Goal: Task Accomplishment & Management: Manage account settings

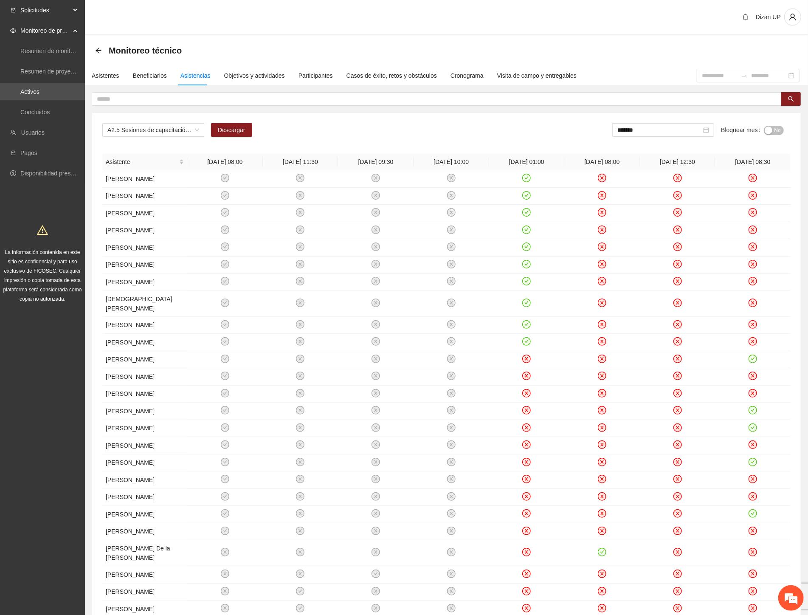
click at [37, 11] on span "Solicitudes" at bounding box center [45, 10] width 50 height 17
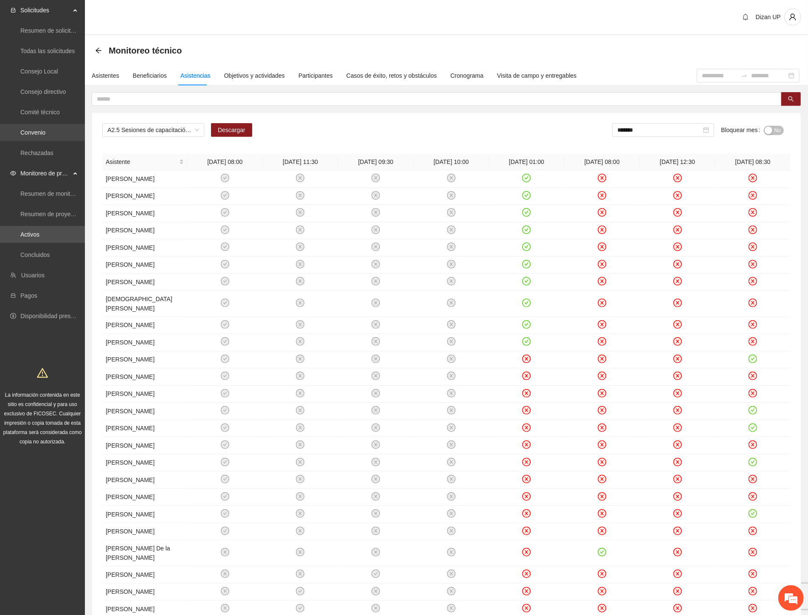
click at [42, 130] on link "Convenio" at bounding box center [32, 132] width 25 height 7
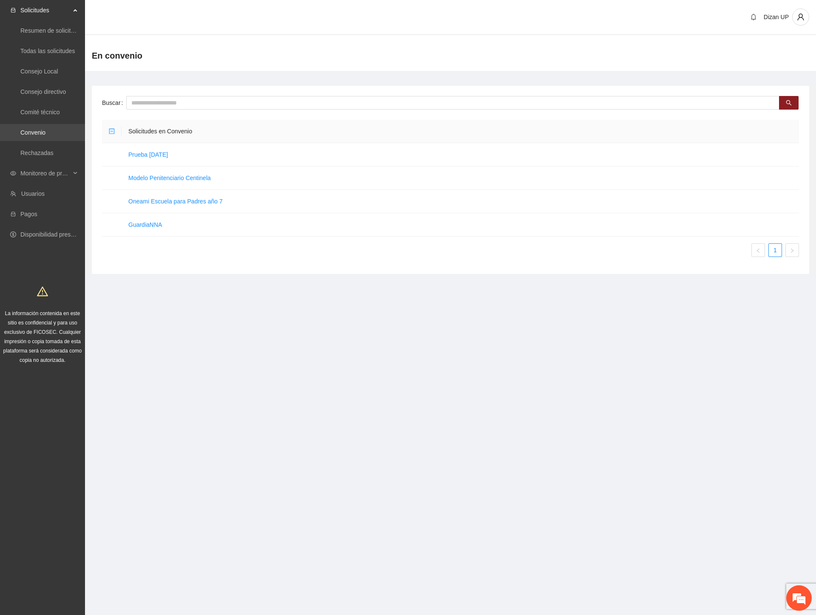
click at [30, 132] on link "Convenio" at bounding box center [32, 132] width 25 height 7
click at [20, 173] on div "Monitoreo de proyectos" at bounding box center [42, 173] width 85 height 17
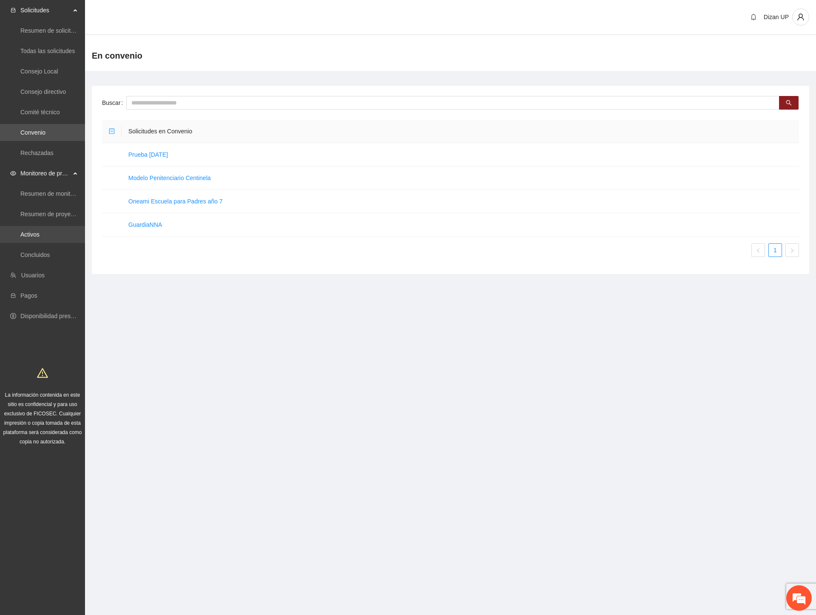
click at [28, 237] on link "Activos" at bounding box center [29, 234] width 19 height 7
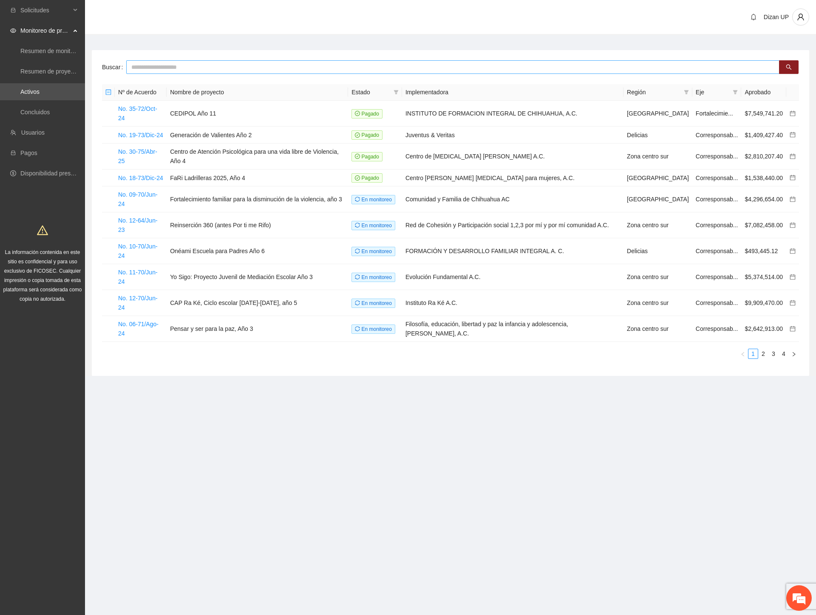
click at [172, 65] on input "text" at bounding box center [452, 67] width 653 height 14
drag, startPoint x: 127, startPoint y: 66, endPoint x: 224, endPoint y: 68, distance: 97.3
click at [224, 68] on input "text" at bounding box center [452, 67] width 653 height 14
drag, startPoint x: 215, startPoint y: 68, endPoint x: 96, endPoint y: 67, distance: 119.4
click at [96, 67] on div "Buscar Nº de Acuerdo Nombre de proyecto Estado Implementadora Región Eje Aproba…" at bounding box center [450, 213] width 717 height 326
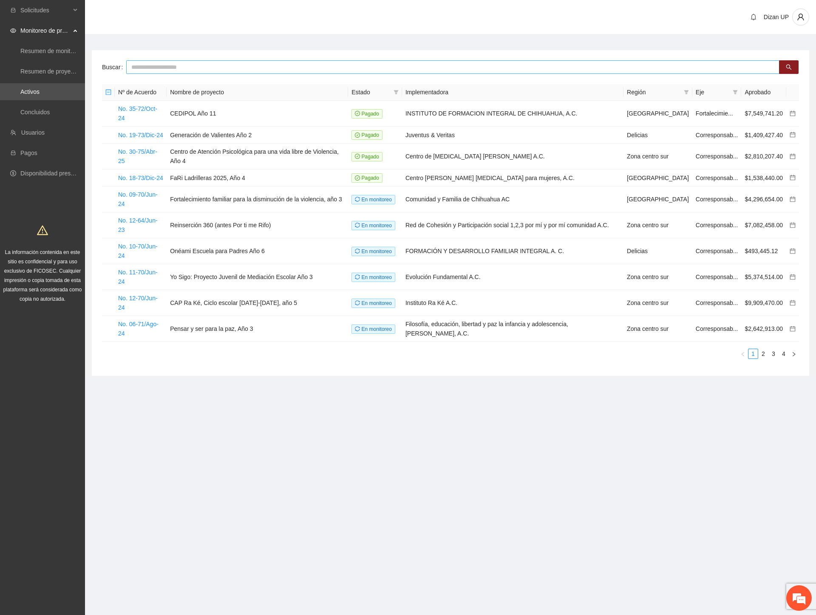
drag, startPoint x: 197, startPoint y: 66, endPoint x: 178, endPoint y: 64, distance: 19.2
click at [111, 64] on div "Buscar" at bounding box center [450, 67] width 697 height 14
click at [203, 66] on input "text" at bounding box center [452, 67] width 653 height 14
drag, startPoint x: 203, startPoint y: 66, endPoint x: 87, endPoint y: 67, distance: 115.5
click at [87, 67] on div "Buscar Nº de Acuerdo Nombre de proyecto Estado Implementadora Región Eje Aproba…" at bounding box center [450, 213] width 731 height 326
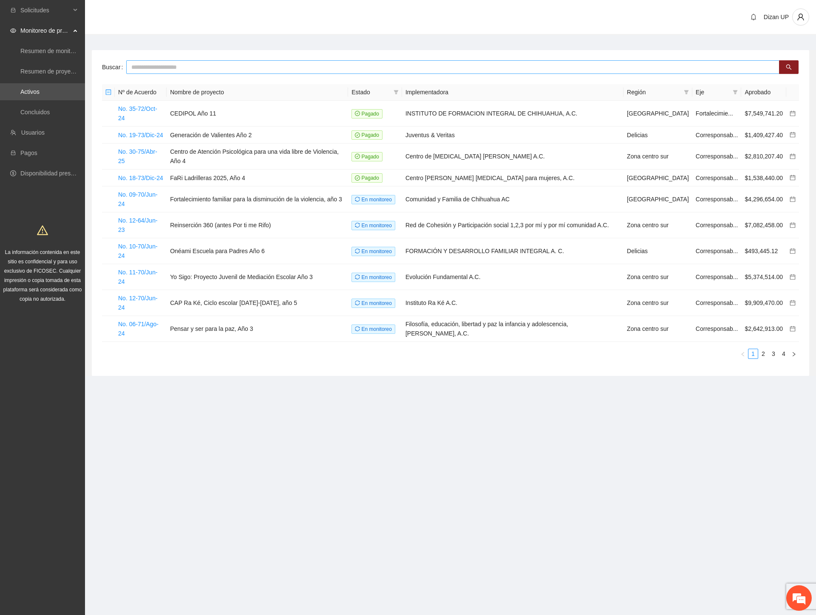
click at [181, 65] on input "text" at bounding box center [452, 67] width 653 height 14
type input "****"
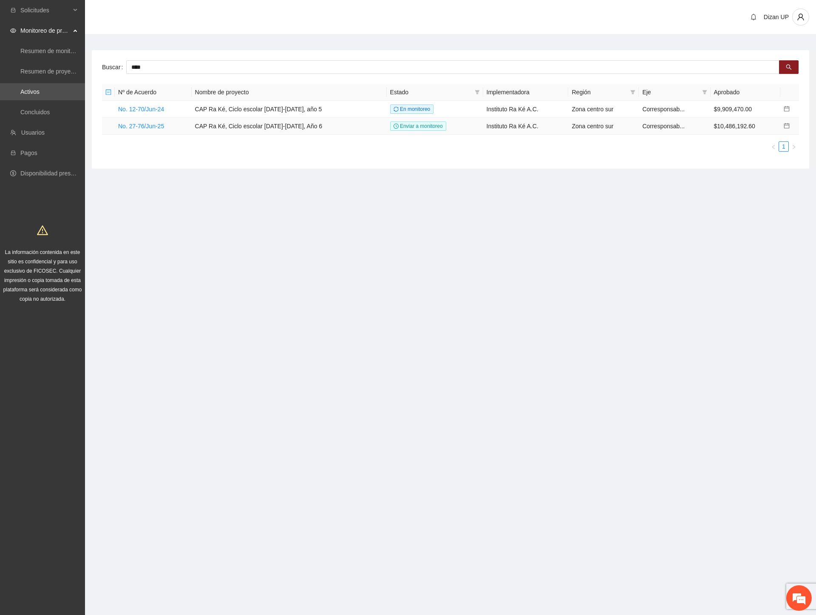
click at [146, 131] on td "No. 27-76/Jun-25" at bounding box center [153, 126] width 77 height 17
click at [145, 125] on link "No. 27-76/Jun-25" at bounding box center [141, 126] width 46 height 7
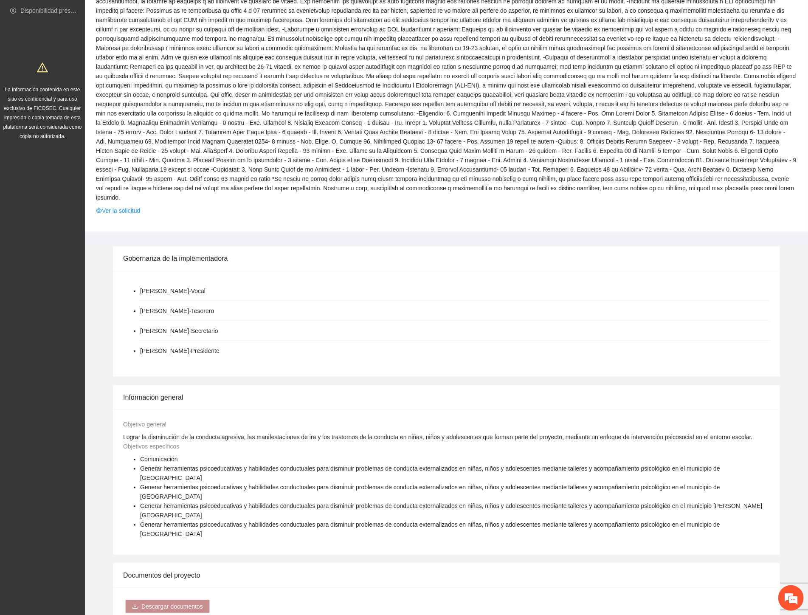
scroll to position [98, 0]
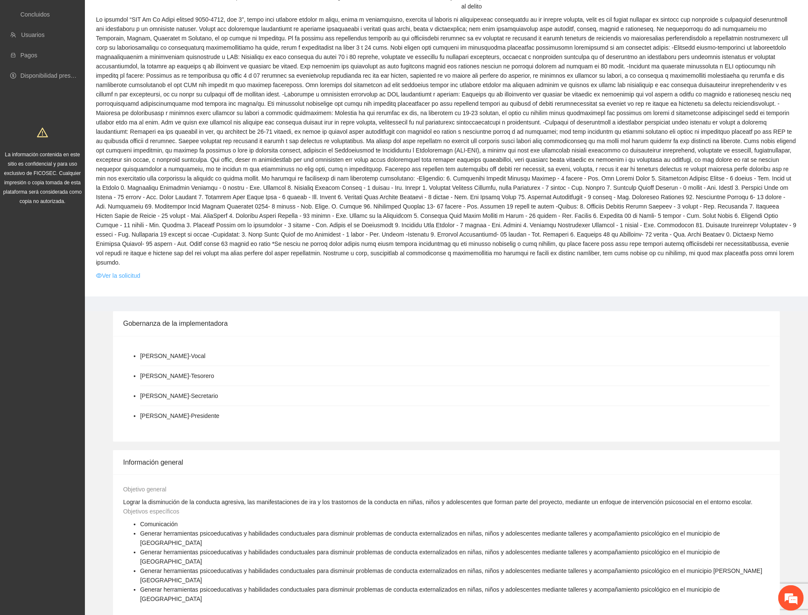
click at [108, 271] on link "Ver la solicitud" at bounding box center [118, 275] width 44 height 9
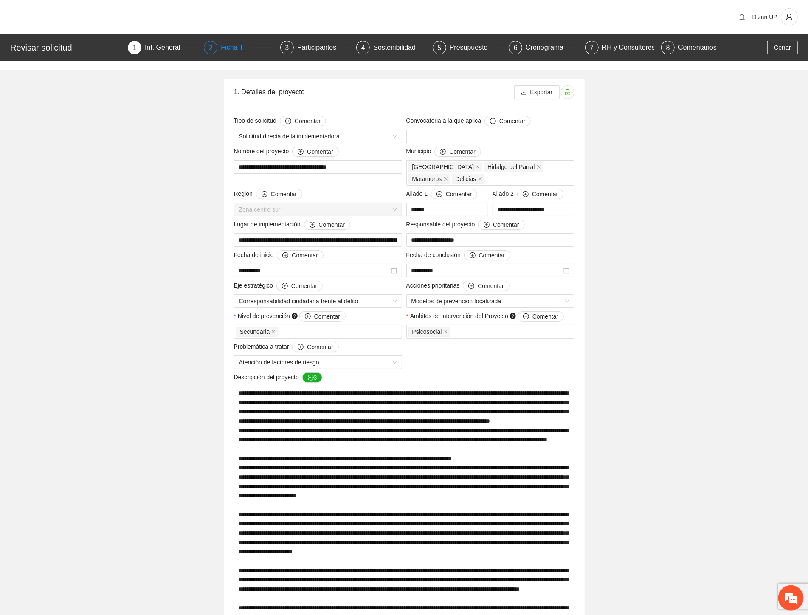
click at [224, 46] on div "Ficha T" at bounding box center [235, 48] width 29 height 14
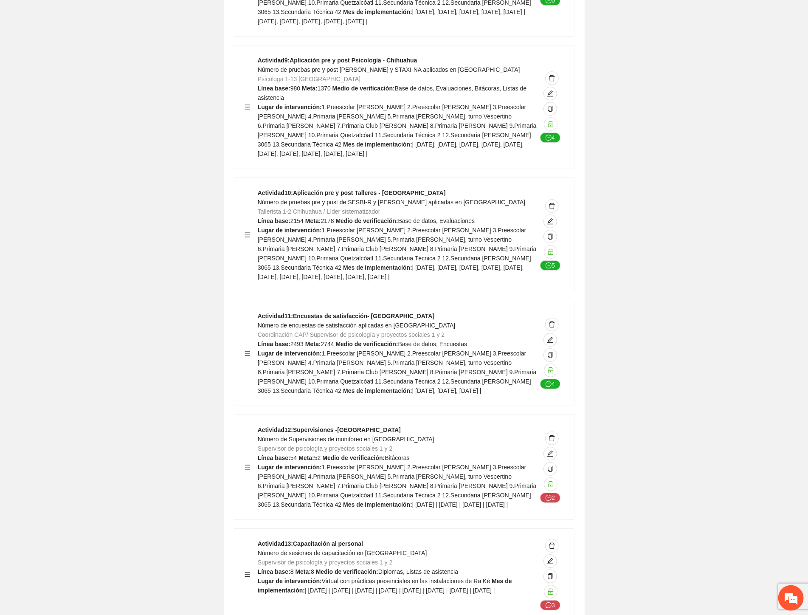
scroll to position [4908, 0]
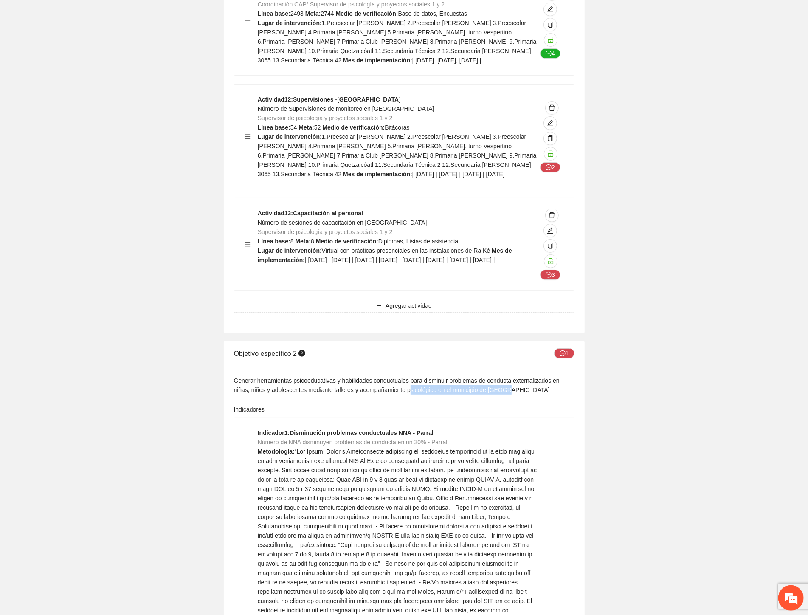
drag, startPoint x: 422, startPoint y: 258, endPoint x: 306, endPoint y: 256, distance: 116.0
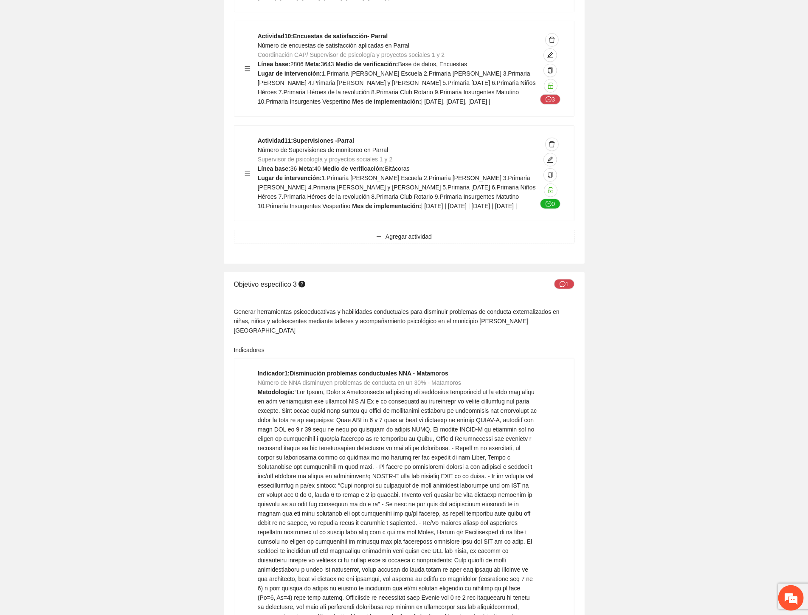
scroll to position [7456, 0]
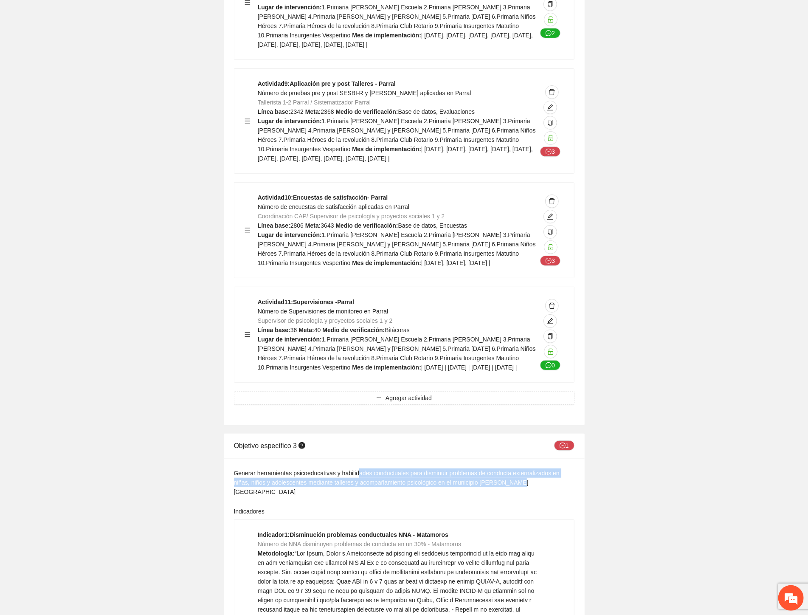
drag, startPoint x: 294, startPoint y: 309, endPoint x: 269, endPoint y: 309, distance: 24.2
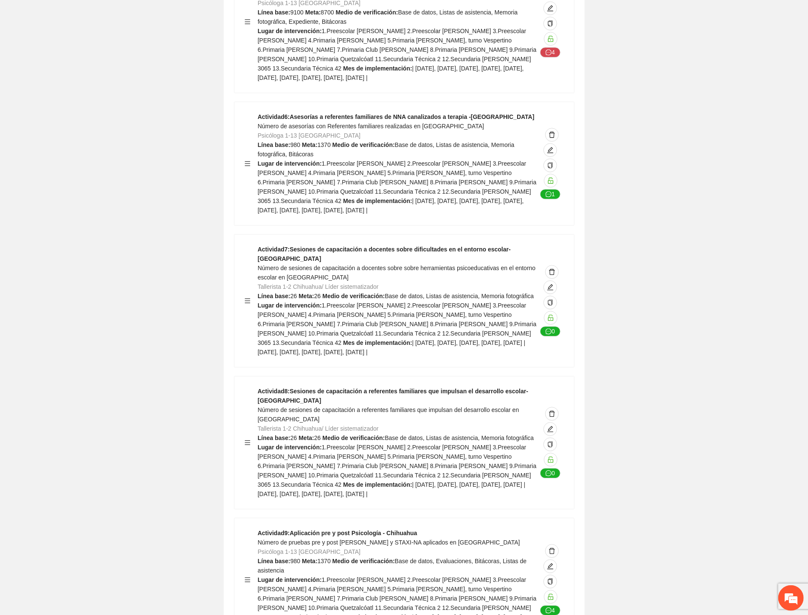
scroll to position [0, 0]
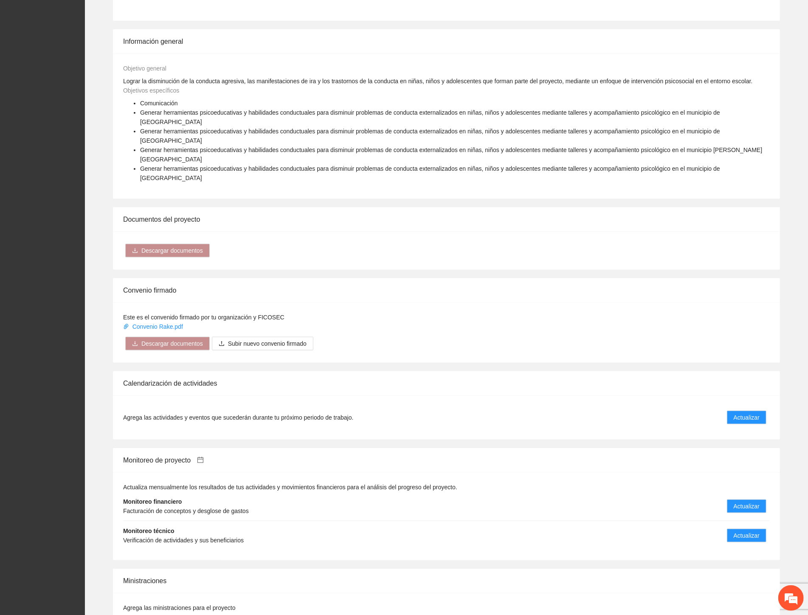
scroll to position [617, 0]
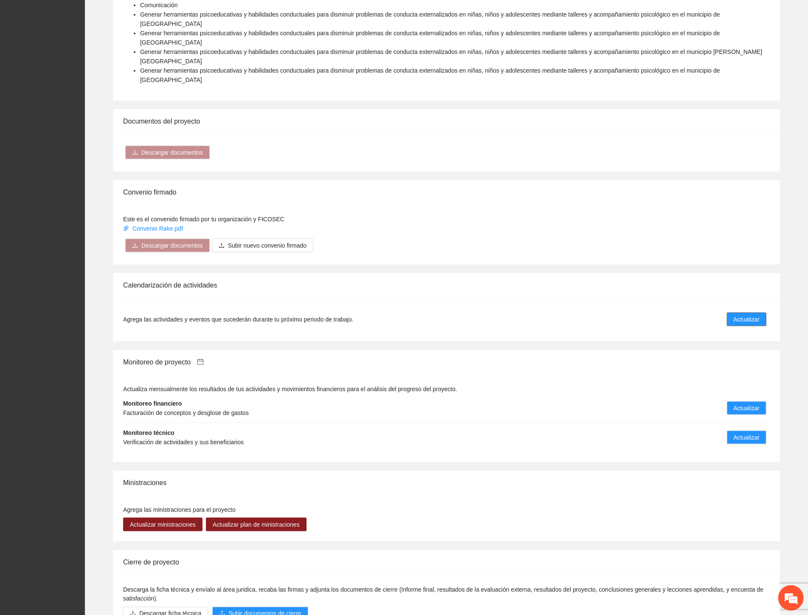
click at [757, 315] on span "Actualizar" at bounding box center [747, 319] width 26 height 9
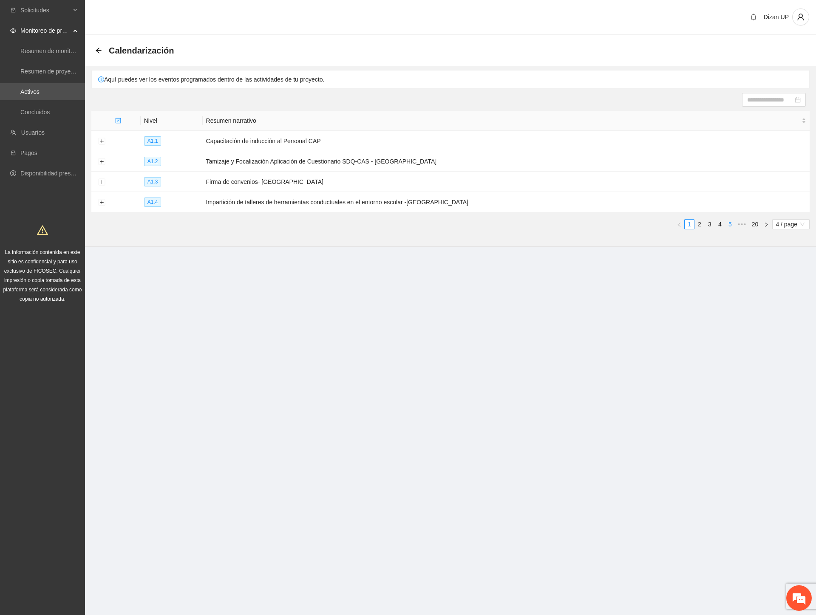
click at [731, 224] on link "5" at bounding box center [729, 224] width 9 height 9
click at [732, 226] on link "7" at bounding box center [729, 224] width 9 height 9
click at [731, 226] on link "9" at bounding box center [729, 224] width 9 height 9
click at [103, 161] on button "Expand row" at bounding box center [101, 161] width 7 height 7
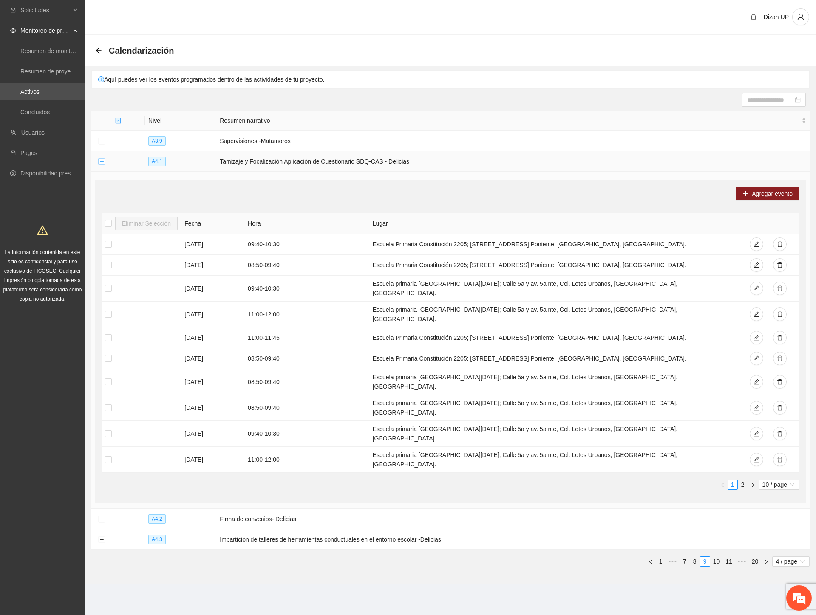
click at [103, 161] on button "Collapse row" at bounding box center [101, 161] width 7 height 7
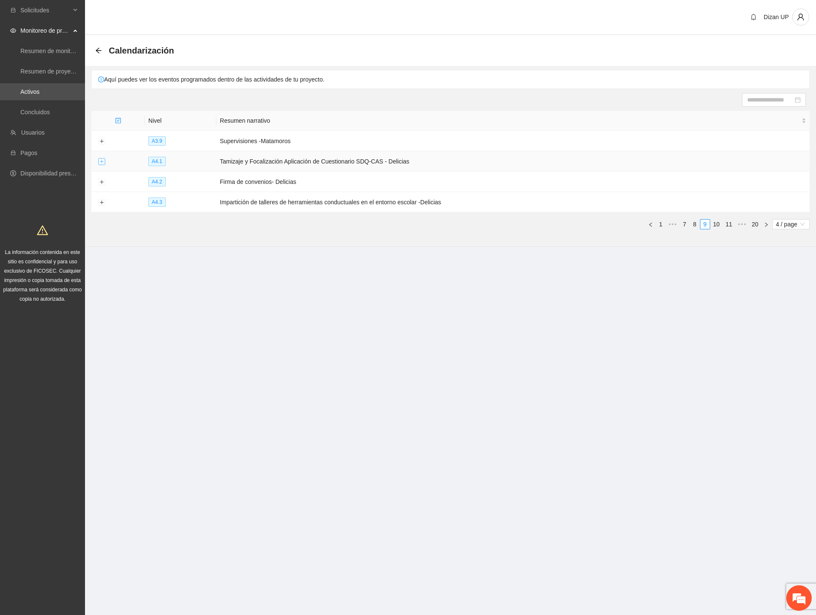
click at [103, 161] on button "Expand row" at bounding box center [101, 161] width 7 height 7
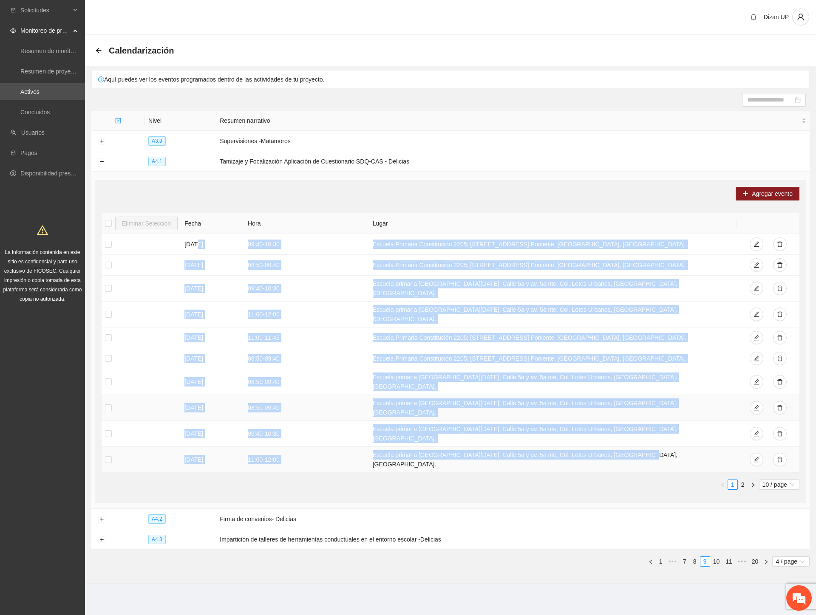
drag, startPoint x: 193, startPoint y: 246, endPoint x: 559, endPoint y: 389, distance: 393.1
click at [610, 415] on tbody "[DATE] 09:40 - 10:30 Escuela Primaria Constitución [GEOGRAPHIC_DATA][STREET_ADD…" at bounding box center [450, 353] width 697 height 239
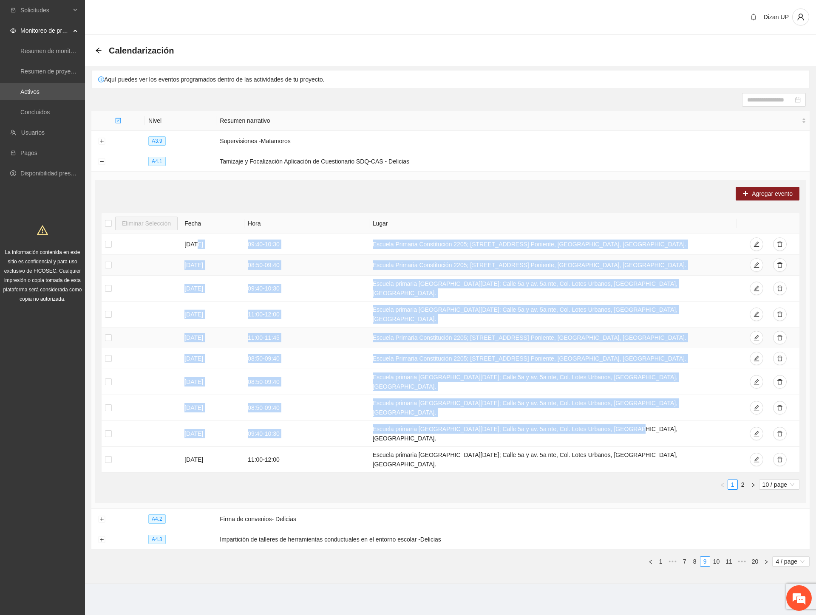
drag, startPoint x: 421, startPoint y: 324, endPoint x: 291, endPoint y: 268, distance: 141.9
click at [421, 327] on td "Escuela Primaria Constitución 2205; [STREET_ADDRESS] Poniente, [GEOGRAPHIC_DATA…" at bounding box center [552, 337] width 367 height 21
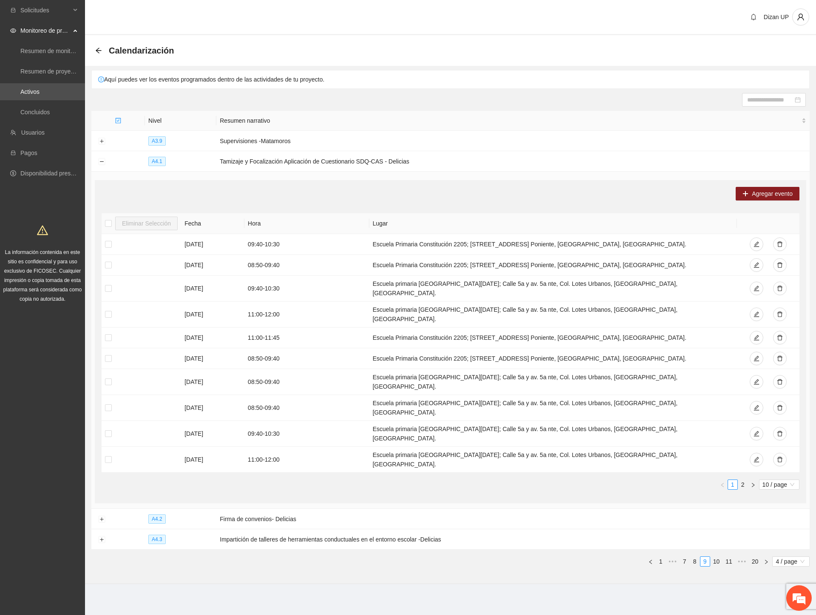
drag, startPoint x: 224, startPoint y: 186, endPoint x: 224, endPoint y: 192, distance: 5.5
click at [224, 188] on div "Agregar evento Eliminar Selección [PERSON_NAME] [DATE] 09:40 - 10:30 [GEOGRAPHI…" at bounding box center [450, 341] width 711 height 323
click at [100, 516] on button "Expand row" at bounding box center [101, 519] width 7 height 7
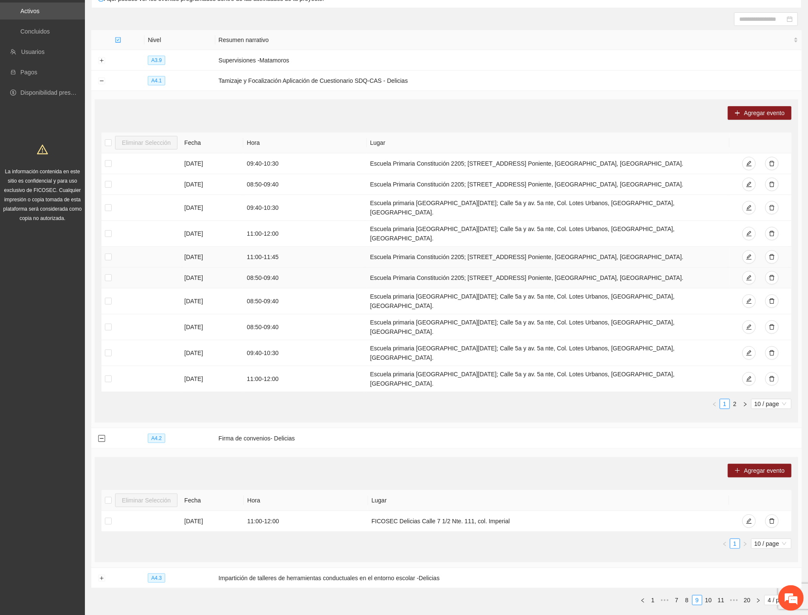
scroll to position [92, 0]
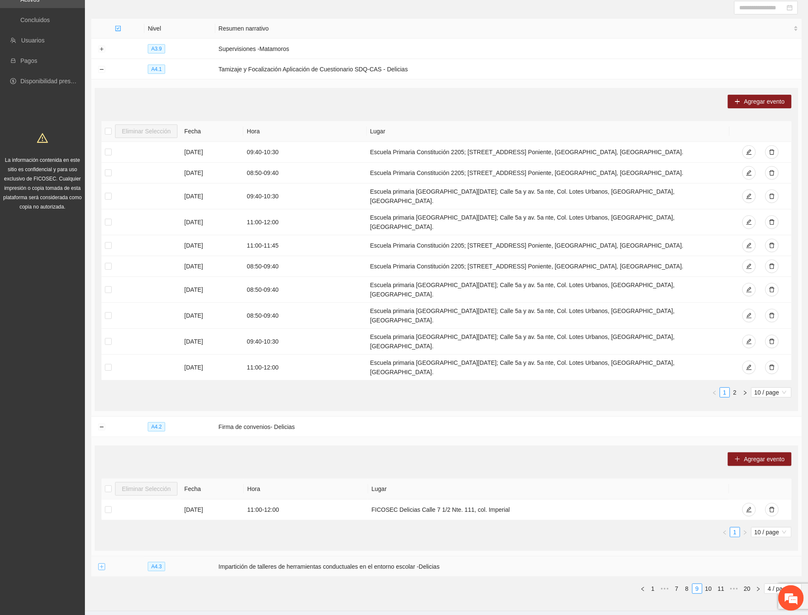
click at [101, 564] on button "Expand row" at bounding box center [101, 567] width 7 height 7
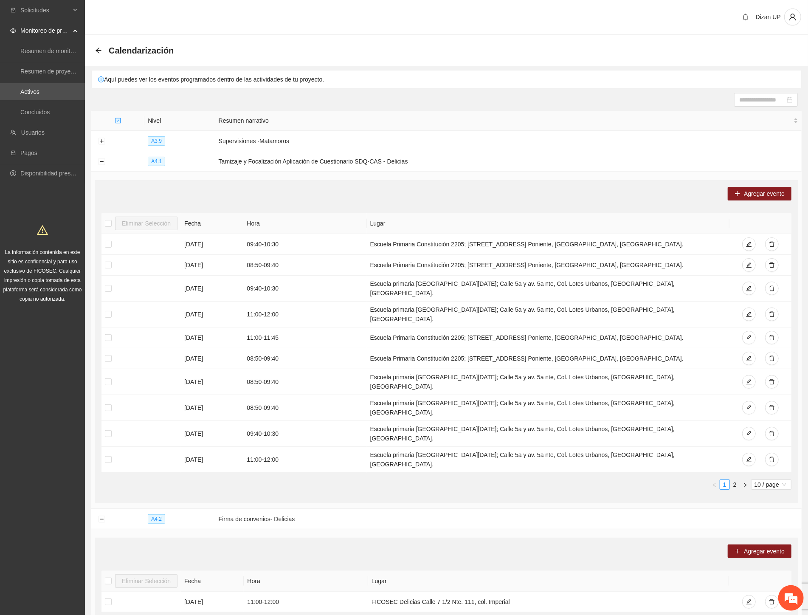
scroll to position [231, 0]
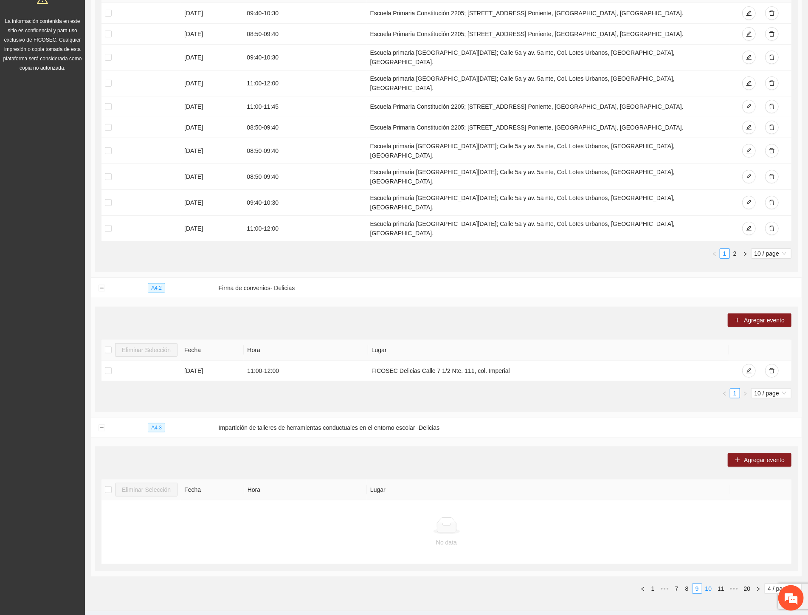
click at [708, 584] on link "10" at bounding box center [709, 588] width 12 height 9
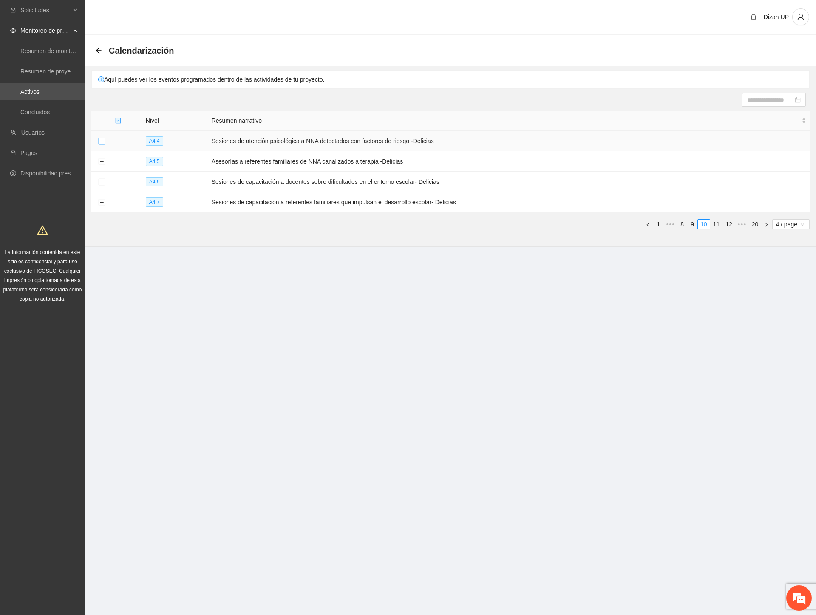
click at [99, 139] on button "Expand row" at bounding box center [101, 141] width 7 height 7
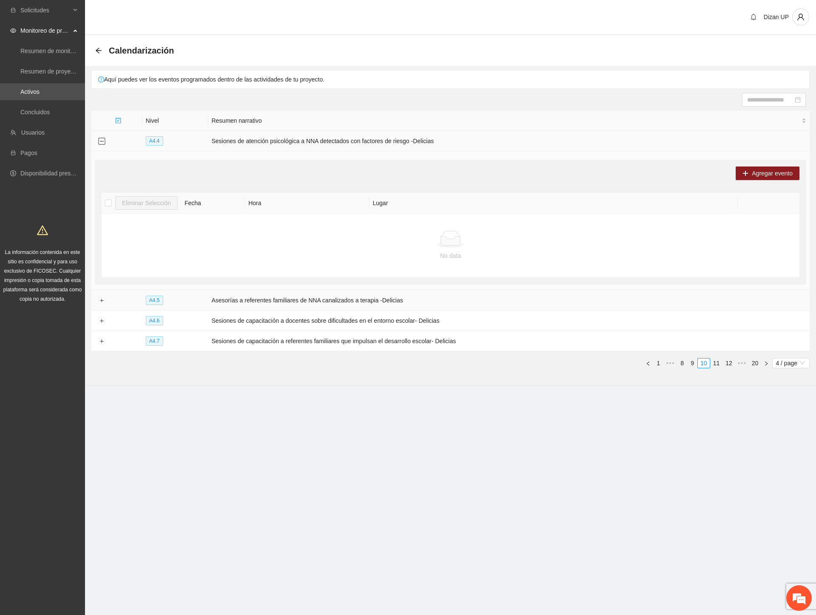
drag, startPoint x: 99, startPoint y: 139, endPoint x: 99, endPoint y: 158, distance: 18.7
click at [99, 140] on button "Collapse row" at bounding box center [101, 141] width 7 height 7
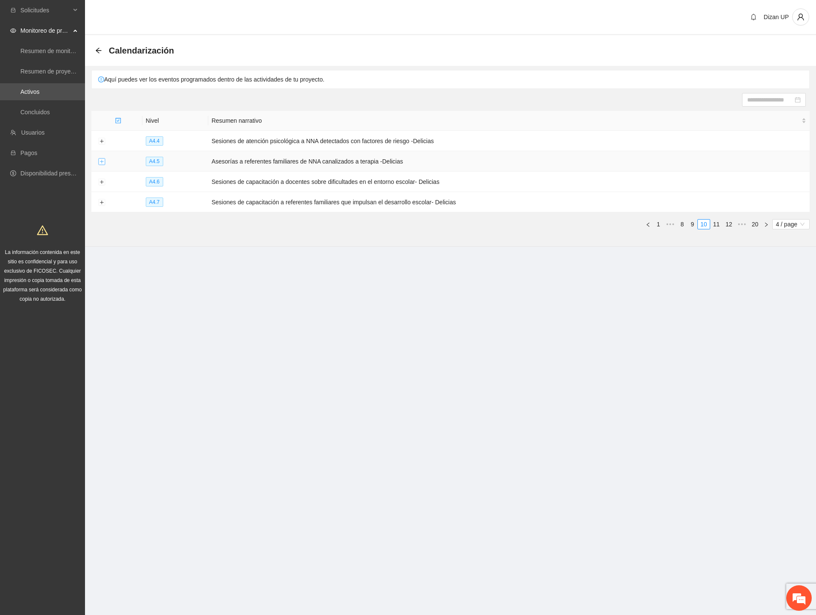
click at [103, 160] on button "Expand row" at bounding box center [101, 161] width 7 height 7
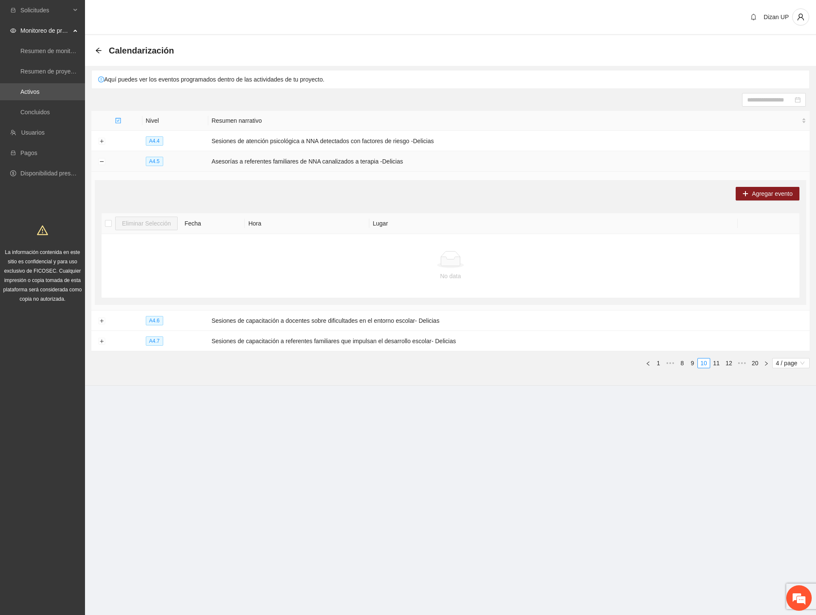
click at [103, 167] on td at bounding box center [101, 161] width 20 height 20
click at [102, 162] on button "Collapse row" at bounding box center [101, 161] width 7 height 7
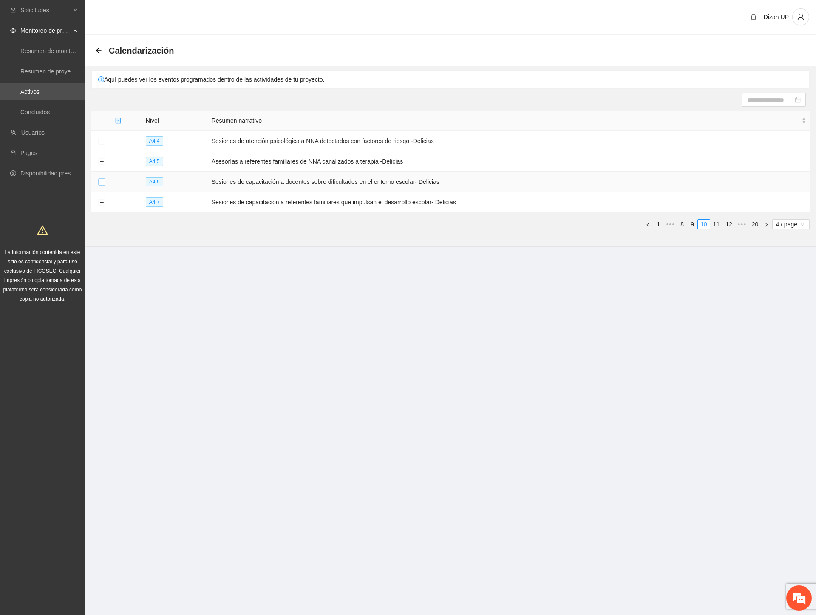
click at [103, 184] on button "Expand row" at bounding box center [101, 182] width 7 height 7
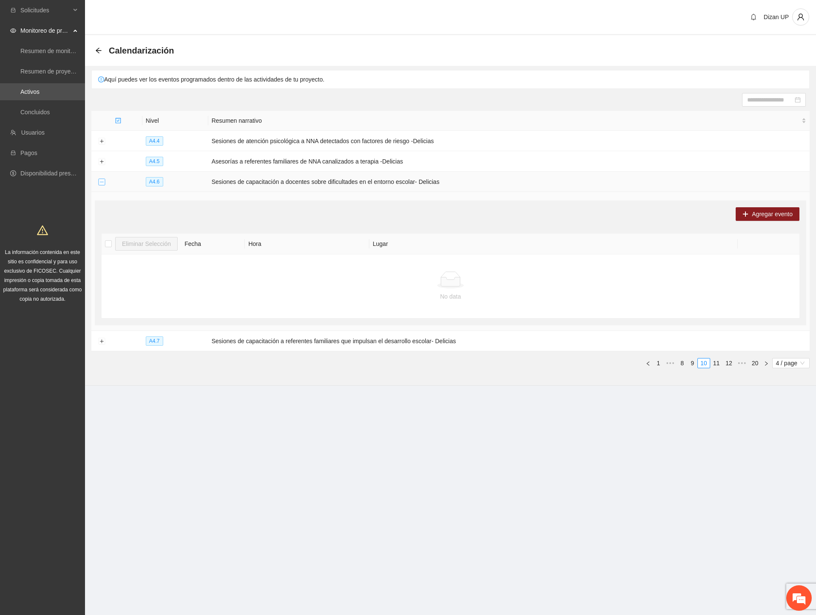
click at [102, 184] on button "Collapse row" at bounding box center [101, 182] width 7 height 7
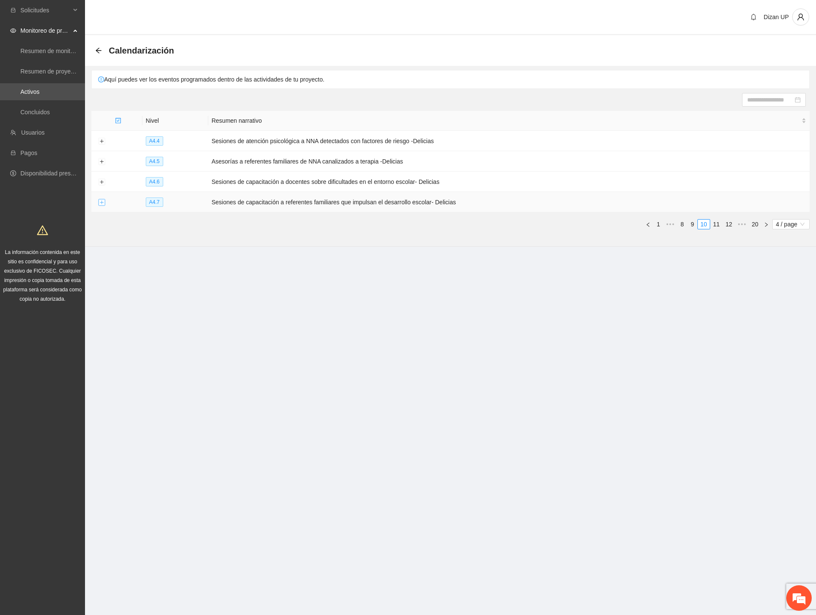
click at [101, 202] on button "Expand row" at bounding box center [101, 202] width 7 height 7
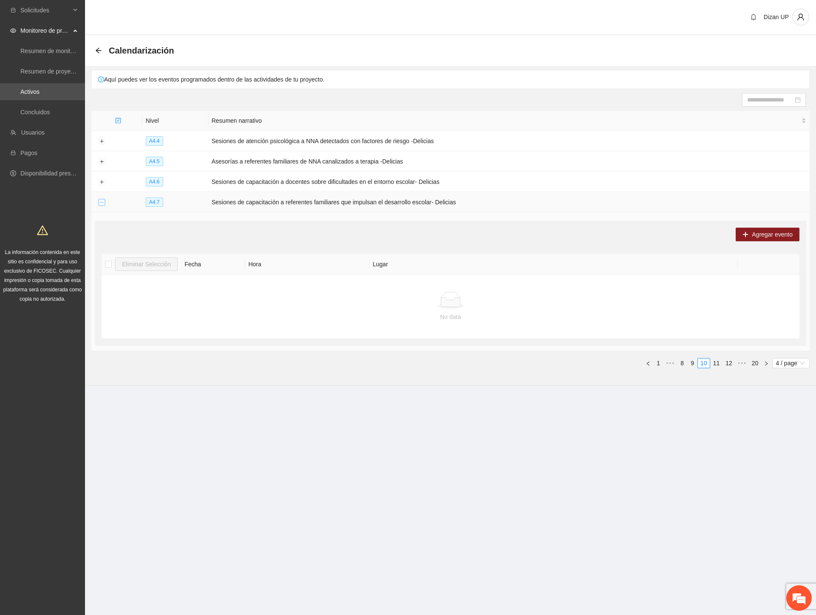
click at [101, 202] on button "Collapse row" at bounding box center [101, 202] width 7 height 7
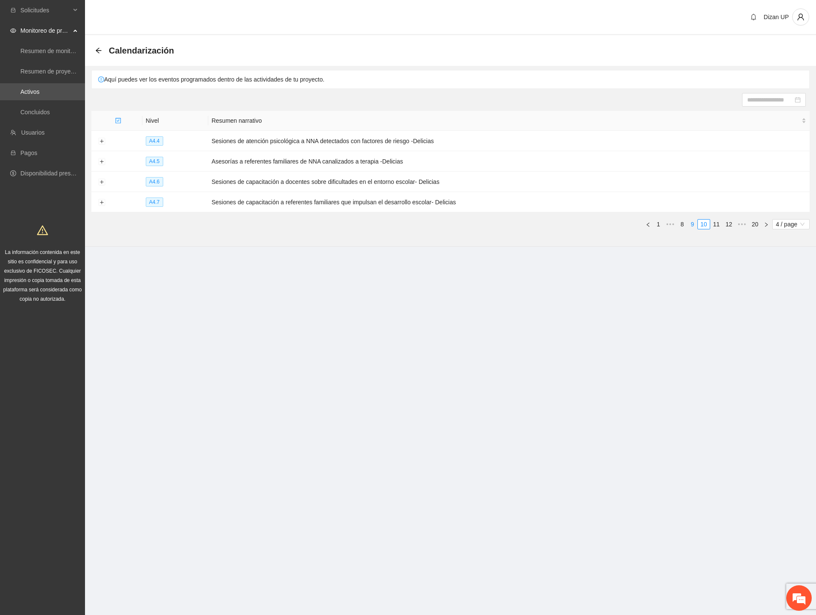
click at [689, 225] on link "9" at bounding box center [691, 224] width 9 height 9
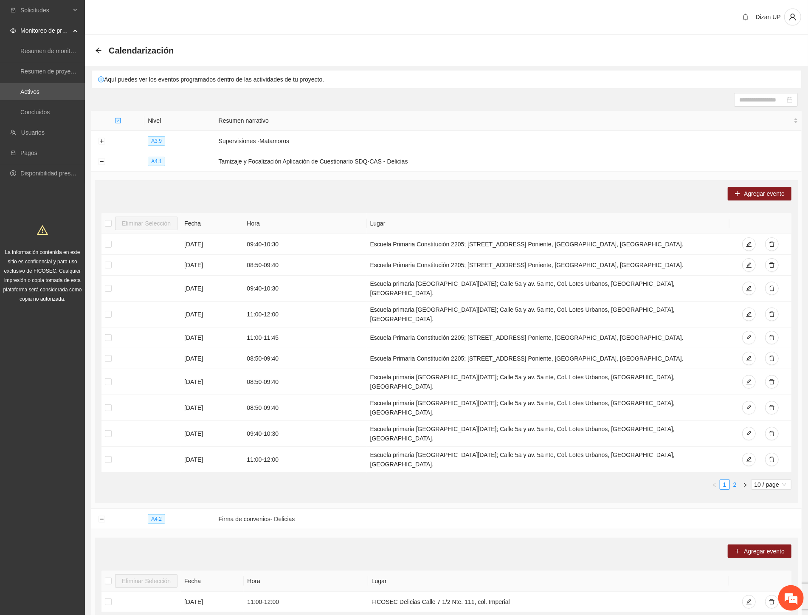
click at [732, 480] on link "2" at bounding box center [735, 484] width 9 height 9
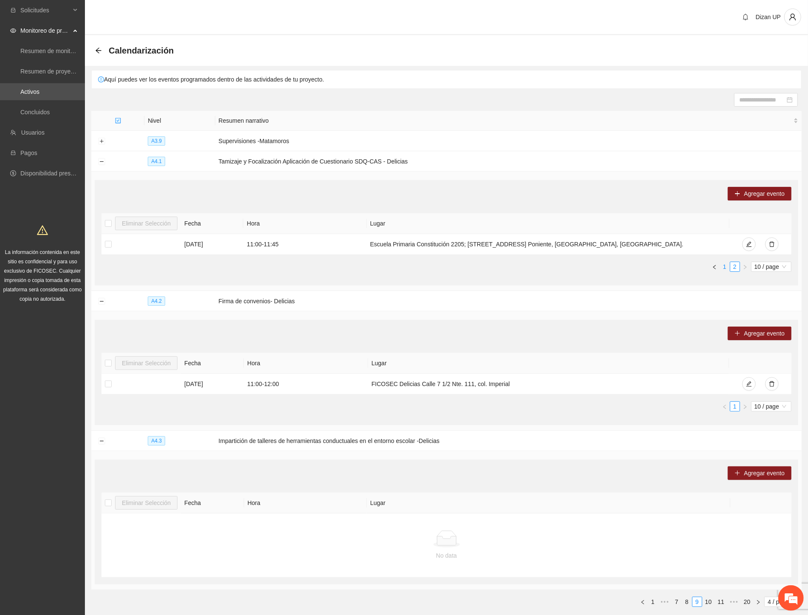
click at [723, 267] on link "1" at bounding box center [724, 266] width 9 height 9
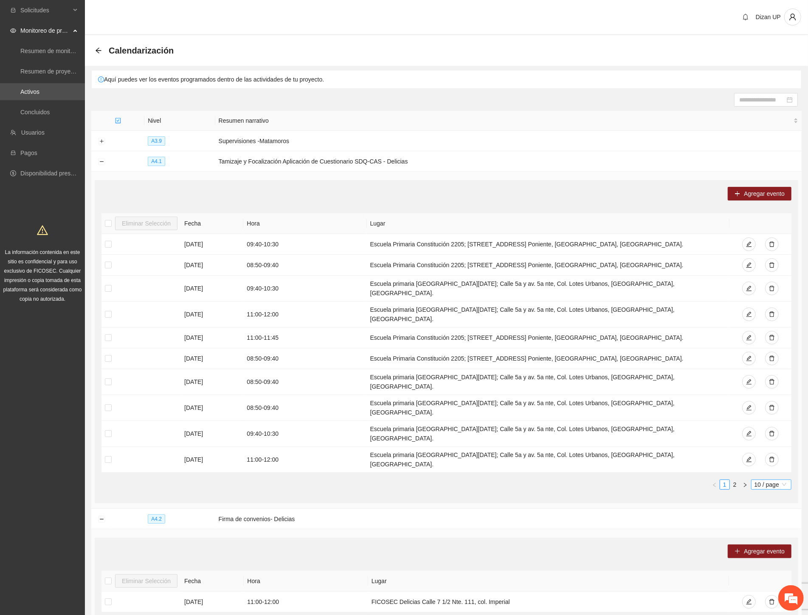
click at [763, 480] on span "10 / page" at bounding box center [772, 484] width 34 height 9
drag, startPoint x: 762, startPoint y: 510, endPoint x: 759, endPoint y: 503, distance: 7.2
click at [762, 536] on div "100 / page" at bounding box center [771, 540] width 31 height 9
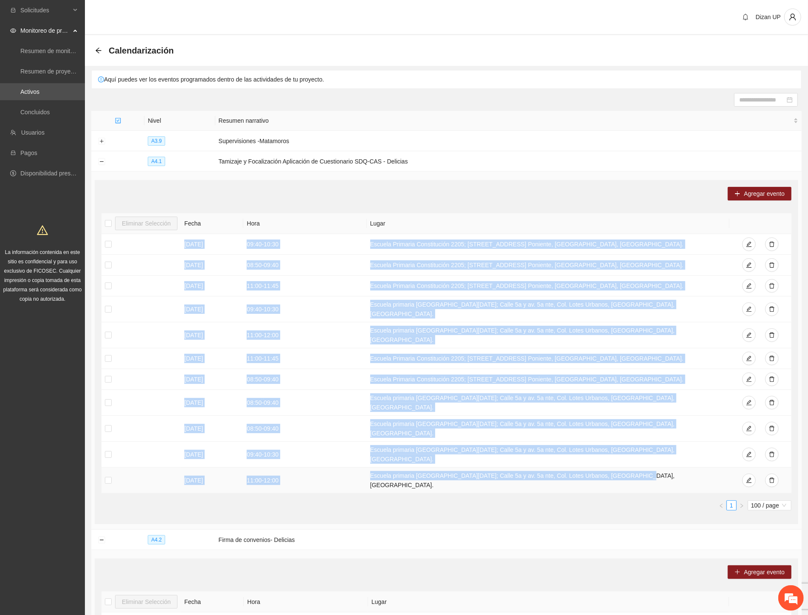
drag, startPoint x: 177, startPoint y: 240, endPoint x: 629, endPoint y: 454, distance: 500.1
click at [637, 455] on tbody "[DATE] 09:40 - 10:30 Escuela Primaria Constitución [GEOGRAPHIC_DATA][STREET_ADD…" at bounding box center [447, 364] width 690 height 260
copy tbody "84/60/1239 76:77 - 71:22 Loremip Dolorsit Ametconsecte 3814; Adipi 4e #821, Sed…"
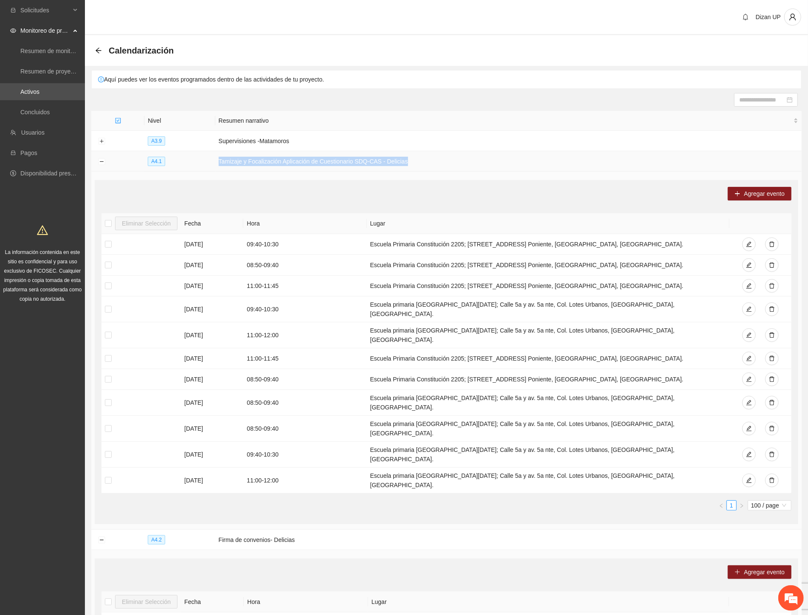
drag, startPoint x: 216, startPoint y: 162, endPoint x: 407, endPoint y: 153, distance: 191.4
click at [407, 153] on td "Tamizaje y Focalización Aplicación de Cuestionario SDQ-CAS - Delicias" at bounding box center [508, 161] width 587 height 20
copy td "Tamizaje y Focalización Aplicación de Cuestionario SDQ-CAS - Delicias"
click at [27, 90] on link "Activos" at bounding box center [29, 91] width 19 height 7
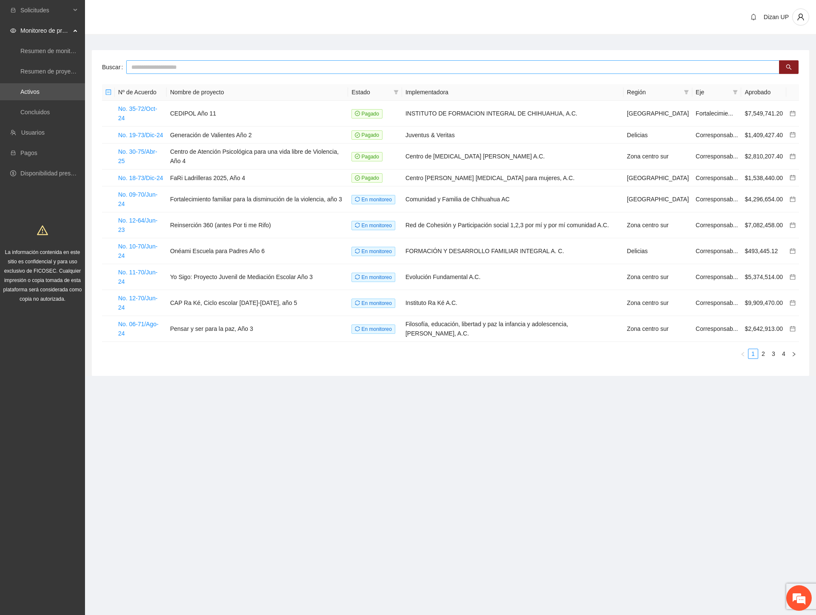
click at [171, 62] on input "text" at bounding box center [452, 67] width 653 height 14
type input "****"
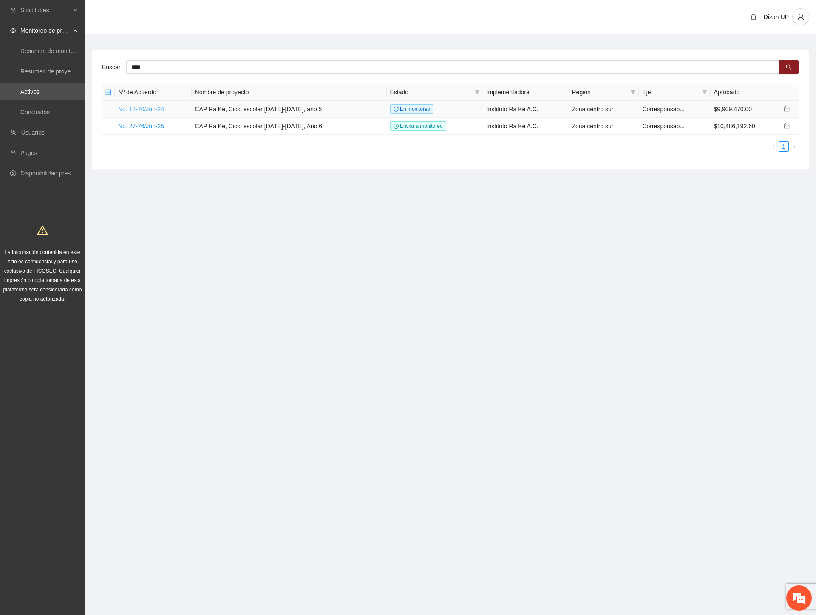
click at [147, 108] on link "No. 12-70/Jun-24" at bounding box center [141, 109] width 46 height 7
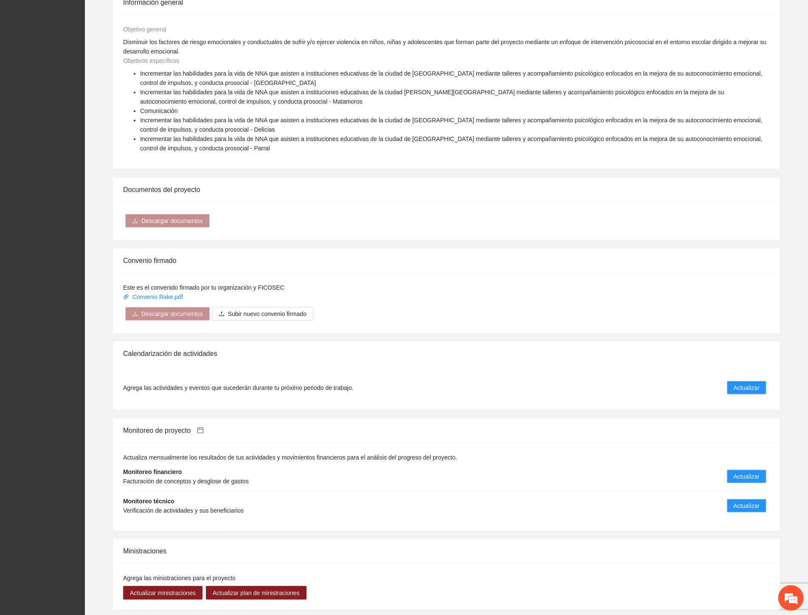
scroll to position [566, 0]
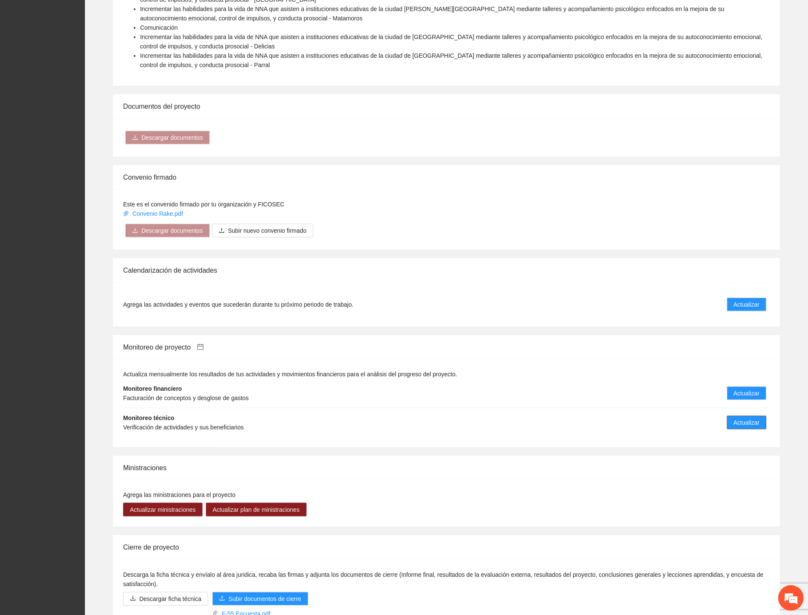
click at [746, 420] on span "Actualizar" at bounding box center [747, 422] width 26 height 9
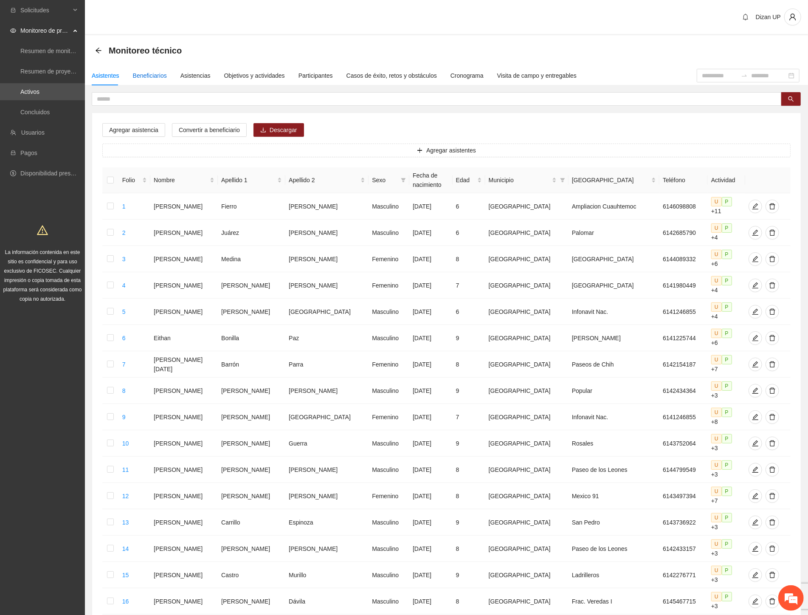
click at [145, 75] on div "Beneficiarios" at bounding box center [150, 75] width 34 height 9
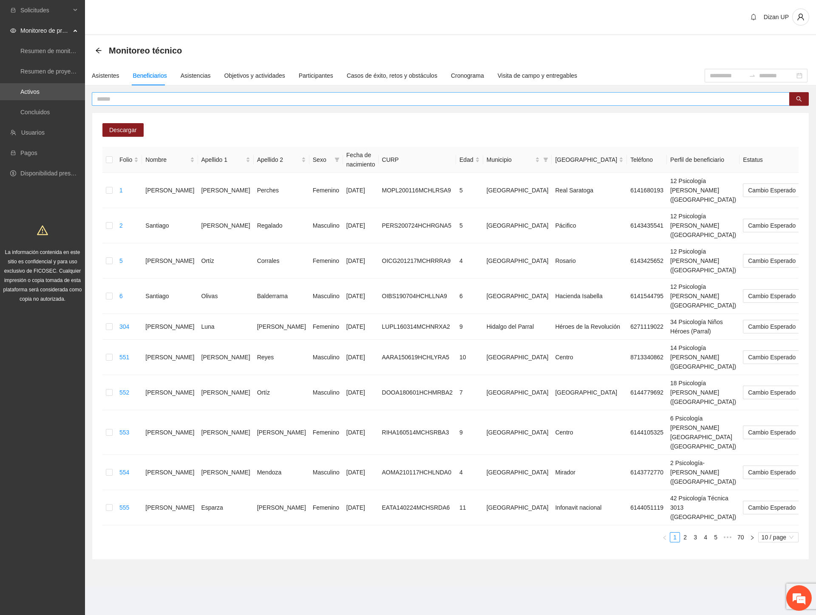
click at [421, 98] on input "text" at bounding box center [437, 98] width 680 height 9
click at [194, 74] on div "Asistencias" at bounding box center [196, 75] width 30 height 9
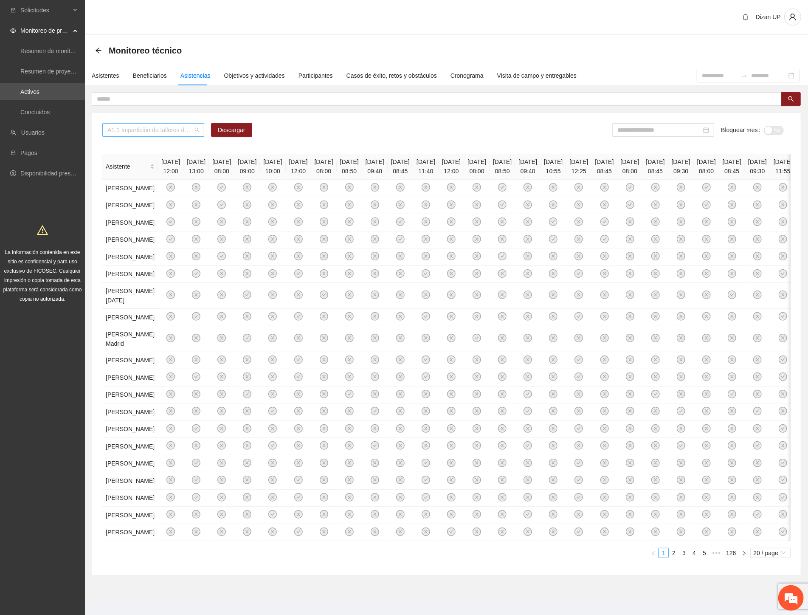
click at [198, 132] on span "A1.1 Impartición de talleres de habilidades para la vida-[GEOGRAPHIC_DATA]" at bounding box center [153, 130] width 92 height 13
click at [122, 243] on div "A2.6 Sesiones de capacitación a referentes familiares sobre factores de riesgo …" at bounding box center [153, 242] width 92 height 9
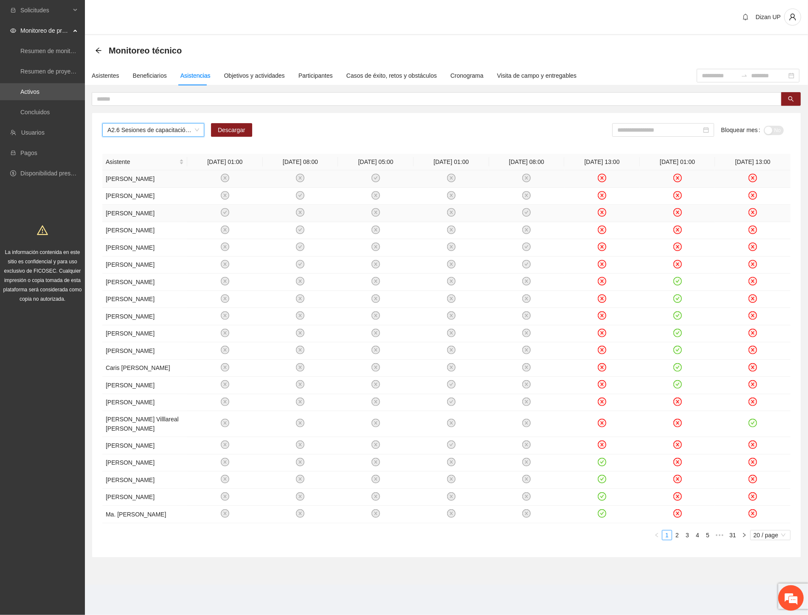
scroll to position [51, 0]
click at [776, 540] on span "20 / page" at bounding box center [771, 535] width 34 height 9
drag, startPoint x: 759, startPoint y: 597, endPoint x: 759, endPoint y: 576, distance: 20.8
click at [759, 595] on div "100 / page" at bounding box center [771, 590] width 31 height 9
click at [758, 540] on span "100 / page" at bounding box center [769, 535] width 37 height 9
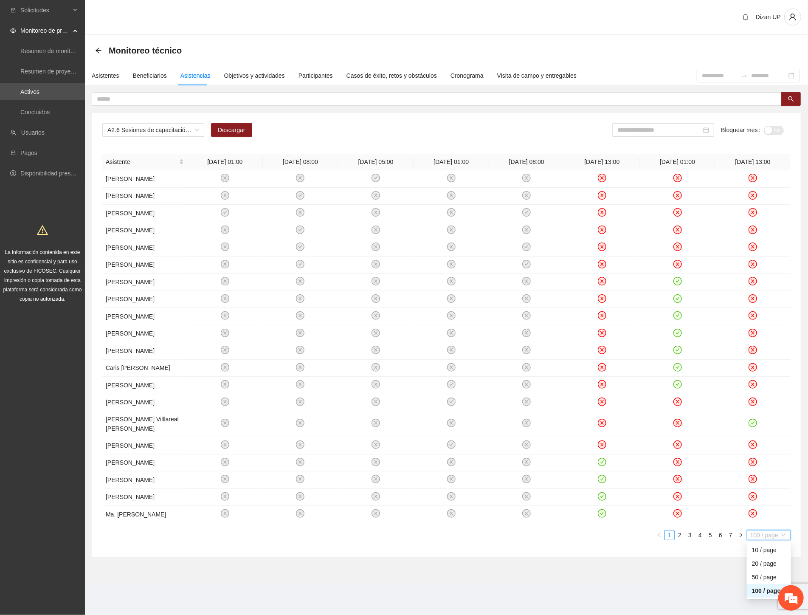
click at [759, 594] on div "100 / page" at bounding box center [769, 590] width 34 height 9
click at [763, 538] on span "100 / page" at bounding box center [769, 535] width 37 height 9
click at [761, 595] on div "100 / page" at bounding box center [769, 590] width 34 height 9
click at [728, 540] on link "7" at bounding box center [730, 535] width 9 height 9
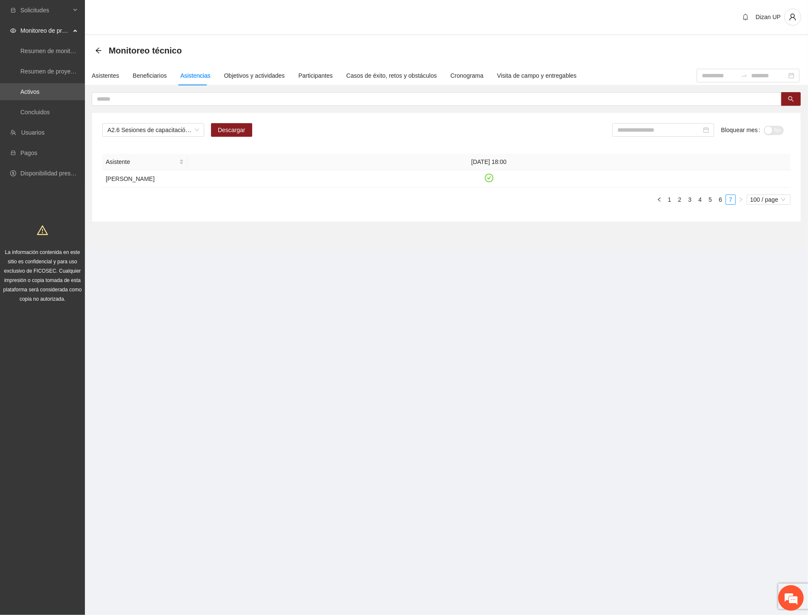
scroll to position [0, 0]
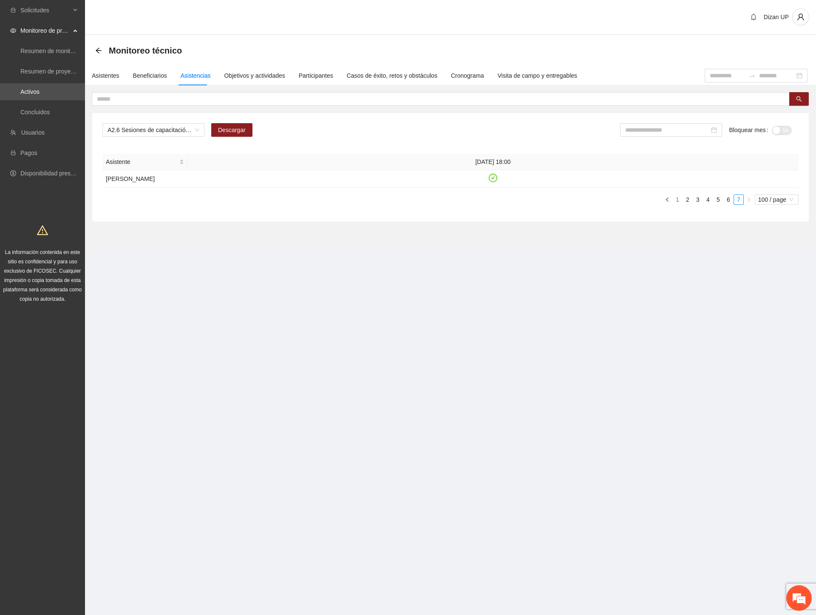
click at [677, 204] on link "1" at bounding box center [676, 199] width 9 height 9
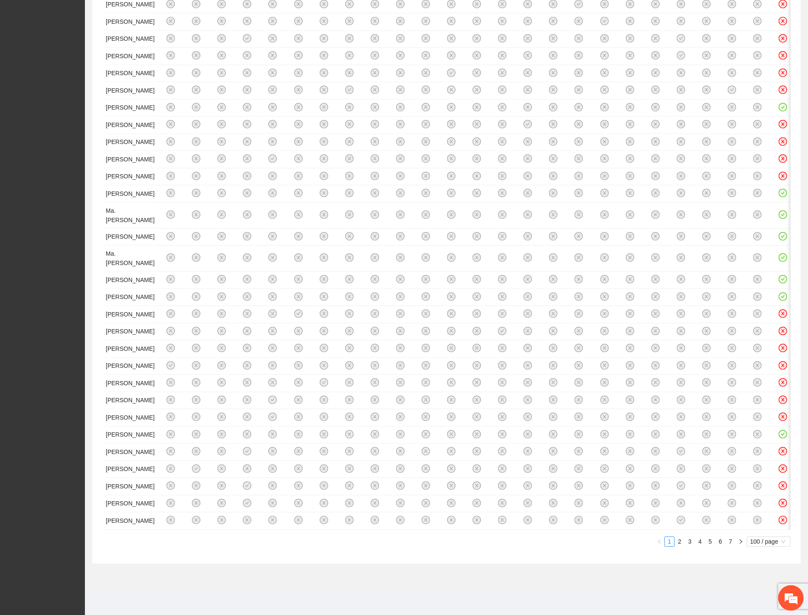
scroll to position [3575, 0]
click at [765, 544] on span "100 / page" at bounding box center [769, 541] width 37 height 9
click at [758, 599] on div "100 / page" at bounding box center [769, 597] width 34 height 9
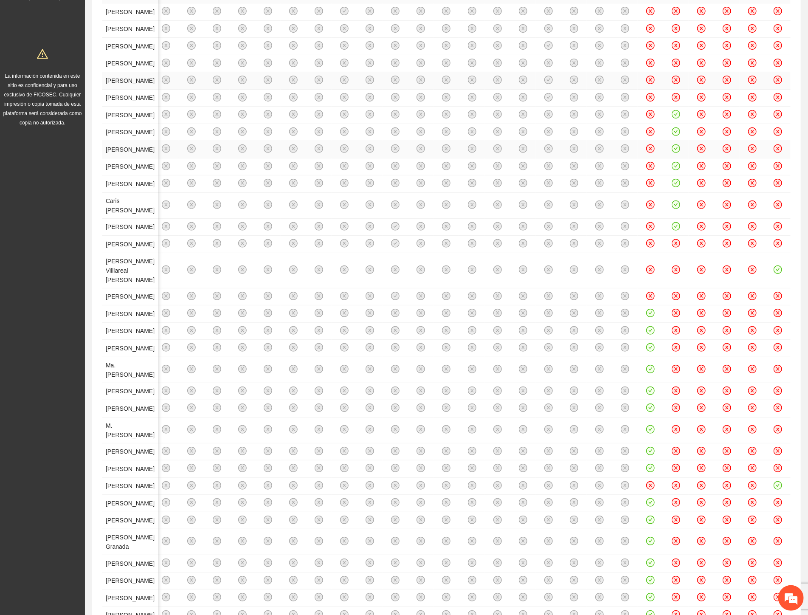
scroll to position [0, 0]
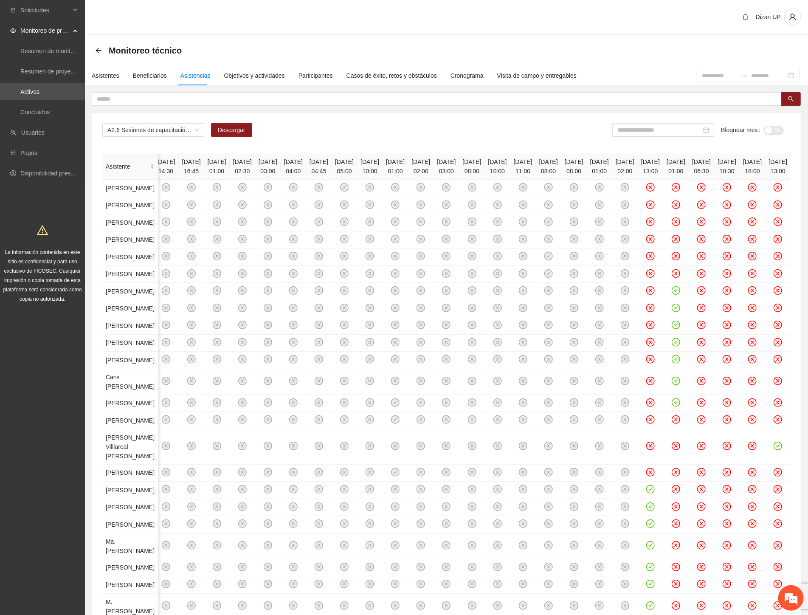
click at [638, 164] on th "[DATE] 13:00" at bounding box center [650, 167] width 25 height 26
click at [663, 164] on th "[DATE] 01:00" at bounding box center [675, 167] width 25 height 26
drag, startPoint x: 648, startPoint y: 166, endPoint x: 655, endPoint y: 167, distance: 6.9
click at [689, 167] on th "[DATE] 06:30" at bounding box center [701, 167] width 25 height 26
click at [714, 167] on th "[DATE] 10:30" at bounding box center [726, 167] width 25 height 26
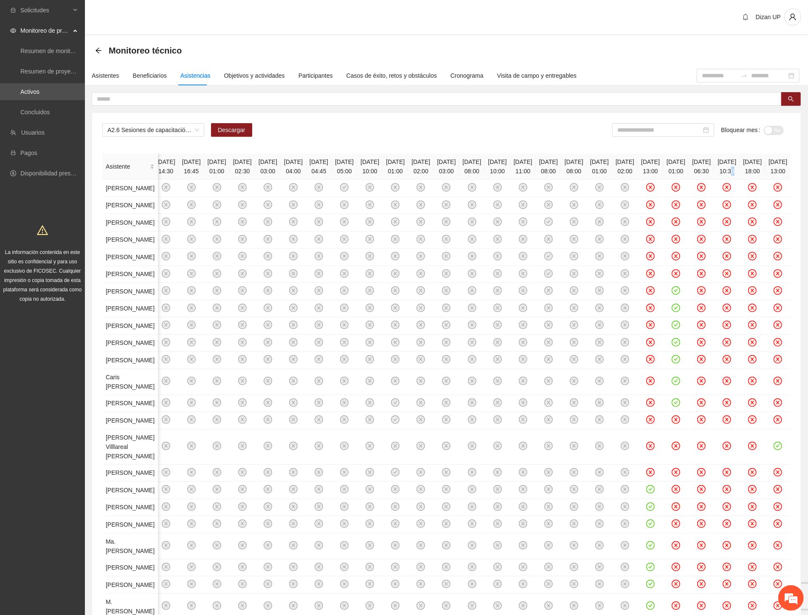
drag, startPoint x: 663, startPoint y: 164, endPoint x: 706, endPoint y: 167, distance: 43.0
click at [706, 167] on tr "Asistente [DATE] 13:30 [DATE] 13:45 [DATE] 01:00 [DATE] 08:00 [DATE] 02:30 [DAT…" at bounding box center [380, 167] width 821 height 26
drag, startPoint x: 529, startPoint y: 125, endPoint x: 537, endPoint y: 125, distance: 8.1
click at [534, 125] on div "A2.6 Sesiones de capacitación a referentes familiares sobre factores de riesgo …" at bounding box center [446, 133] width 689 height 20
click at [638, 127] on input at bounding box center [660, 129] width 84 height 9
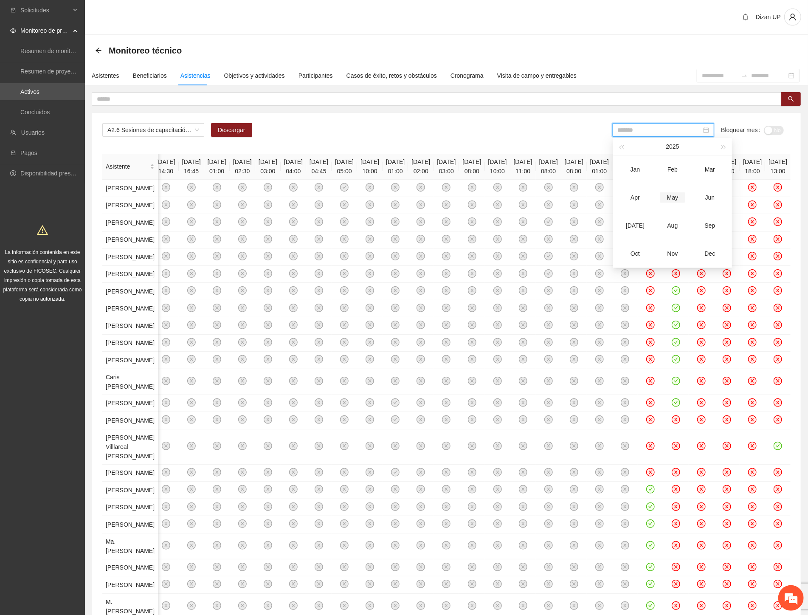
click at [673, 200] on div "May" at bounding box center [672, 197] width 25 height 10
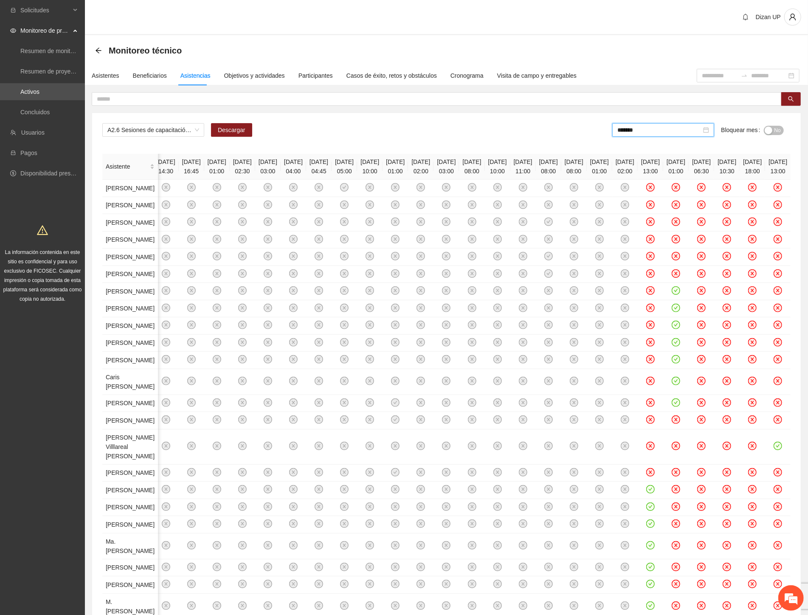
click at [771, 133] on div "button" at bounding box center [769, 131] width 8 height 8
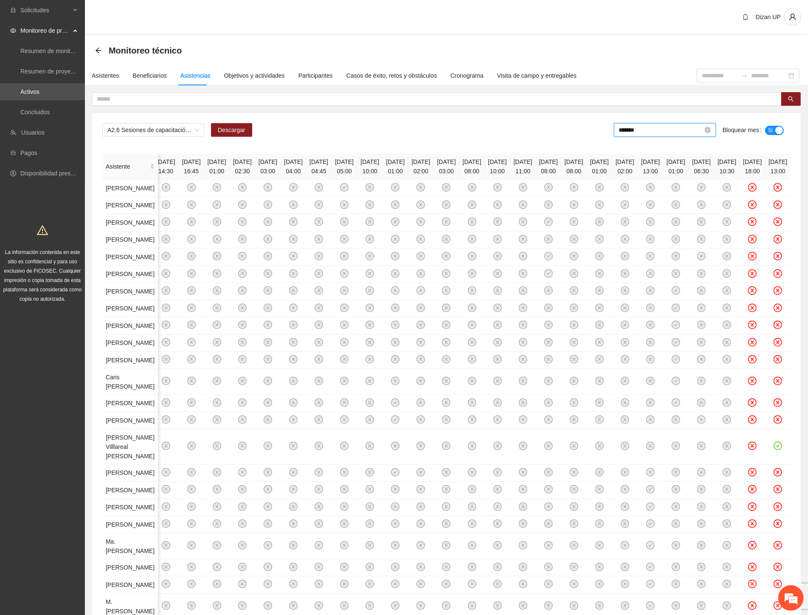
click at [656, 133] on input "*******" at bounding box center [661, 129] width 84 height 9
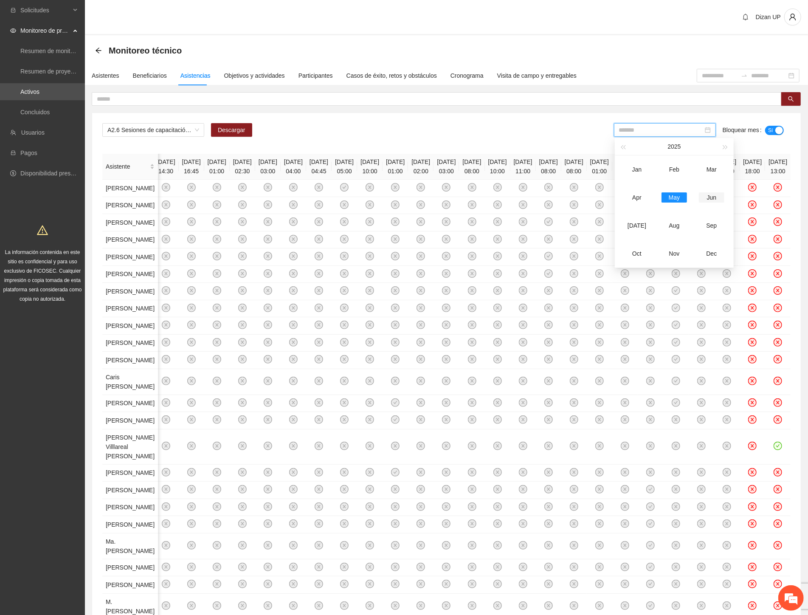
click at [712, 198] on div "Jun" at bounding box center [711, 197] width 25 height 10
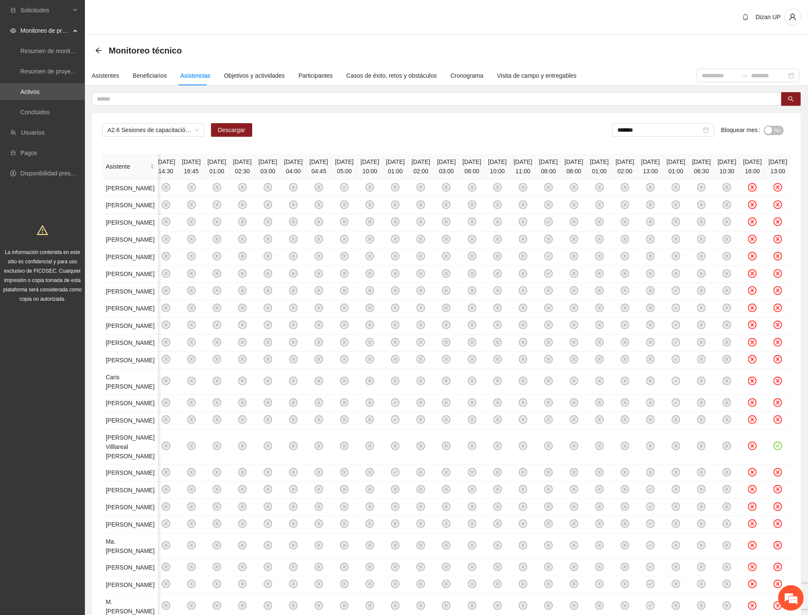
click at [769, 132] on div "button" at bounding box center [769, 131] width 8 height 8
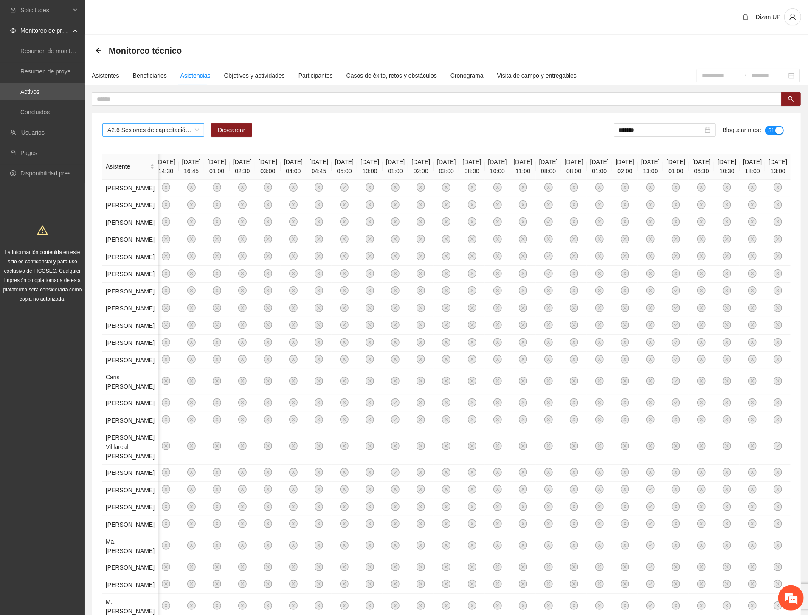
click at [158, 127] on span "A2.6 Sesiones de capacitación a referentes familiares sobre factores de riesgo …" at bounding box center [153, 130] width 92 height 13
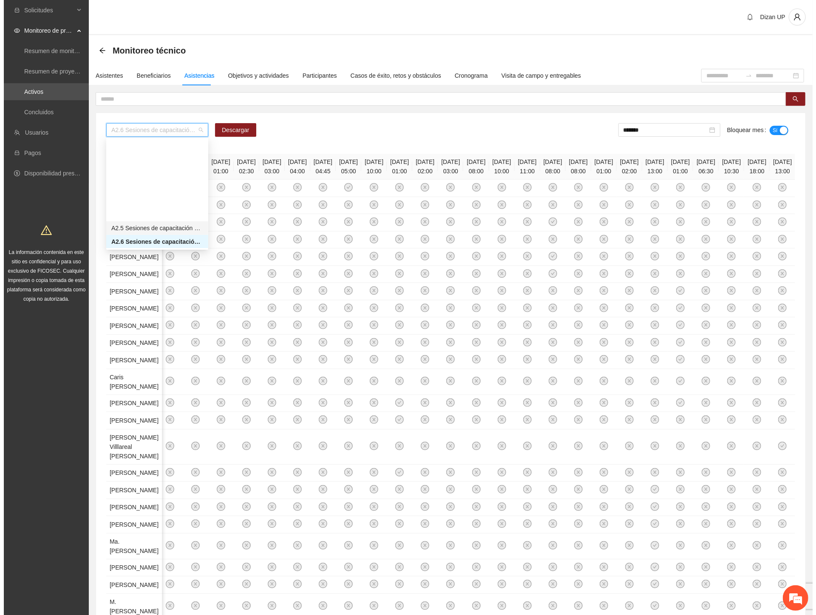
scroll to position [285, 0]
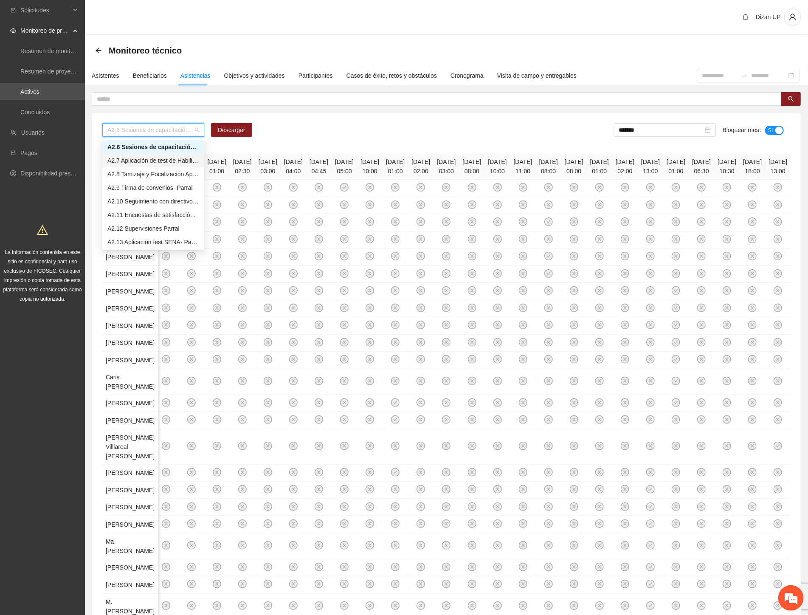
click at [127, 159] on div "A2.7 Aplicación de test de Habilidades para la vida- Parral" at bounding box center [153, 160] width 92 height 9
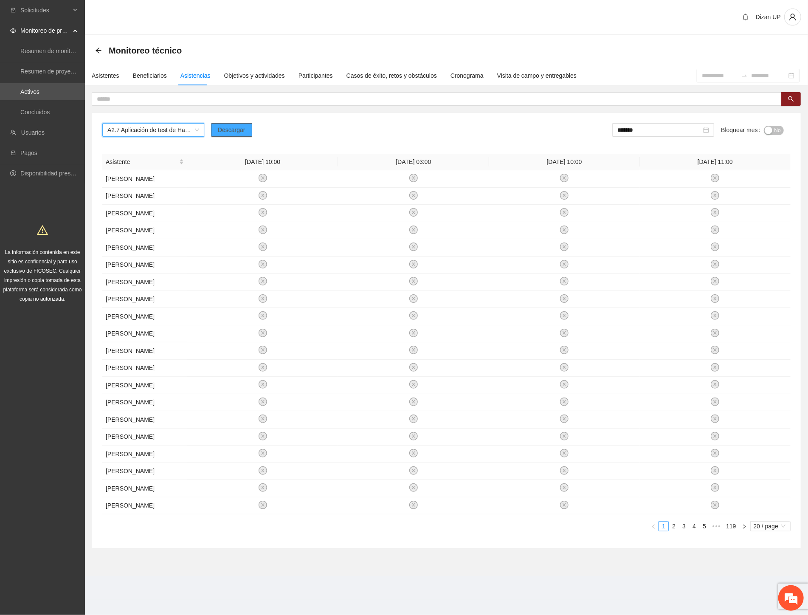
click at [241, 129] on span "Descargar" at bounding box center [232, 129] width 28 height 9
drag, startPoint x: 474, startPoint y: 131, endPoint x: 545, endPoint y: 137, distance: 71.2
click at [482, 132] on div "A2.7 Aplicación de test de Habilidades para la vida- Parral Descargar ******* B…" at bounding box center [446, 133] width 689 height 20
click at [649, 128] on input "*******" at bounding box center [660, 129] width 84 height 9
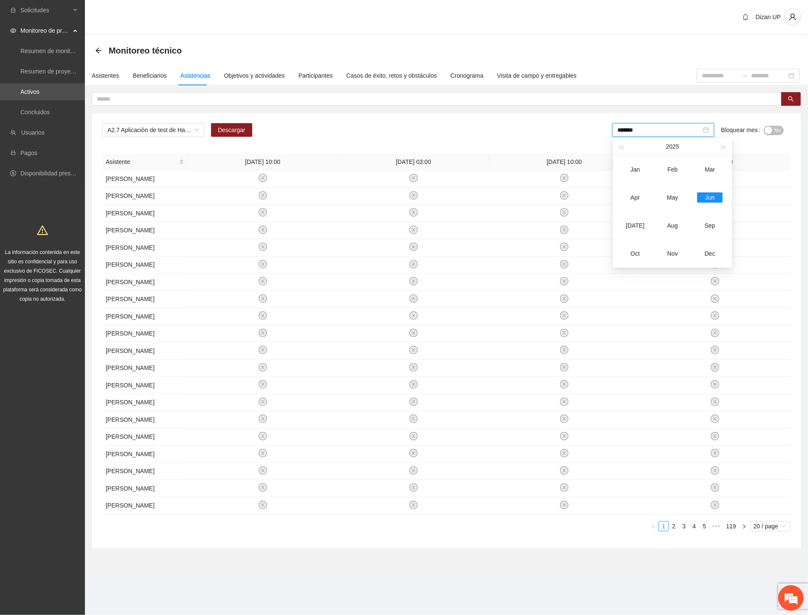
click at [776, 132] on span "No" at bounding box center [778, 130] width 6 height 9
click at [673, 134] on input "*******" at bounding box center [661, 129] width 84 height 9
click at [671, 198] on div "May" at bounding box center [674, 197] width 25 height 10
click at [768, 128] on div "button" at bounding box center [769, 131] width 8 height 8
click at [164, 126] on span "A2.7 Aplicación de test de Habilidades para la vida- Parral" at bounding box center [153, 130] width 92 height 13
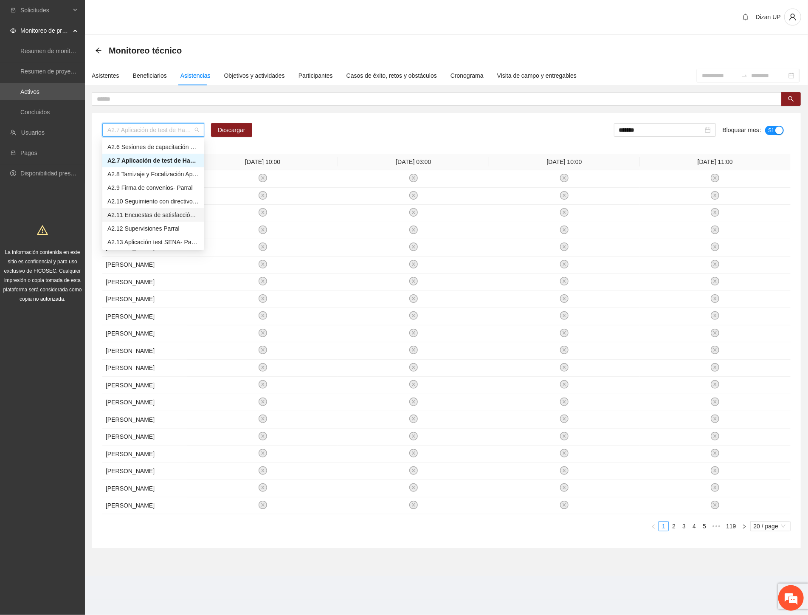
click at [140, 215] on div "A2.11 Encuestas de satisfacción- Parral" at bounding box center [153, 214] width 92 height 9
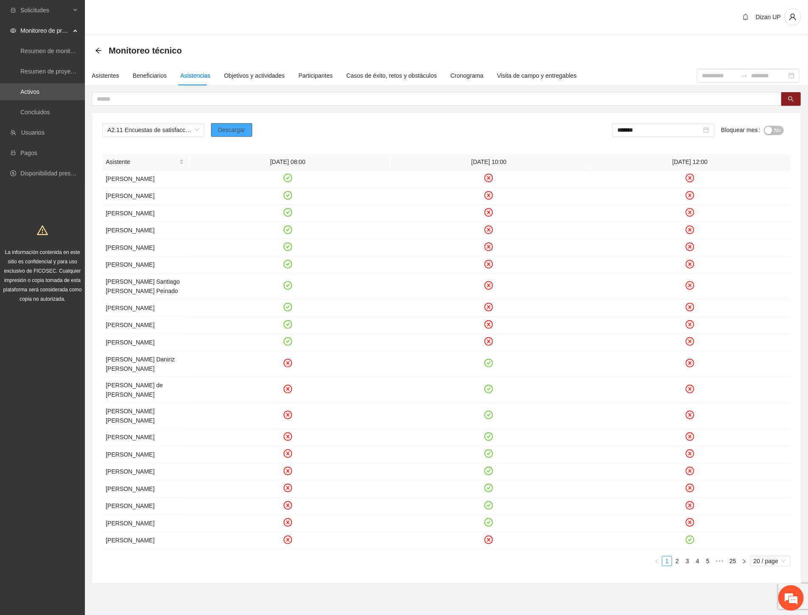
click at [235, 127] on span "Descargar" at bounding box center [232, 129] width 28 height 9
click at [189, 130] on span "A2.11 Encuestas de satisfacción- Parral" at bounding box center [153, 130] width 92 height 13
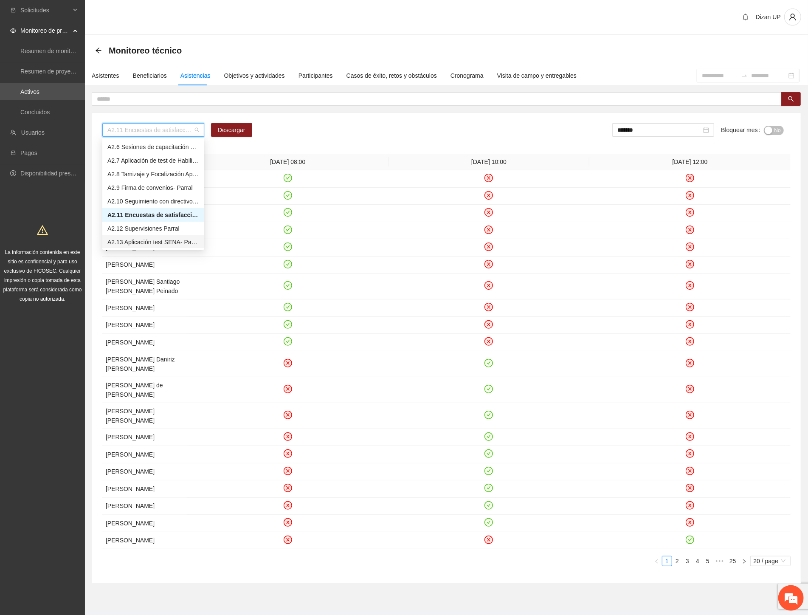
click at [137, 238] on div "A2.13 Aplicación test SENA- Parral" at bounding box center [153, 241] width 92 height 9
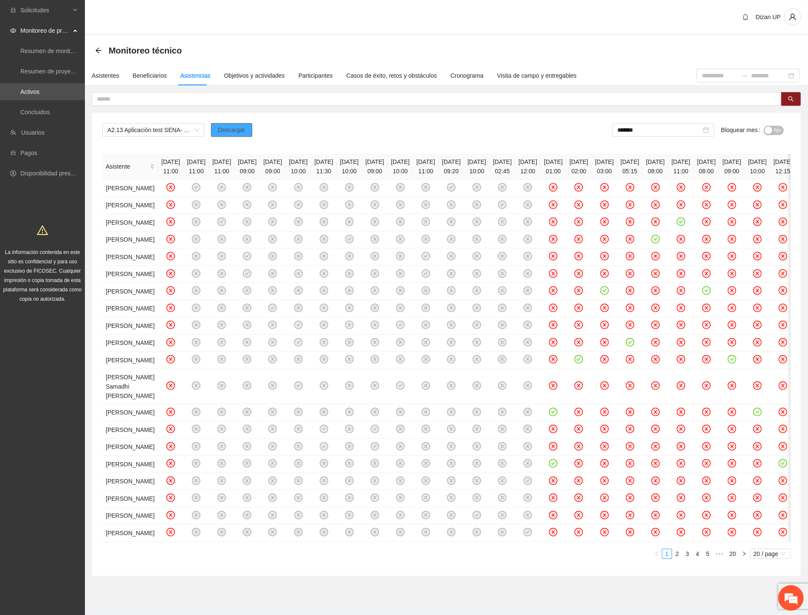
click at [227, 130] on span "Descargar" at bounding box center [232, 129] width 28 height 9
drag, startPoint x: 54, startPoint y: 602, endPoint x: 62, endPoint y: 593, distance: 11.4
click at [54, 602] on div "Solicitudes Monitoreo de proyectos Resumen de monitoreo Resumen de proyectos ap…" at bounding box center [42, 313] width 85 height 627
click at [660, 128] on input "*******" at bounding box center [660, 129] width 84 height 9
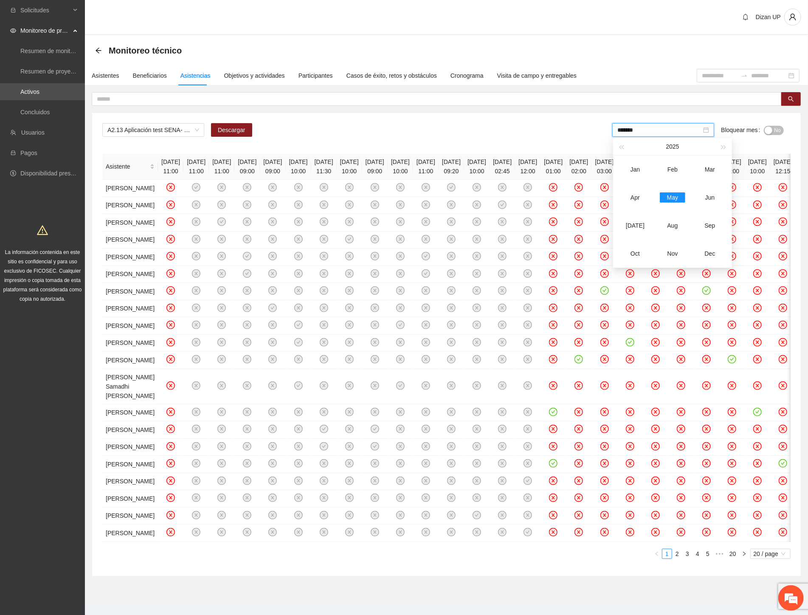
click at [770, 126] on button "No" at bounding box center [774, 130] width 20 height 9
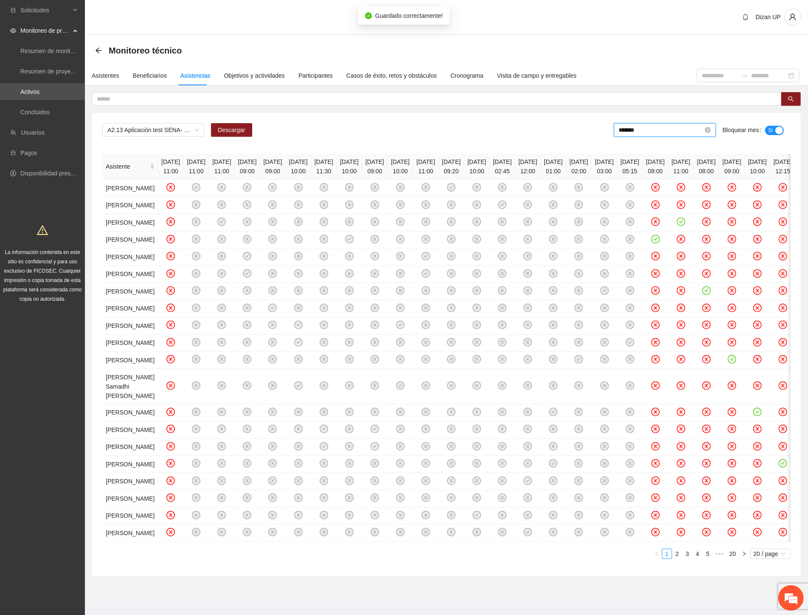
click at [645, 129] on input "*******" at bounding box center [661, 129] width 84 height 9
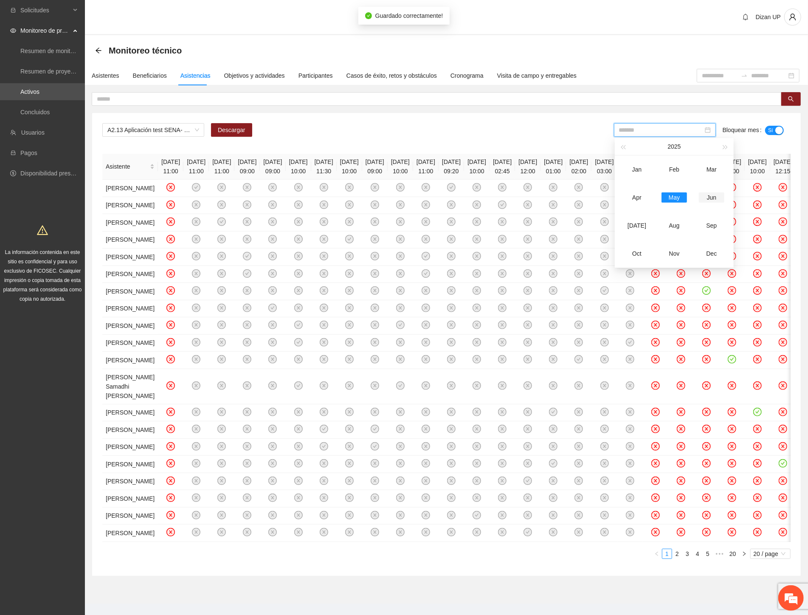
click at [708, 196] on div "Jun" at bounding box center [711, 197] width 25 height 10
type input "*******"
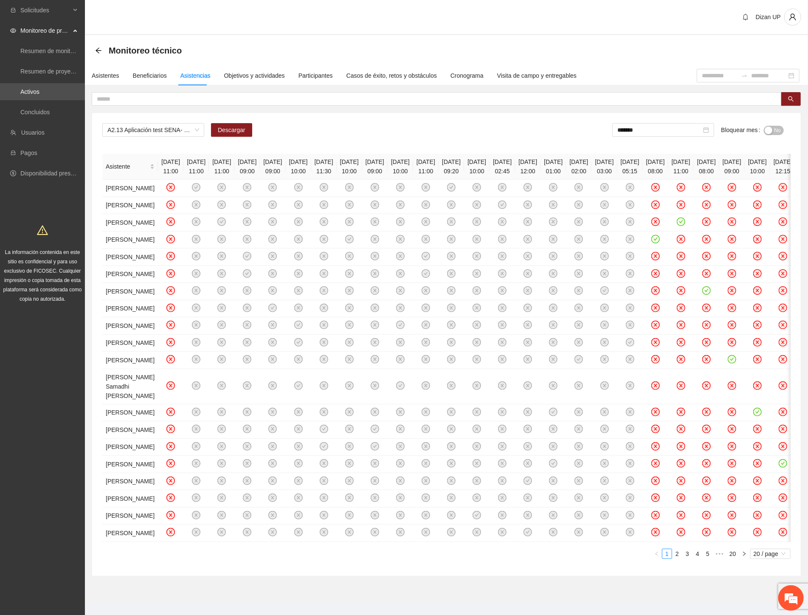
click at [776, 130] on span "No" at bounding box center [778, 130] width 6 height 9
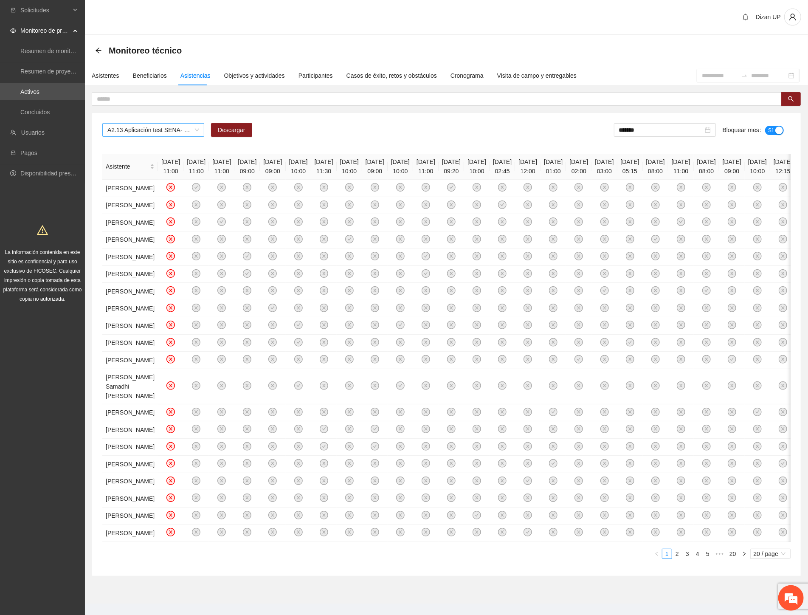
click at [197, 127] on span "A2.13 Aplicación test SENA- Parral" at bounding box center [153, 130] width 92 height 13
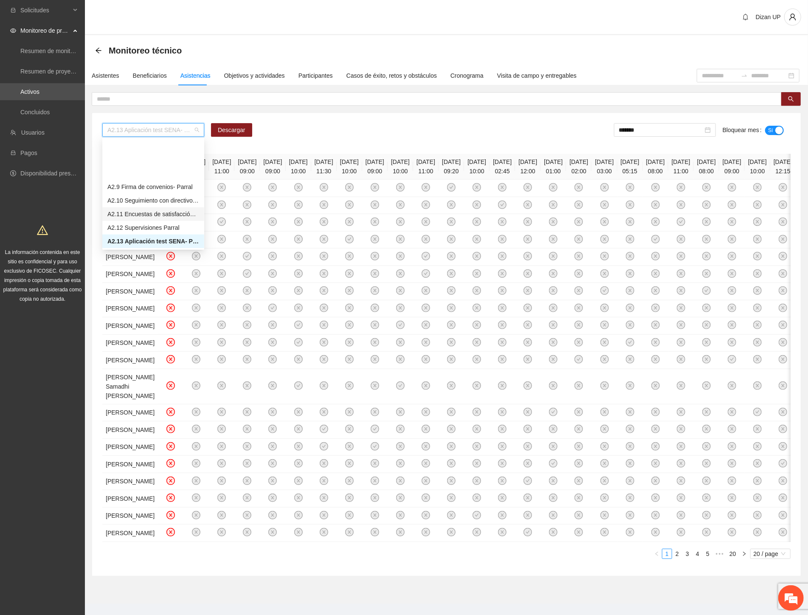
scroll to position [333, 0]
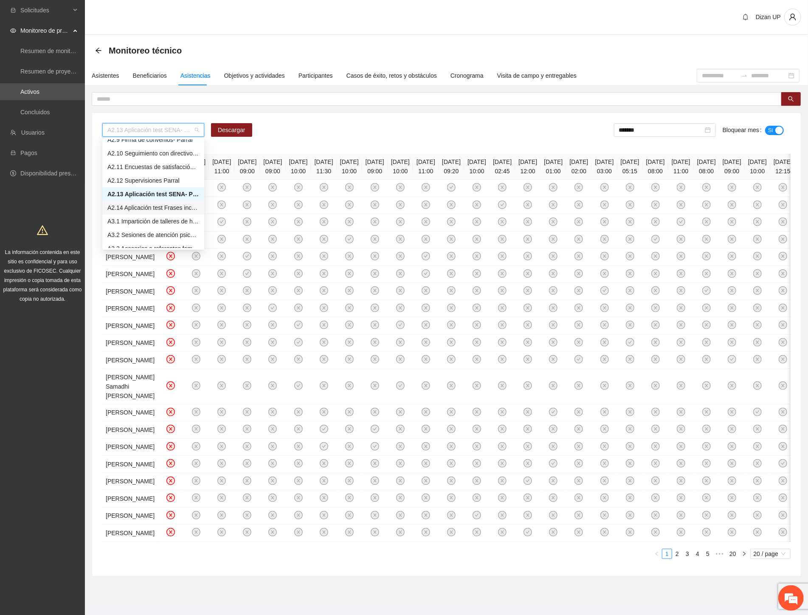
click at [143, 208] on div "A2.14 Aplicación test Frases incompletas de Sacks- Parral" at bounding box center [153, 207] width 92 height 9
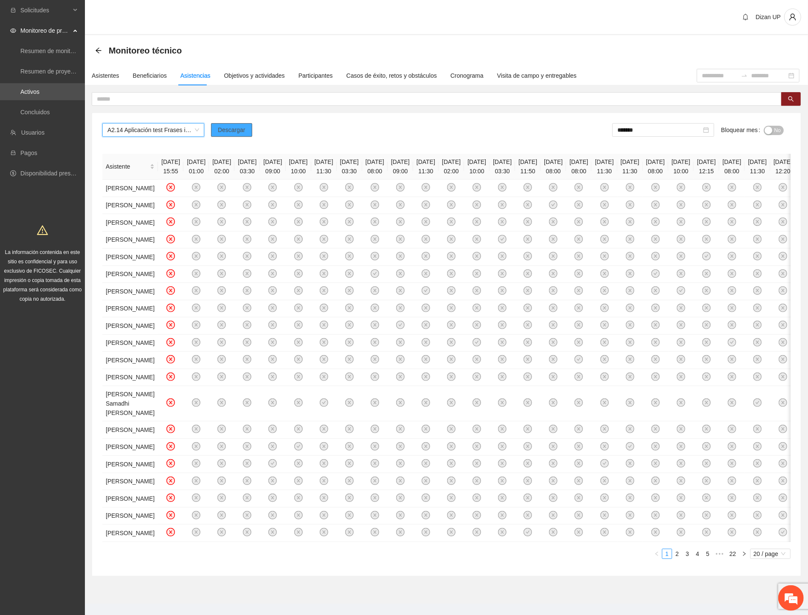
click at [222, 129] on span "Descargar" at bounding box center [232, 129] width 28 height 9
click at [15, 480] on div "Solicitudes Monitoreo de proyectos Resumen de monitoreo Resumen de proyectos ap…" at bounding box center [42, 313] width 85 height 627
click at [176, 130] on span "A2.14 Aplicación test Frases incompletas de Sacks- Parral" at bounding box center [153, 130] width 92 height 13
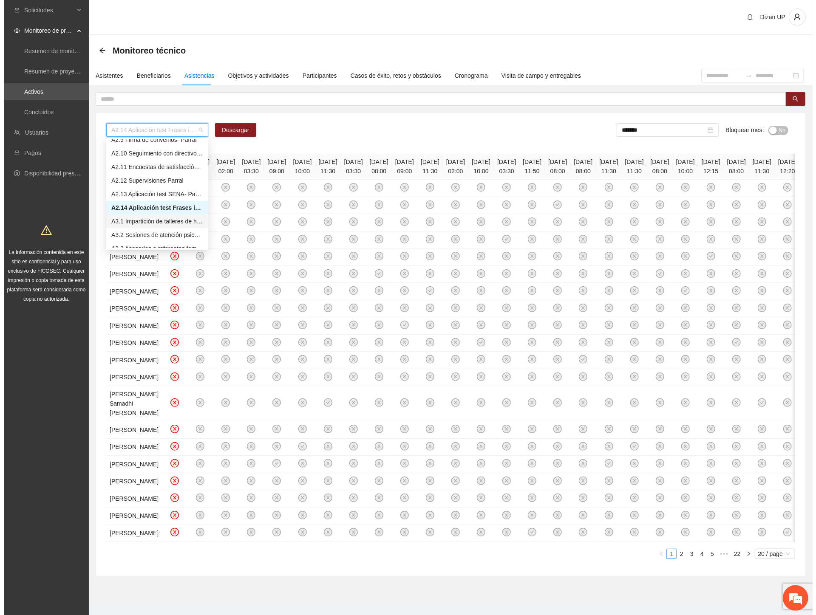
scroll to position [380, 0]
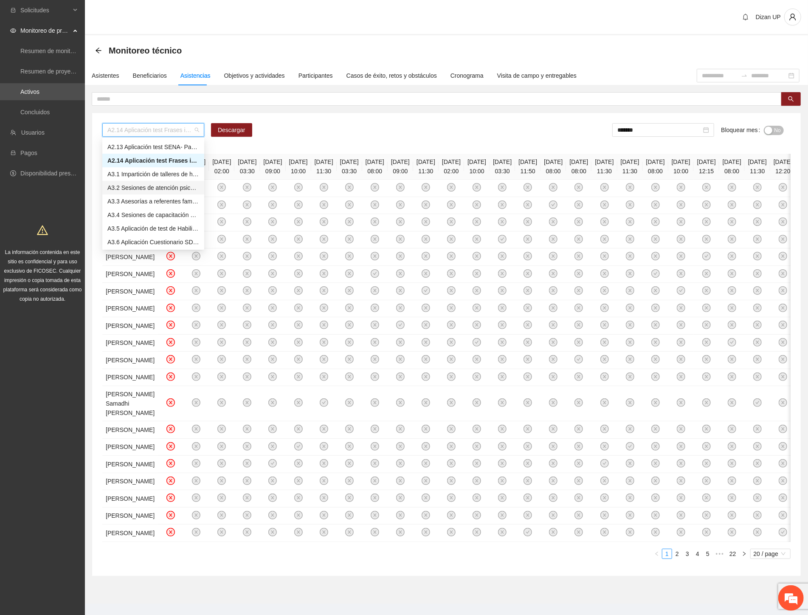
click at [145, 187] on div "A3.2 Sesiones de atención psicológica a NNA detectados con factores de riesgo -…" at bounding box center [153, 187] width 92 height 9
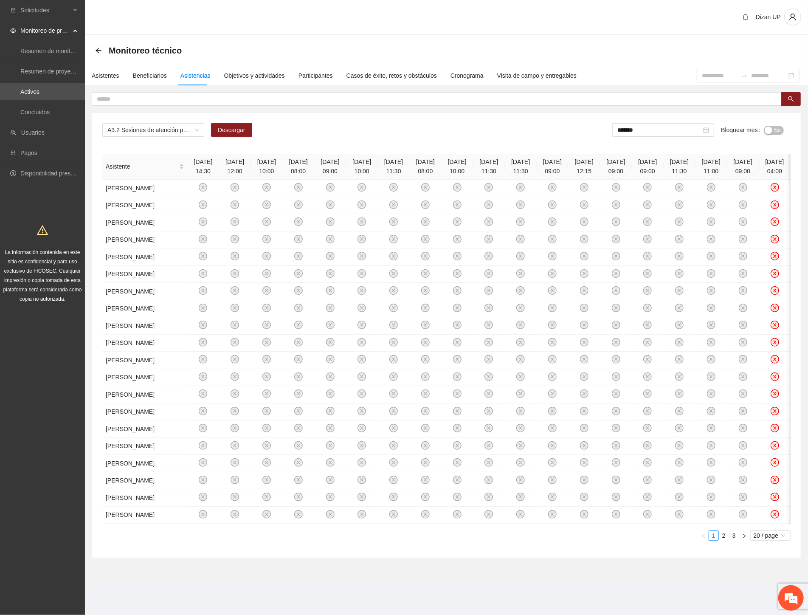
click at [321, 130] on div "A3.2 Sesiones de atención psicológica a NNA detectados con factores de riesgo -…" at bounding box center [446, 133] width 689 height 20
click at [226, 128] on span "Descargar" at bounding box center [232, 129] width 28 height 9
drag, startPoint x: 575, startPoint y: 51, endPoint x: 708, endPoint y: 72, distance: 134.6
click at [575, 51] on div "Monitoreo técnico" at bounding box center [446, 50] width 703 height 17
click at [111, 73] on div "Asistentes" at bounding box center [106, 75] width 28 height 9
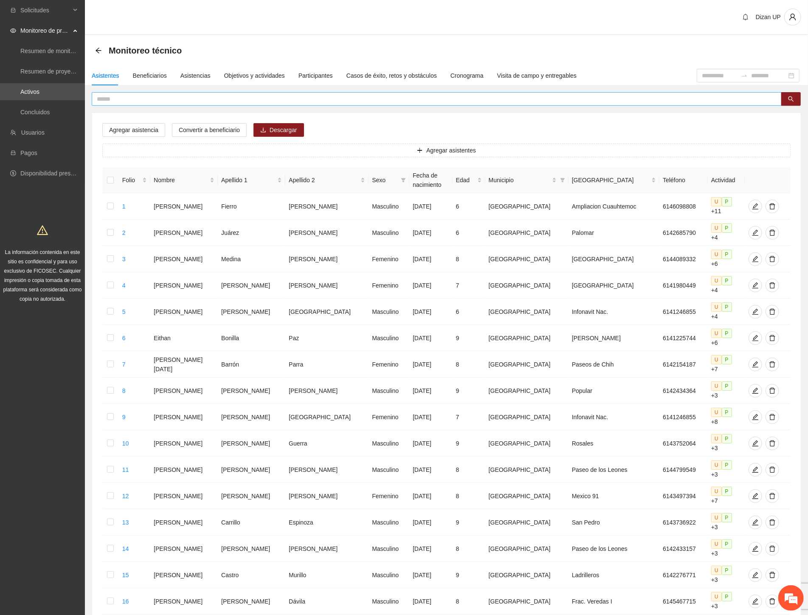
click at [125, 99] on input "text" at bounding box center [433, 98] width 673 height 9
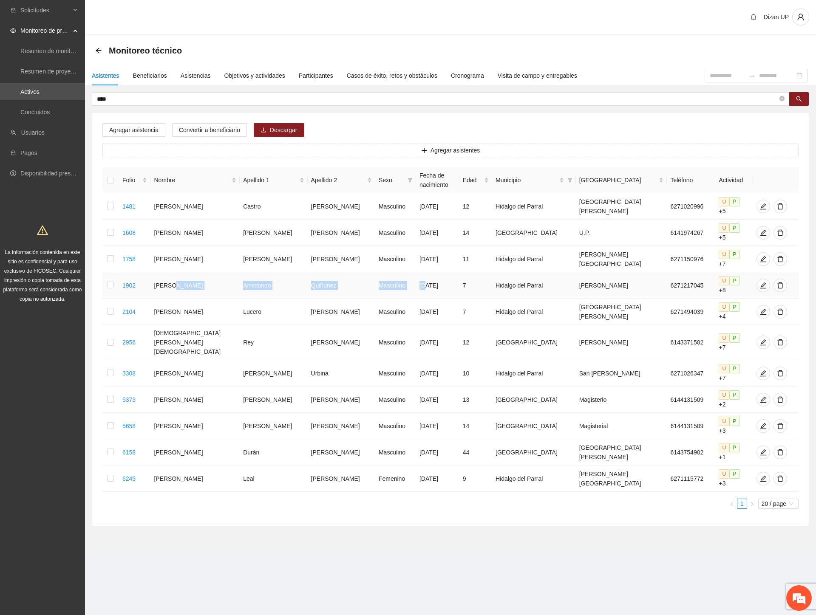
drag, startPoint x: 187, startPoint y: 265, endPoint x: 400, endPoint y: 265, distance: 212.8
click at [400, 272] on tr "1902 [PERSON_NAME] [DATE] 7 Hidalgo del Parral [PERSON_NAME] 6271217045 U P +8" at bounding box center [450, 285] width 696 height 26
click at [759, 282] on icon "edit" at bounding box center [762, 285] width 7 height 7
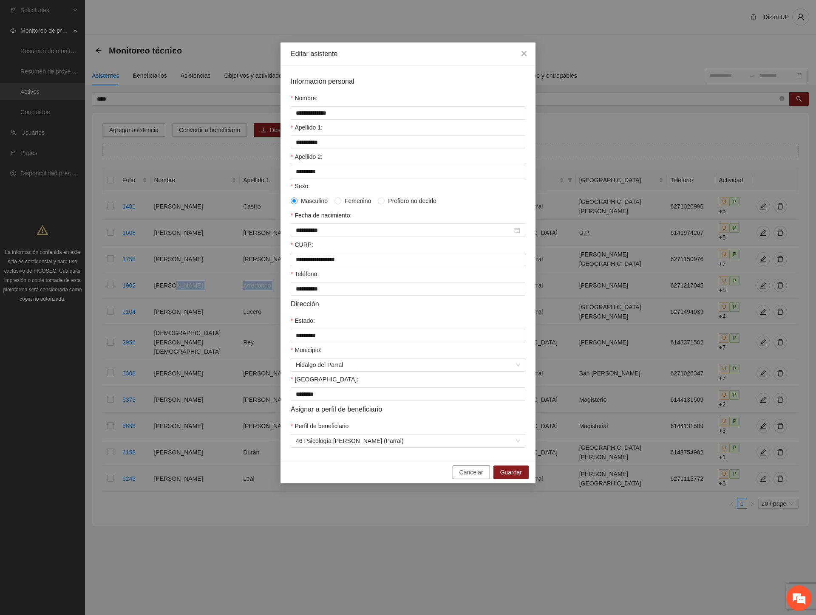
click at [477, 477] on span "Cancelar" at bounding box center [471, 472] width 24 height 9
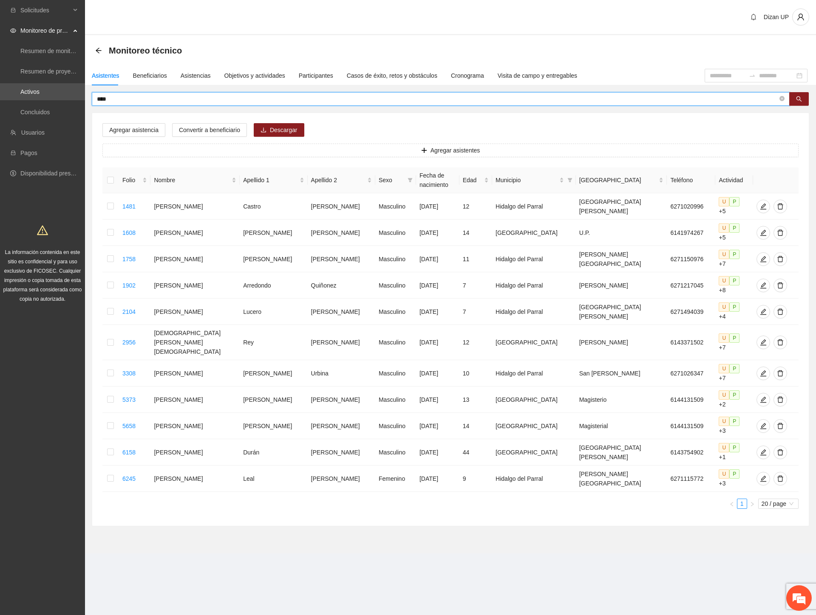
click at [110, 100] on input "****" at bounding box center [437, 98] width 680 height 9
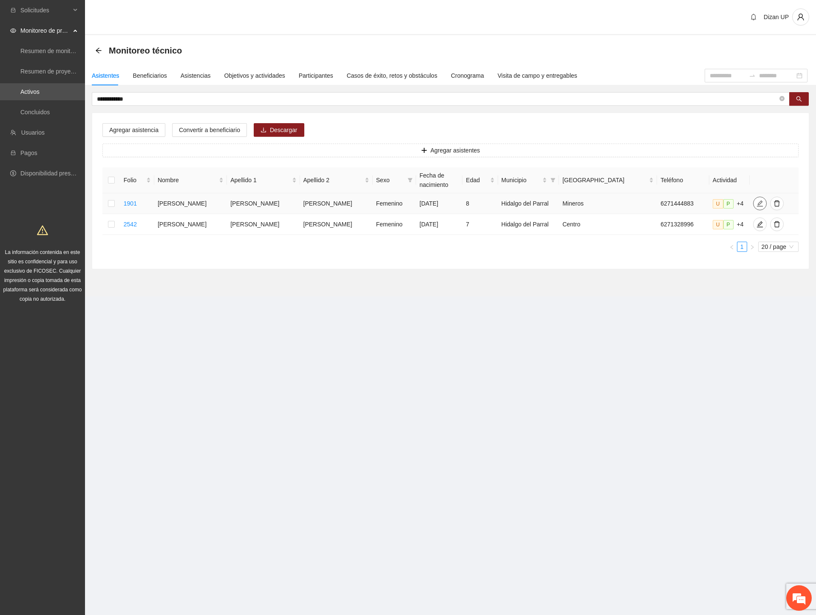
click at [756, 201] on icon "edit" at bounding box center [759, 203] width 6 height 6
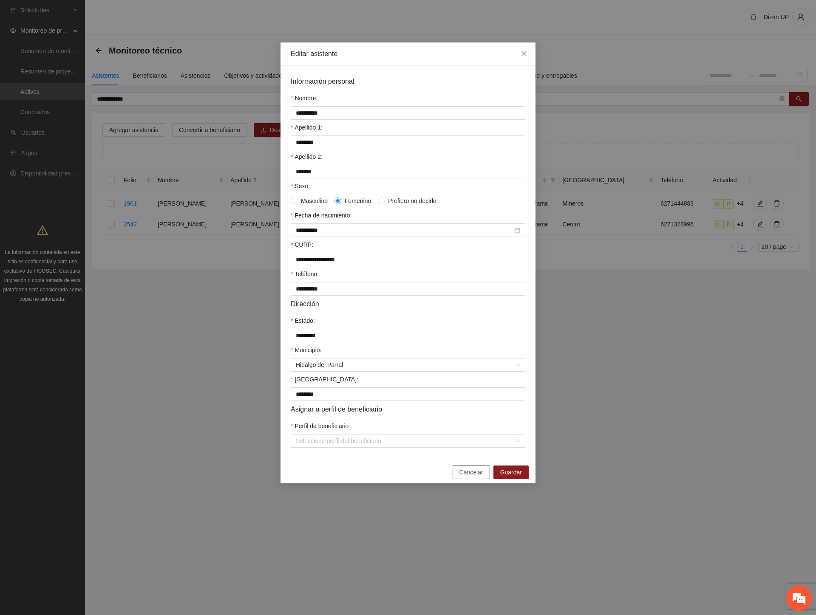
click at [470, 477] on span "Cancelar" at bounding box center [471, 472] width 24 height 9
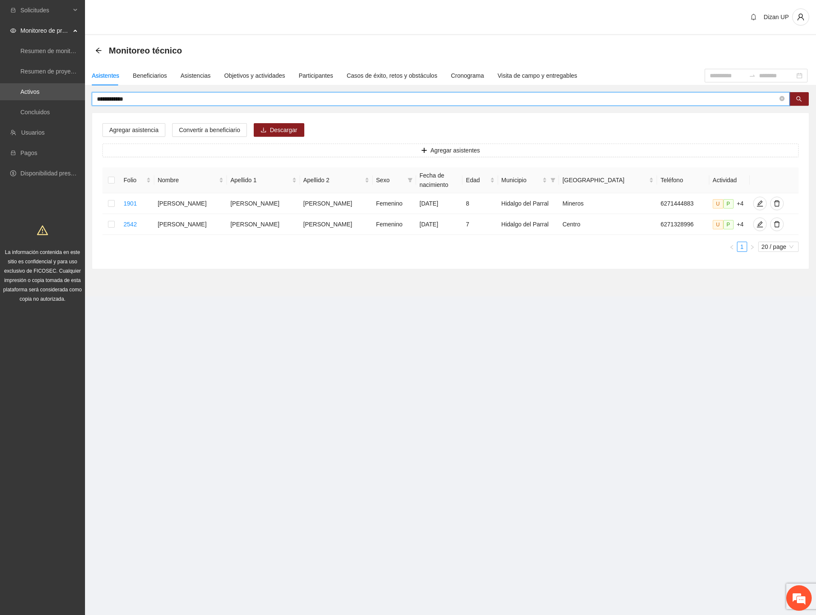
click at [0, 93] on html "**********" at bounding box center [408, 307] width 816 height 615
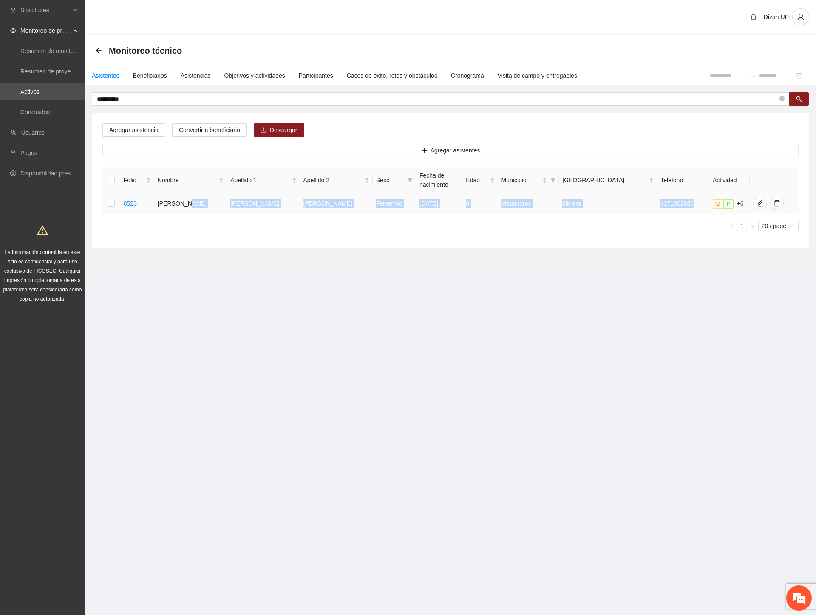
drag, startPoint x: 328, startPoint y: 213, endPoint x: 660, endPoint y: 209, distance: 332.2
click at [660, 209] on tr "8523 [PERSON_NAME] [DATE] 8 Matamoros Obrera 6271082836 U P +6" at bounding box center [450, 203] width 696 height 21
click at [756, 204] on icon "edit" at bounding box center [759, 203] width 6 height 6
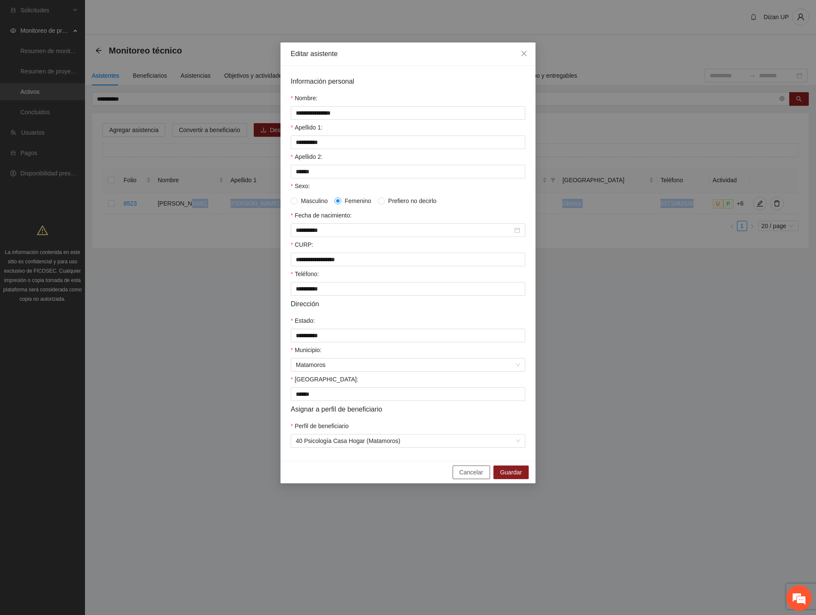
click at [470, 477] on span "Cancelar" at bounding box center [471, 472] width 24 height 9
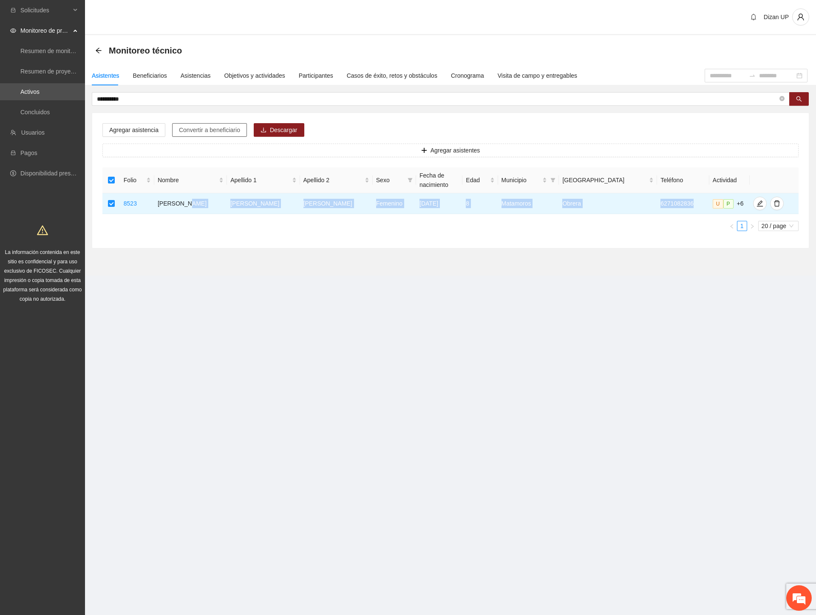
drag, startPoint x: 217, startPoint y: 130, endPoint x: 334, endPoint y: 142, distance: 117.8
click at [218, 130] on span "Convertir a beneficiario" at bounding box center [209, 129] width 61 height 9
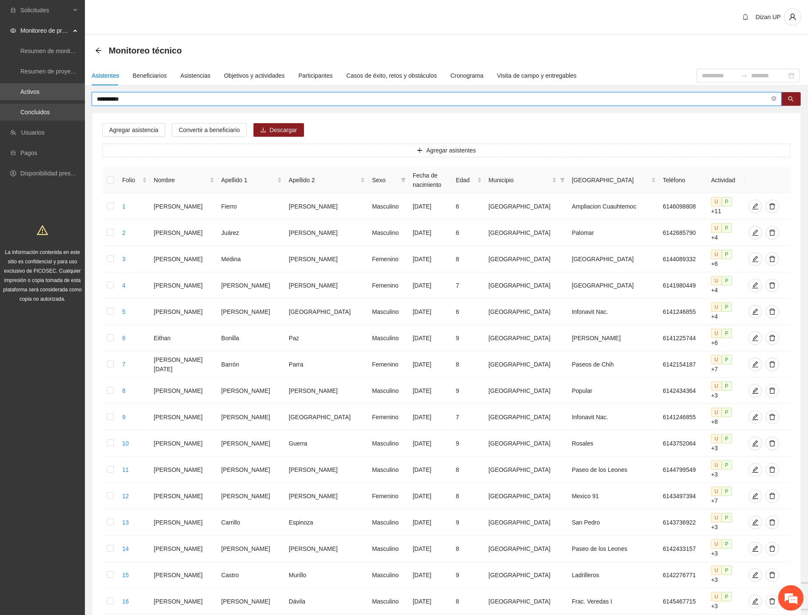
drag, startPoint x: 138, startPoint y: 98, endPoint x: 15, endPoint y: 107, distance: 124.0
click at [15, 107] on section "**********" at bounding box center [404, 402] width 808 height 805
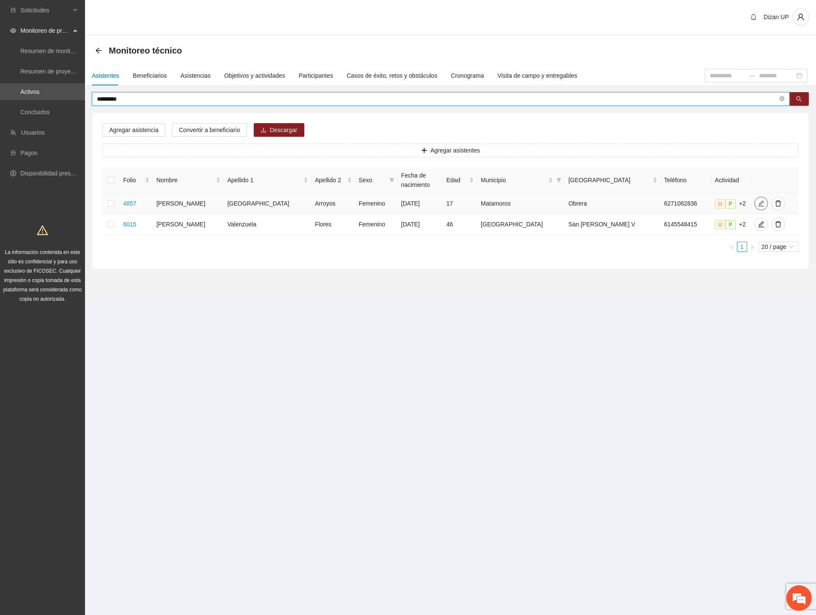
click at [757, 205] on icon "edit" at bounding box center [760, 203] width 7 height 7
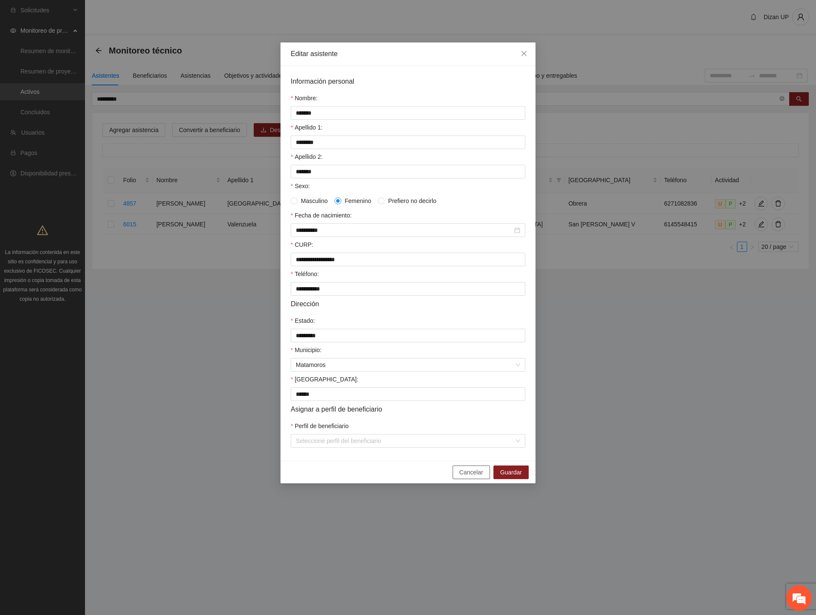
click at [471, 475] on span "Cancelar" at bounding box center [471, 472] width 24 height 9
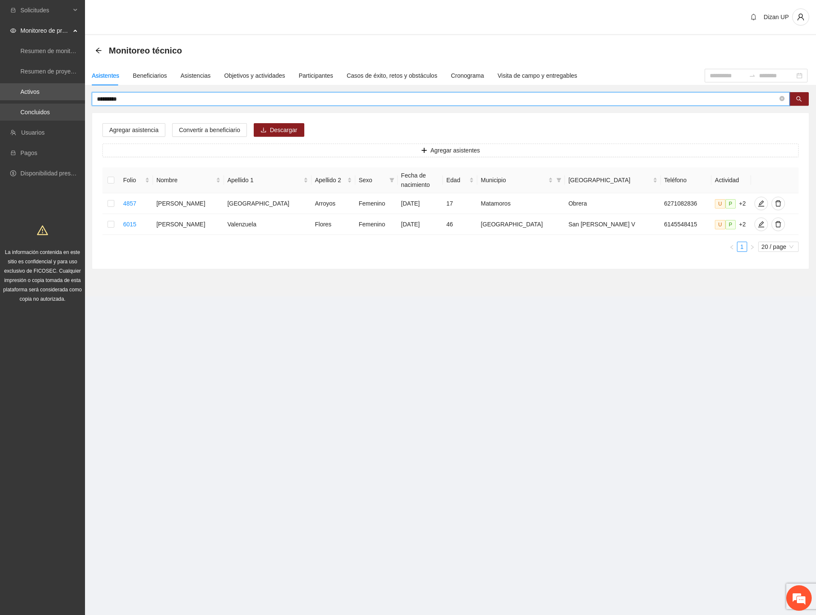
drag, startPoint x: 137, startPoint y: 97, endPoint x: 14, endPoint y: 107, distance: 123.2
click at [14, 107] on section "Solicitudes Monitoreo de proyectos Resumen de monitoreo Resumen de proyectos ap…" at bounding box center [408, 307] width 816 height 615
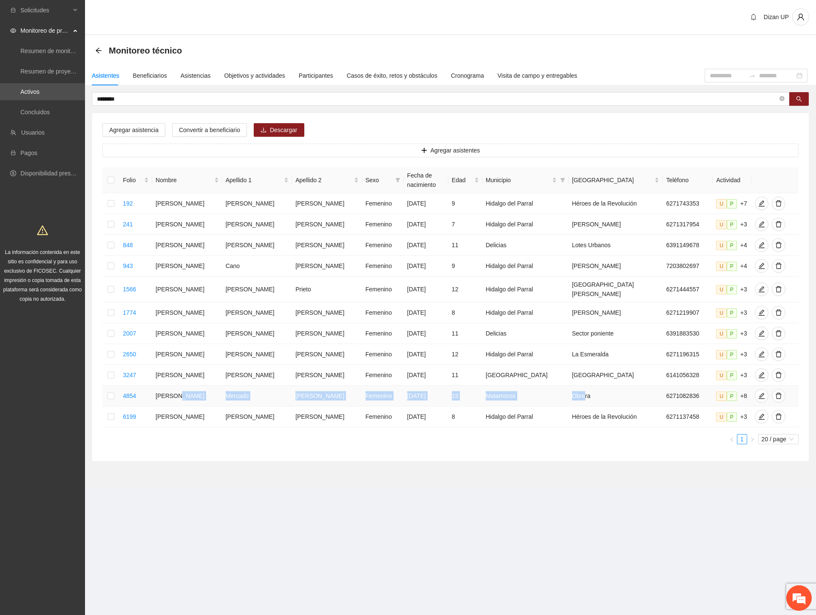
drag, startPoint x: 193, startPoint y: 393, endPoint x: 585, endPoint y: 388, distance: 391.7
click at [585, 388] on tr "4854 [PERSON_NAME] Femenino [DATE] 15 Matamoros Obrera 6271082836 U P +8" at bounding box center [450, 396] width 696 height 21
click at [758, 394] on icon "edit" at bounding box center [761, 395] width 7 height 7
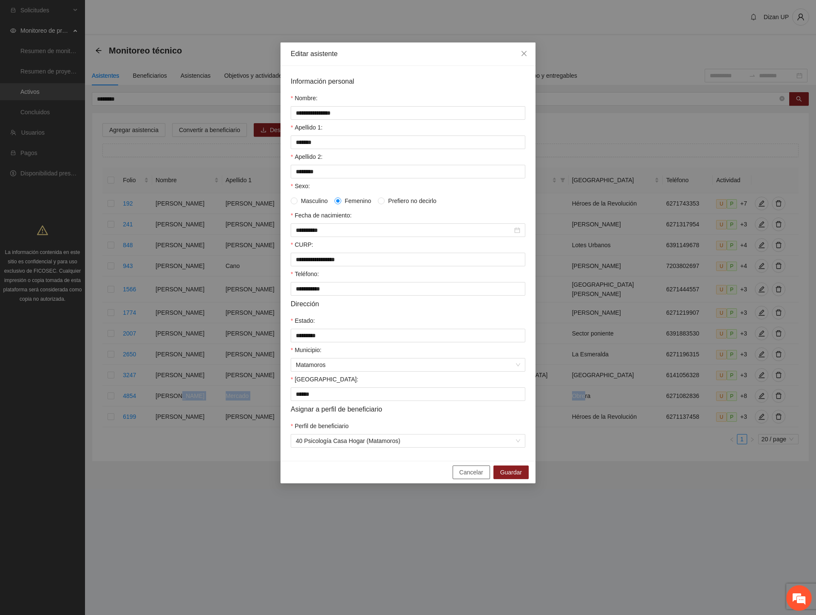
drag, startPoint x: 472, startPoint y: 477, endPoint x: 414, endPoint y: 456, distance: 61.9
click at [472, 477] on span "Cancelar" at bounding box center [471, 472] width 24 height 9
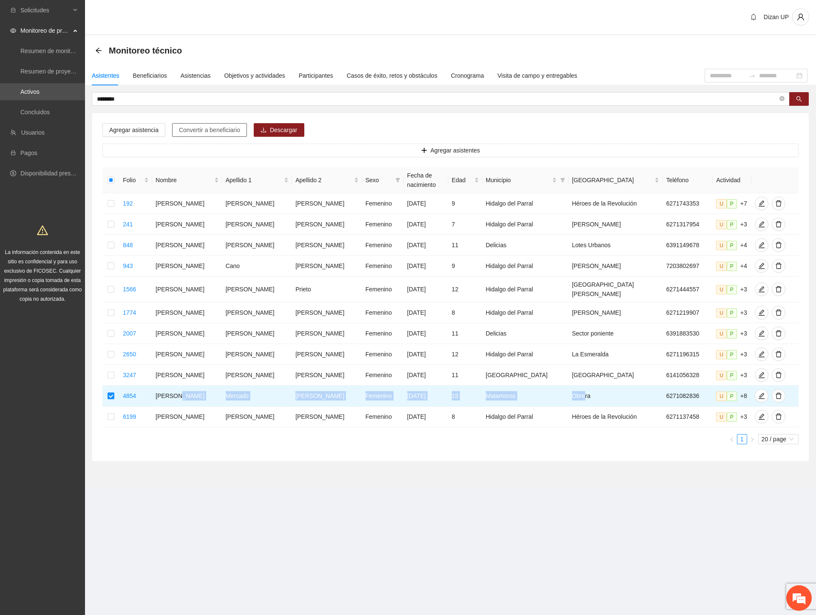
click at [204, 130] on span "Convertir a beneficiario" at bounding box center [209, 129] width 61 height 9
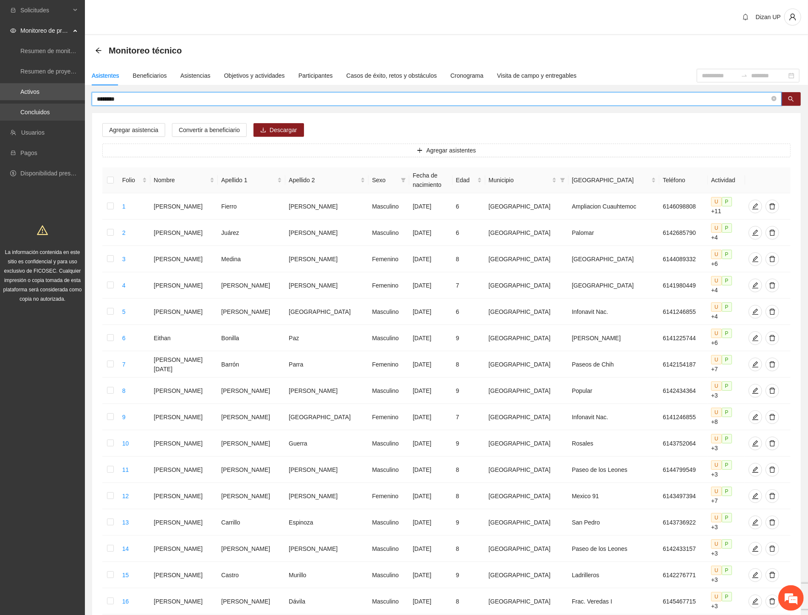
drag, startPoint x: 126, startPoint y: 103, endPoint x: 41, endPoint y: 104, distance: 85.0
click at [41, 104] on section "Solicitudes Monitoreo de proyectos Resumen de monitoreo Resumen de proyectos ap…" at bounding box center [404, 402] width 808 height 805
type input "*********"
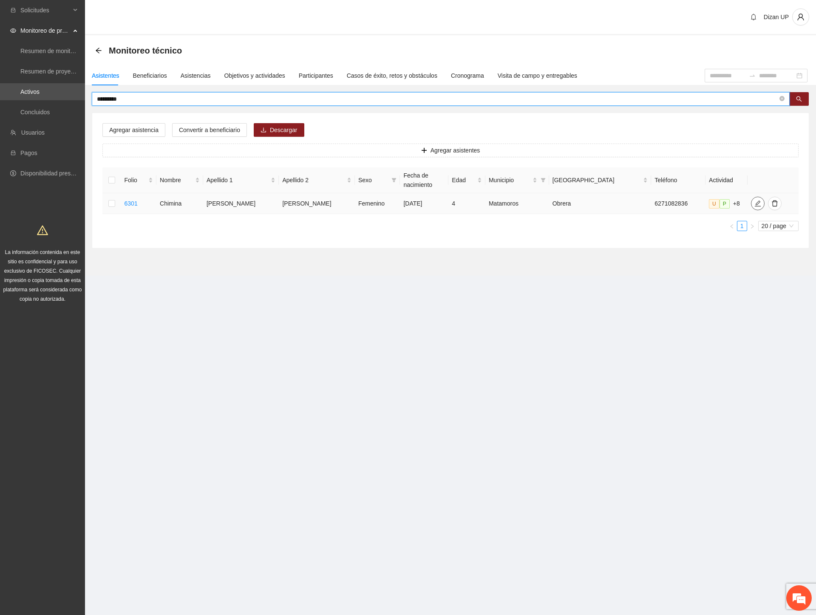
click at [754, 203] on icon "edit" at bounding box center [757, 203] width 7 height 7
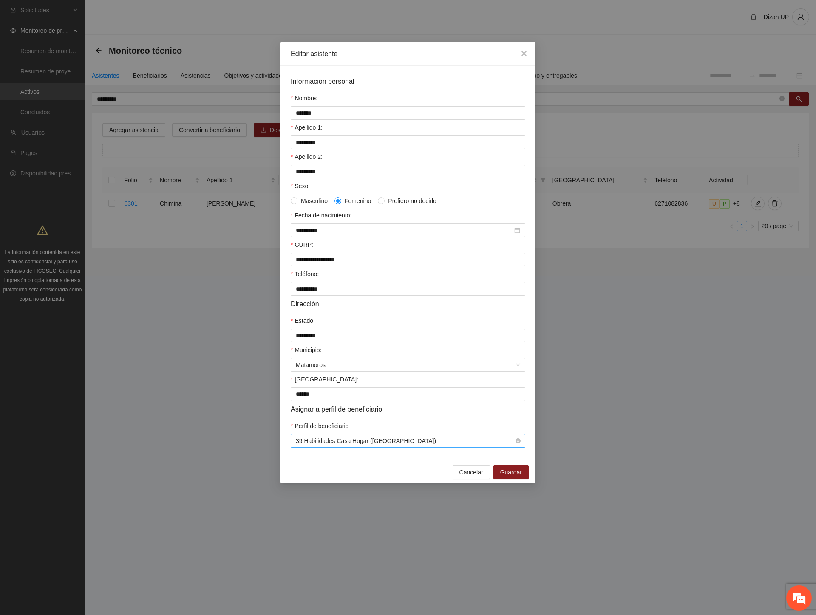
click at [324, 447] on span "39 Habilidades Casa Hogar ([GEOGRAPHIC_DATA])" at bounding box center [408, 441] width 224 height 13
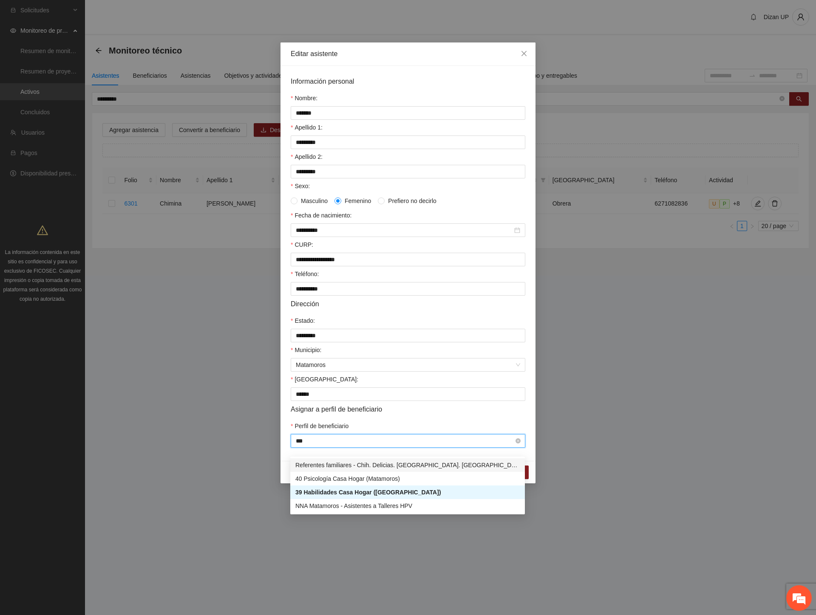
scroll to position [0, 0]
type input "*****"
click at [329, 477] on div "40 Psicología Casa Hogar (Matamoros)" at bounding box center [407, 478] width 224 height 9
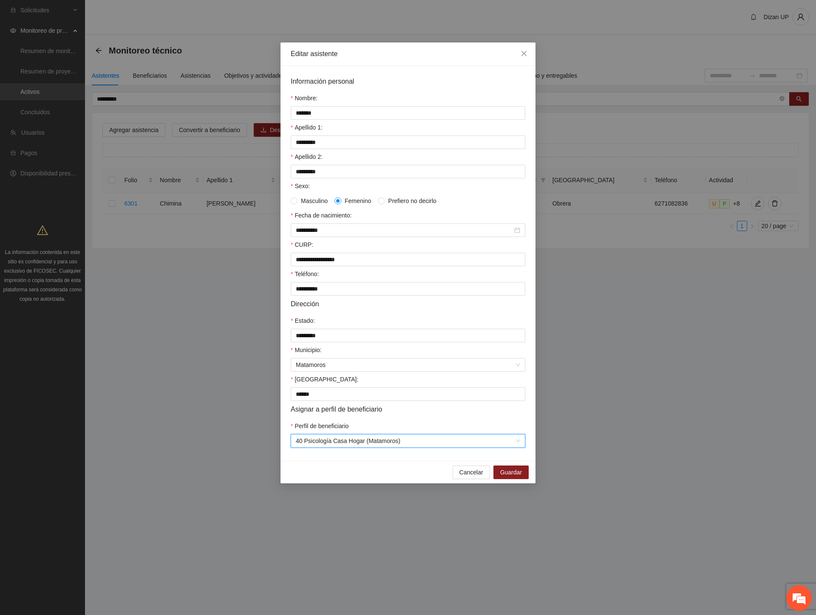
drag, startPoint x: 439, startPoint y: 417, endPoint x: 487, endPoint y: 459, distance: 64.4
click at [441, 415] on div "Asignar a perfil de beneficiario" at bounding box center [408, 409] width 234 height 11
click at [511, 477] on span "Guardar" at bounding box center [511, 472] width 22 height 9
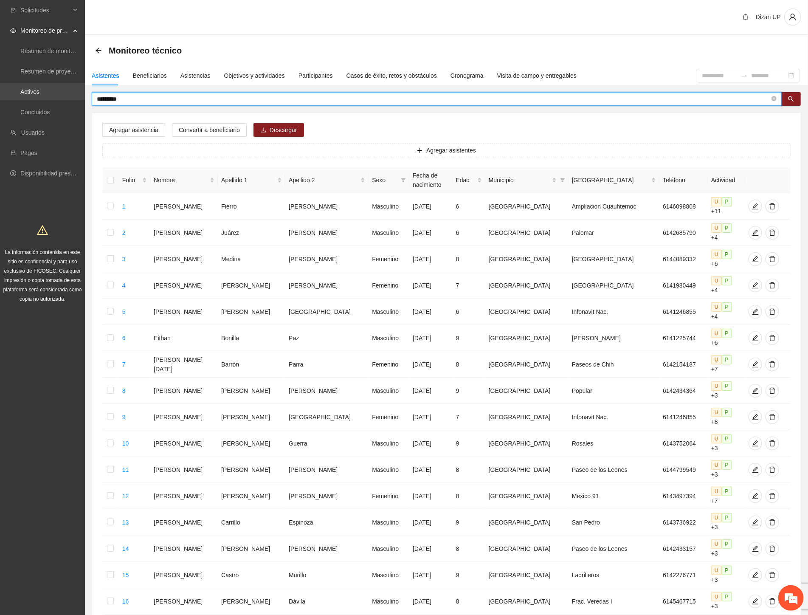
drag, startPoint x: 71, startPoint y: 98, endPoint x: 10, endPoint y: 96, distance: 60.8
click at [10, 96] on section "Solicitudes Monitoreo de proyectos Resumen de monitoreo Resumen de proyectos ap…" at bounding box center [404, 402] width 808 height 805
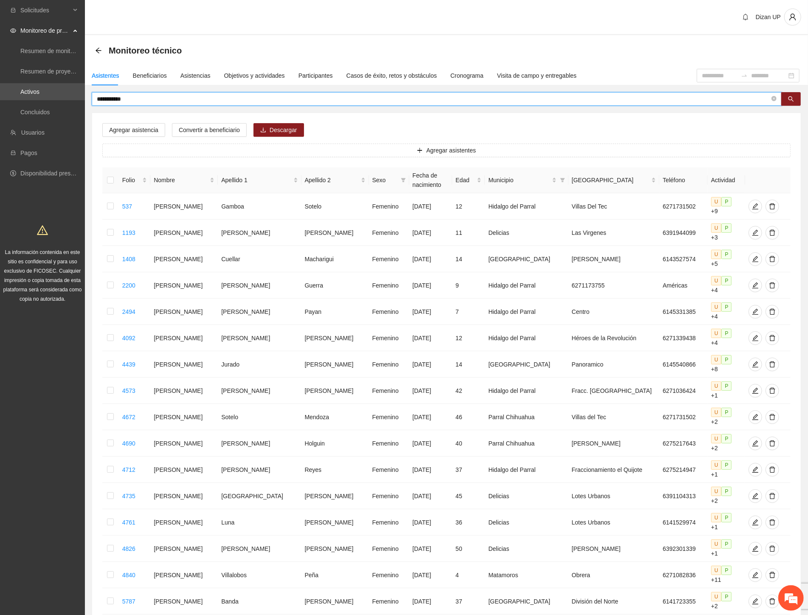
type input "**********"
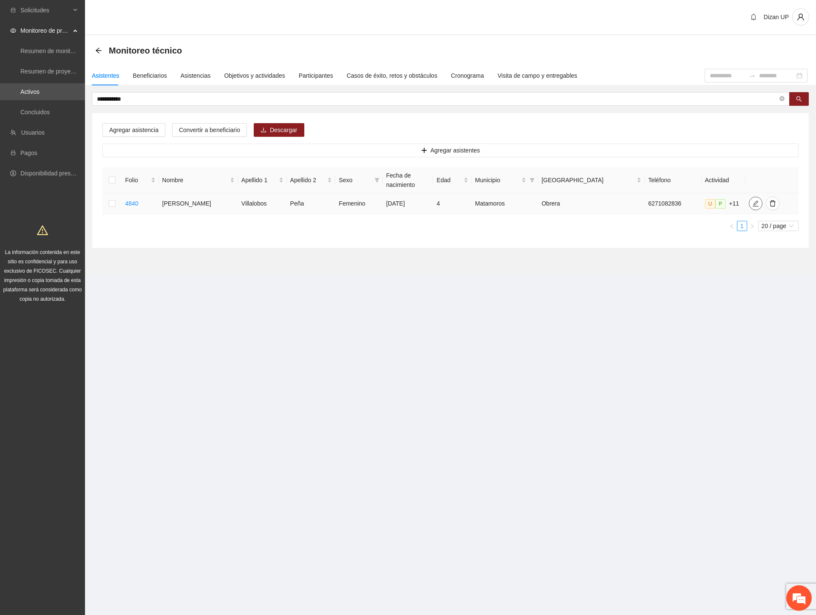
click at [752, 203] on icon "edit" at bounding box center [755, 203] width 7 height 7
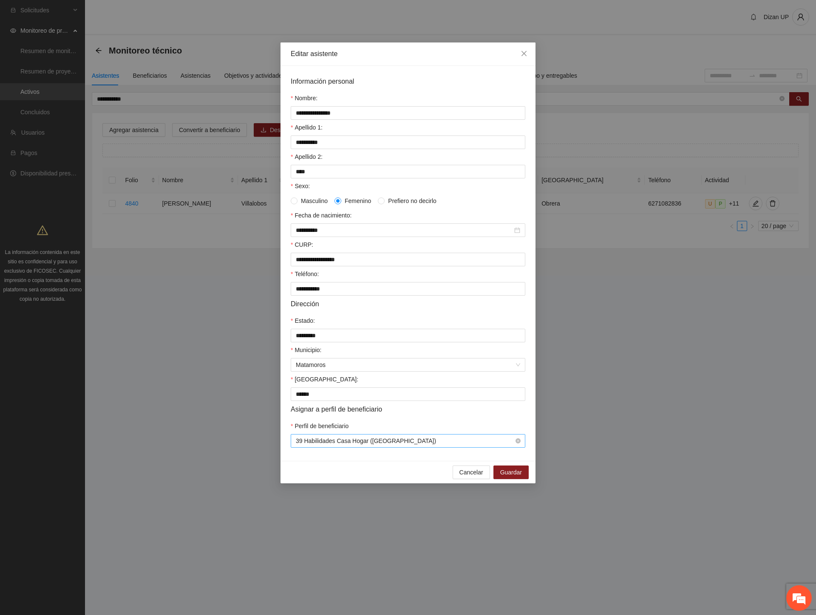
click at [358, 447] on span "39 Habilidades Casa Hogar ([GEOGRAPHIC_DATA])" at bounding box center [408, 441] width 224 height 13
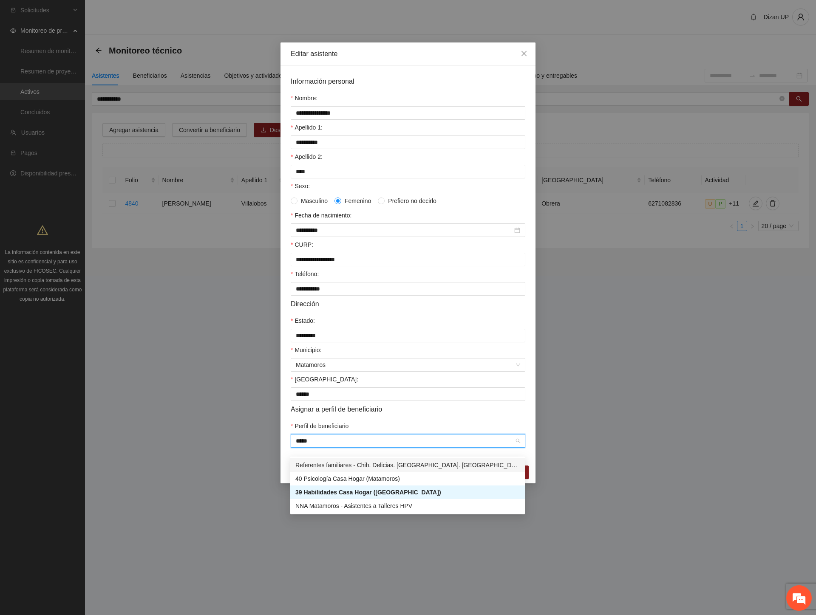
type input "*****"
click at [381, 425] on form "**********" at bounding box center [408, 262] width 234 height 372
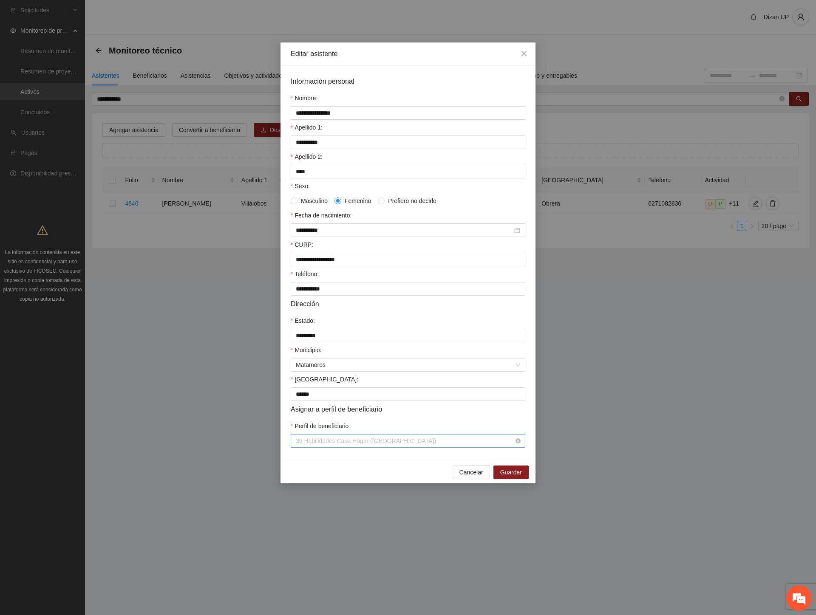
click at [383, 447] on span "39 Habilidades Casa Hogar ([GEOGRAPHIC_DATA])" at bounding box center [408, 441] width 224 height 13
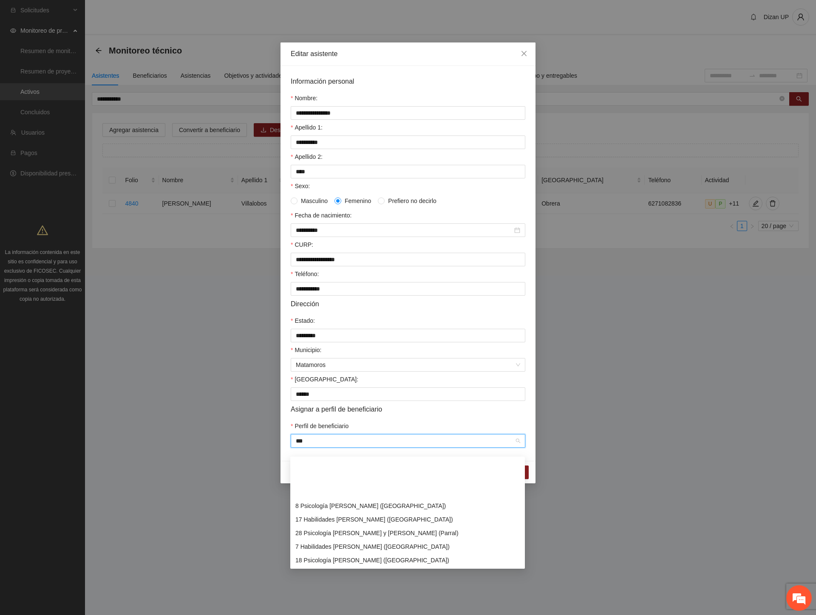
type input "****"
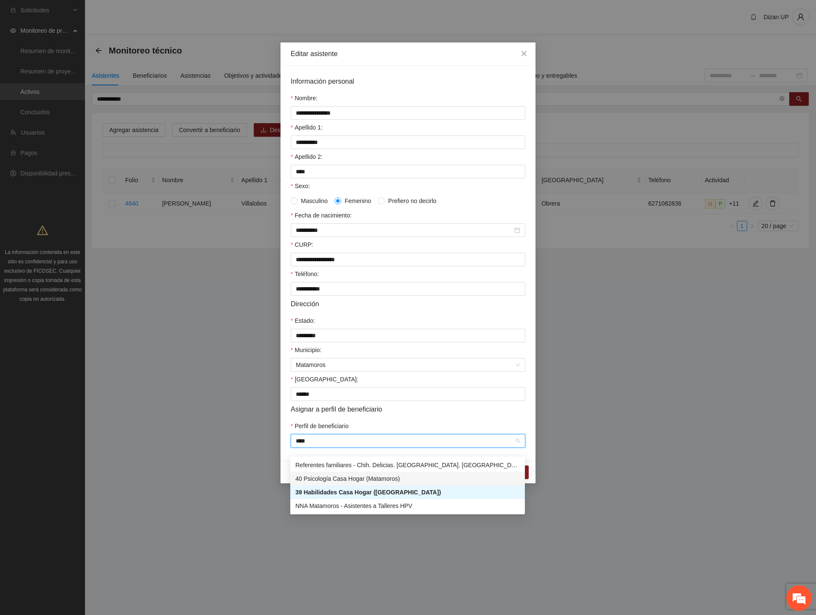
click at [333, 481] on div "40 Psicología Casa Hogar (Matamoros)" at bounding box center [407, 478] width 224 height 9
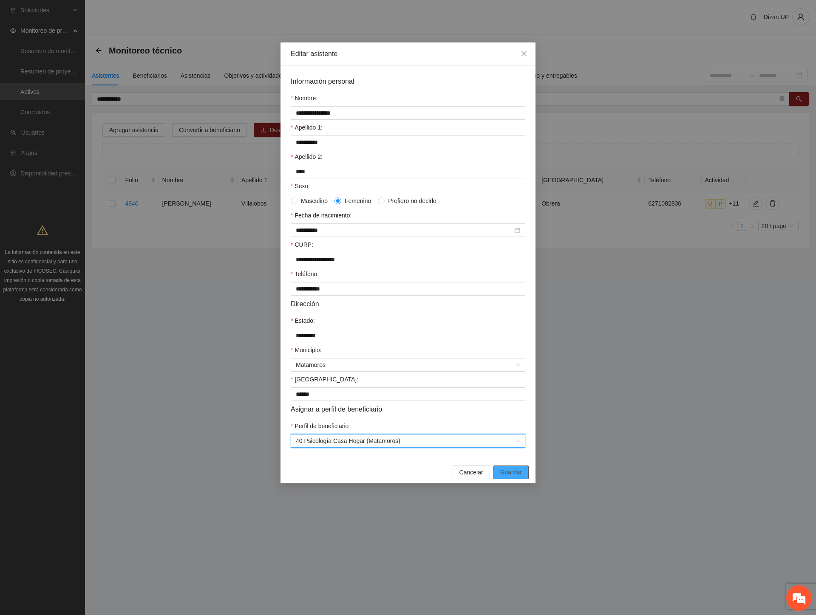
click at [509, 477] on span "Guardar" at bounding box center [511, 472] width 22 height 9
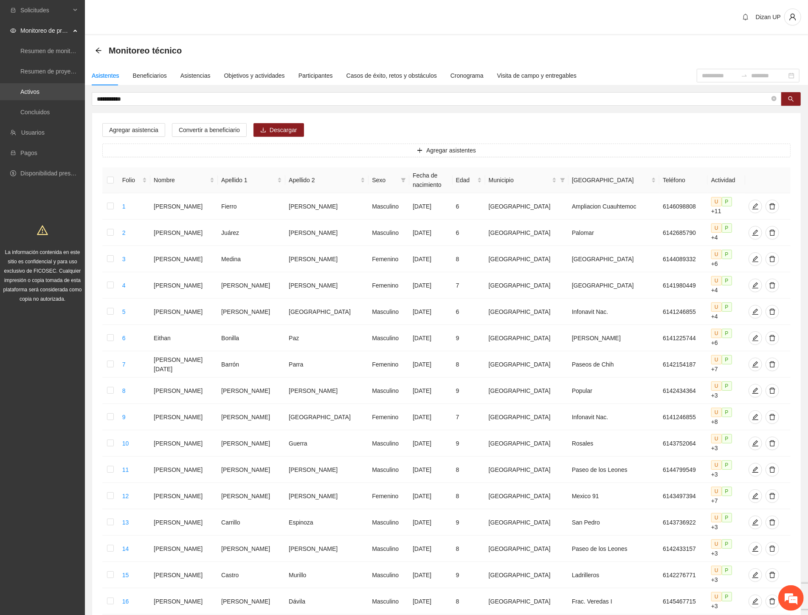
drag, startPoint x: 141, startPoint y: 98, endPoint x: 32, endPoint y: 87, distance: 109.7
click at [32, 87] on section "**********" at bounding box center [404, 402] width 808 height 805
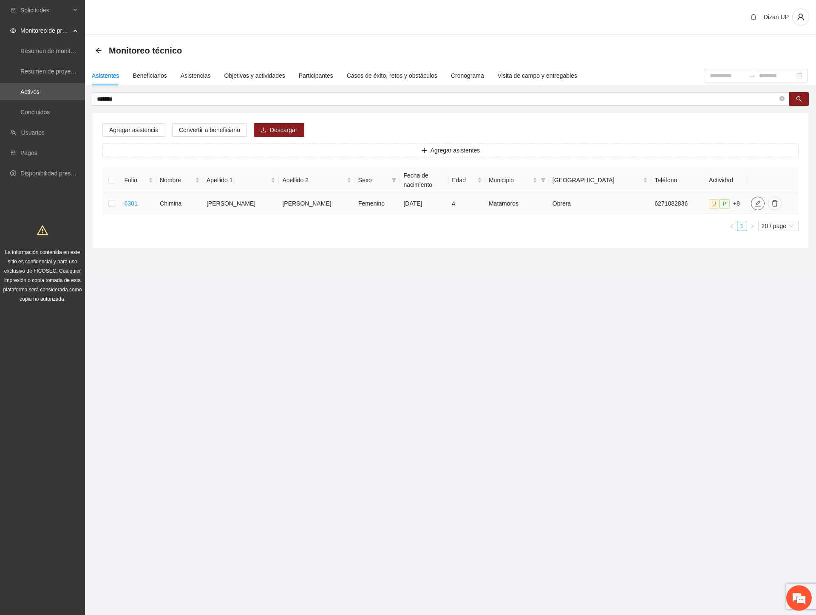
click at [754, 203] on icon "edit" at bounding box center [757, 203] width 7 height 7
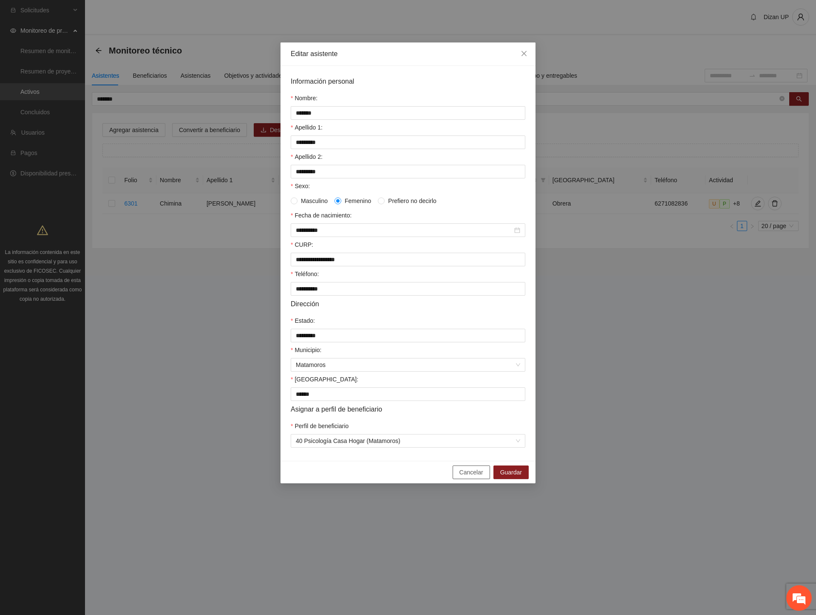
click at [472, 477] on span "Cancelar" at bounding box center [471, 472] width 24 height 9
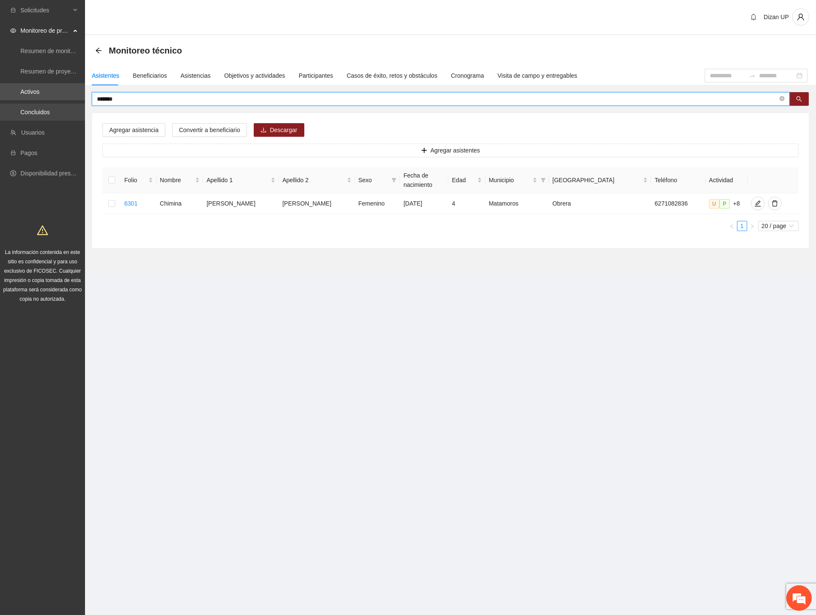
drag, startPoint x: 138, startPoint y: 100, endPoint x: 8, endPoint y: 104, distance: 130.0
click at [8, 104] on section "Solicitudes Monitoreo de proyectos Resumen de monitoreo Resumen de proyectos ap…" at bounding box center [408, 307] width 816 height 615
type input "*********"
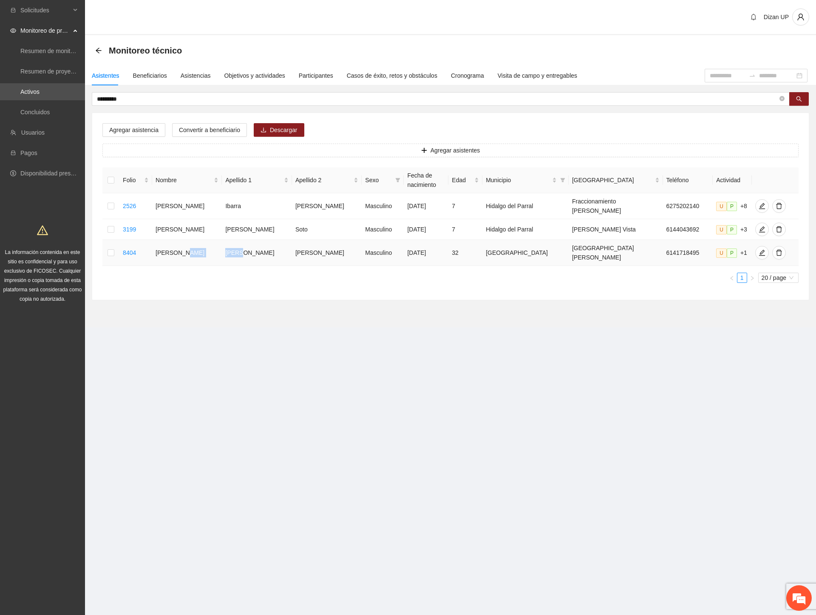
drag, startPoint x: 193, startPoint y: 245, endPoint x: 262, endPoint y: 238, distance: 68.7
click at [262, 240] on tr "8404 [PERSON_NAME] Masculino [DATE] 32 Chihuahua [GEOGRAPHIC_DATA][PERSON_NAME]…" at bounding box center [450, 253] width 696 height 26
click at [758, 205] on icon "edit" at bounding box center [761, 206] width 7 height 7
type input "**********"
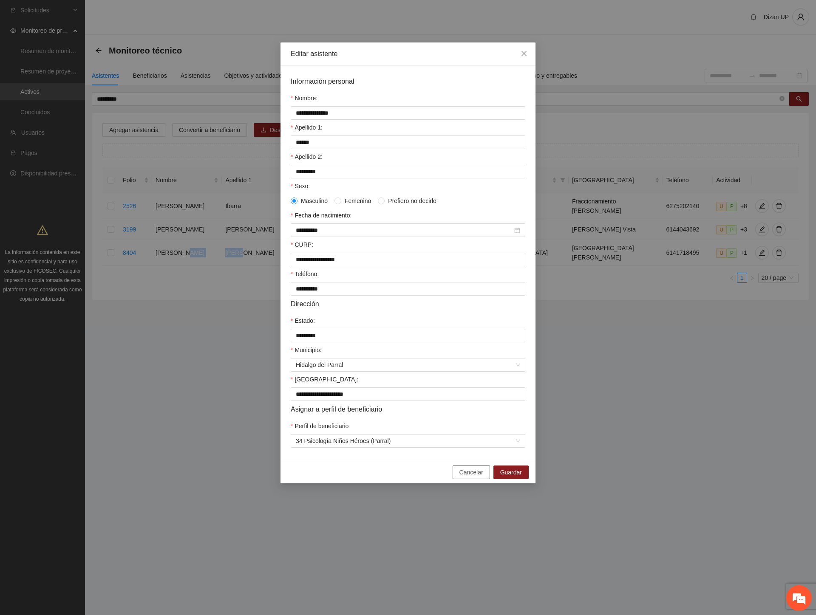
click at [481, 477] on span "Cancelar" at bounding box center [471, 472] width 24 height 9
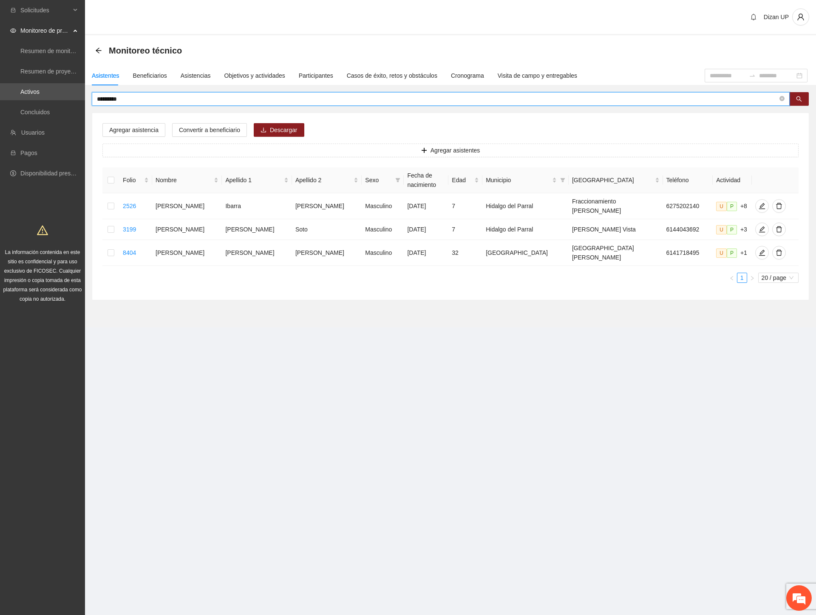
drag, startPoint x: 131, startPoint y: 100, endPoint x: -1, endPoint y: 107, distance: 131.8
click at [0, 107] on html "Solicitudes Monitoreo de proyectos Resumen de monitoreo Resumen de proyectos ap…" at bounding box center [408, 307] width 816 height 615
type input "********"
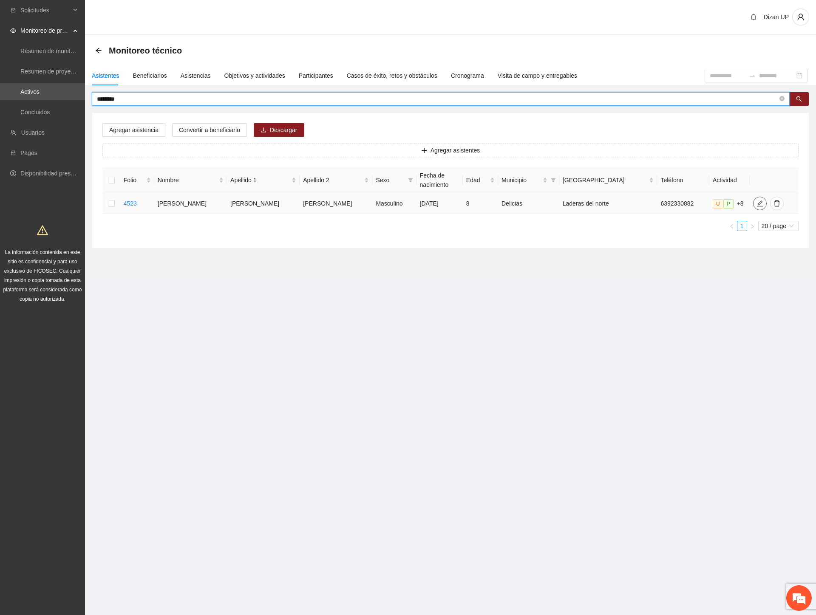
click at [756, 201] on icon "edit" at bounding box center [759, 203] width 7 height 7
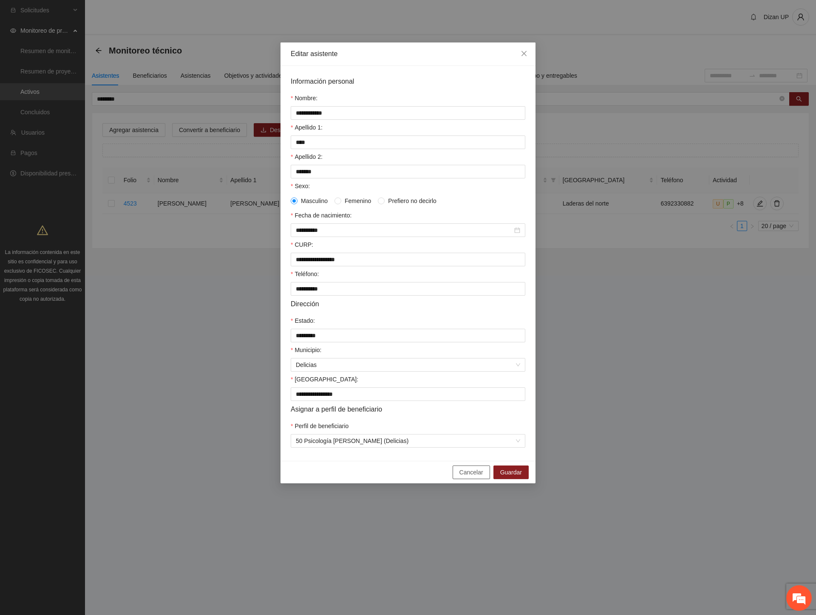
click at [463, 477] on span "Cancelar" at bounding box center [471, 472] width 24 height 9
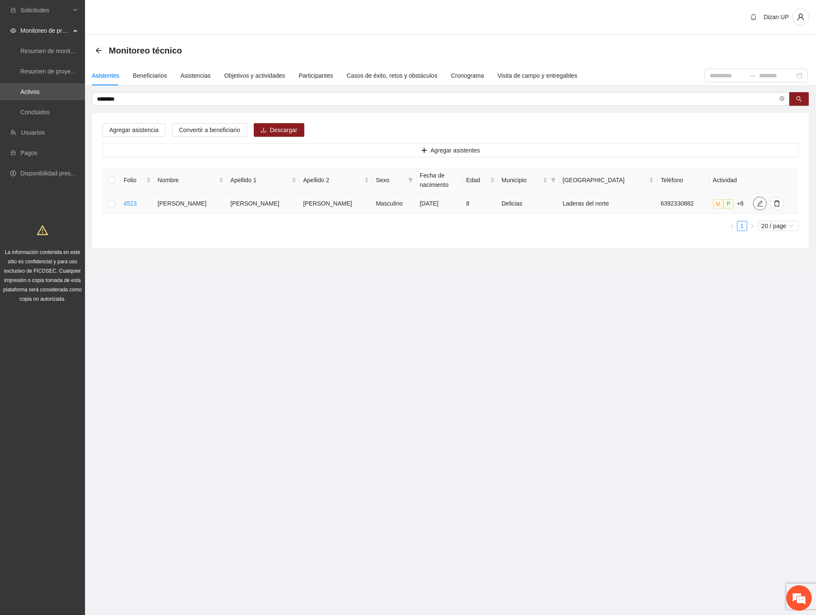
click at [756, 202] on icon "edit" at bounding box center [759, 203] width 6 height 6
type input "**********"
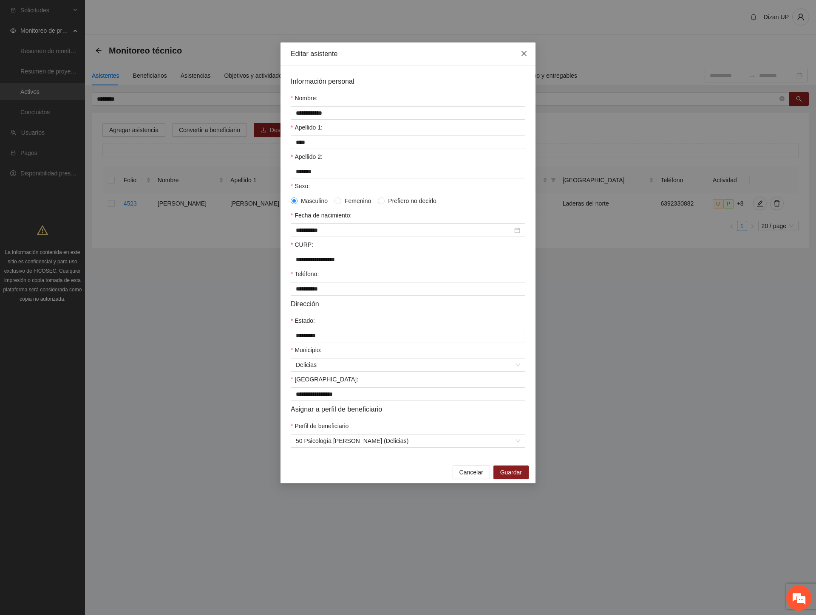
click at [522, 52] on icon "close" at bounding box center [523, 53] width 5 height 5
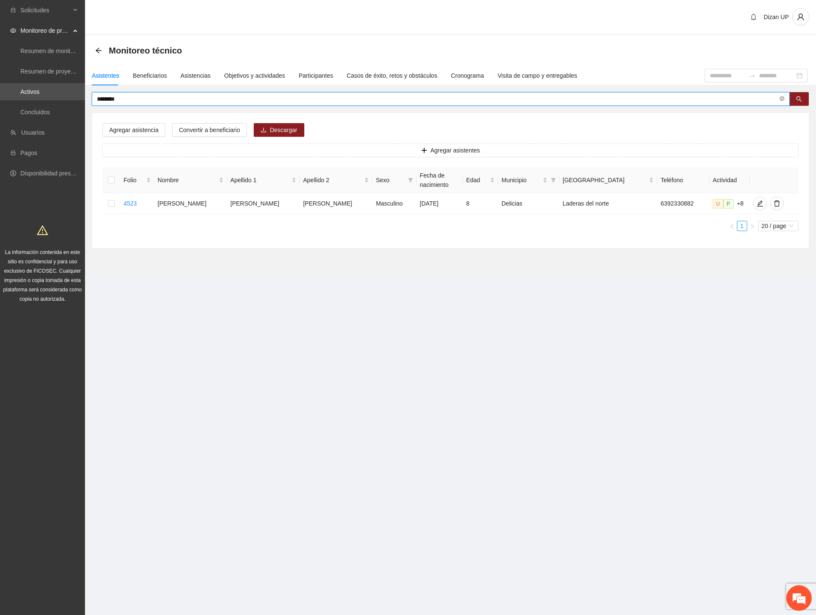
drag, startPoint x: 98, startPoint y: 99, endPoint x: 1, endPoint y: 102, distance: 97.3
click at [1, 102] on section "Solicitudes Monitoreo de proyectos Resumen de monitoreo Resumen de proyectos ap…" at bounding box center [408, 307] width 816 height 615
drag, startPoint x: 66, startPoint y: 96, endPoint x: 5, endPoint y: 93, distance: 60.8
click at [5, 93] on section "Solicitudes Monitoreo de proyectos Resumen de monitoreo Resumen de proyectos ap…" at bounding box center [408, 307] width 816 height 615
click at [755, 202] on div at bounding box center [767, 204] width 31 height 14
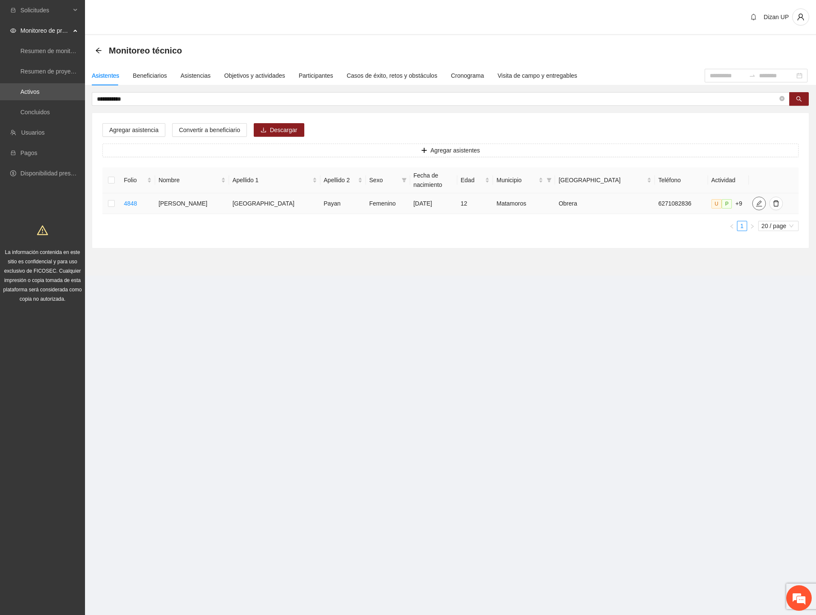
click at [756, 201] on icon "edit" at bounding box center [759, 203] width 6 height 6
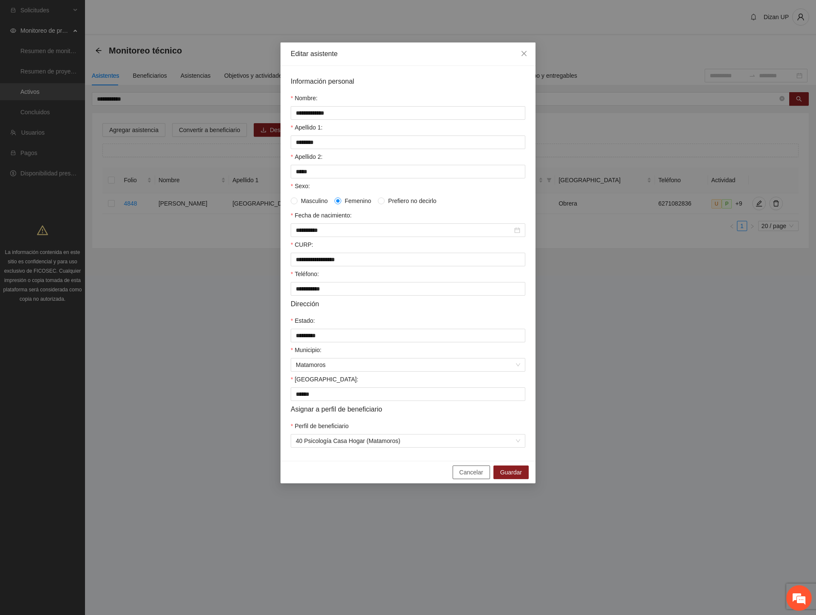
click at [473, 477] on span "Cancelar" at bounding box center [471, 472] width 24 height 9
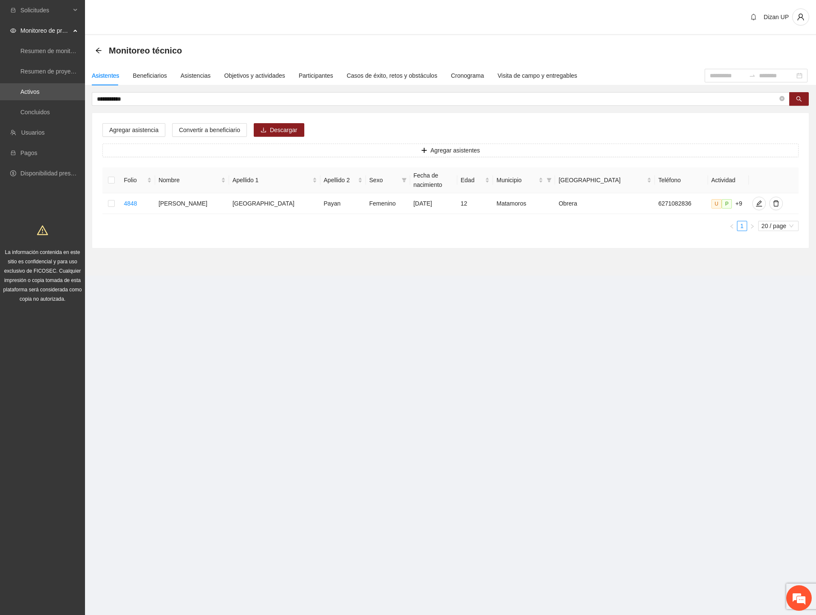
click at [699, 223] on ul "1 20 / page" at bounding box center [450, 226] width 696 height 10
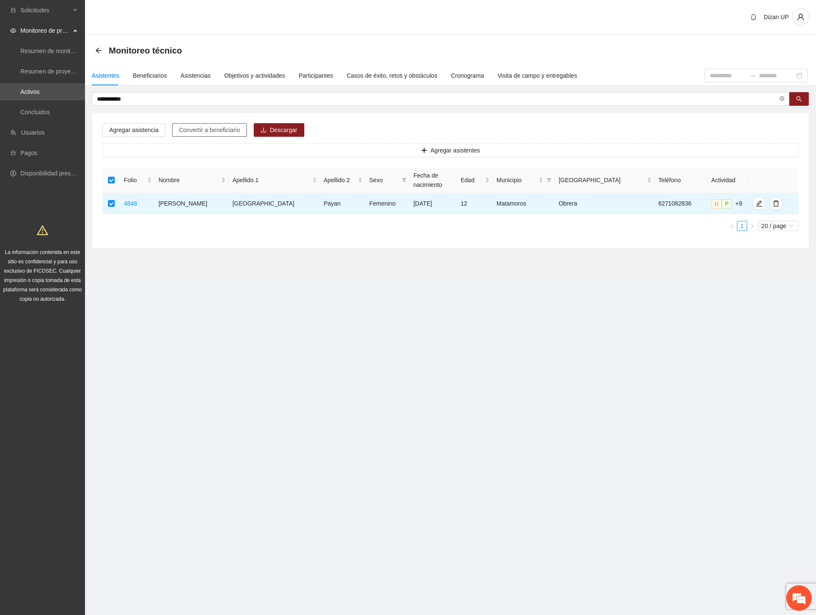
click at [194, 127] on span "Convertir a beneficiario" at bounding box center [209, 129] width 61 height 9
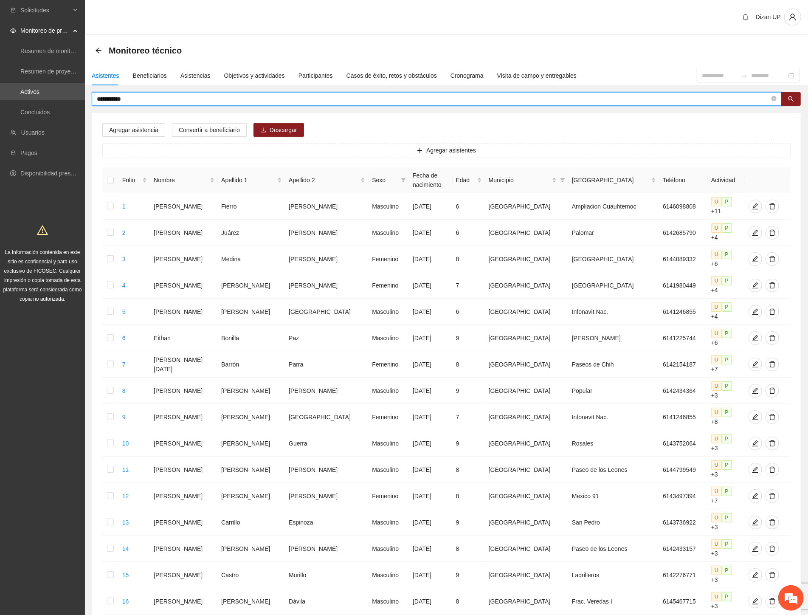
click at [137, 94] on input "**********" at bounding box center [433, 98] width 673 height 9
click at [141, 90] on div "Asistentes Beneficiarios Asistencias Objetivos y actividades Participantes Caso…" at bounding box center [446, 410] width 723 height 689
click at [124, 101] on input "******" at bounding box center [433, 98] width 673 height 9
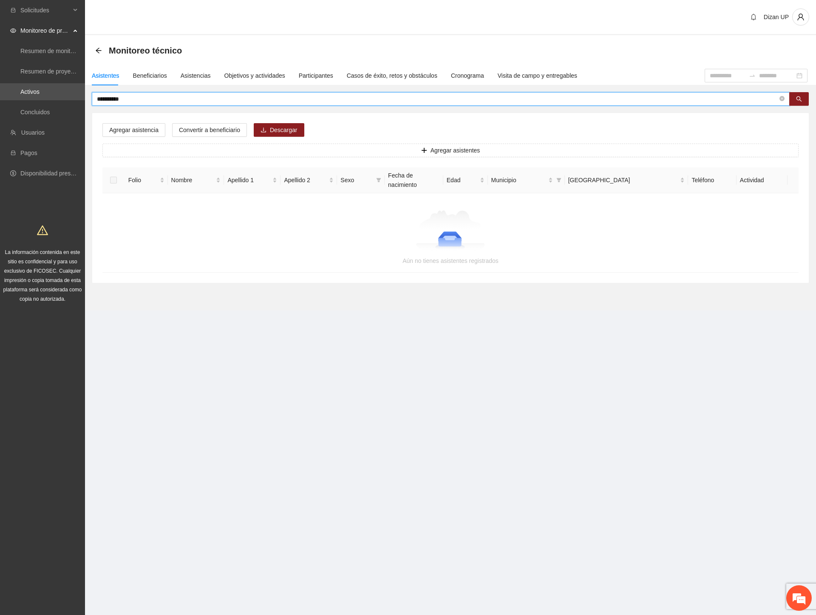
click at [109, 98] on input "**********" at bounding box center [437, 98] width 680 height 9
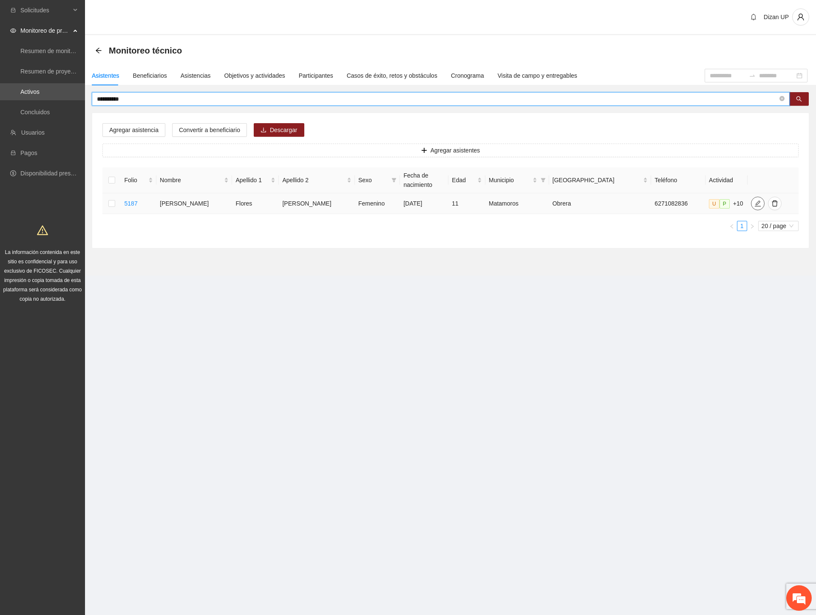
click at [754, 202] on icon "edit" at bounding box center [757, 203] width 7 height 7
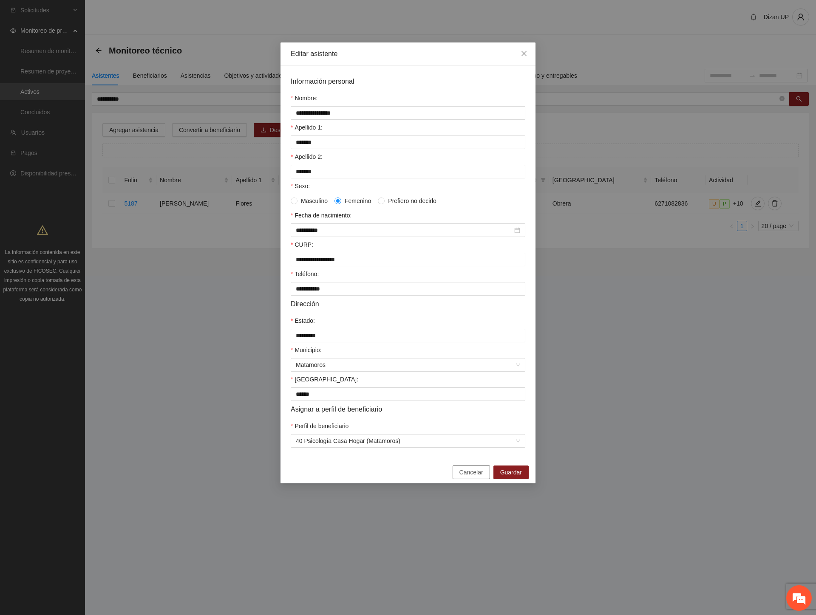
click at [464, 477] on span "Cancelar" at bounding box center [471, 472] width 24 height 9
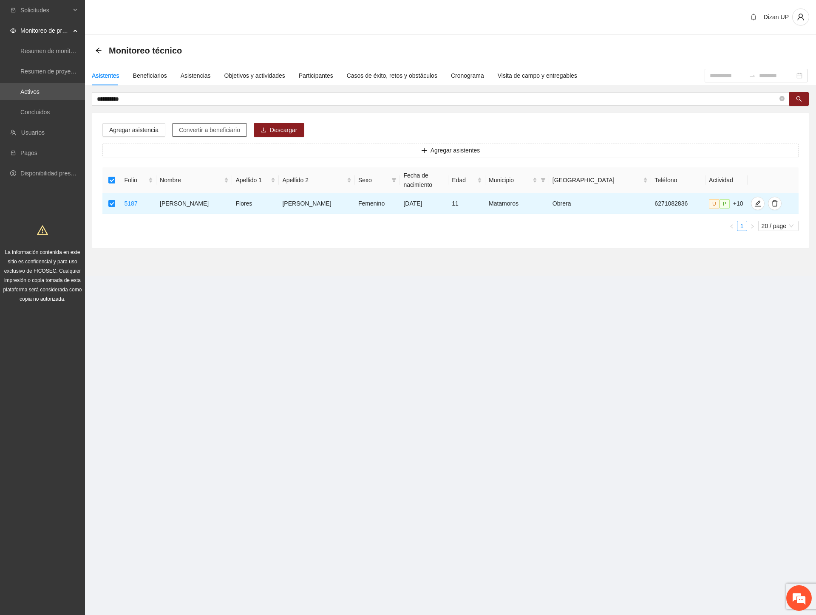
click at [193, 129] on span "Convertir a beneficiario" at bounding box center [209, 129] width 61 height 9
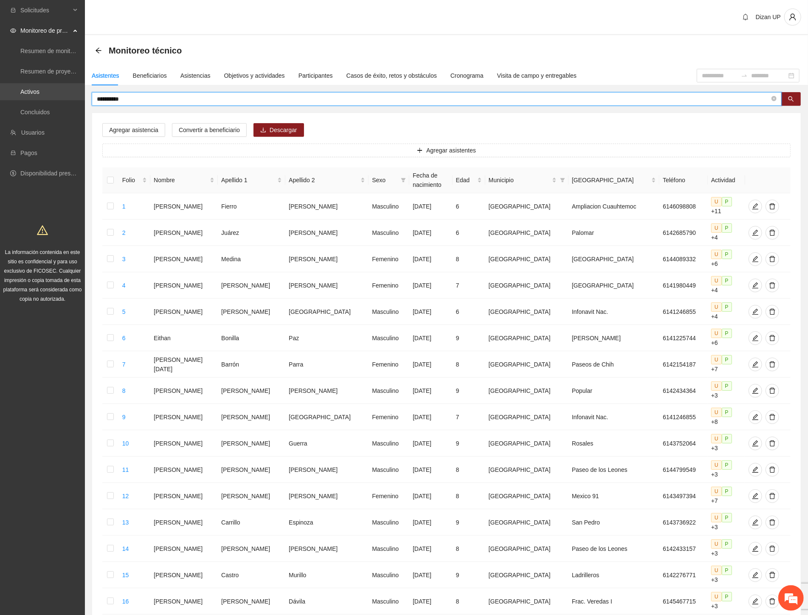
drag, startPoint x: 55, startPoint y: 99, endPoint x: 34, endPoint y: 99, distance: 20.8
click at [31, 100] on section "**********" at bounding box center [404, 402] width 808 height 805
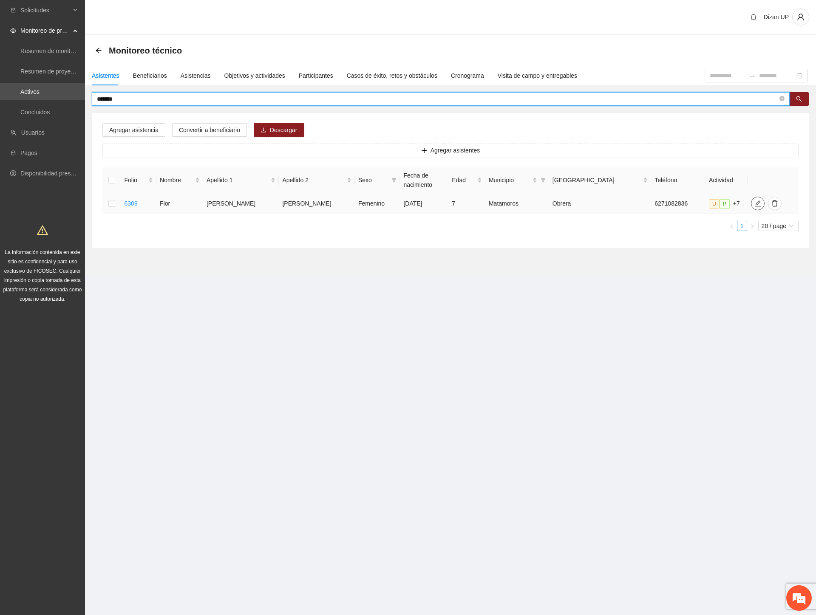
click at [754, 202] on icon "edit" at bounding box center [757, 203] width 7 height 7
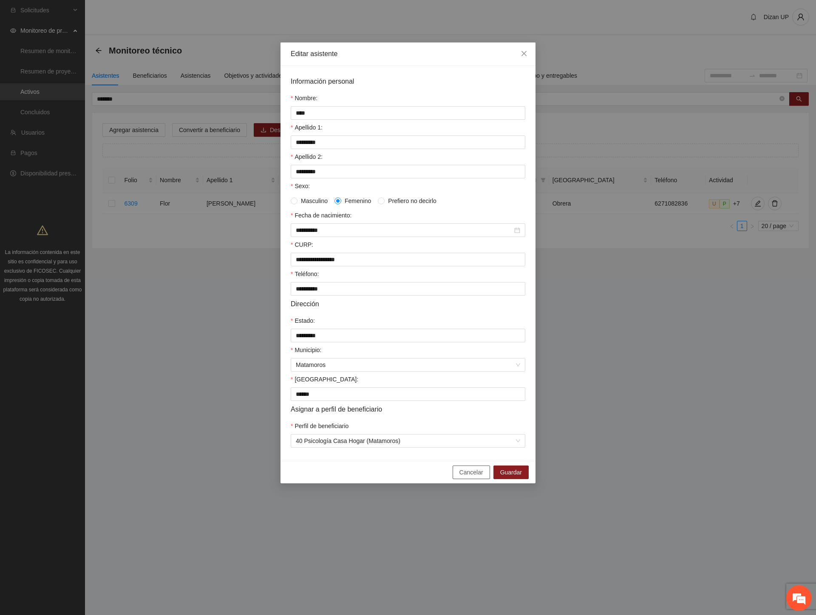
drag, startPoint x: 476, startPoint y: 480, endPoint x: 464, endPoint y: 465, distance: 19.4
click at [475, 477] on span "Cancelar" at bounding box center [471, 472] width 24 height 9
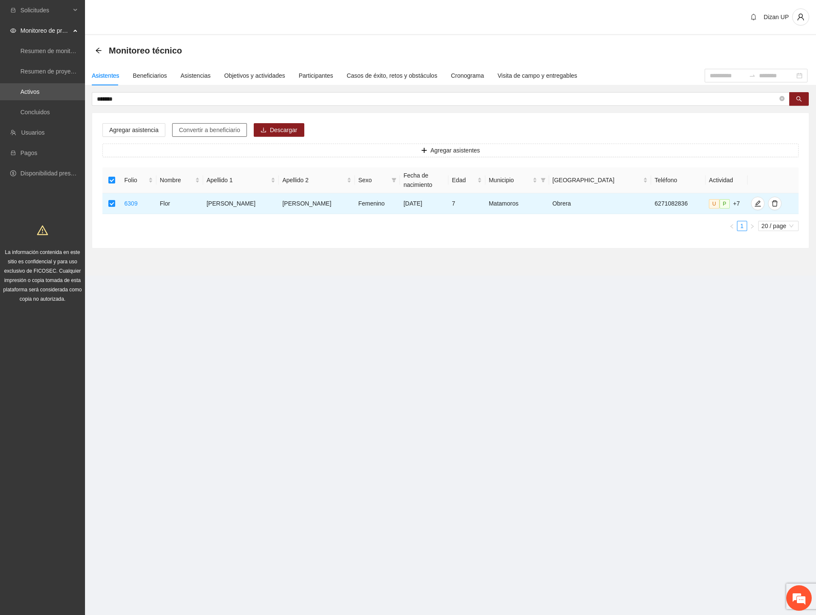
click at [197, 127] on span "Convertir a beneficiario" at bounding box center [209, 129] width 61 height 9
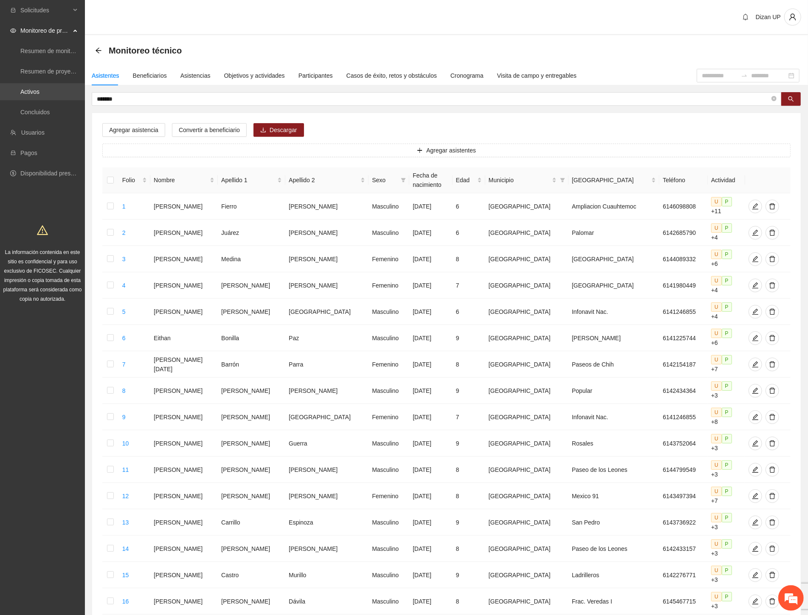
drag, startPoint x: 42, startPoint y: 96, endPoint x: 26, endPoint y: 96, distance: 16.2
click at [26, 96] on section "Solicitudes Monitoreo de proyectos Resumen de monitoreo Resumen de proyectos ap…" at bounding box center [404, 402] width 808 height 805
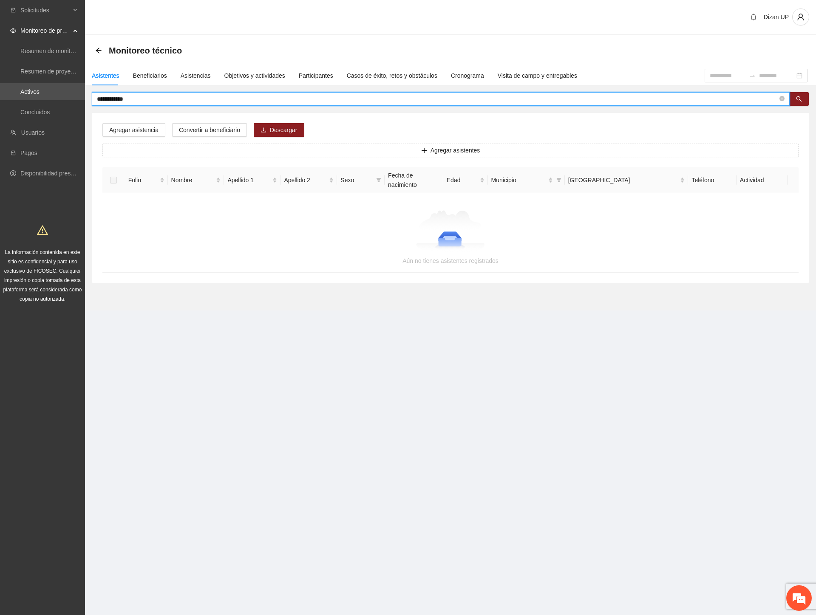
drag, startPoint x: 105, startPoint y: 97, endPoint x: 265, endPoint y: 282, distance: 244.8
click at [278, 297] on section "**********" at bounding box center [450, 172] width 731 height 275
click at [104, 98] on input "**********" at bounding box center [437, 98] width 680 height 9
type input "**********"
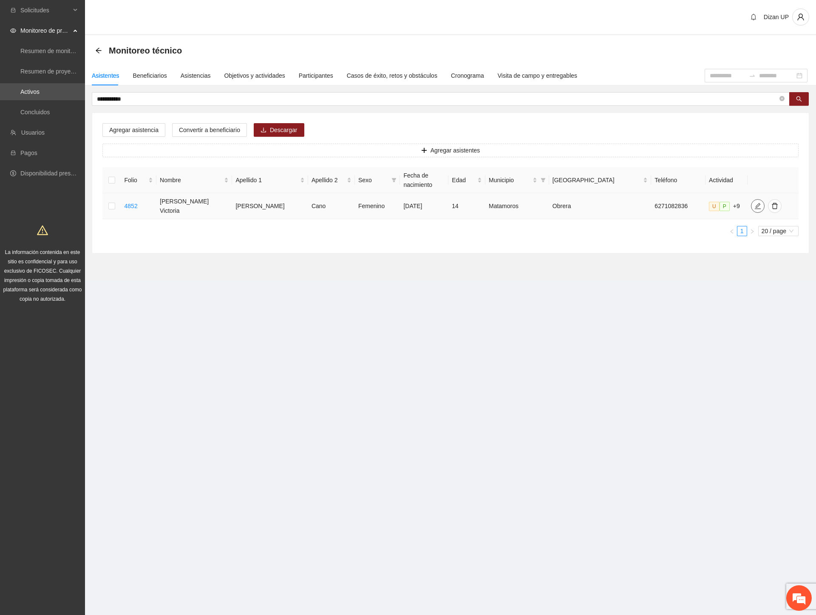
click at [754, 203] on icon "edit" at bounding box center [757, 206] width 6 height 6
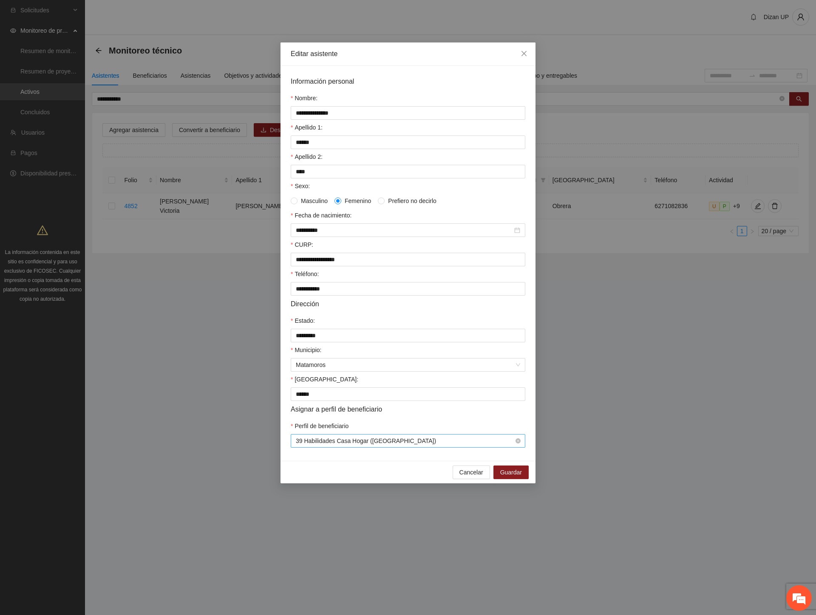
drag, startPoint x: 368, startPoint y: 445, endPoint x: 363, endPoint y: 445, distance: 5.5
click at [368, 445] on span "39 Habilidades Casa Hogar ([GEOGRAPHIC_DATA])" at bounding box center [408, 441] width 224 height 13
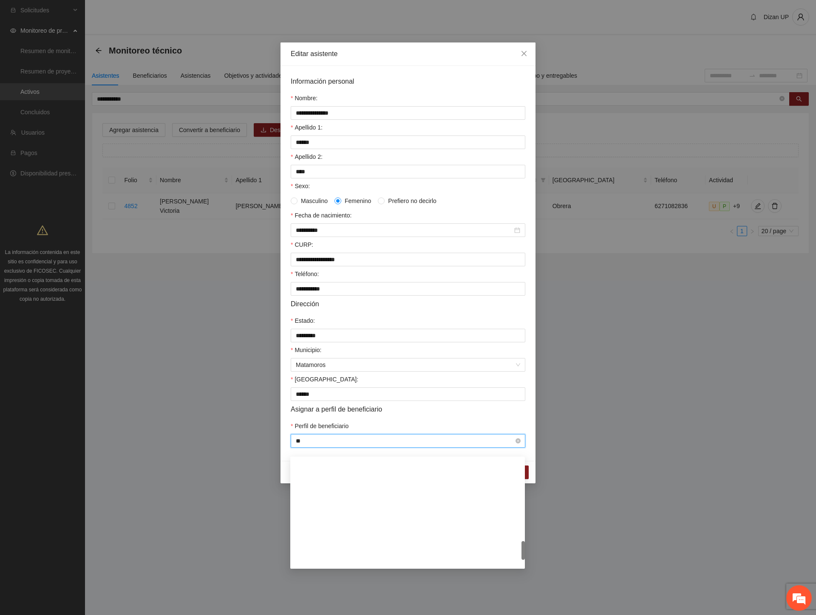
scroll to position [54, 0]
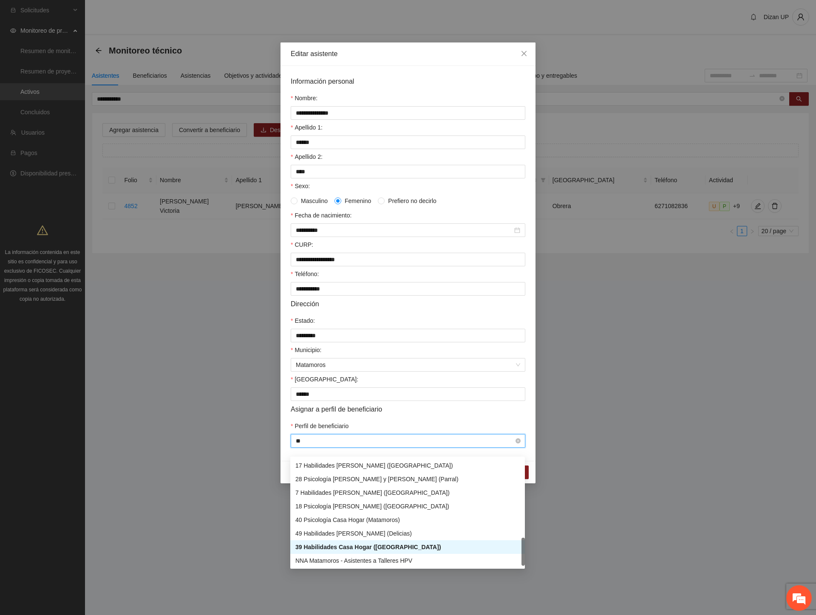
type input "***"
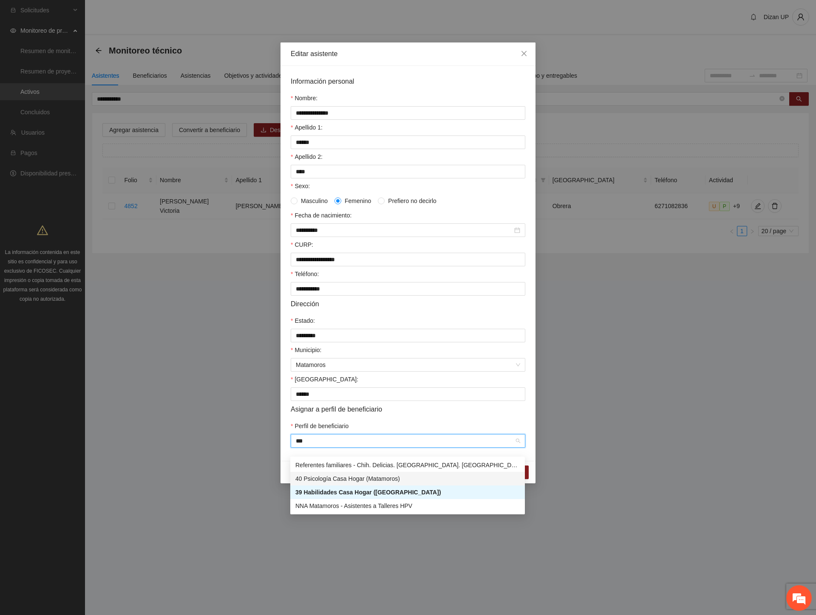
drag, startPoint x: 349, startPoint y: 477, endPoint x: 417, endPoint y: 449, distance: 73.4
click at [349, 477] on div "40 Psicología Casa Hogar (Matamoros)" at bounding box center [407, 478] width 224 height 9
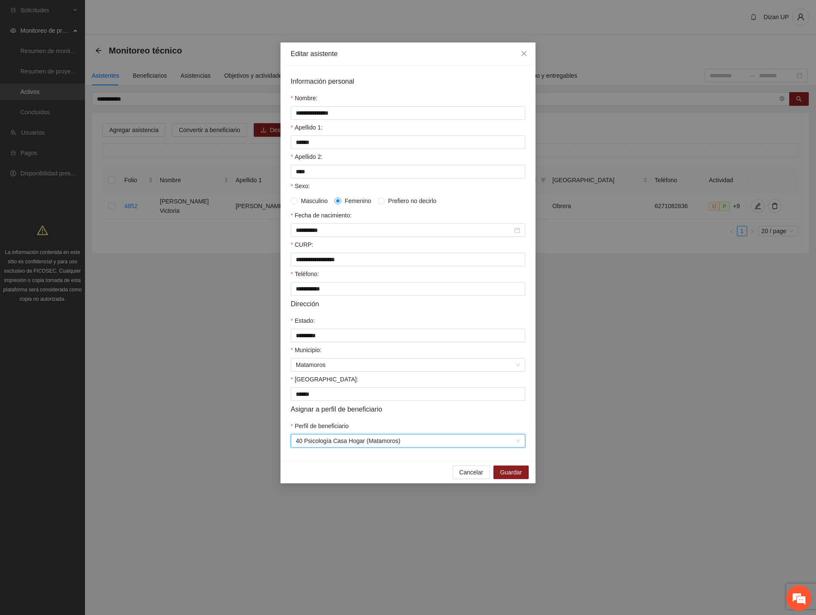
click at [474, 434] on div "Perfil de beneficiario" at bounding box center [408, 427] width 234 height 13
click at [511, 477] on span "Guardar" at bounding box center [511, 472] width 22 height 9
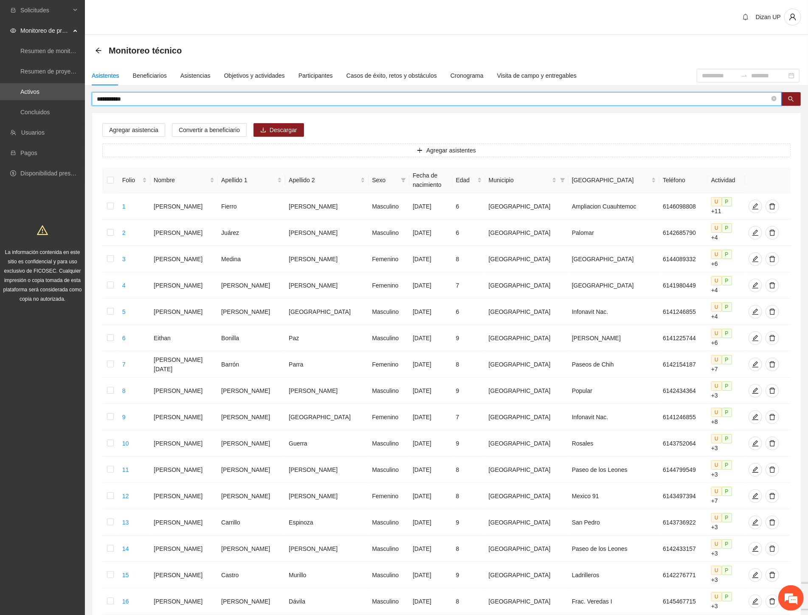
drag, startPoint x: 127, startPoint y: 98, endPoint x: -1, endPoint y: 103, distance: 128.4
click at [0, 103] on html "**********" at bounding box center [404, 307] width 808 height 615
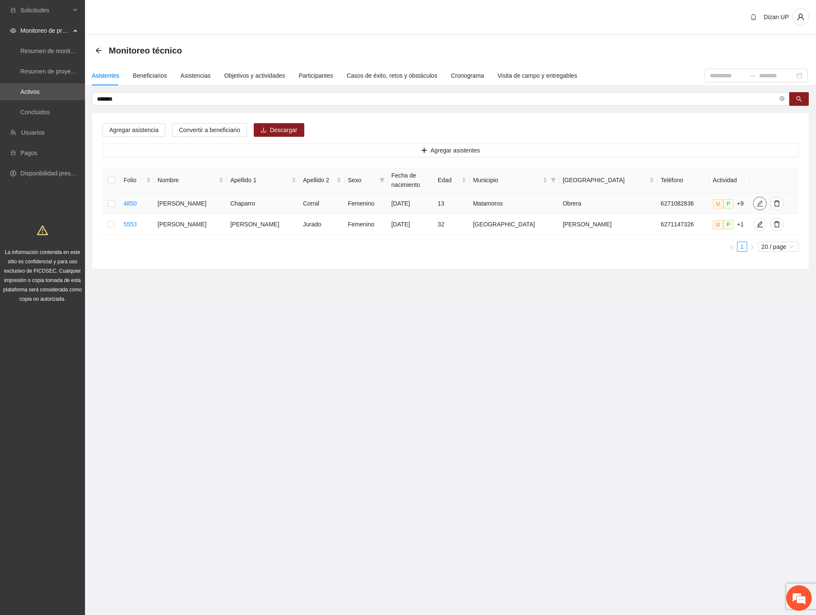
click at [756, 203] on icon "edit" at bounding box center [759, 203] width 7 height 7
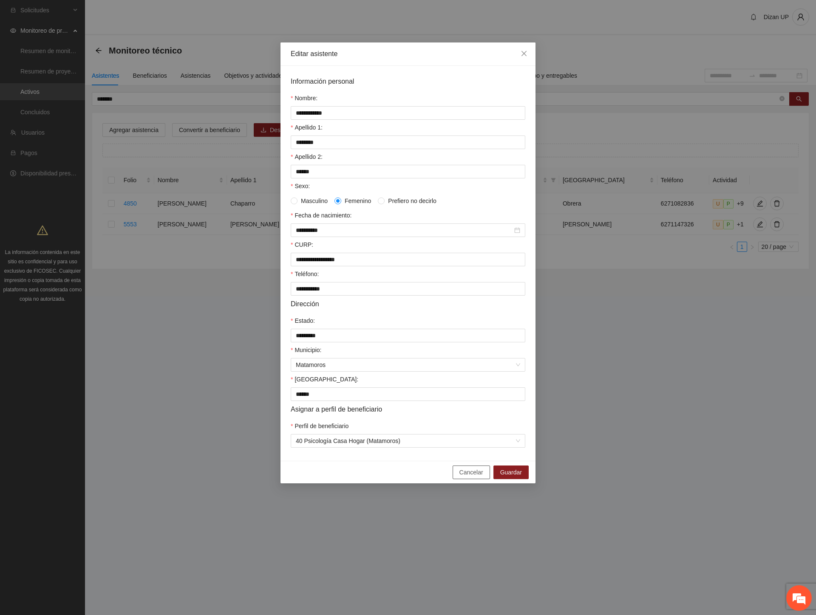
click at [465, 477] on span "Cancelar" at bounding box center [471, 472] width 24 height 9
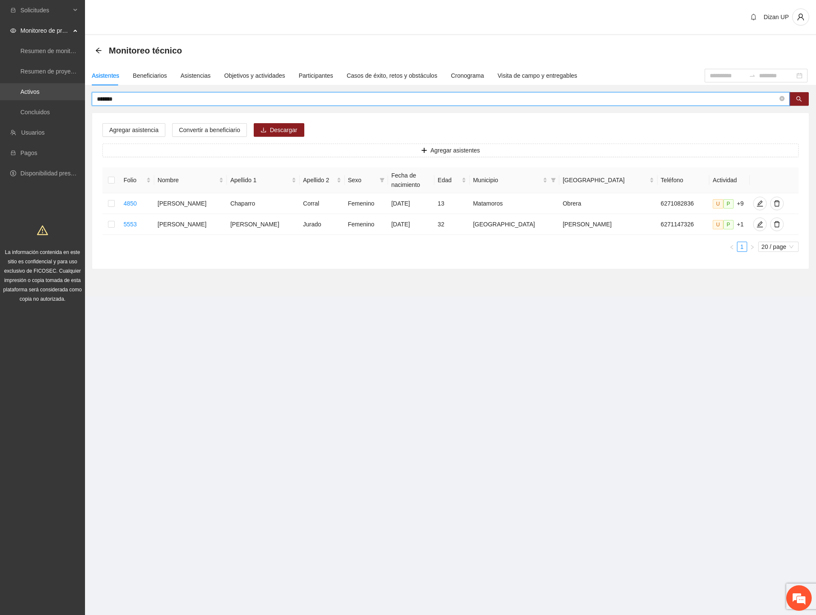
drag, startPoint x: 115, startPoint y: 96, endPoint x: 36, endPoint y: 95, distance: 78.6
click at [36, 95] on section "Solicitudes Monitoreo de proyectos Resumen de monitoreo Resumen de proyectos ap…" at bounding box center [408, 307] width 816 height 615
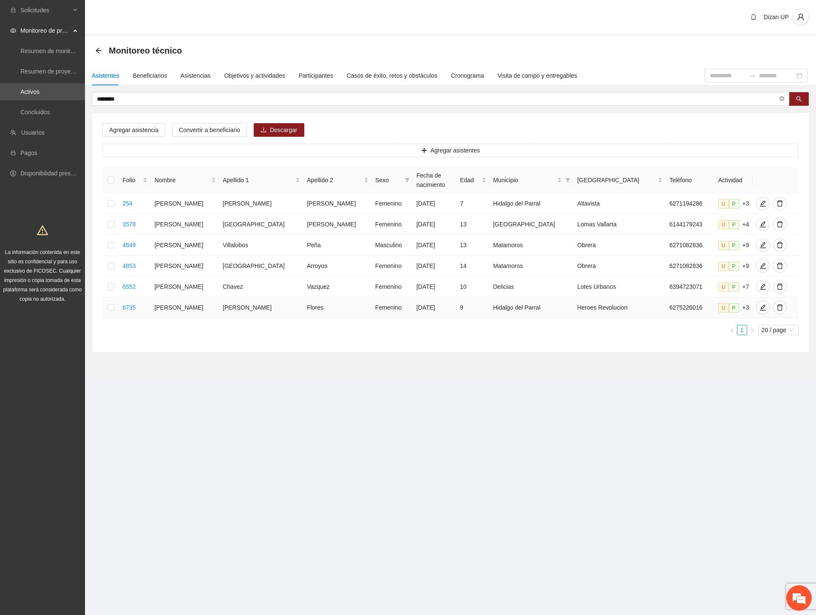
click at [189, 308] on td "[PERSON_NAME]" at bounding box center [185, 307] width 68 height 21
drag, startPoint x: 167, startPoint y: 245, endPoint x: 466, endPoint y: 251, distance: 299.1
click at [466, 251] on tr "4849 [PERSON_NAME] Masculino [DATE] 13 Matamoros Obrera 6271082836 U P +9" at bounding box center [450, 245] width 696 height 21
click at [756, 244] on span "edit" at bounding box center [762, 245] width 13 height 7
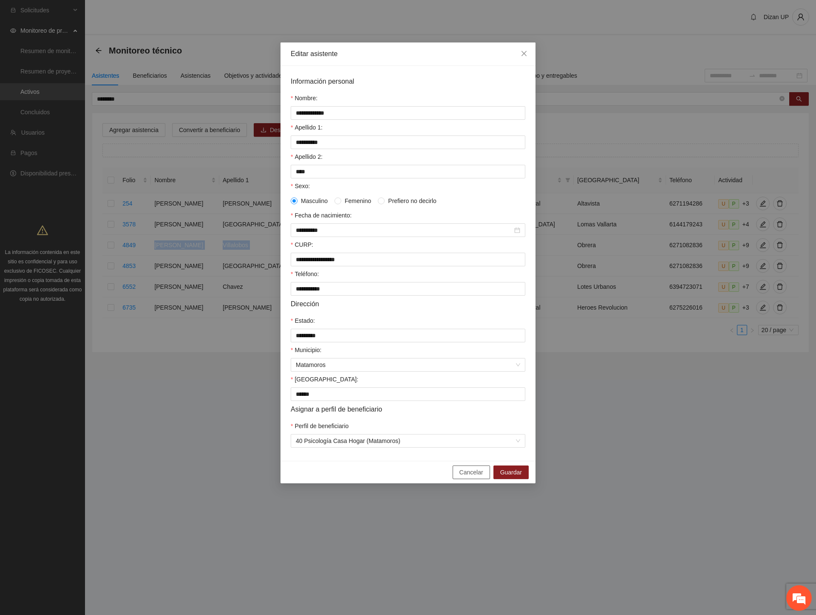
drag, startPoint x: 476, startPoint y: 485, endPoint x: 443, endPoint y: 424, distance: 69.2
click at [476, 477] on span "Cancelar" at bounding box center [471, 472] width 24 height 9
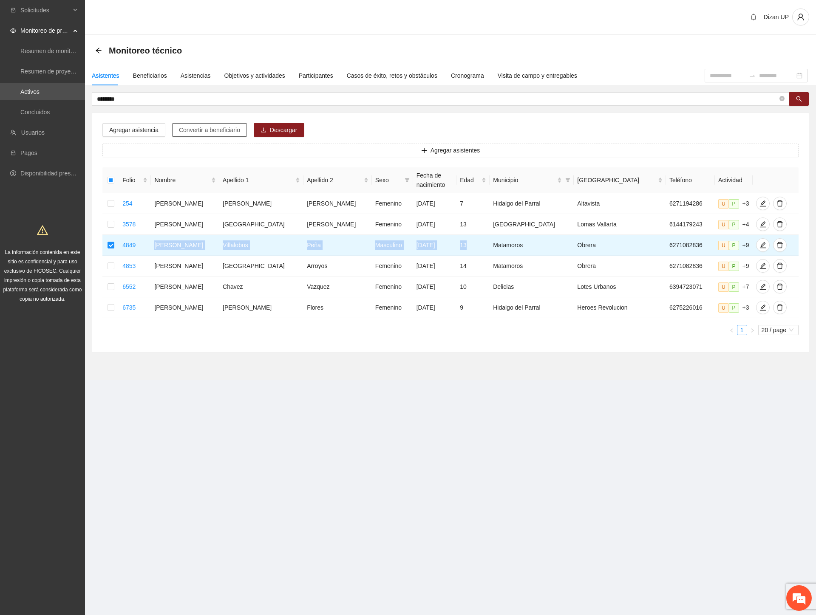
click at [206, 128] on span "Convertir a beneficiario" at bounding box center [209, 129] width 61 height 9
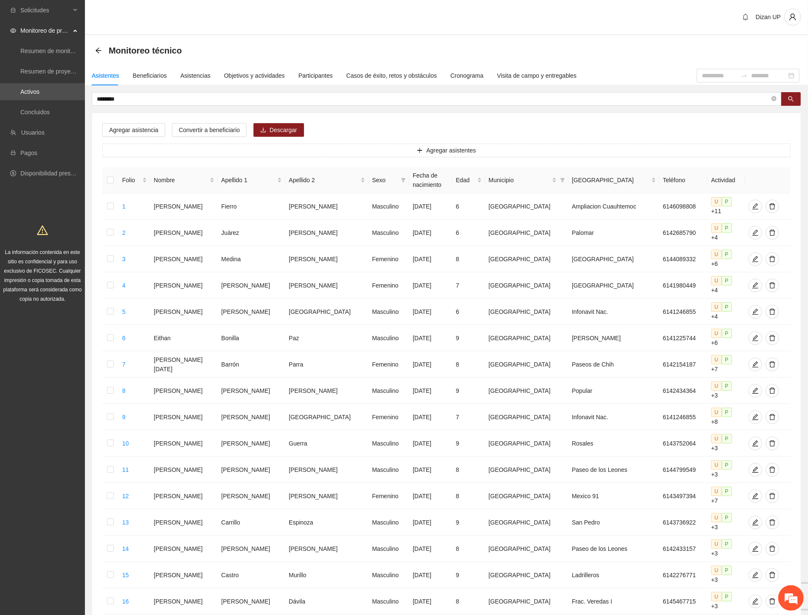
drag, startPoint x: 24, startPoint y: 100, endPoint x: 0, endPoint y: 100, distance: 23.8
click at [0, 101] on html "Solicitudes Monitoreo de proyectos Resumen de monitoreo Resumen de proyectos ap…" at bounding box center [404, 307] width 808 height 615
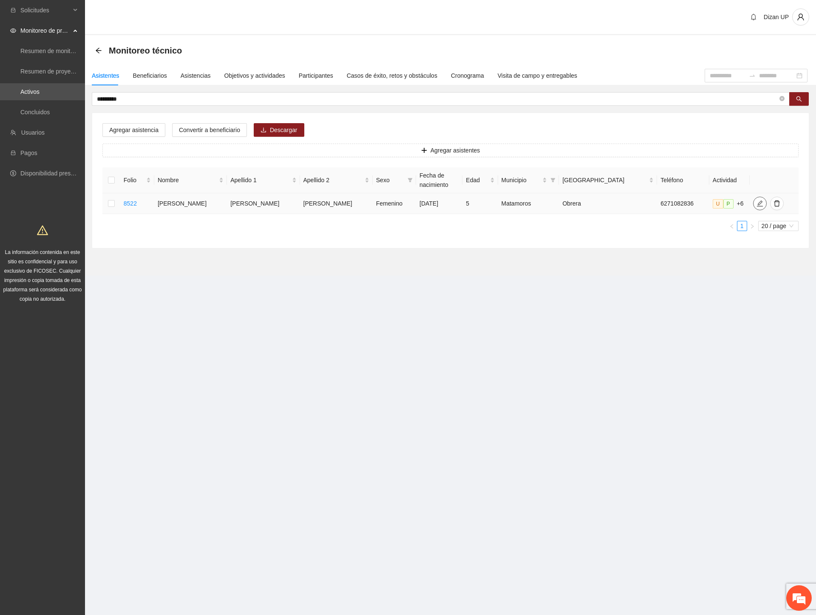
click at [756, 203] on icon "edit" at bounding box center [759, 203] width 7 height 7
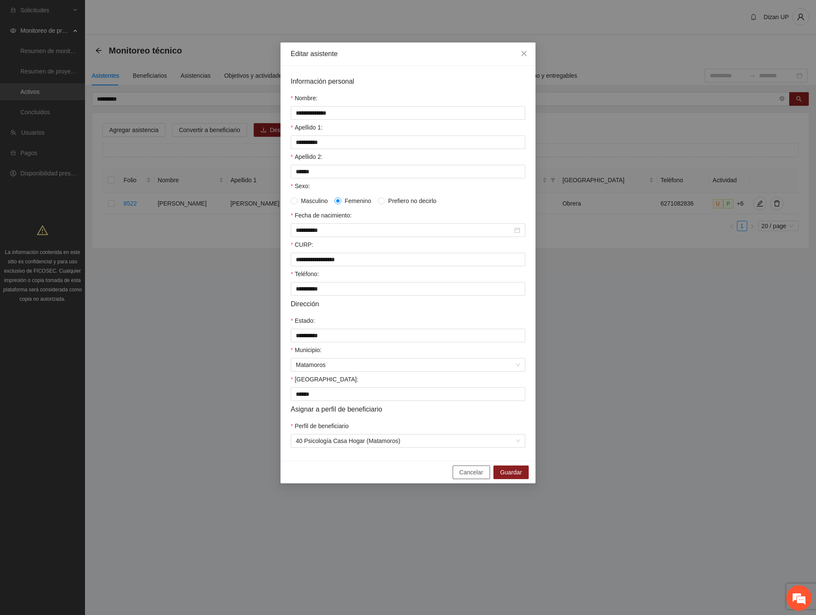
click at [468, 477] on span "Cancelar" at bounding box center [471, 472] width 24 height 9
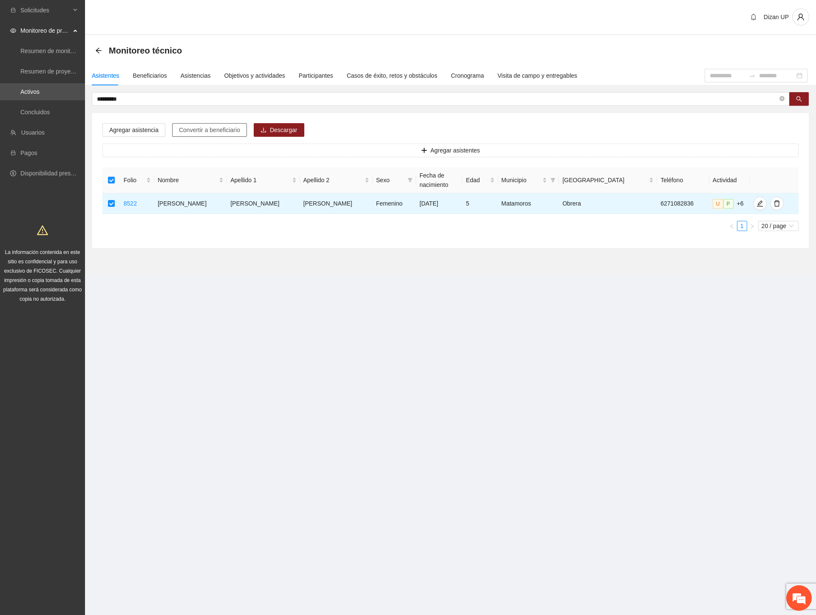
click at [187, 132] on span "Convertir a beneficiario" at bounding box center [209, 129] width 61 height 9
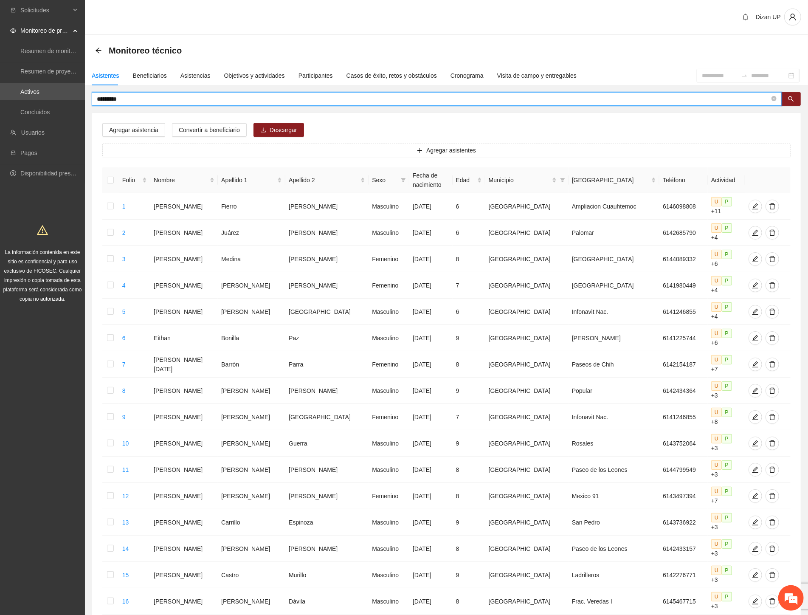
drag, startPoint x: 127, startPoint y: 99, endPoint x: 31, endPoint y: 100, distance: 96.0
click at [36, 100] on section "Solicitudes Monitoreo de proyectos Resumen de monitoreo Resumen de proyectos ap…" at bounding box center [404, 402] width 808 height 805
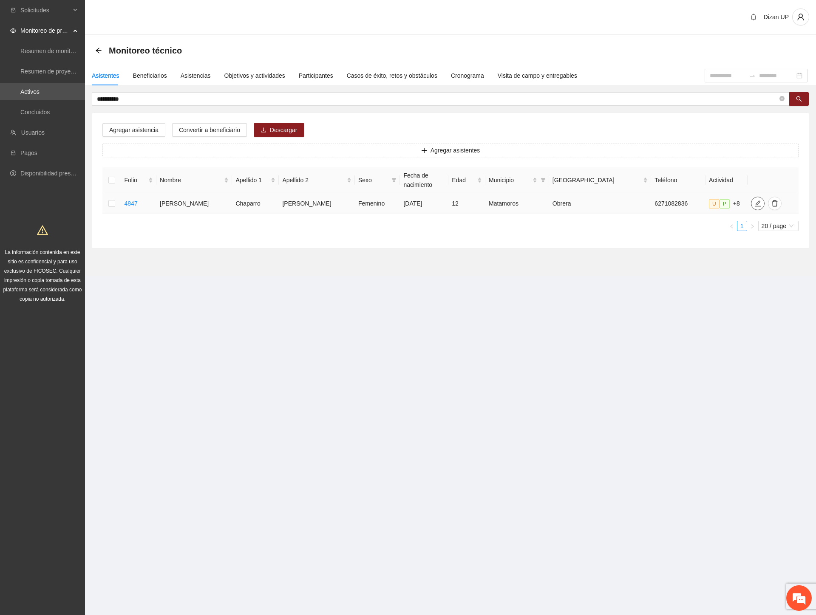
click at [754, 203] on icon "edit" at bounding box center [757, 203] width 6 height 6
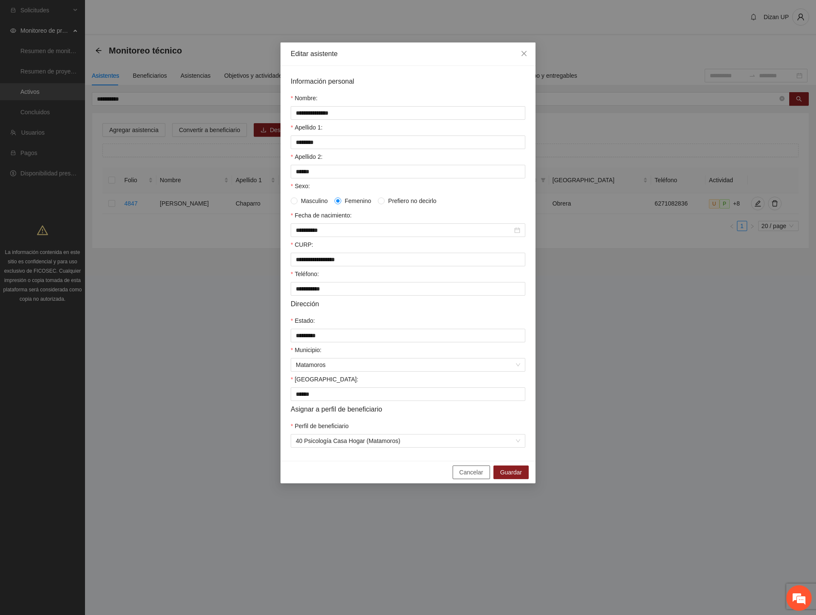
drag, startPoint x: 469, startPoint y: 479, endPoint x: 465, endPoint y: 466, distance: 13.8
click at [469, 477] on span "Cancelar" at bounding box center [471, 472] width 24 height 9
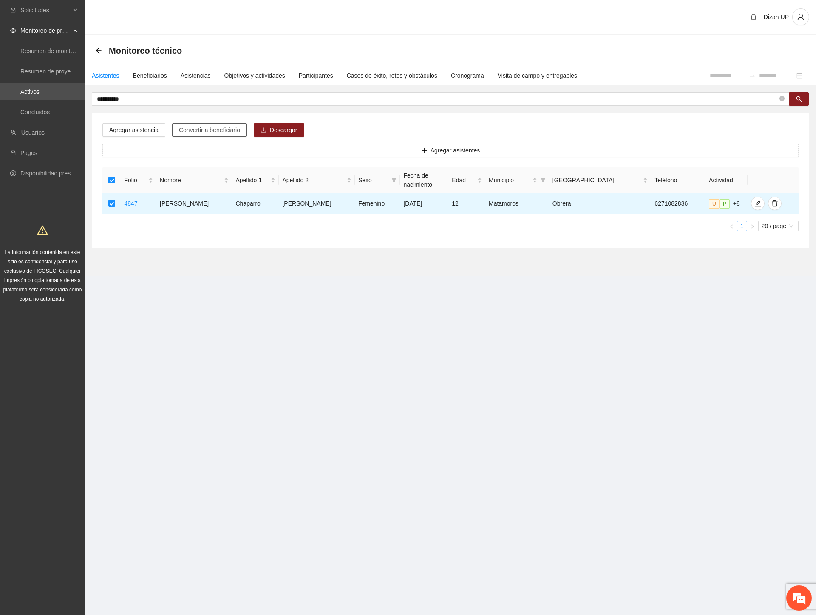
click at [189, 130] on span "Convertir a beneficiario" at bounding box center [209, 129] width 61 height 9
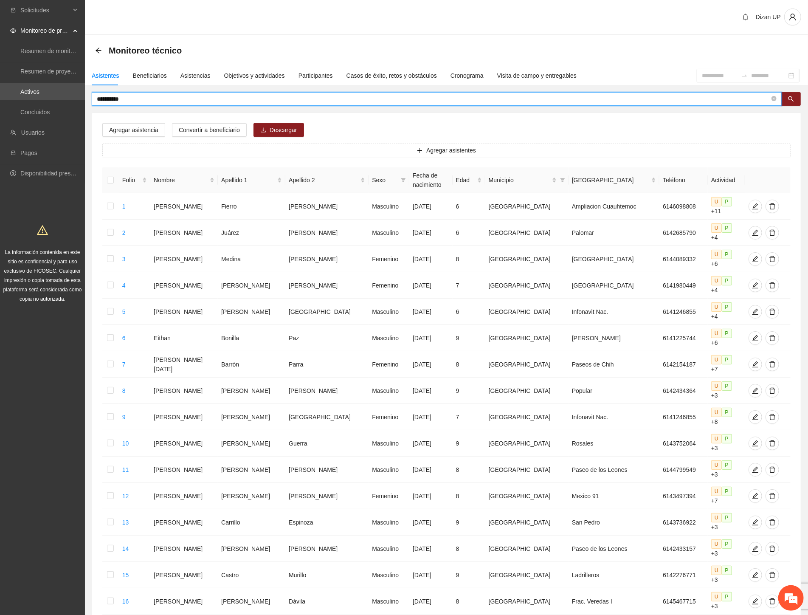
drag, startPoint x: 134, startPoint y: 99, endPoint x: 21, endPoint y: 103, distance: 112.6
click at [21, 103] on section "**********" at bounding box center [404, 402] width 808 height 805
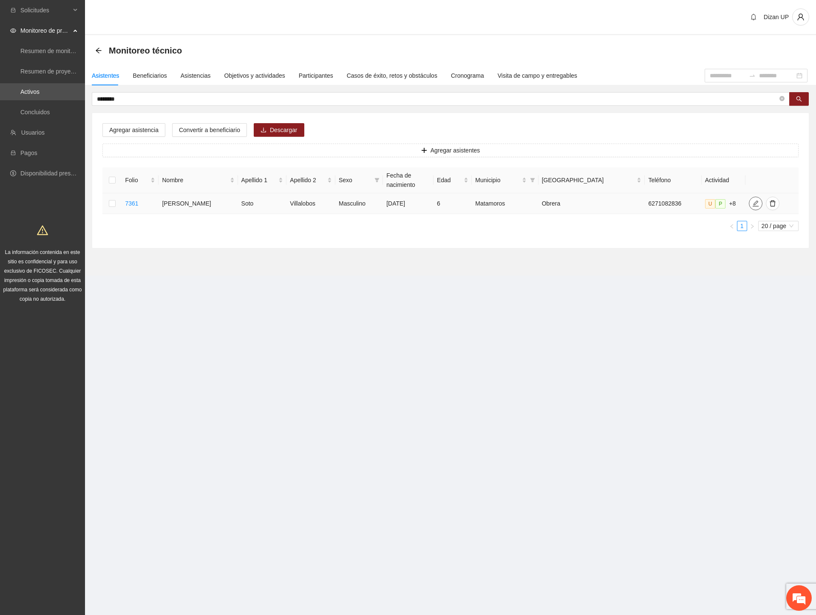
click at [752, 202] on icon "edit" at bounding box center [755, 203] width 7 height 7
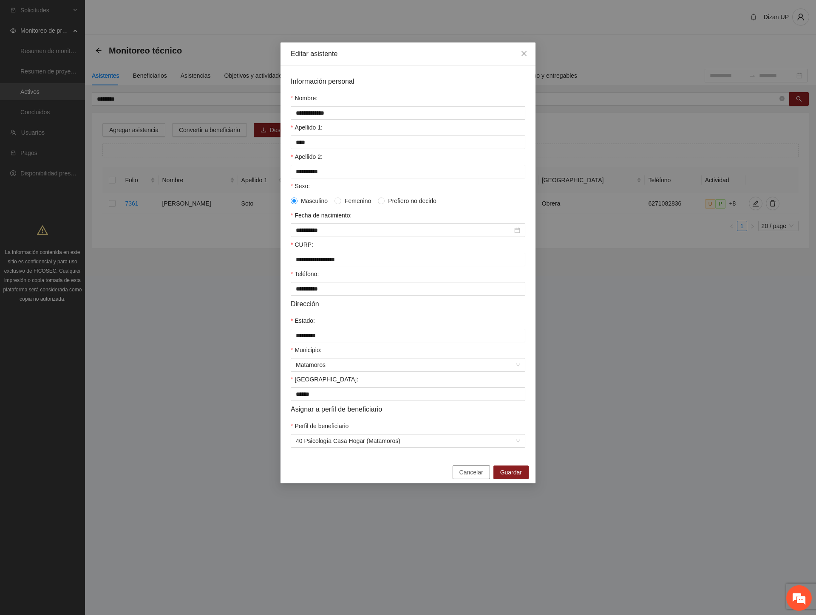
click at [468, 477] on span "Cancelar" at bounding box center [471, 472] width 24 height 9
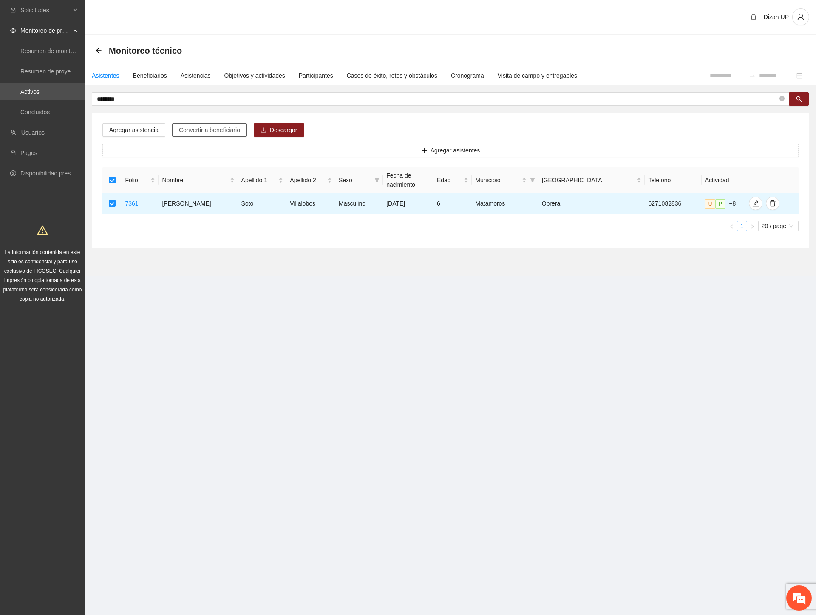
click at [183, 127] on span "Convertir a beneficiario" at bounding box center [209, 129] width 61 height 9
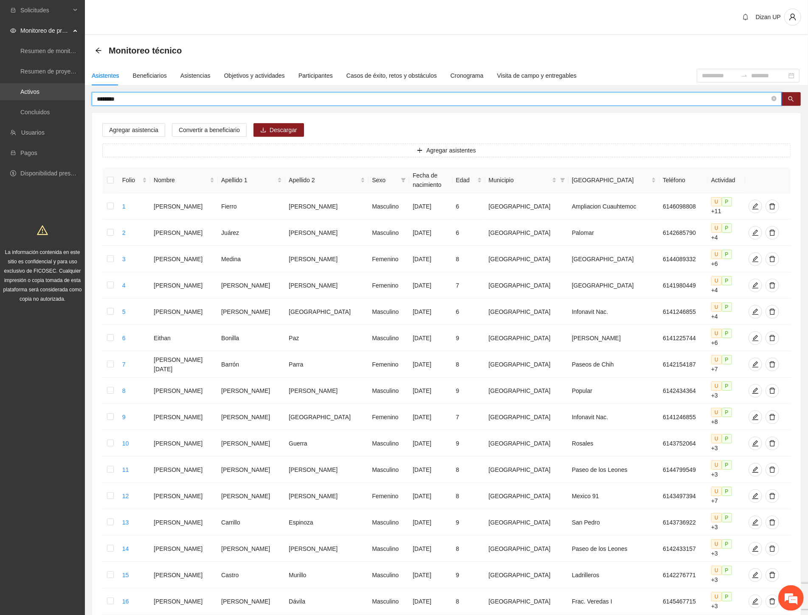
drag, startPoint x: 158, startPoint y: 99, endPoint x: 14, endPoint y: 90, distance: 145.2
click at [14, 90] on section "Solicitudes Monitoreo de proyectos Resumen de monitoreo Resumen de proyectos ap…" at bounding box center [404, 402] width 808 height 805
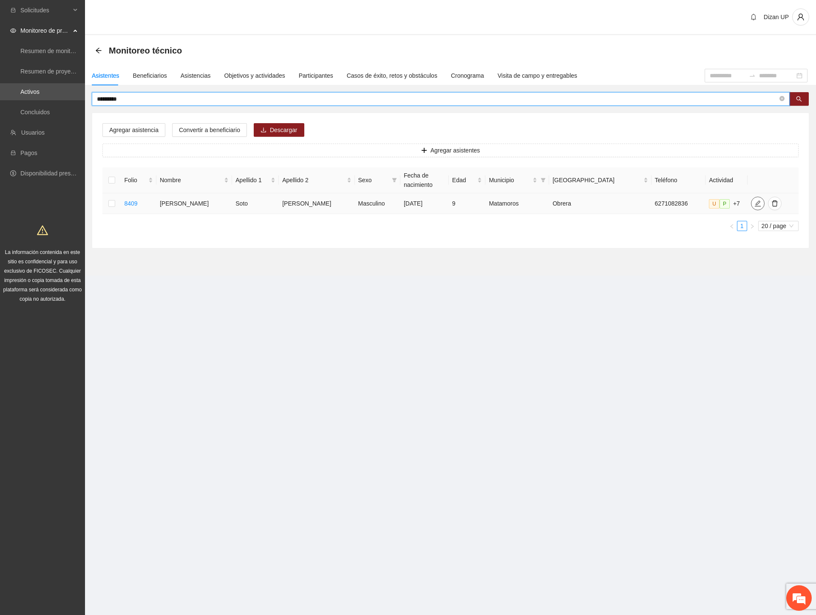
click at [754, 202] on icon "edit" at bounding box center [757, 203] width 7 height 7
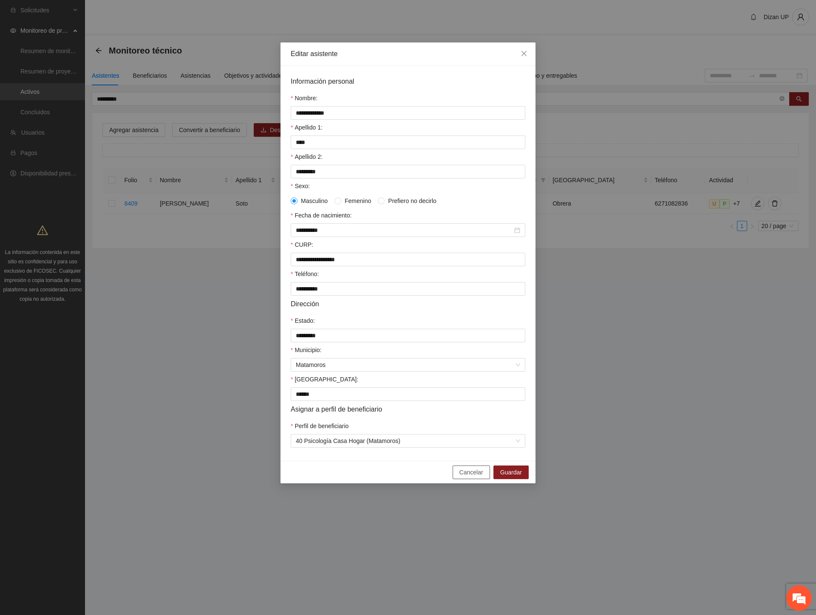
drag, startPoint x: 468, startPoint y: 479, endPoint x: 393, endPoint y: 306, distance: 188.1
click at [466, 477] on span "Cancelar" at bounding box center [471, 472] width 24 height 9
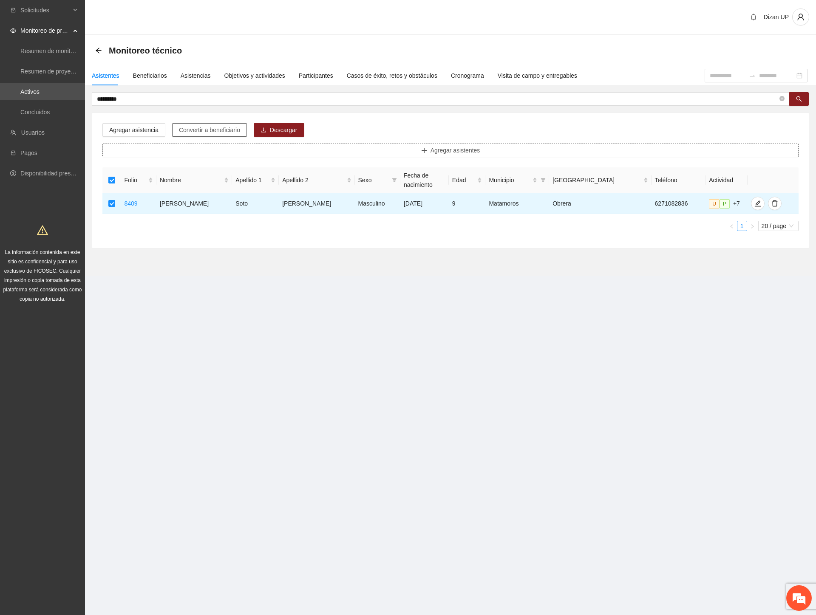
drag, startPoint x: 209, startPoint y: 128, endPoint x: 395, endPoint y: 152, distance: 188.5
click at [209, 128] on span "Convertir a beneficiario" at bounding box center [209, 129] width 61 height 9
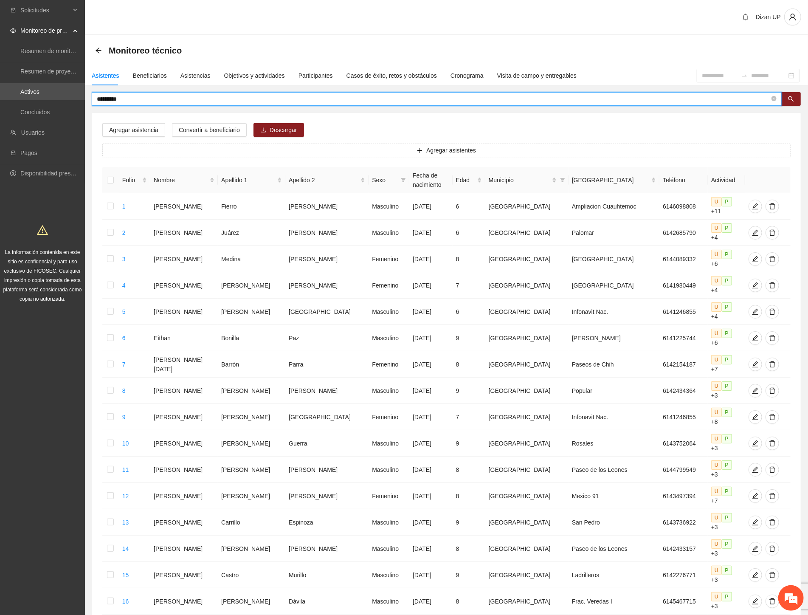
drag, startPoint x: 125, startPoint y: 100, endPoint x: -1, endPoint y: 91, distance: 126.5
click at [0, 91] on html "Solicitudes Monitoreo de proyectos Resumen de monitoreo Resumen de proyectos ap…" at bounding box center [404, 307] width 808 height 615
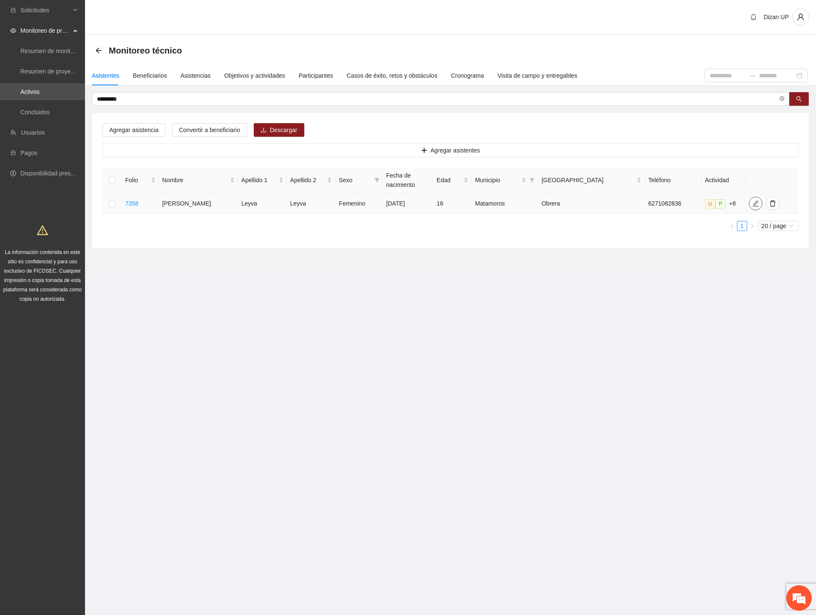
click at [749, 204] on span "edit" at bounding box center [755, 203] width 13 height 7
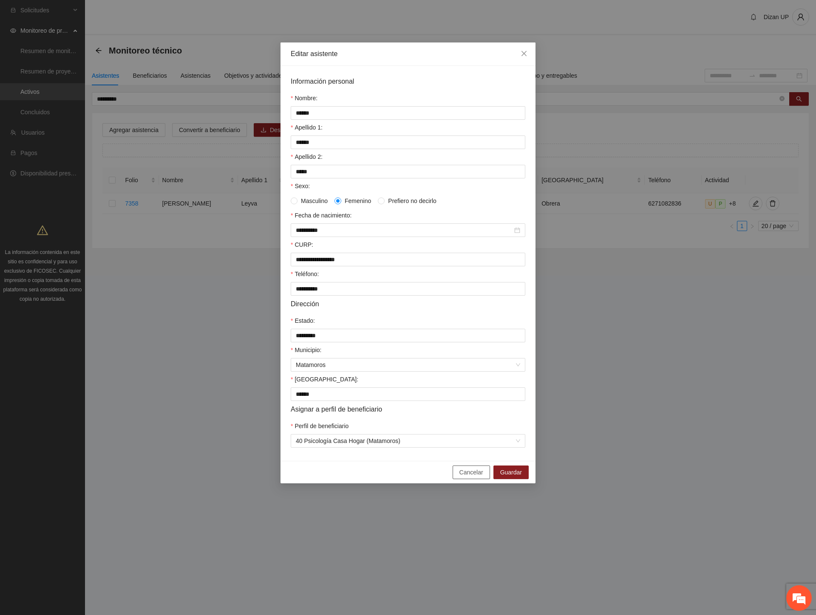
click at [473, 477] on span "Cancelar" at bounding box center [471, 472] width 24 height 9
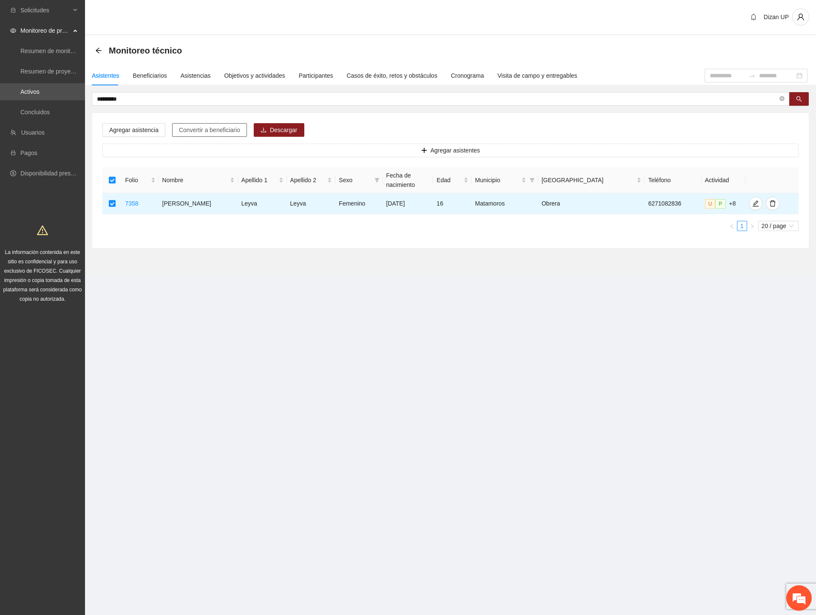
click at [206, 135] on button "Convertir a beneficiario" at bounding box center [209, 130] width 75 height 14
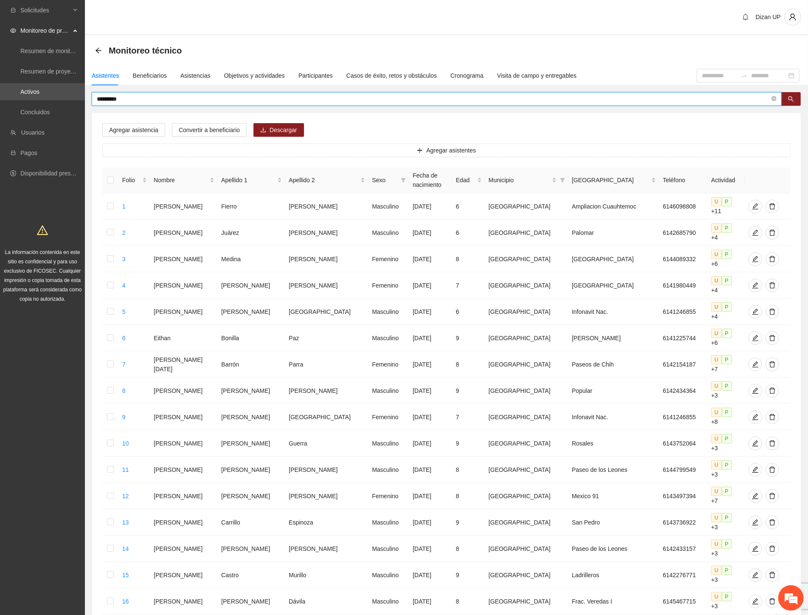
drag, startPoint x: 136, startPoint y: 98, endPoint x: -1, endPoint y: 93, distance: 136.9
click at [0, 93] on html "Solicitudes Monitoreo de proyectos Resumen de monitoreo Resumen de proyectos ap…" at bounding box center [404, 307] width 808 height 615
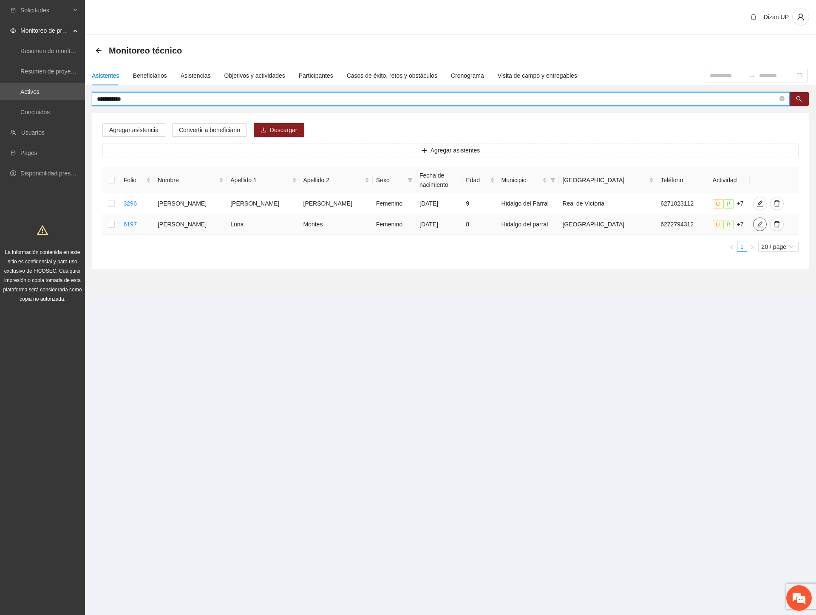
click at [756, 226] on icon "edit" at bounding box center [759, 224] width 7 height 7
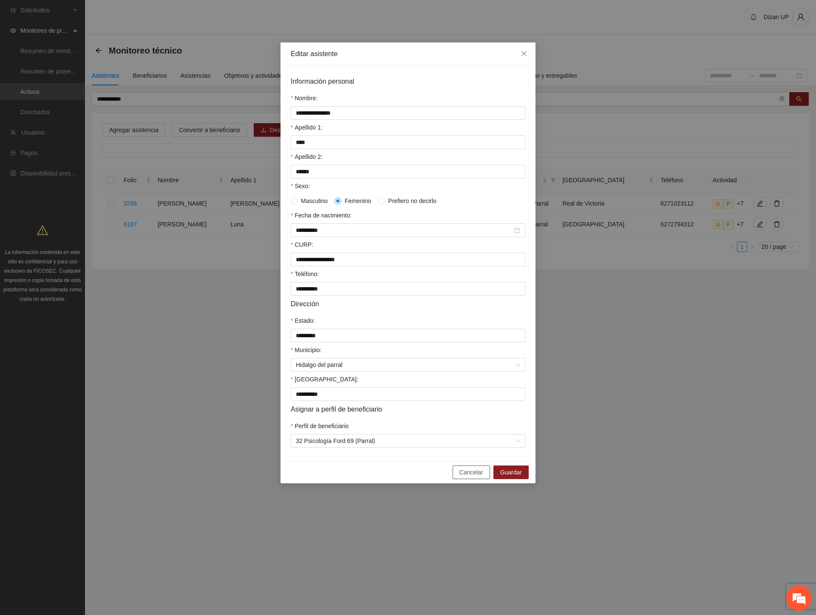
click at [471, 477] on span "Cancelar" at bounding box center [471, 472] width 24 height 9
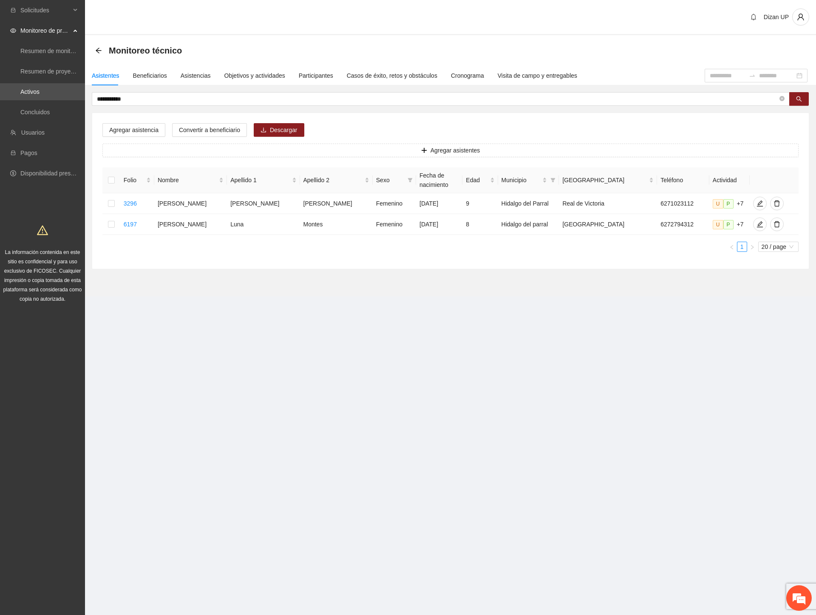
drag, startPoint x: 472, startPoint y: 260, endPoint x: 482, endPoint y: 256, distance: 9.9
click at [473, 260] on div "Agregar asistencia Convertir a beneficiario Descargar Agregar asistentes Folio …" at bounding box center [450, 191] width 716 height 156
click at [756, 223] on icon "edit" at bounding box center [759, 224] width 6 height 6
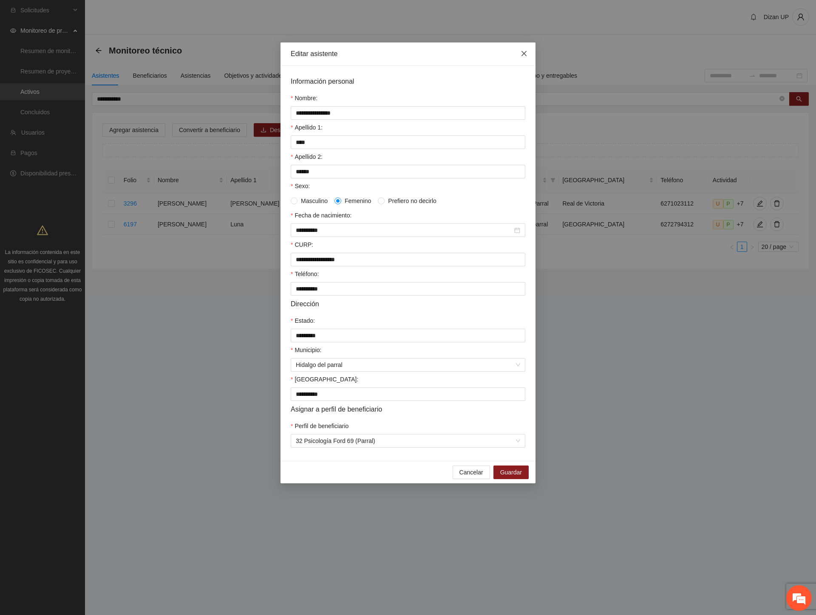
drag, startPoint x: 522, startPoint y: 52, endPoint x: 410, endPoint y: 76, distance: 115.0
click at [522, 52] on icon "close" at bounding box center [523, 53] width 7 height 7
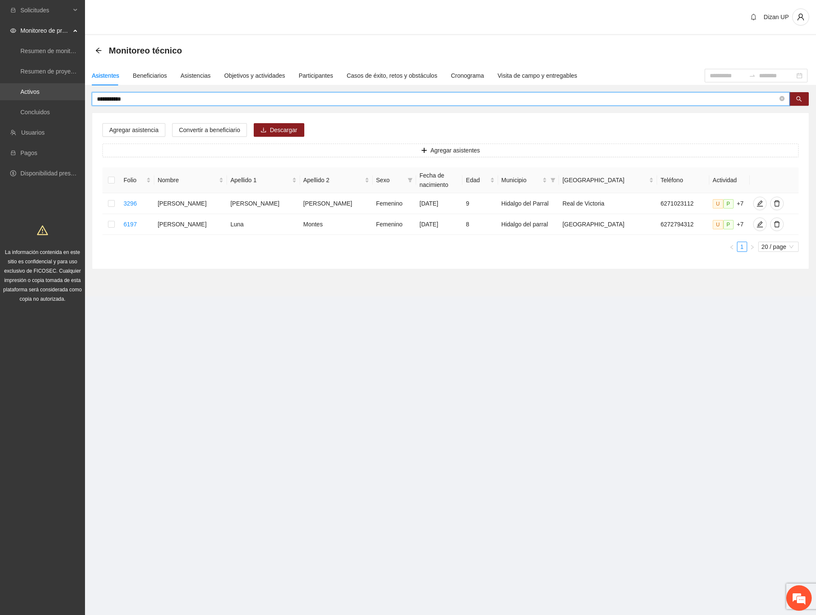
drag, startPoint x: 102, startPoint y: 99, endPoint x: 21, endPoint y: 95, distance: 81.2
click at [21, 95] on section "**********" at bounding box center [408, 307] width 816 height 615
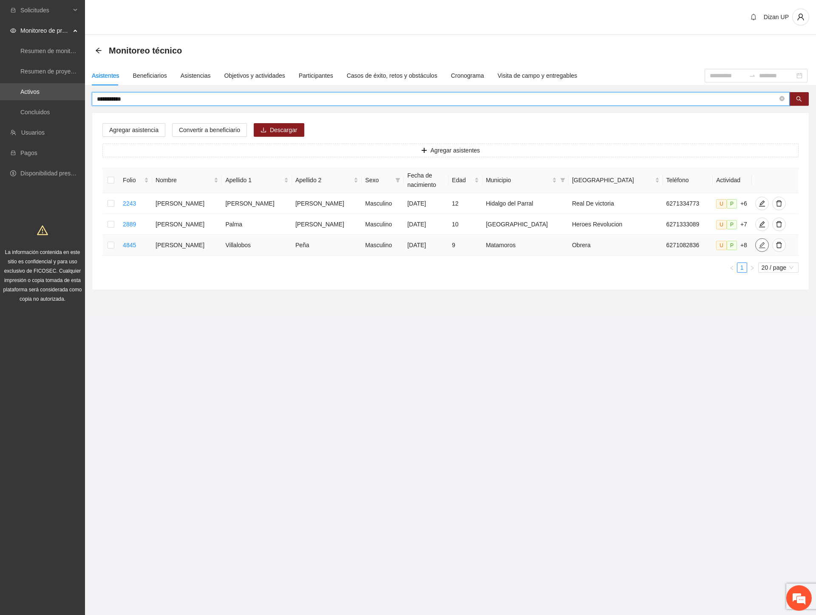
click at [758, 242] on icon "edit" at bounding box center [761, 245] width 6 height 6
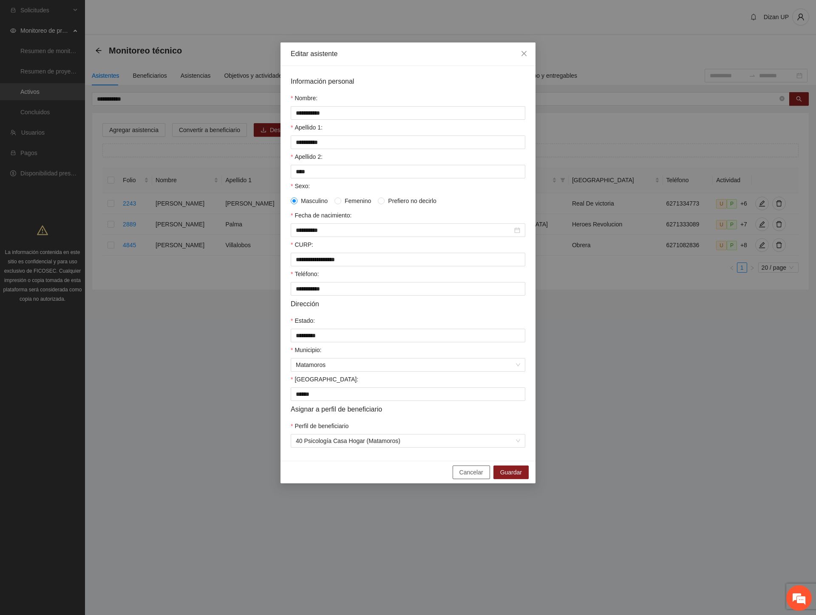
drag, startPoint x: 471, startPoint y: 478, endPoint x: 463, endPoint y: 478, distance: 8.5
click at [471, 477] on span "Cancelar" at bounding box center [471, 472] width 24 height 9
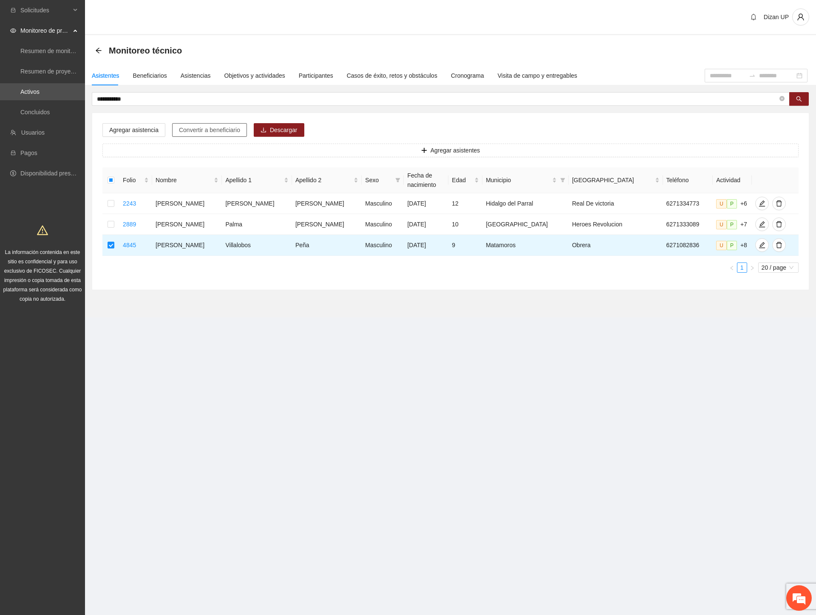
drag, startPoint x: 210, startPoint y: 128, endPoint x: 226, endPoint y: 128, distance: 15.7
click at [210, 128] on span "Convertir a beneficiario" at bounding box center [209, 129] width 61 height 9
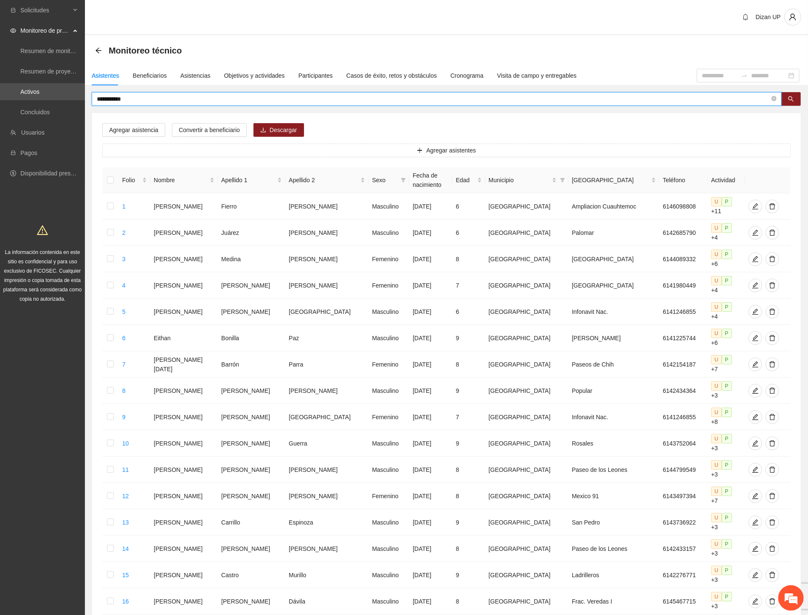
click at [0, 89] on html "**********" at bounding box center [404, 307] width 808 height 615
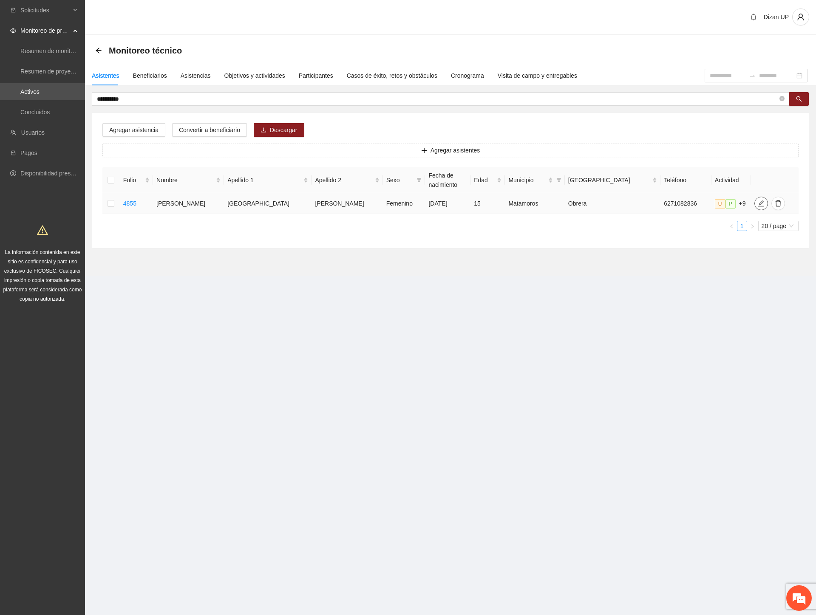
click at [757, 203] on icon "edit" at bounding box center [760, 203] width 7 height 7
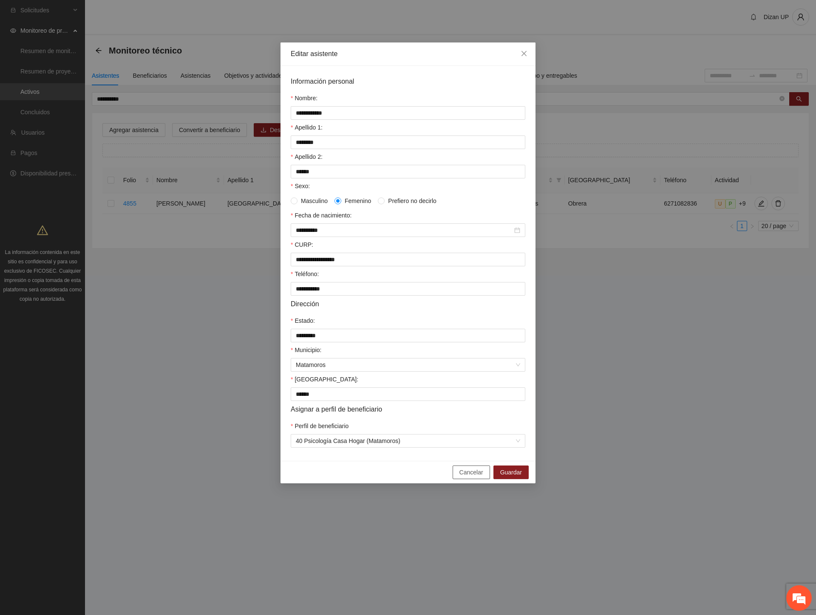
click at [467, 477] on span "Cancelar" at bounding box center [471, 472] width 24 height 9
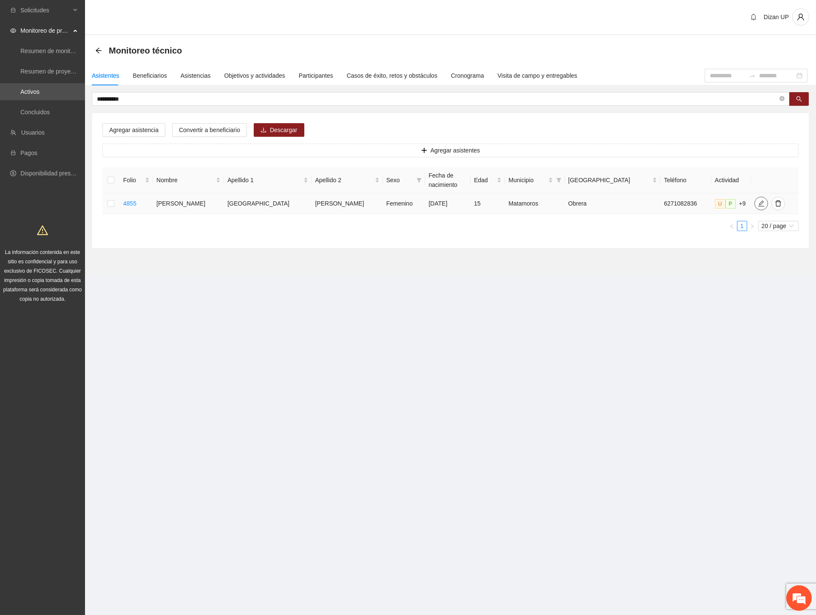
click at [754, 200] on span "edit" at bounding box center [760, 203] width 13 height 7
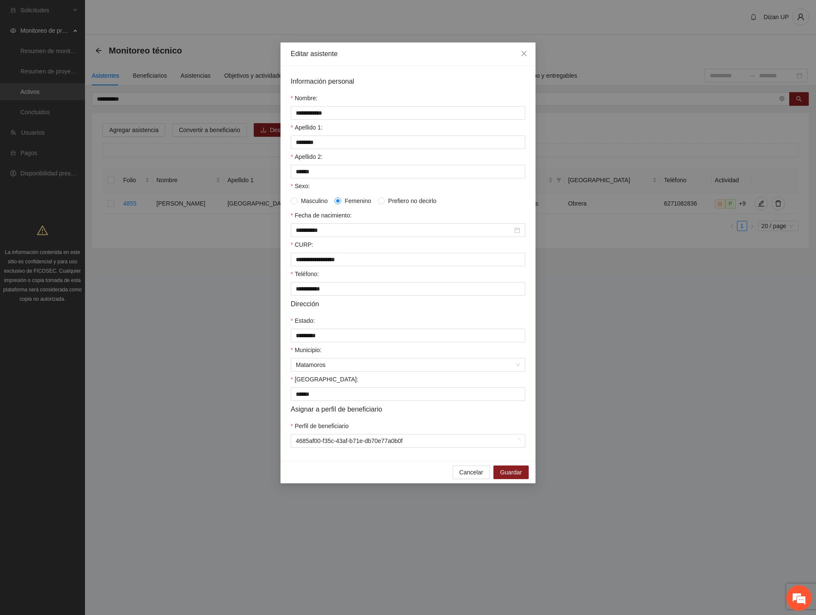
click at [746, 204] on div "**********" at bounding box center [408, 307] width 816 height 615
drag, startPoint x: 472, startPoint y: 480, endPoint x: 529, endPoint y: 415, distance: 86.7
click at [473, 477] on span "Cancelar" at bounding box center [471, 472] width 24 height 9
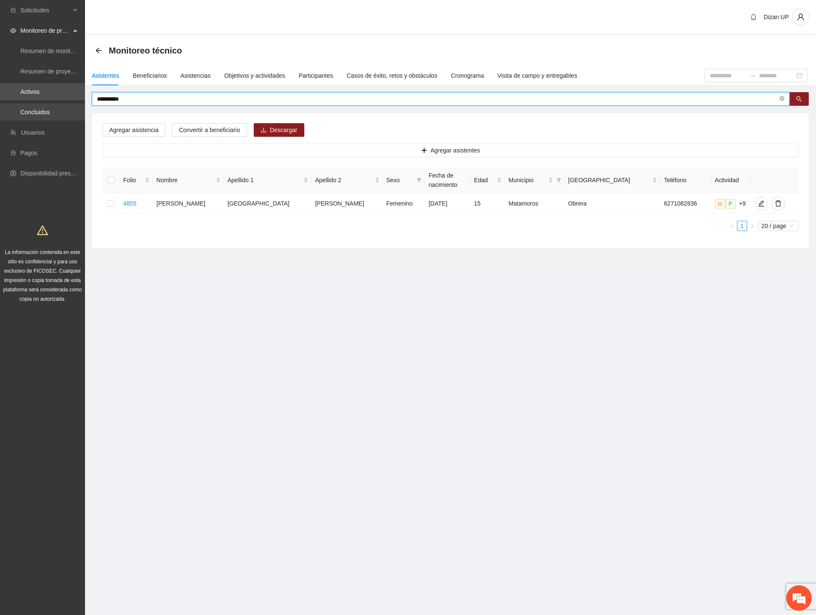
drag, startPoint x: 120, startPoint y: 99, endPoint x: 22, endPoint y: 104, distance: 98.2
click at [23, 104] on section "**********" at bounding box center [408, 307] width 816 height 615
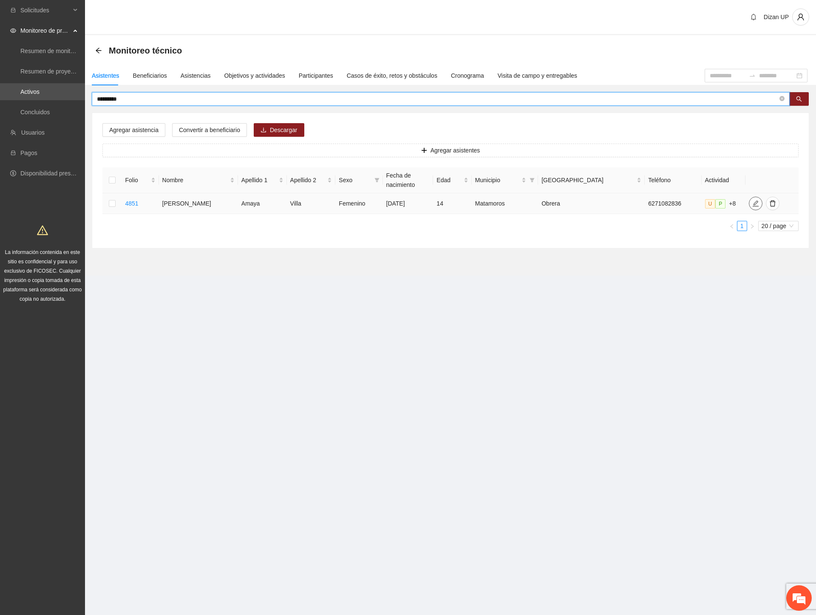
click at [752, 203] on icon "edit" at bounding box center [755, 203] width 6 height 6
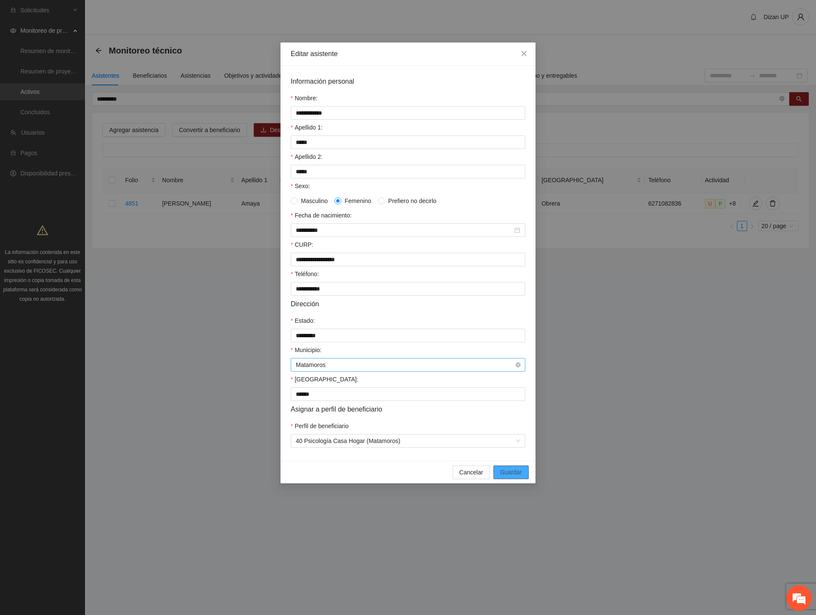
drag, startPoint x: 498, startPoint y: 481, endPoint x: 446, endPoint y: 374, distance: 118.7
click at [491, 451] on div "**********" at bounding box center [407, 262] width 255 height 441
click at [523, 52] on icon "close" at bounding box center [523, 53] width 7 height 7
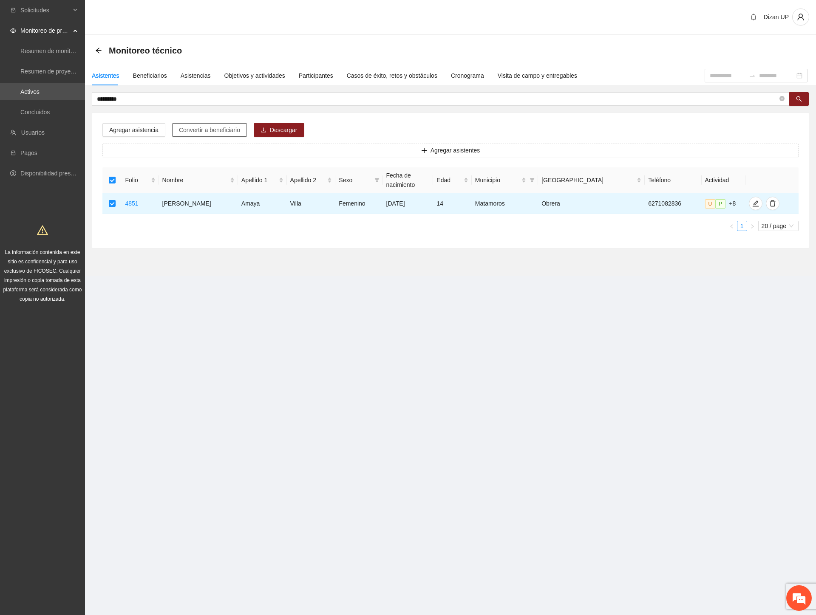
click at [217, 132] on span "Convertir a beneficiario" at bounding box center [209, 129] width 61 height 9
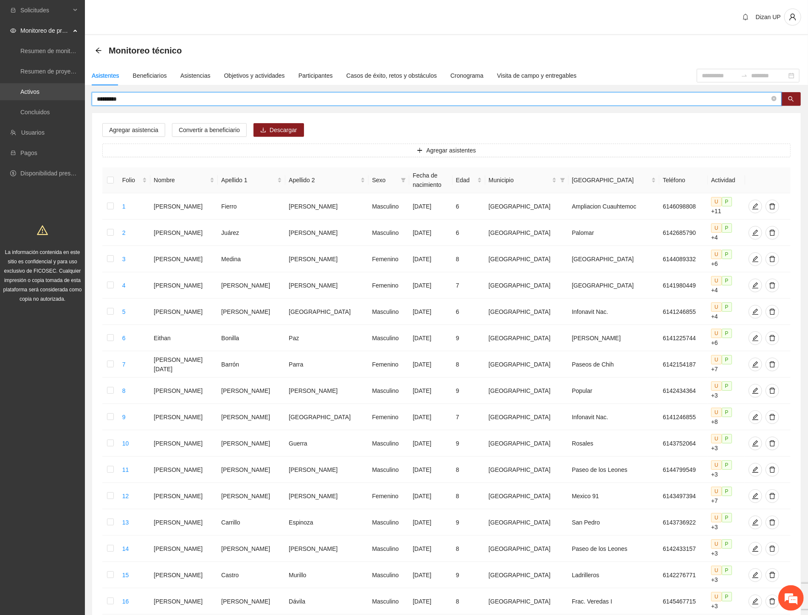
drag, startPoint x: 100, startPoint y: 96, endPoint x: 33, endPoint y: 98, distance: 67.1
click at [33, 98] on section "Solicitudes Monitoreo de proyectos Resumen de monitoreo Resumen de proyectos ap…" at bounding box center [404, 402] width 808 height 805
type input "*********"
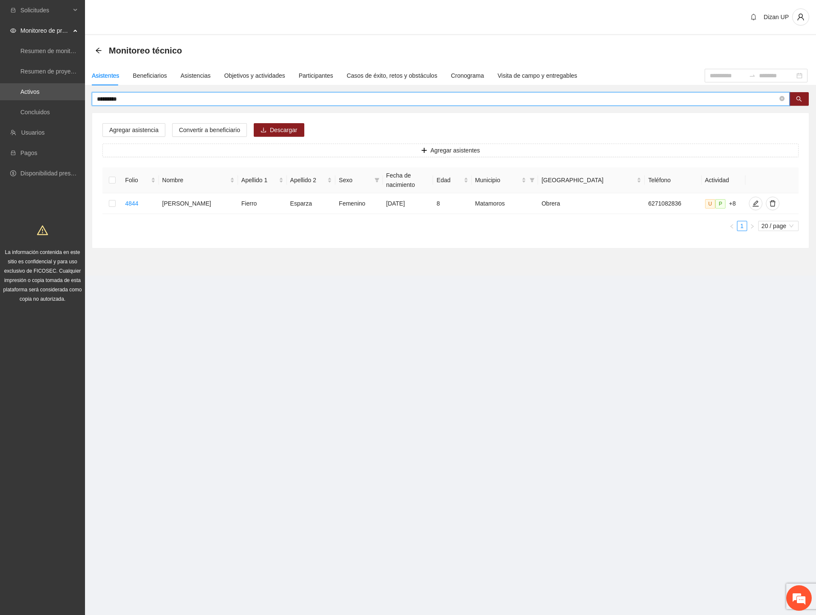
drag, startPoint x: 41, startPoint y: 7, endPoint x: 284, endPoint y: 256, distance: 347.5
click at [284, 255] on section "Monitoreo técnico Asistentes Beneficiarios Asistencias Objetivos y actividades …" at bounding box center [450, 155] width 731 height 240
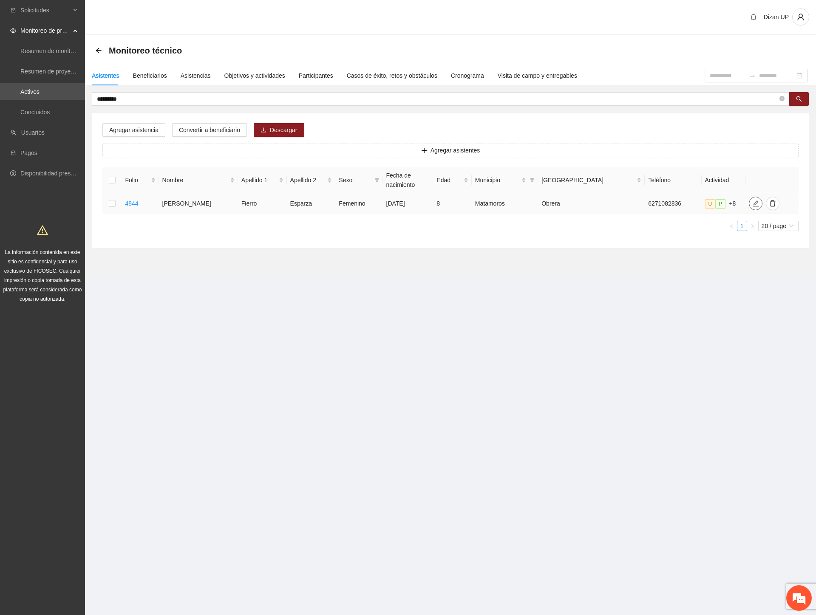
click at [752, 200] on icon "edit" at bounding box center [755, 203] width 6 height 6
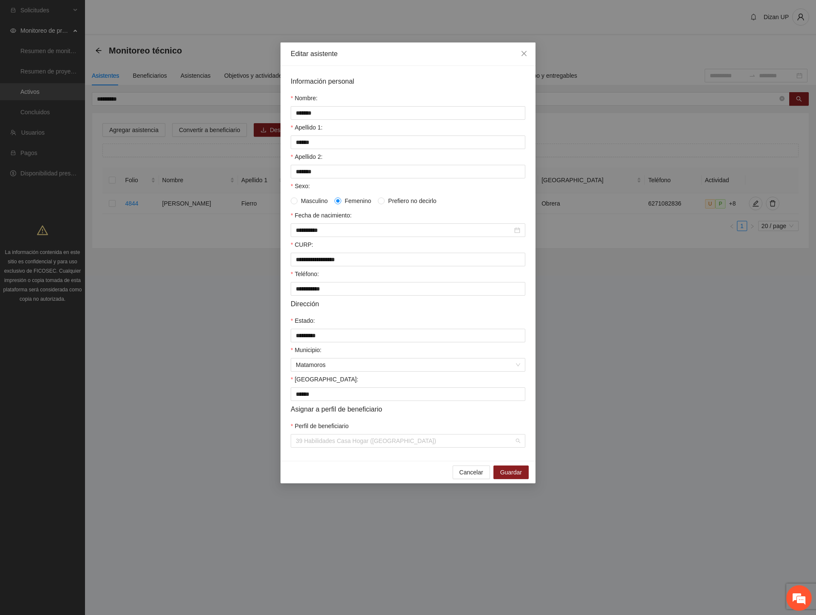
drag, startPoint x: 325, startPoint y: 449, endPoint x: 326, endPoint y: 440, distance: 9.4
click at [325, 447] on span "39 Habilidades Casa Hogar ([GEOGRAPHIC_DATA])" at bounding box center [408, 441] width 224 height 13
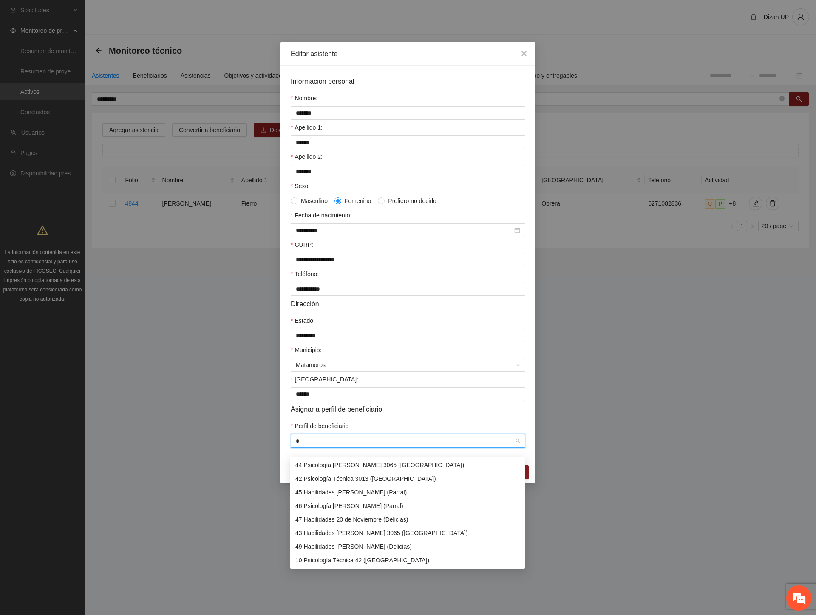
scroll to position [95, 0]
type input "**"
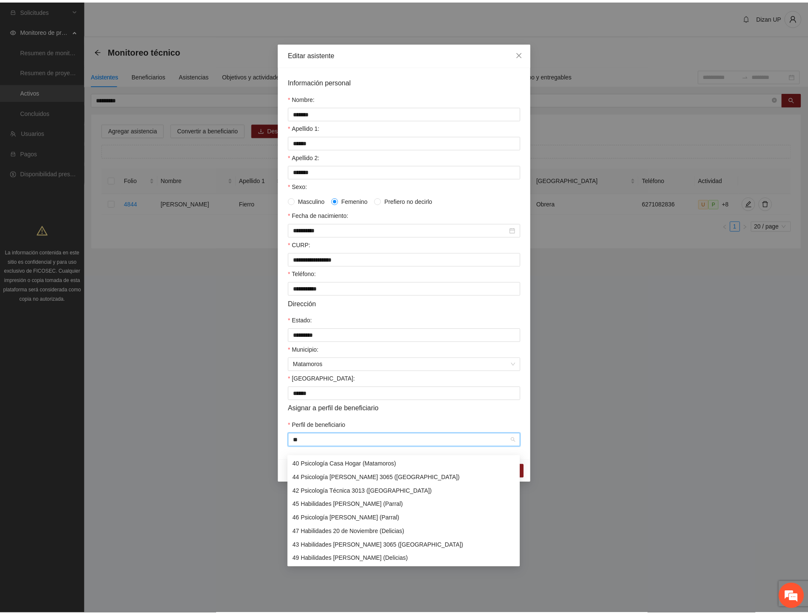
scroll to position [0, 0]
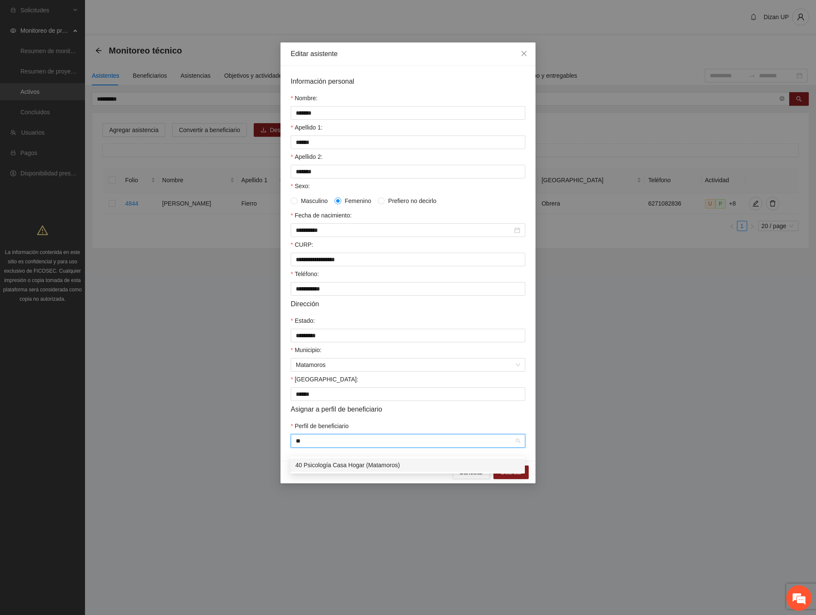
click at [341, 468] on div "40 Psicología Casa Hogar (Matamoros)" at bounding box center [407, 464] width 224 height 9
drag, startPoint x: 515, startPoint y: 482, endPoint x: 502, endPoint y: 486, distance: 14.2
click at [515, 477] on span "Guardar" at bounding box center [511, 472] width 22 height 9
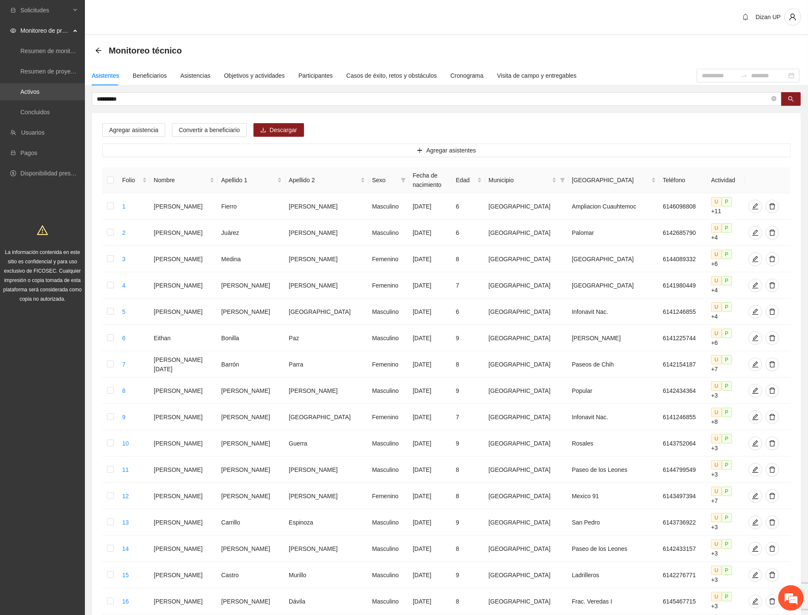
click at [51, 91] on section "Solicitudes Monitoreo de proyectos Resumen de monitoreo Resumen de proyectos ap…" at bounding box center [404, 402] width 808 height 805
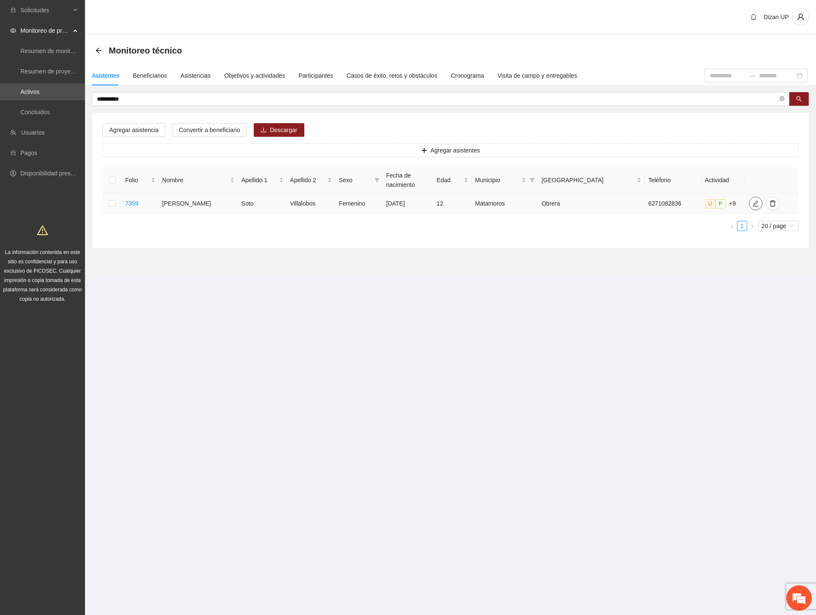
click at [752, 202] on icon "edit" at bounding box center [755, 203] width 7 height 7
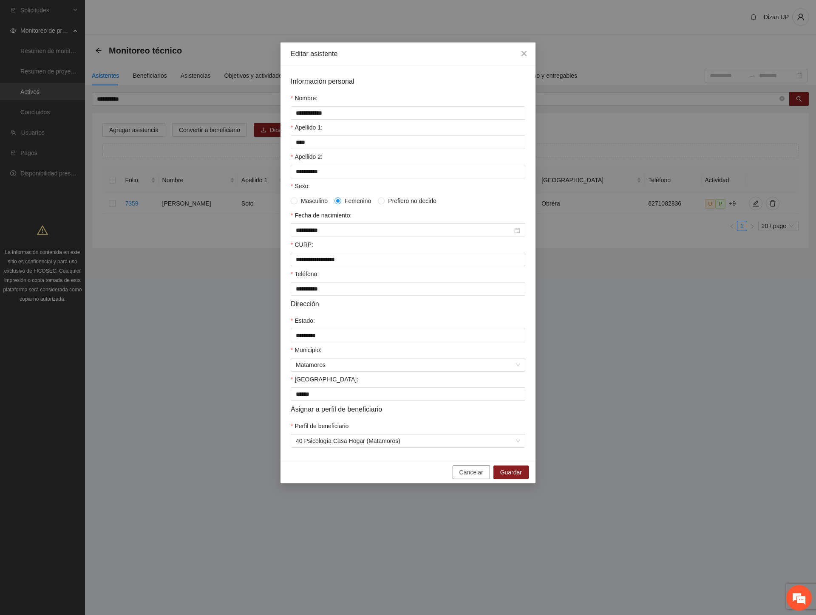
click at [463, 477] on span "Cancelar" at bounding box center [471, 472] width 24 height 9
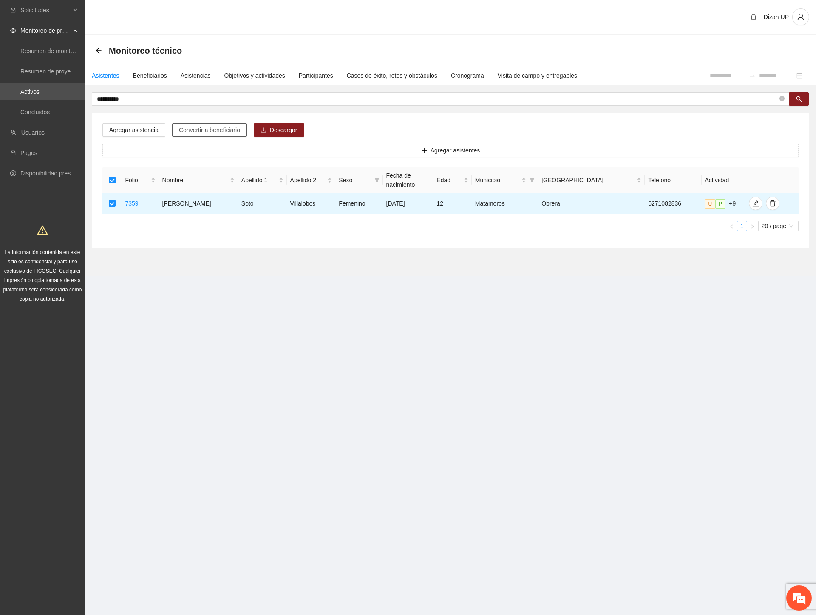
click at [220, 125] on span "Convertir a beneficiario" at bounding box center [209, 129] width 61 height 9
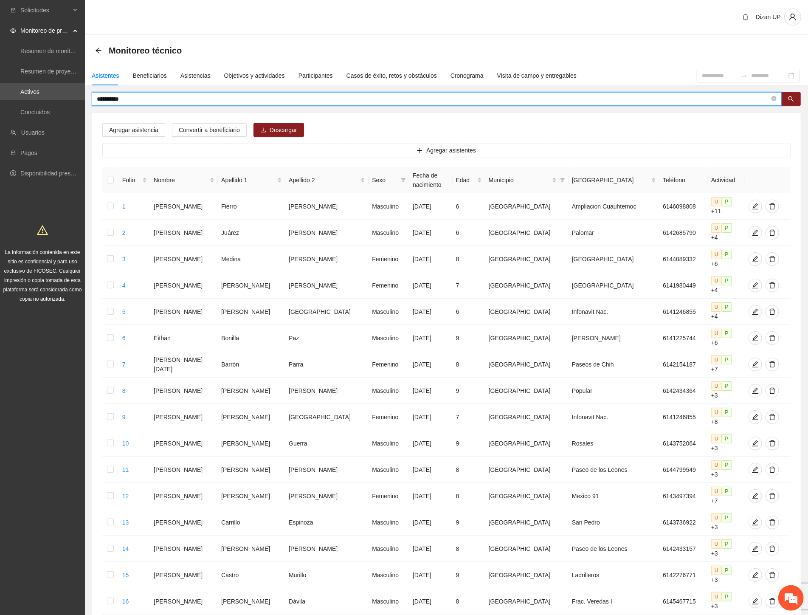
drag, startPoint x: 140, startPoint y: 99, endPoint x: -1, endPoint y: 96, distance: 141.0
click at [0, 96] on html "**********" at bounding box center [404, 307] width 808 height 615
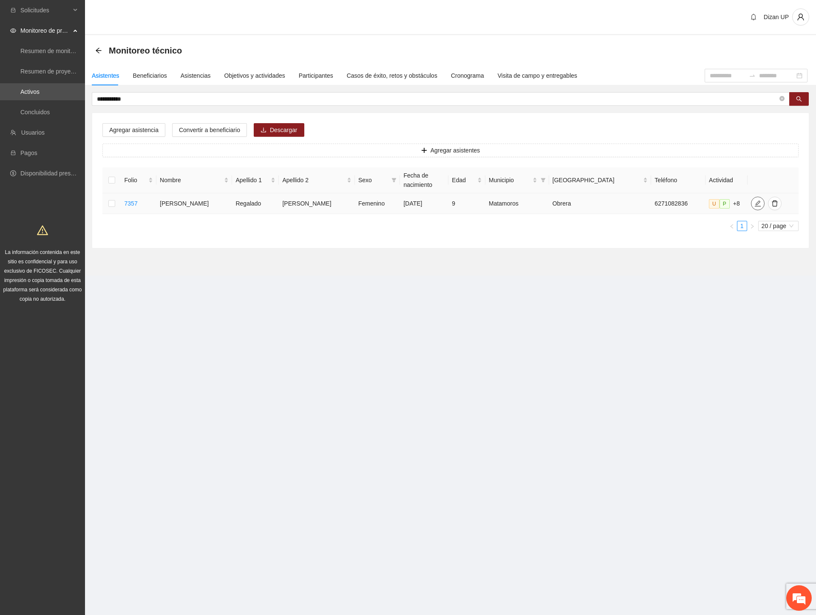
click at [754, 200] on icon "edit" at bounding box center [757, 203] width 7 height 7
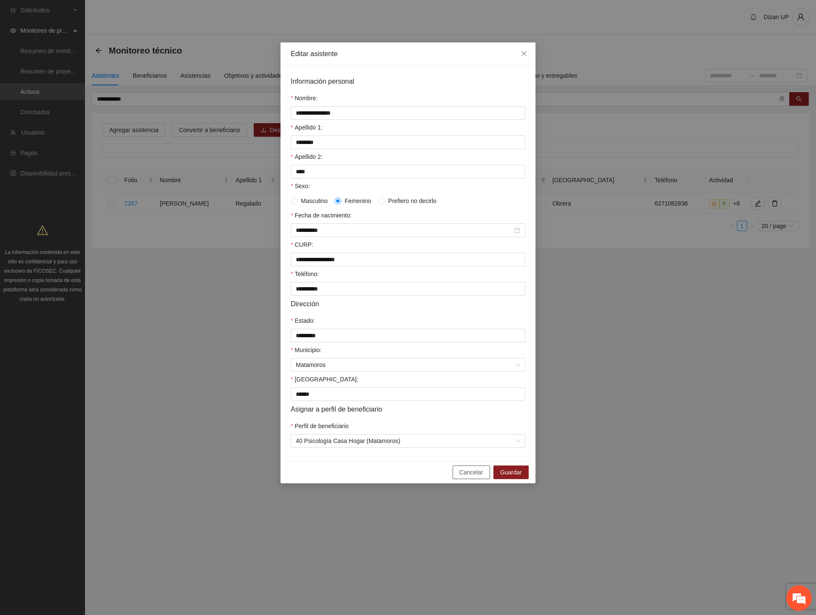
click at [474, 477] on span "Cancelar" at bounding box center [471, 472] width 24 height 9
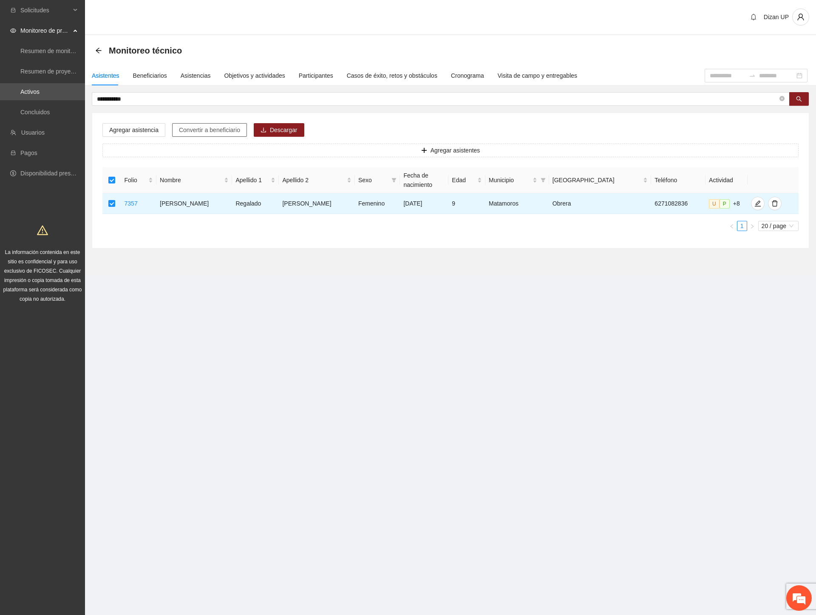
click at [192, 132] on span "Convertir a beneficiario" at bounding box center [209, 129] width 61 height 9
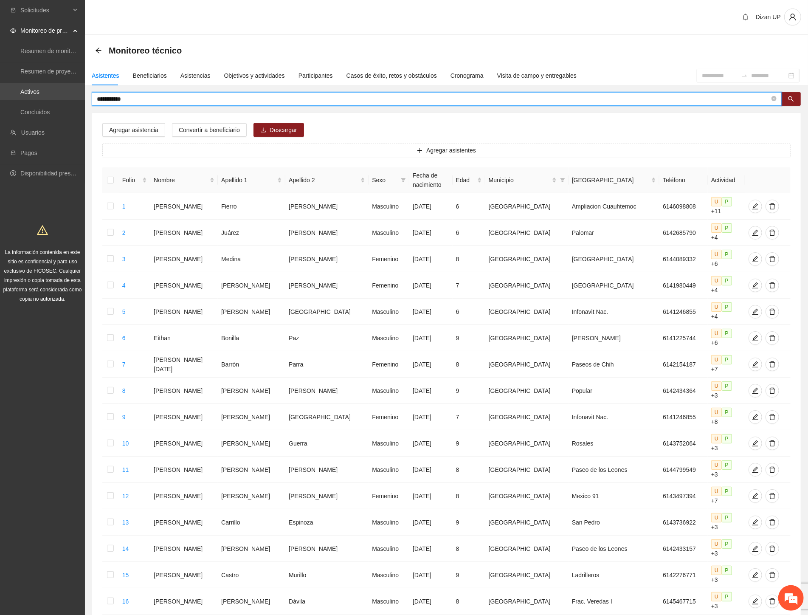
drag, startPoint x: 130, startPoint y: 98, endPoint x: 76, endPoint y: 98, distance: 53.9
click at [76, 98] on section "**********" at bounding box center [404, 402] width 808 height 805
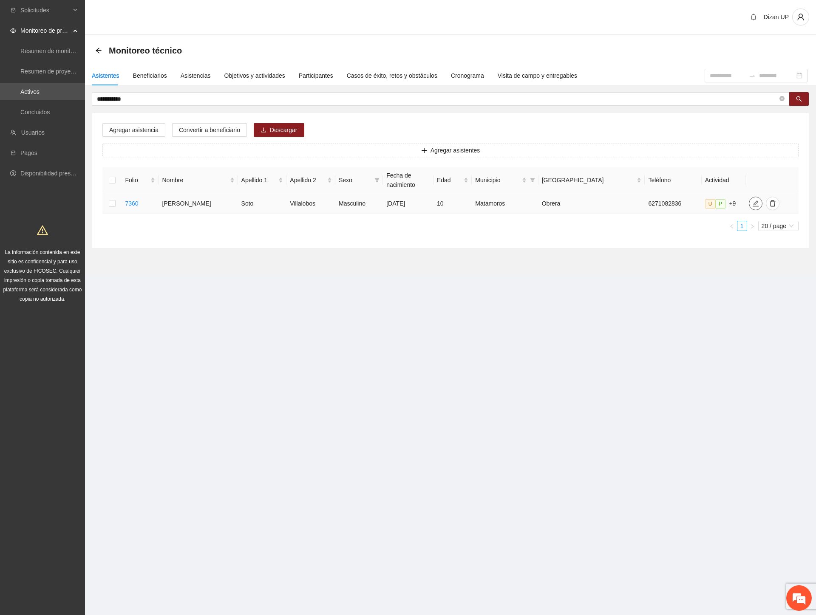
click at [752, 201] on icon "edit" at bounding box center [755, 203] width 7 height 7
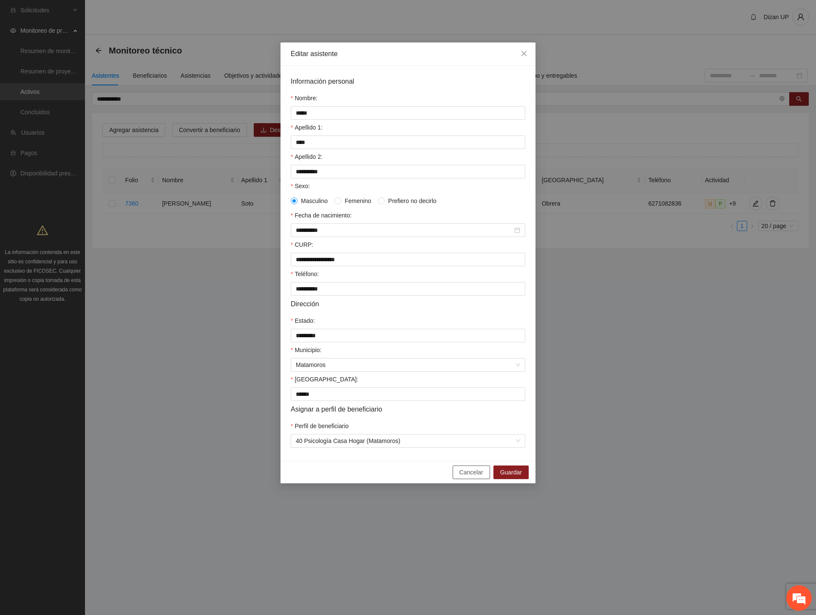
click at [465, 477] on span "Cancelar" at bounding box center [471, 472] width 24 height 9
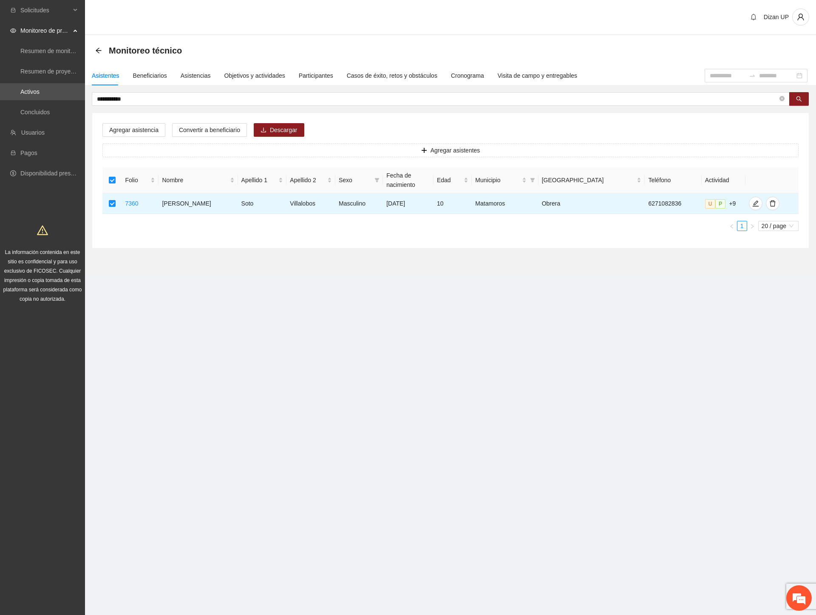
click at [213, 121] on div "Agregar asistencia Convertir a beneficiario Descargar Agregar asistentes Folio …" at bounding box center [450, 180] width 716 height 135
drag, startPoint x: 211, startPoint y: 127, endPoint x: 229, endPoint y: 137, distance: 21.1
click at [213, 128] on span "Convertir a beneficiario" at bounding box center [209, 129] width 61 height 9
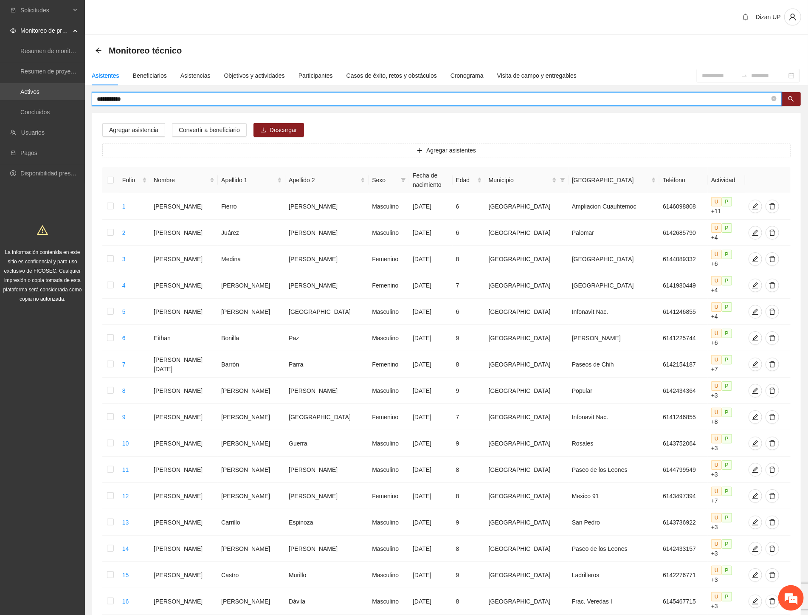
drag, startPoint x: 122, startPoint y: 97, endPoint x: 18, endPoint y: 96, distance: 103.6
click at [19, 96] on section "**********" at bounding box center [404, 402] width 808 height 805
type input "*******"
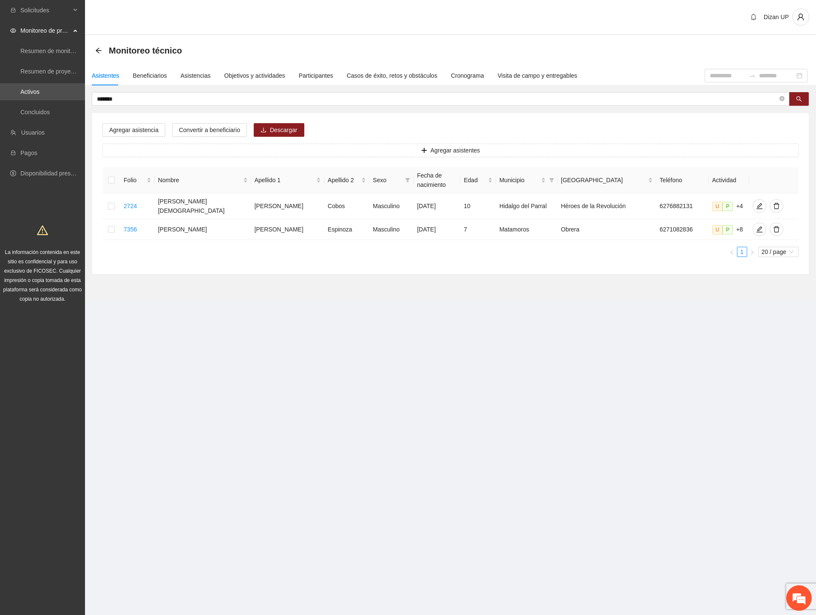
drag, startPoint x: 13, startPoint y: 184, endPoint x: 211, endPoint y: 273, distance: 216.5
click at [211, 273] on div "Agregar asistencia Convertir a beneficiario Descargar Agregar asistentes Folio …" at bounding box center [450, 193] width 716 height 161
drag, startPoint x: 327, startPoint y: 224, endPoint x: 571, endPoint y: 218, distance: 244.3
click at [567, 219] on tr "7356 [PERSON_NAME] [DATE] 7 Matamoros Obrera 6271082836 U P +8" at bounding box center [450, 229] width 696 height 21
click at [753, 228] on span "edit" at bounding box center [759, 229] width 13 height 7
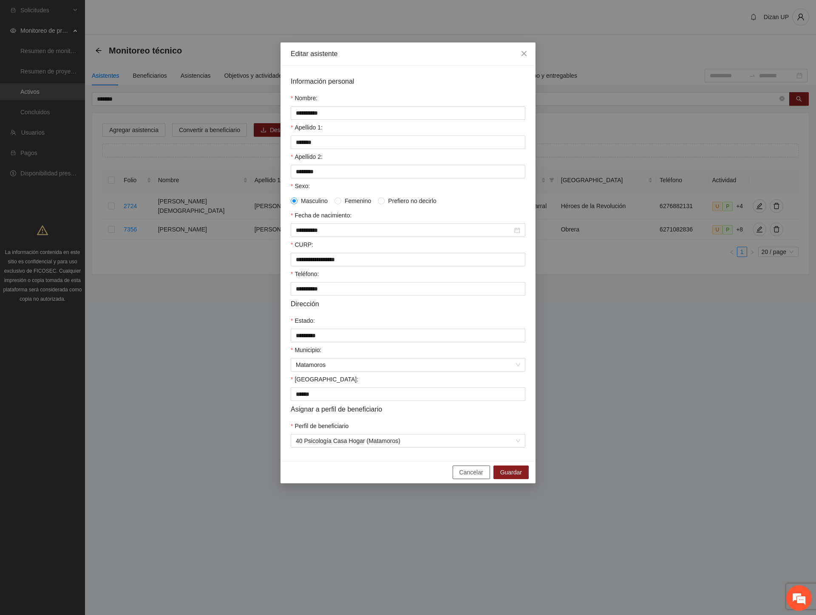
drag, startPoint x: 460, startPoint y: 483, endPoint x: 566, endPoint y: 423, distance: 121.9
click at [463, 479] on button "Cancelar" at bounding box center [470, 473] width 37 height 14
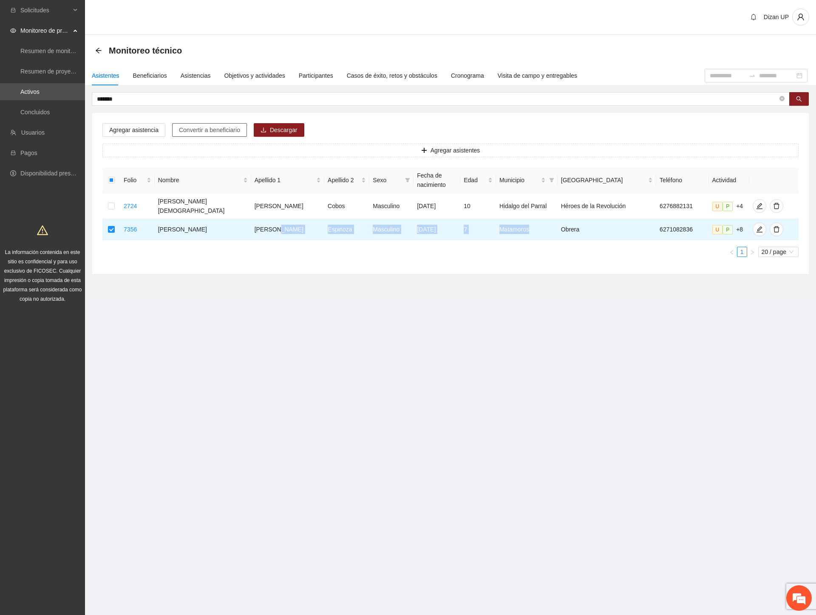
click at [223, 129] on span "Convertir a beneficiario" at bounding box center [209, 129] width 61 height 9
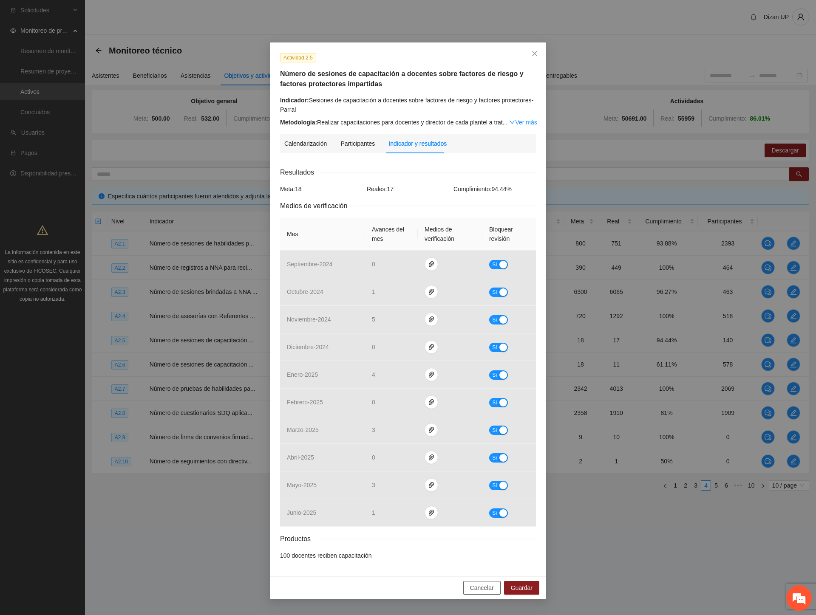
click at [475, 589] on span "Cancelar" at bounding box center [482, 587] width 24 height 9
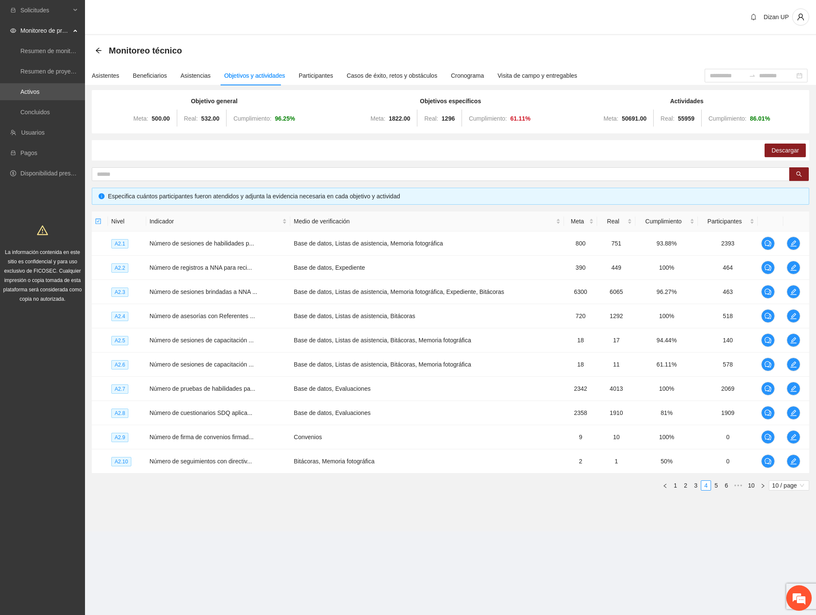
click at [292, 151] on div "Descargar" at bounding box center [450, 150] width 717 height 20
click at [790, 342] on icon "edit" at bounding box center [793, 340] width 7 height 7
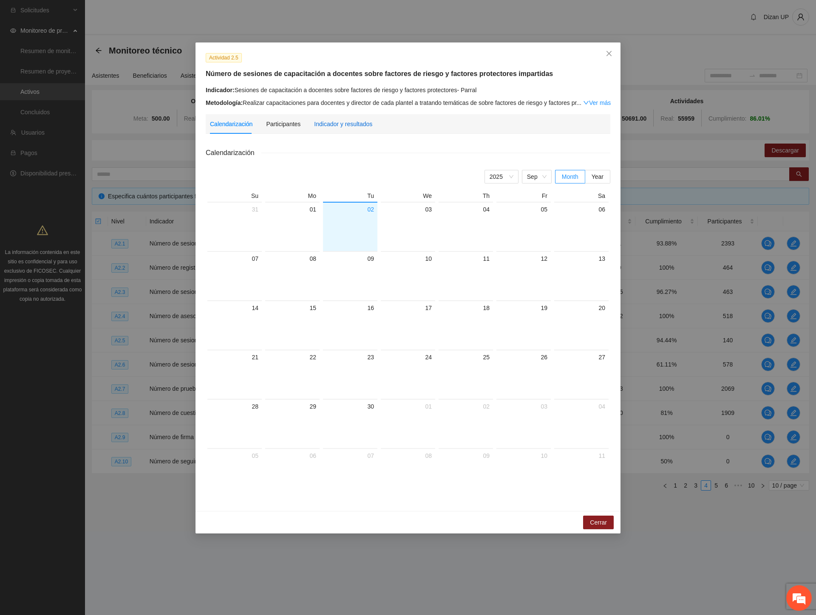
click at [322, 125] on div "Indicador y resultados" at bounding box center [343, 123] width 58 height 9
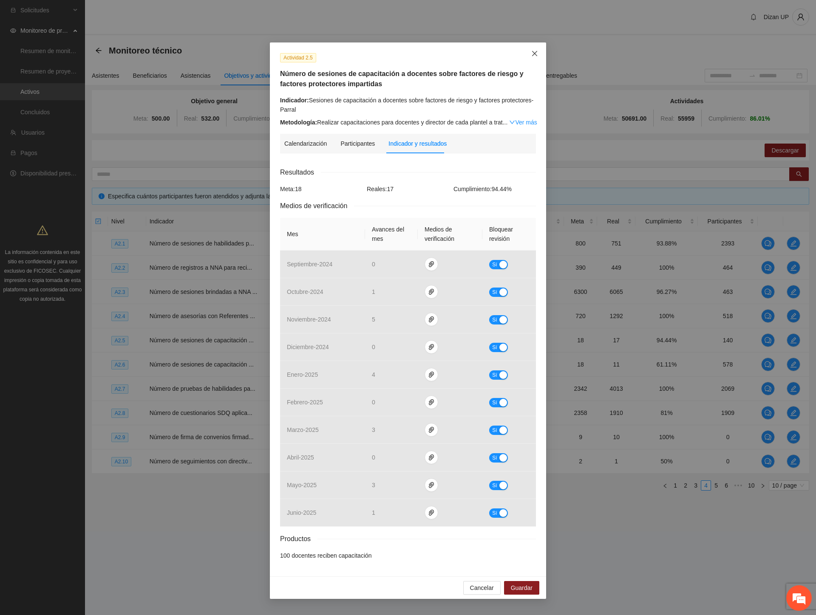
click at [533, 52] on icon "close" at bounding box center [534, 53] width 7 height 7
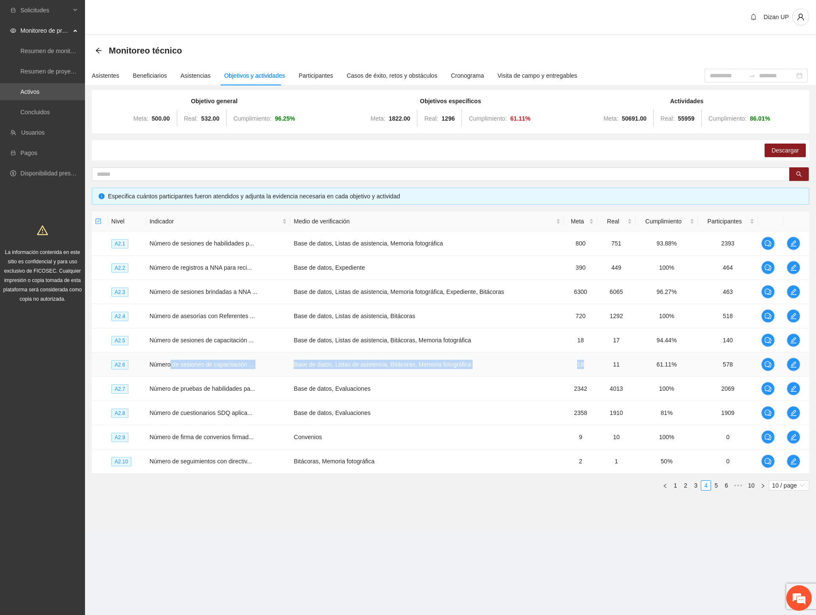
drag, startPoint x: 246, startPoint y: 353, endPoint x: 578, endPoint y: 370, distance: 331.7
click at [578, 370] on tr "A2.6 Número de sesiones de capacitación ... Base de datos, Listas de asistencia…" at bounding box center [450, 365] width 717 height 24
click at [790, 366] on icon "edit" at bounding box center [793, 364] width 7 height 7
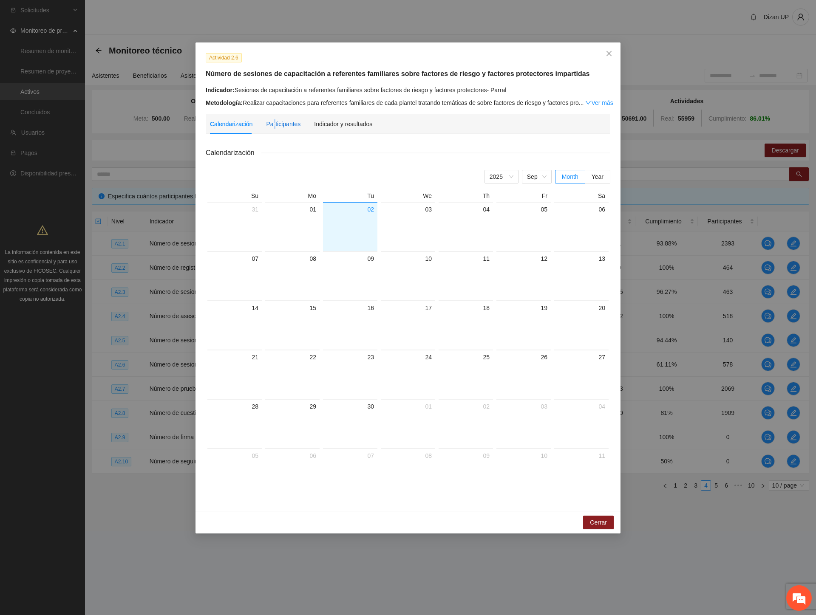
click at [272, 123] on div "Participantes" at bounding box center [283, 123] width 34 height 9
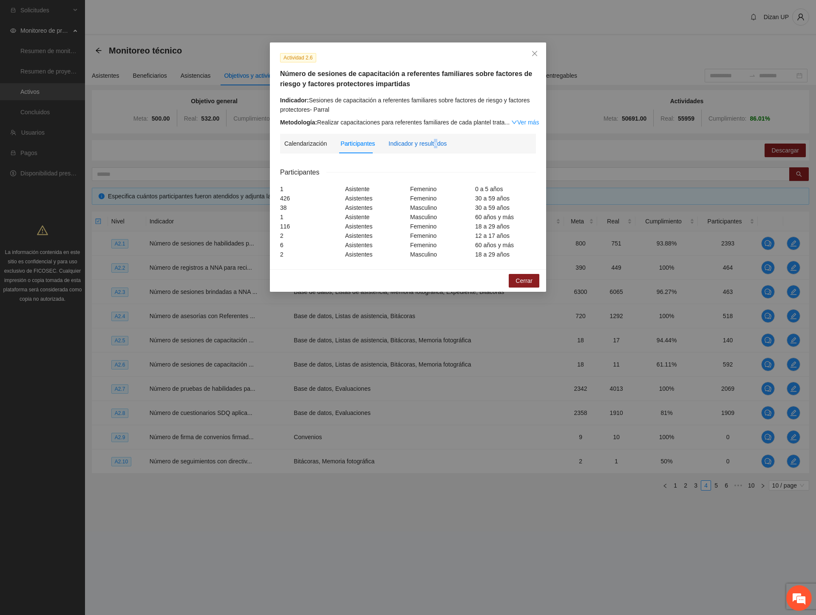
drag, startPoint x: 432, startPoint y: 144, endPoint x: 436, endPoint y: 141, distance: 4.7
click at [436, 142] on div "Indicador y resultados" at bounding box center [417, 143] width 58 height 9
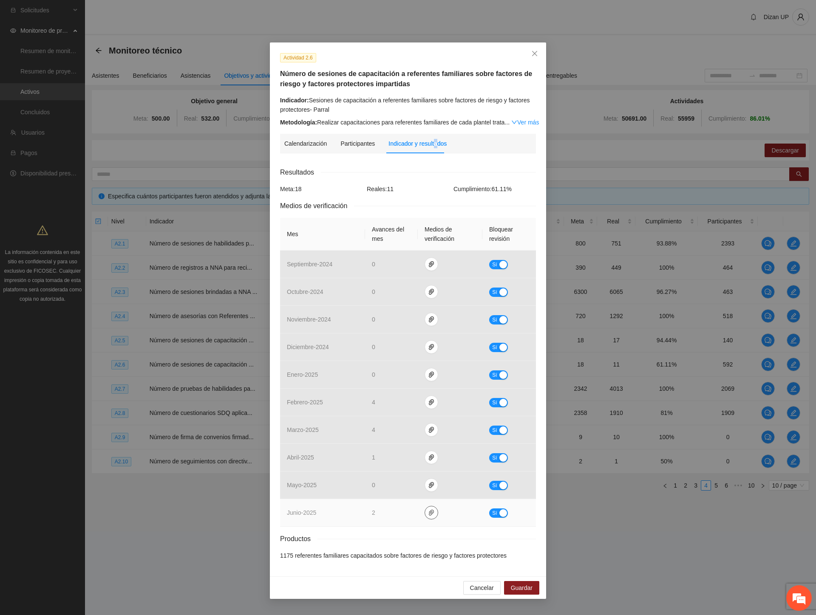
click at [429, 513] on icon "paper-clip" at bounding box center [431, 513] width 5 height 6
drag, startPoint x: 398, startPoint y: 488, endPoint x: 415, endPoint y: 475, distance: 21.4
click at [398, 488] on link "Junio_2.6.rar" at bounding box center [432, 488] width 121 height 9
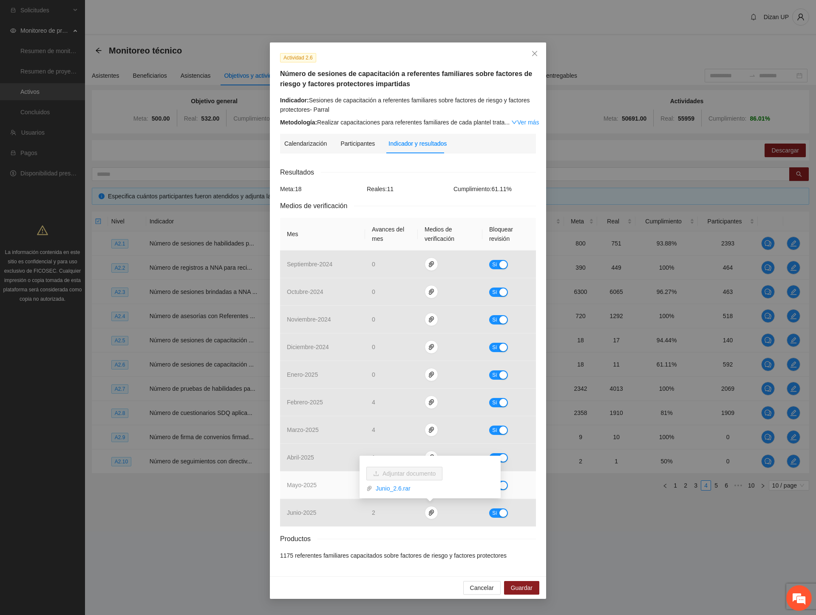
drag, startPoint x: 317, startPoint y: 477, endPoint x: 343, endPoint y: 482, distance: 26.3
click at [319, 477] on td "mayo - 2025" at bounding box center [322, 485] width 85 height 28
click at [434, 483] on span "paper-clip" at bounding box center [431, 485] width 13 height 7
click at [399, 460] on link "Mayo_2.6.rar" at bounding box center [432, 460] width 121 height 9
click at [316, 483] on span "mayo - 2025" at bounding box center [302, 485] width 30 height 7
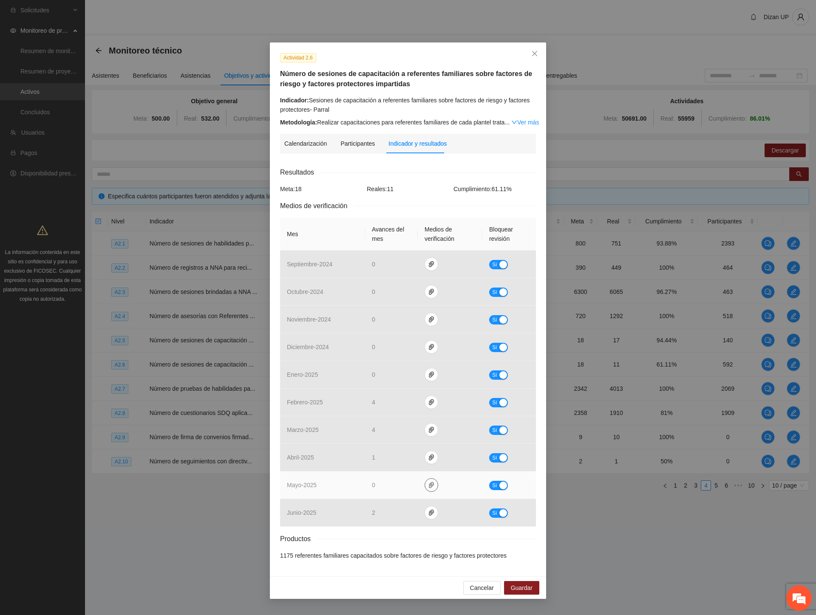
click at [430, 488] on icon "paper-clip" at bounding box center [431, 485] width 7 height 7
click at [397, 460] on link "Mayo_2.6.rar" at bounding box center [432, 460] width 121 height 9
click at [399, 460] on link "Mayo_2.6.rar" at bounding box center [432, 460] width 121 height 9
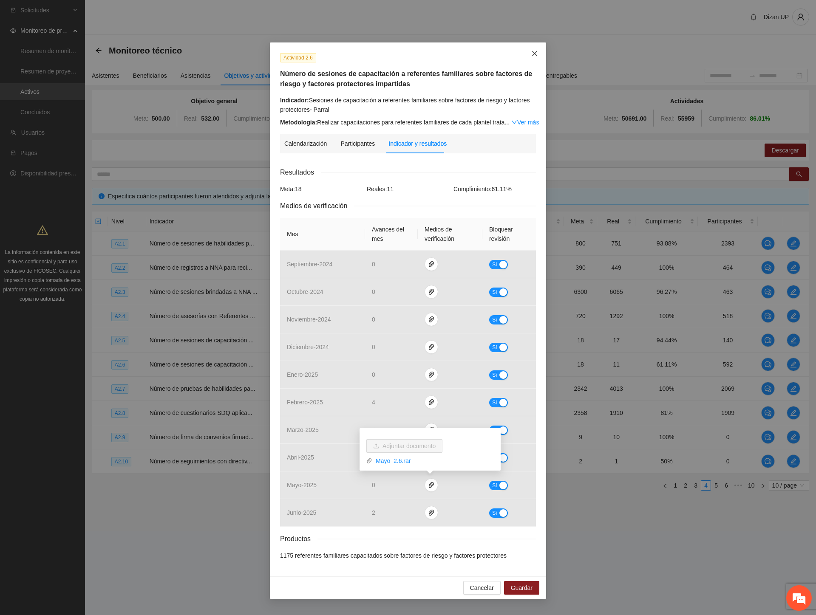
click at [533, 53] on icon "close" at bounding box center [534, 53] width 5 height 5
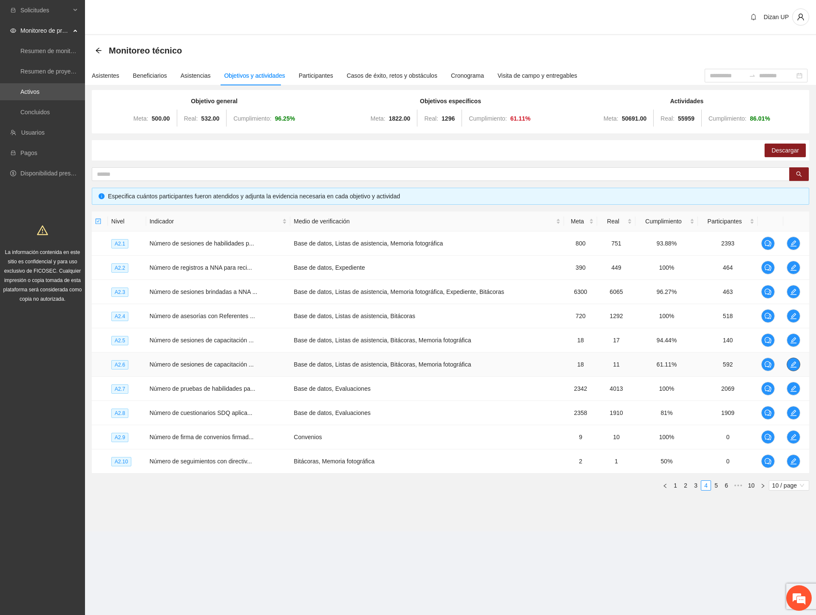
click at [793, 364] on icon "edit" at bounding box center [793, 364] width 6 height 6
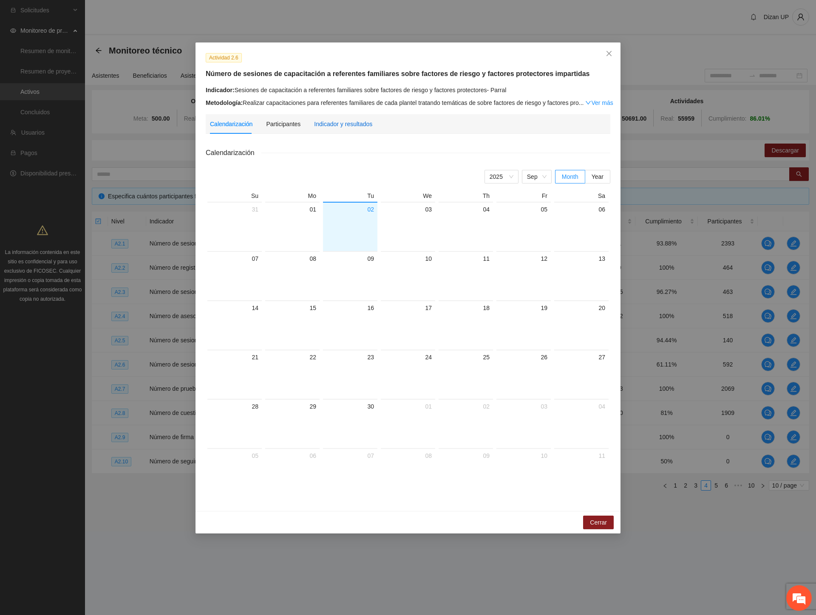
click at [336, 127] on div "Indicador y resultados" at bounding box center [343, 123] width 58 height 9
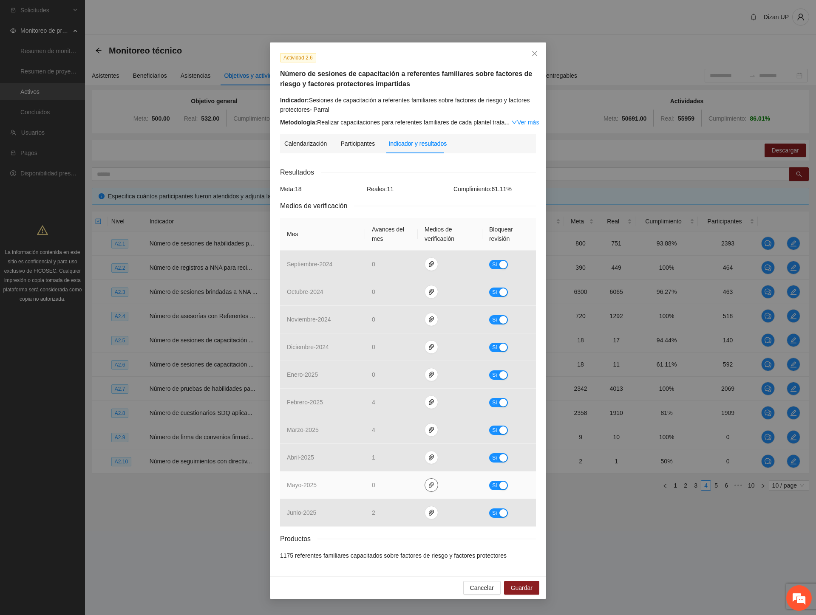
click at [429, 486] on icon "paper-clip" at bounding box center [431, 485] width 5 height 6
click at [373, 460] on link "Mayo_2.6.rar" at bounding box center [432, 460] width 121 height 9
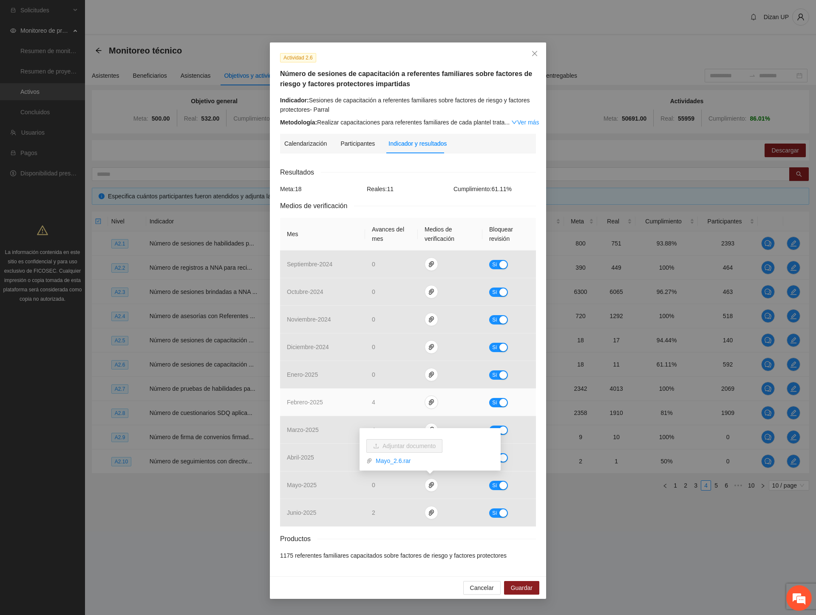
click at [325, 411] on td "febrero - 2025" at bounding box center [322, 403] width 85 height 28
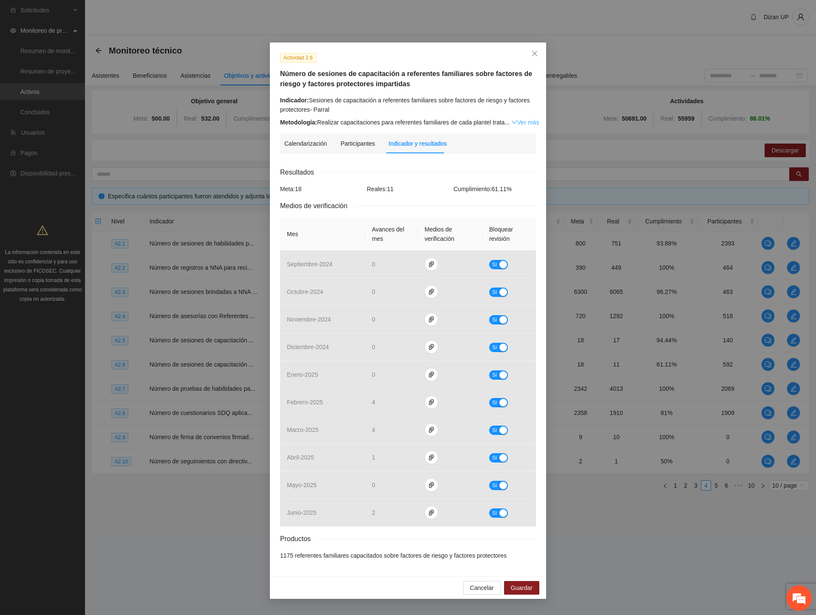
click at [522, 124] on link "Ver más" at bounding box center [525, 122] width 28 height 7
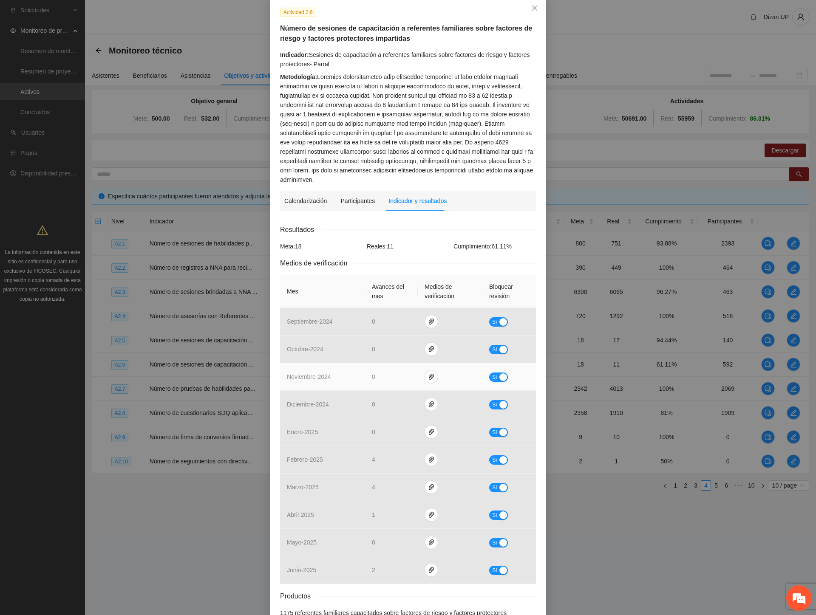
scroll to position [87, 0]
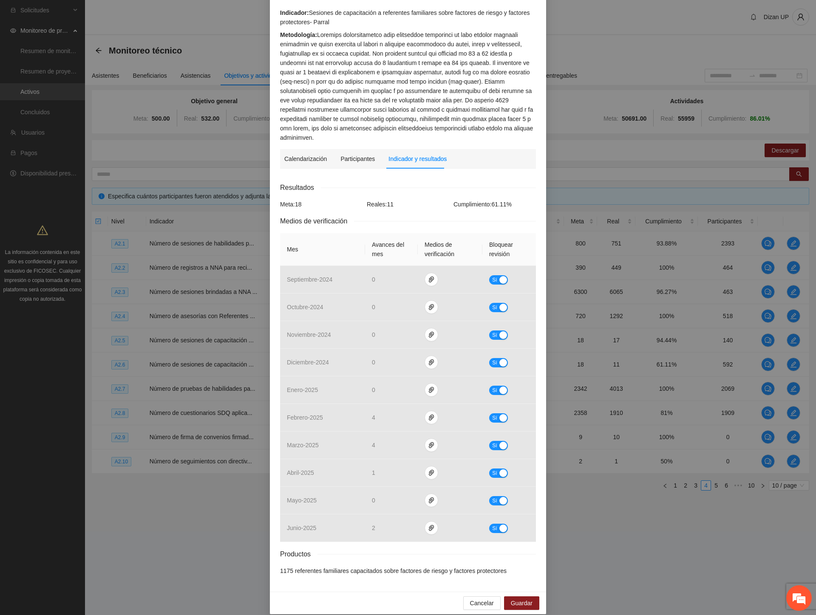
click at [140, 210] on div "Actividad 2.6 Número de sesiones de capacitación a referentes familiares sobre …" at bounding box center [408, 307] width 816 height 615
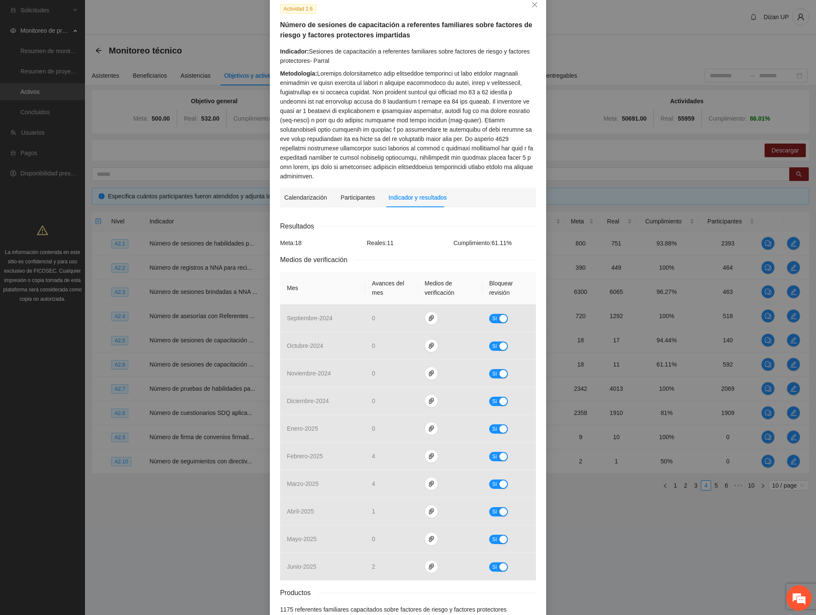
scroll to position [0, 0]
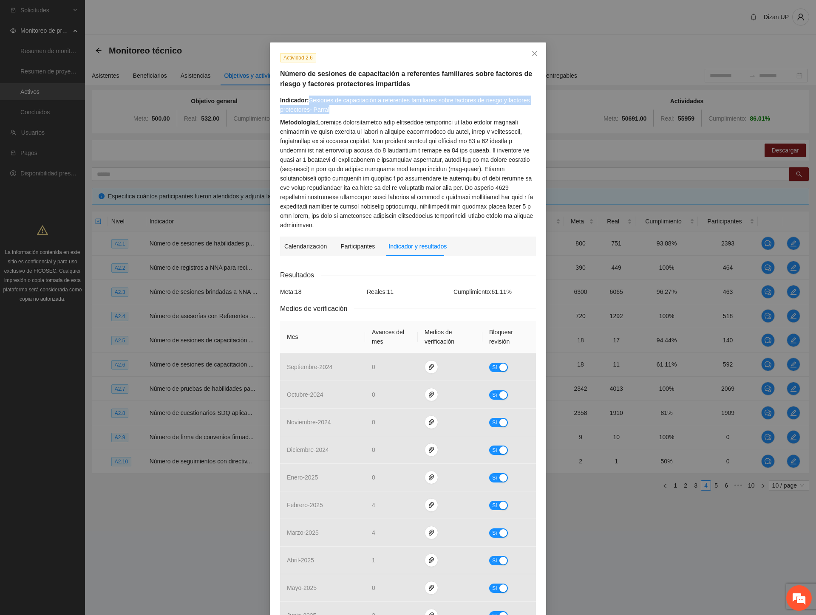
drag, startPoint x: 330, startPoint y: 114, endPoint x: 305, endPoint y: 99, distance: 28.9
click at [305, 99] on div "Indicador: Sesiones de capacitación a referentes familiares sobre factores de r…" at bounding box center [408, 105] width 256 height 19
copy div "Sesiones de capacitación a referentes familiares sobre factores de riesgo y fac…"
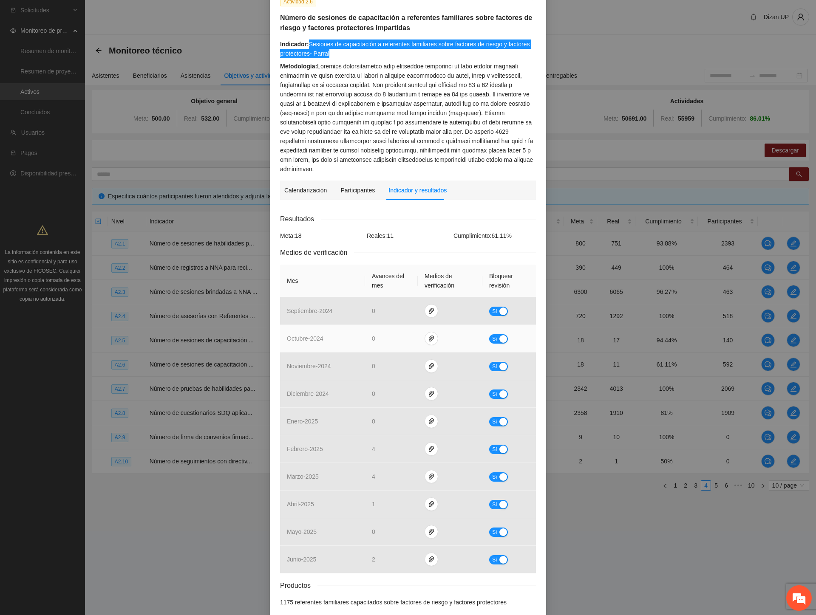
scroll to position [87, 0]
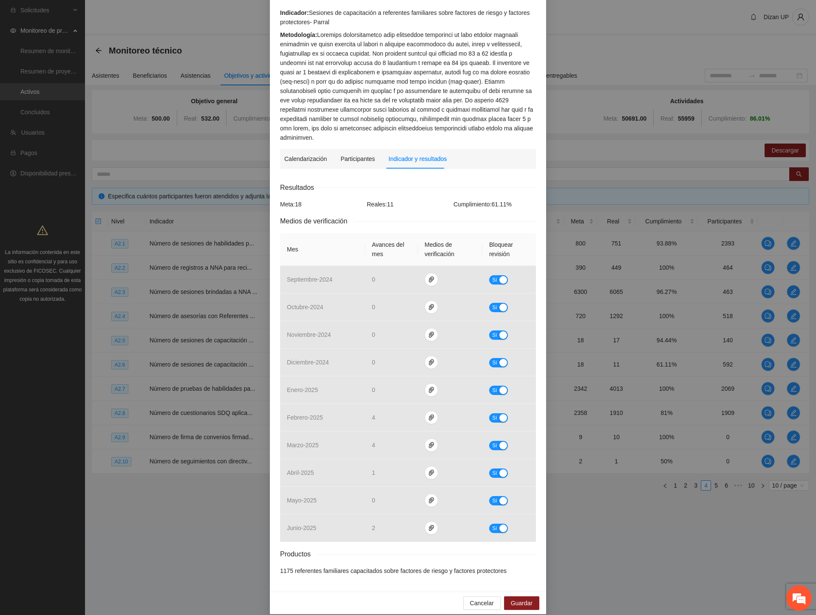
click at [428, 65] on div "Metodología:" at bounding box center [408, 86] width 256 height 112
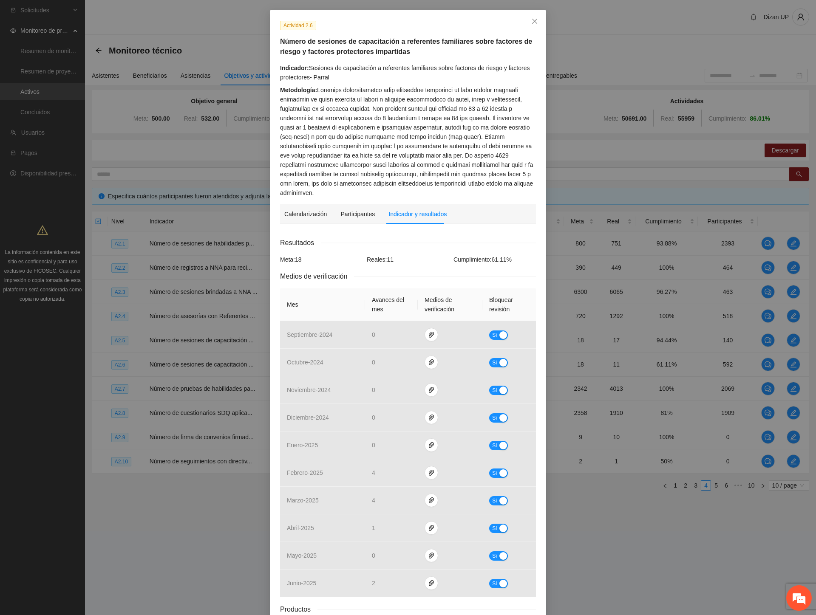
scroll to position [0, 0]
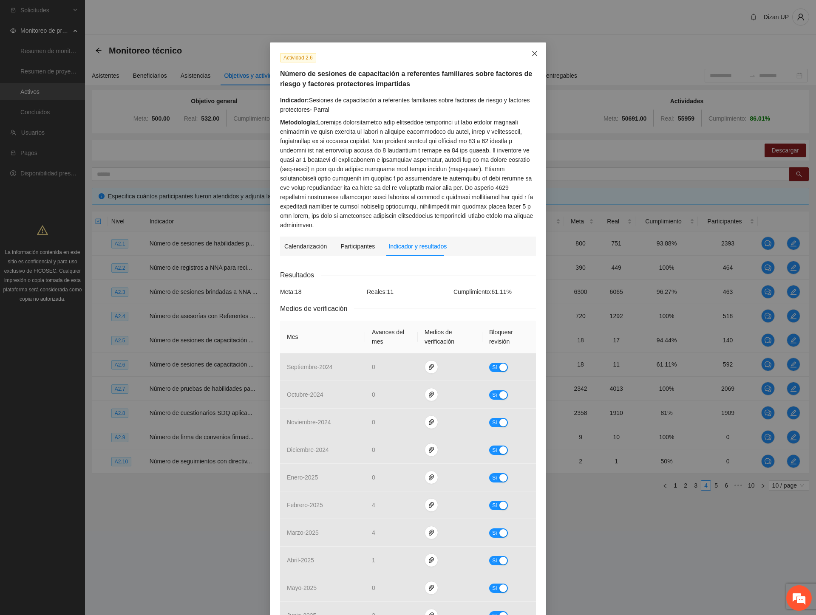
click at [534, 52] on span "Close" at bounding box center [534, 53] width 23 height 23
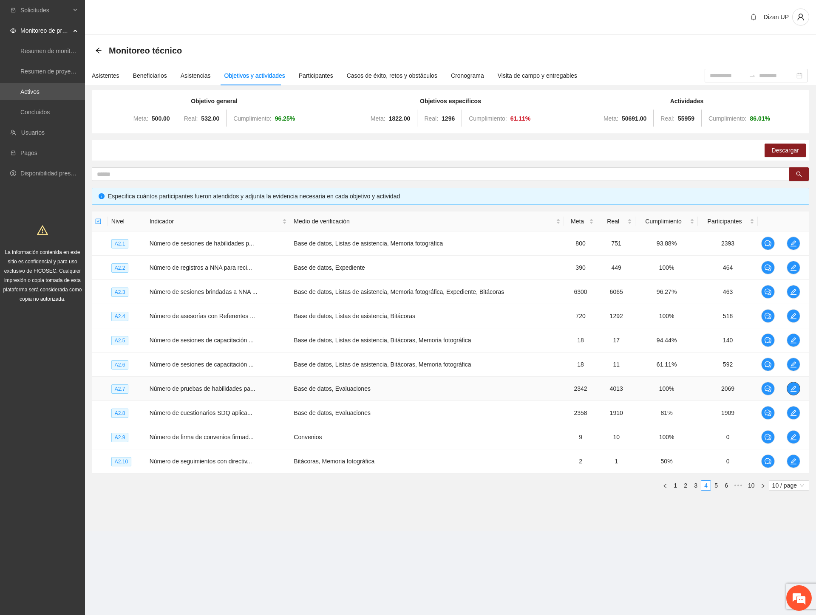
click at [794, 386] on icon "edit" at bounding box center [793, 389] width 6 height 6
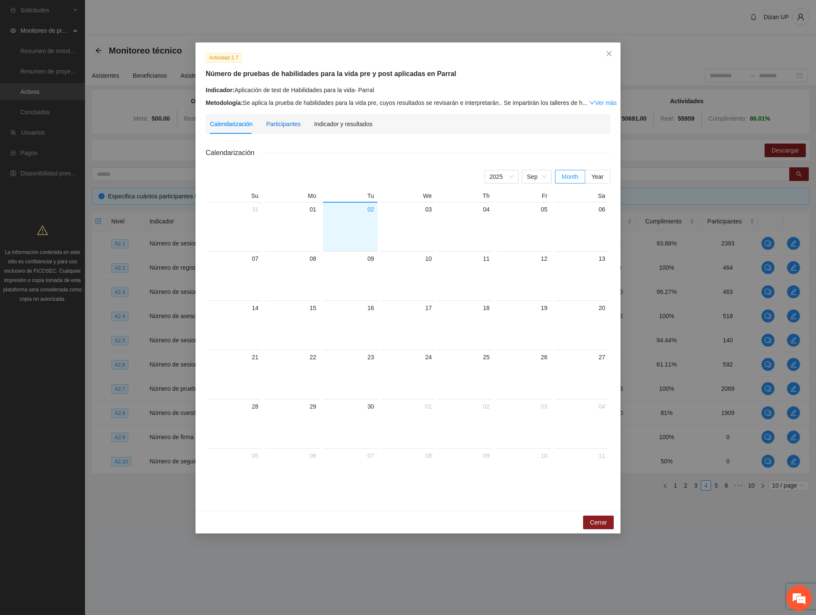
click at [270, 127] on div "Participantes" at bounding box center [283, 123] width 34 height 9
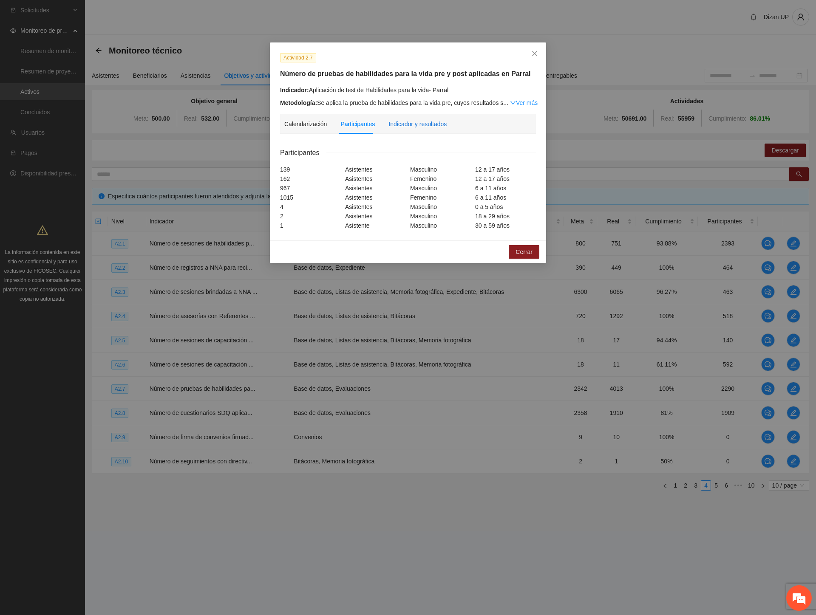
click at [405, 125] on div "Indicador y resultados" at bounding box center [417, 123] width 58 height 9
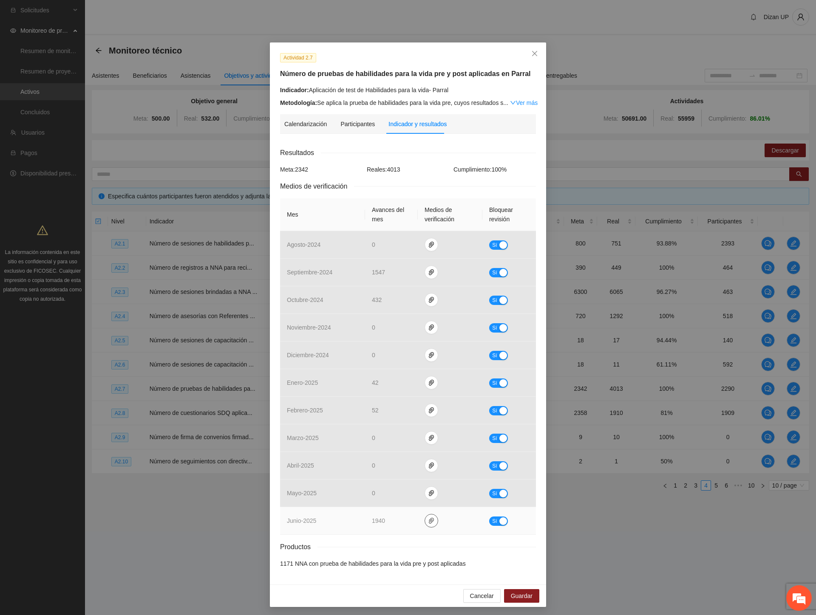
click at [425, 522] on span "paper-clip" at bounding box center [431, 520] width 13 height 7
click at [322, 527] on td "junio - 2025" at bounding box center [322, 521] width 85 height 28
click at [429, 520] on icon "paper-clip" at bounding box center [431, 520] width 7 height 7
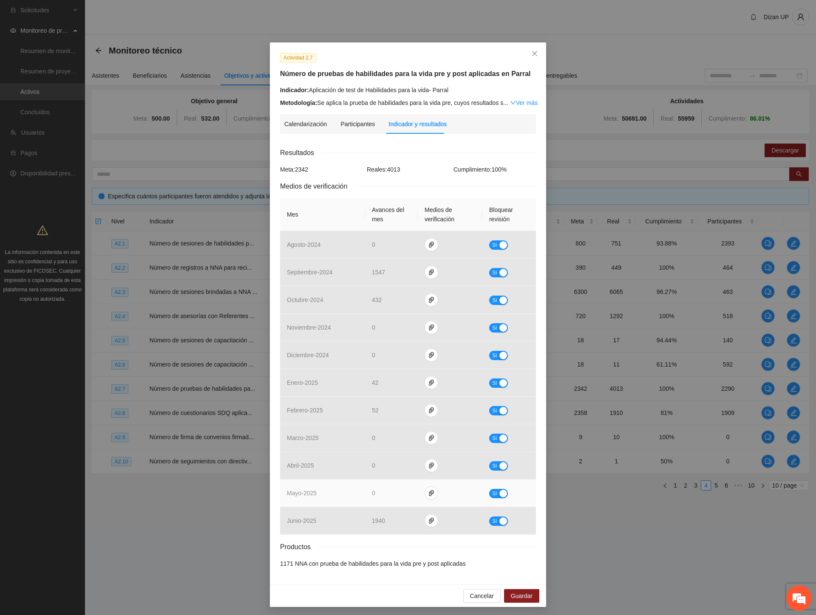
click at [320, 500] on td "mayo - 2025" at bounding box center [322, 494] width 85 height 28
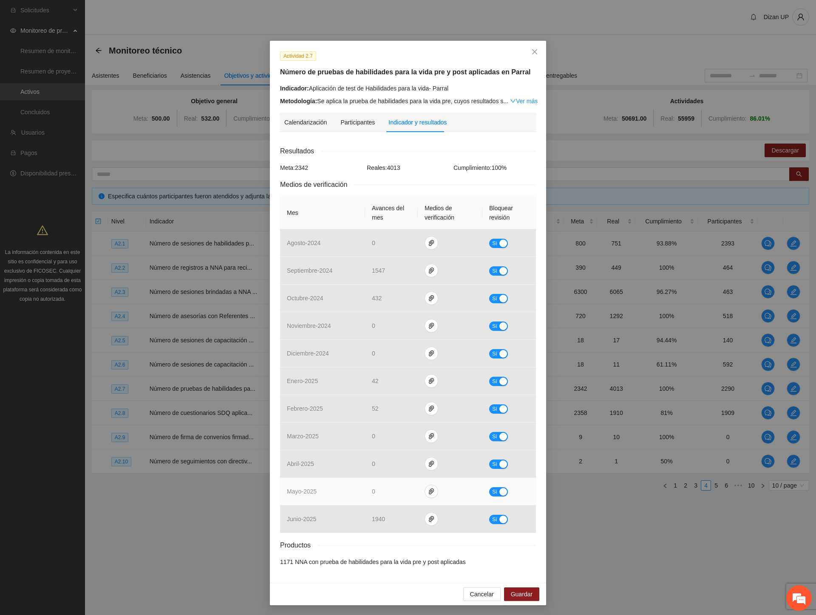
scroll to position [2, 0]
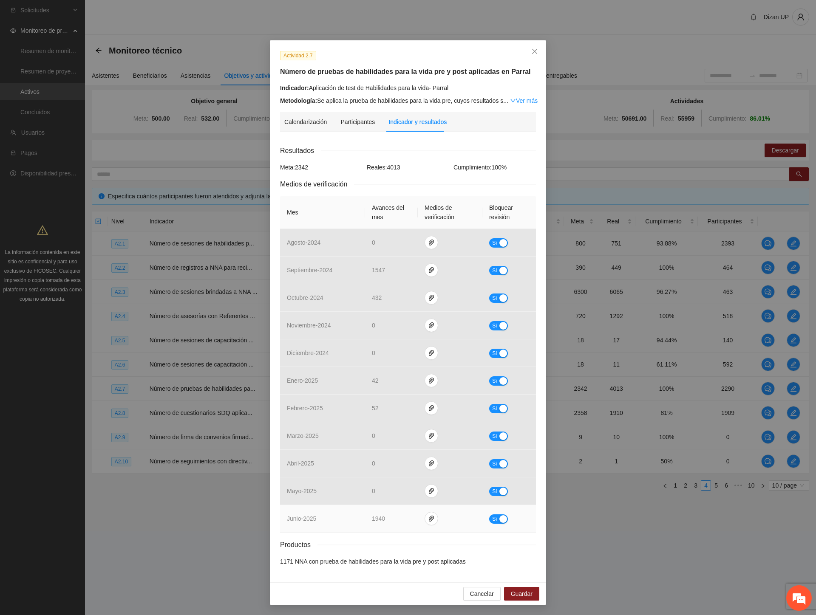
click at [499, 521] on div "button" at bounding box center [503, 519] width 8 height 8
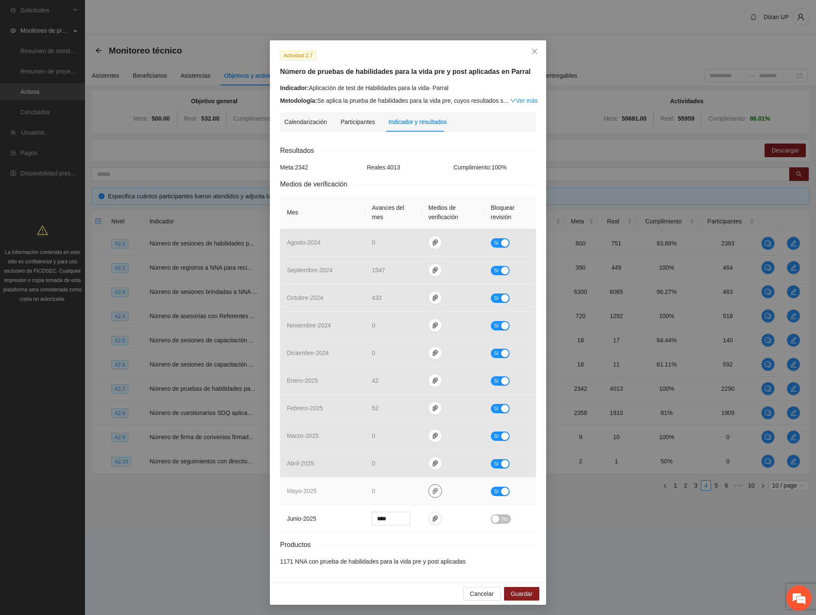
click at [432, 494] on icon "paper-clip" at bounding box center [435, 491] width 7 height 7
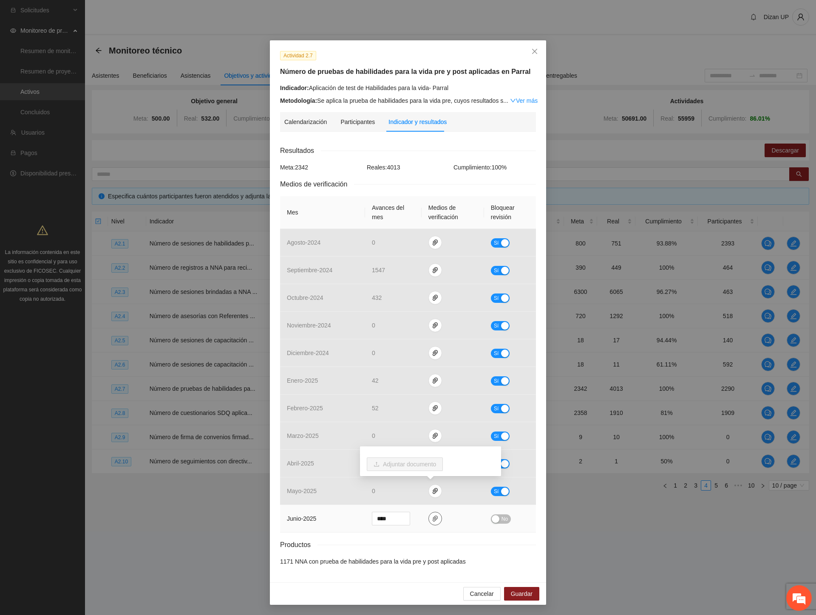
click at [432, 517] on icon "paper-clip" at bounding box center [435, 518] width 7 height 7
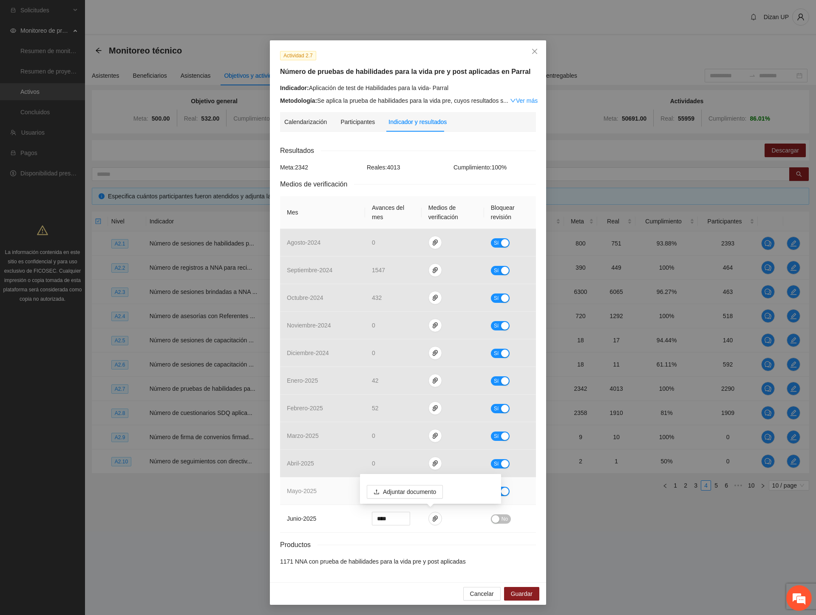
click at [350, 477] on td "mayo - 2025" at bounding box center [322, 491] width 85 height 28
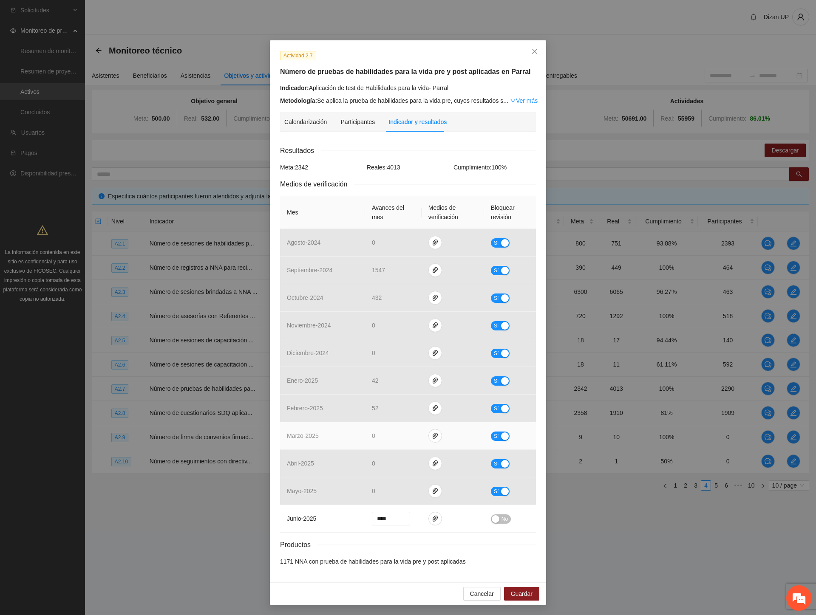
click at [432, 427] on td at bounding box center [452, 436] width 62 height 28
click at [432, 439] on icon "paper-clip" at bounding box center [435, 435] width 7 height 7
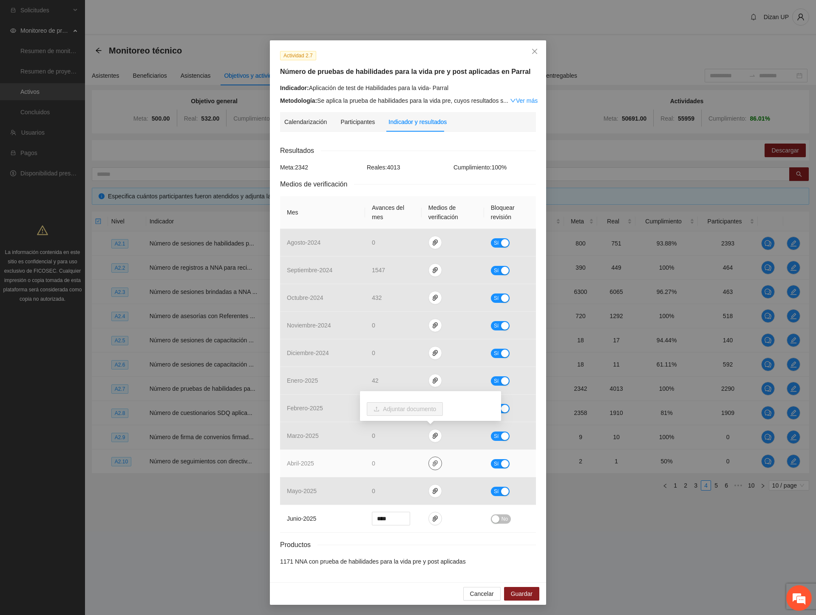
click at [432, 461] on icon "paper-clip" at bounding box center [435, 463] width 7 height 7
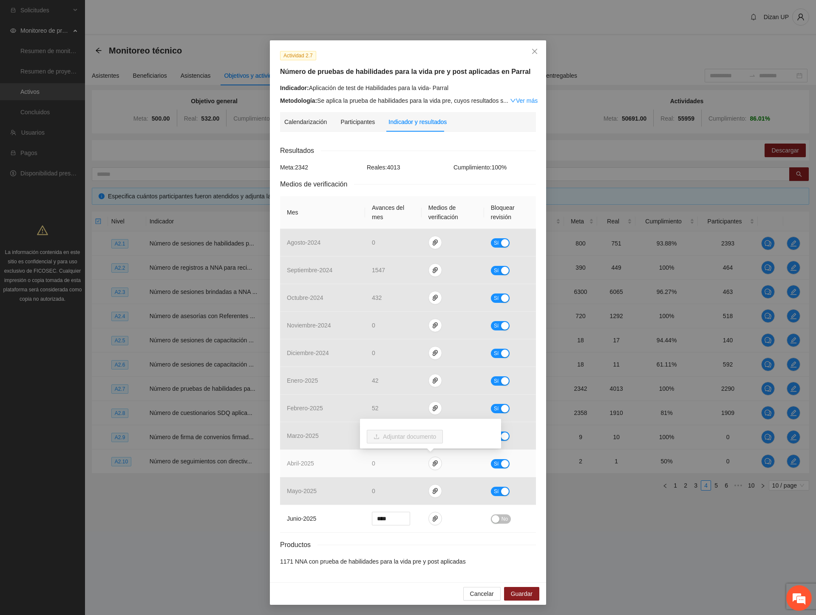
click at [349, 464] on td "abril - 2025" at bounding box center [322, 464] width 85 height 28
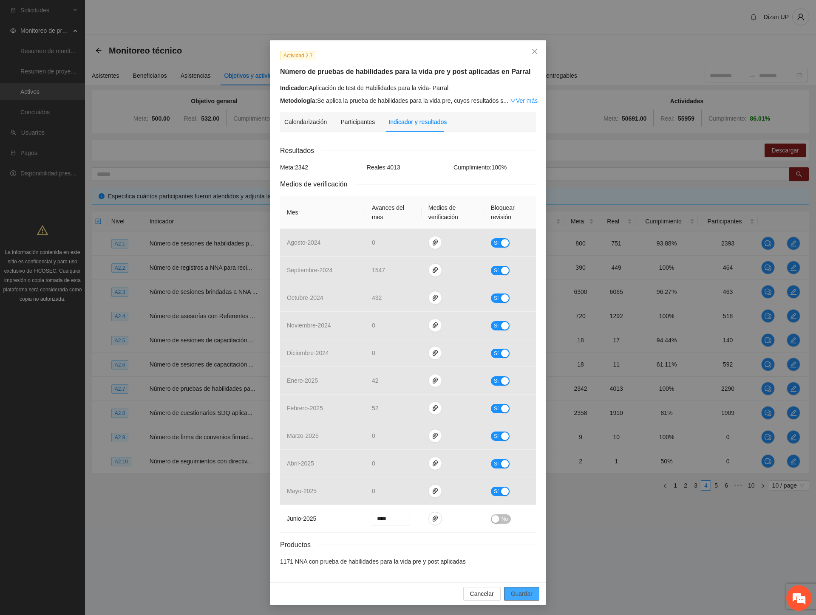
drag, startPoint x: 510, startPoint y: 595, endPoint x: 524, endPoint y: 577, distance: 23.4
click at [511, 593] on span "Guardar" at bounding box center [522, 593] width 22 height 9
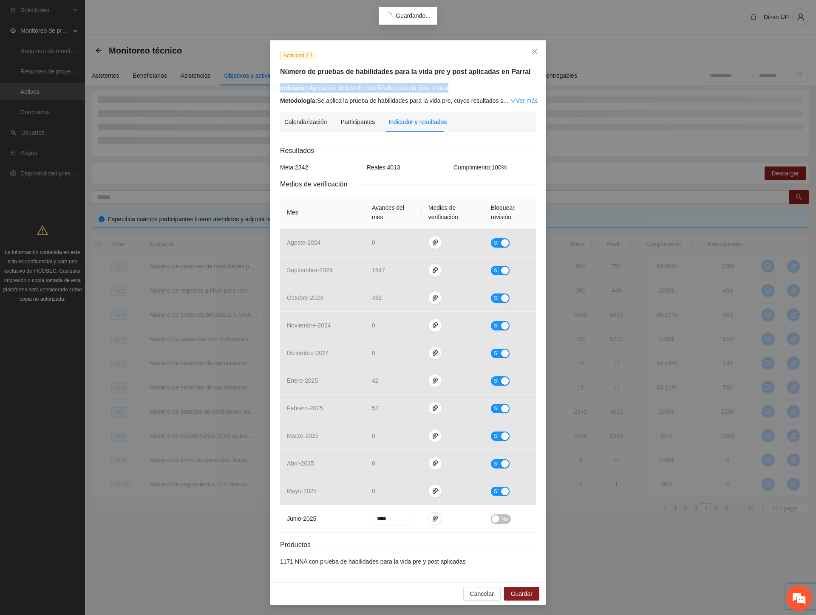
drag, startPoint x: 442, startPoint y: 90, endPoint x: 299, endPoint y: 82, distance: 142.5
click at [299, 82] on div "Actividad 2.7 Número de pruebas de habilidades para la vida pre y post aplicada…" at bounding box center [408, 78] width 262 height 55
click at [308, 87] on div "Indicador: Aplicación de test de Habilidades para la vida- Parral" at bounding box center [408, 87] width 256 height 9
drag, startPoint x: 305, startPoint y: 88, endPoint x: 463, endPoint y: 89, distance: 158.4
click at [463, 89] on div "Indicador: Aplicación de test de Habilidades para la vida- Parral" at bounding box center [408, 87] width 256 height 9
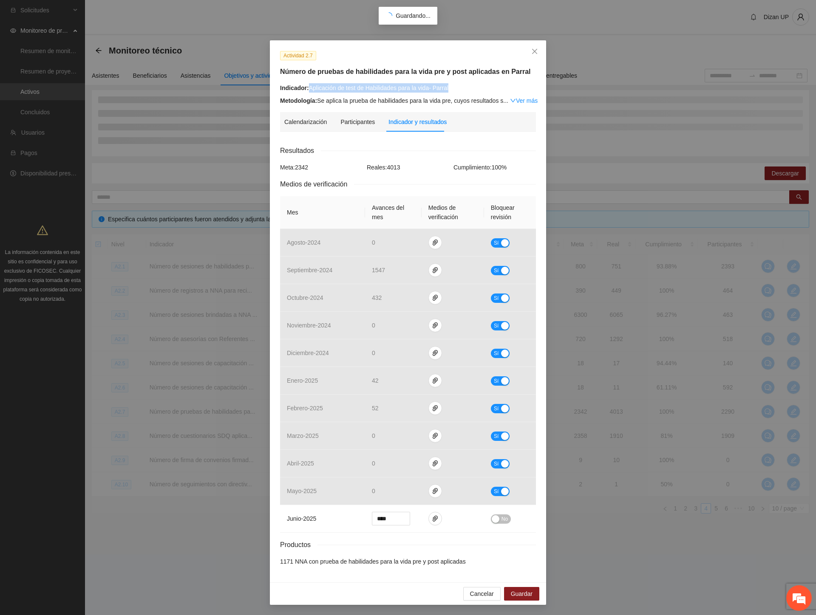
copy div "Aplicación de test de Habilidades para la vida- Parral"
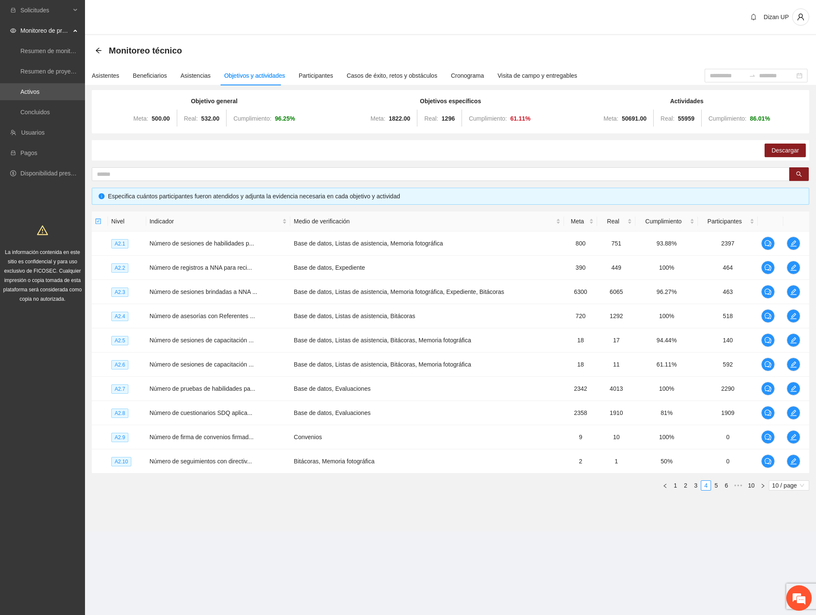
scroll to position [0, 0]
click at [794, 387] on icon "edit" at bounding box center [793, 388] width 7 height 7
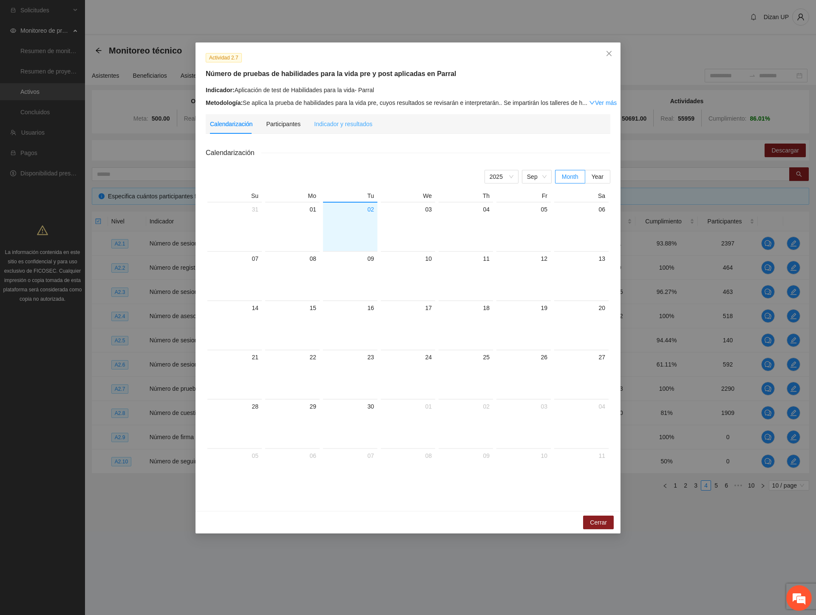
click at [337, 130] on div "Indicador y resultados" at bounding box center [343, 124] width 58 height 20
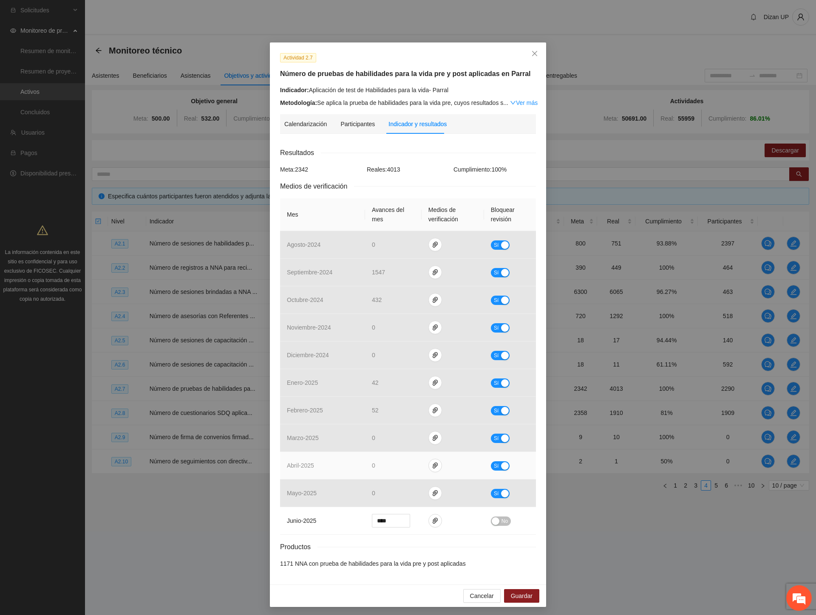
scroll to position [2, 0]
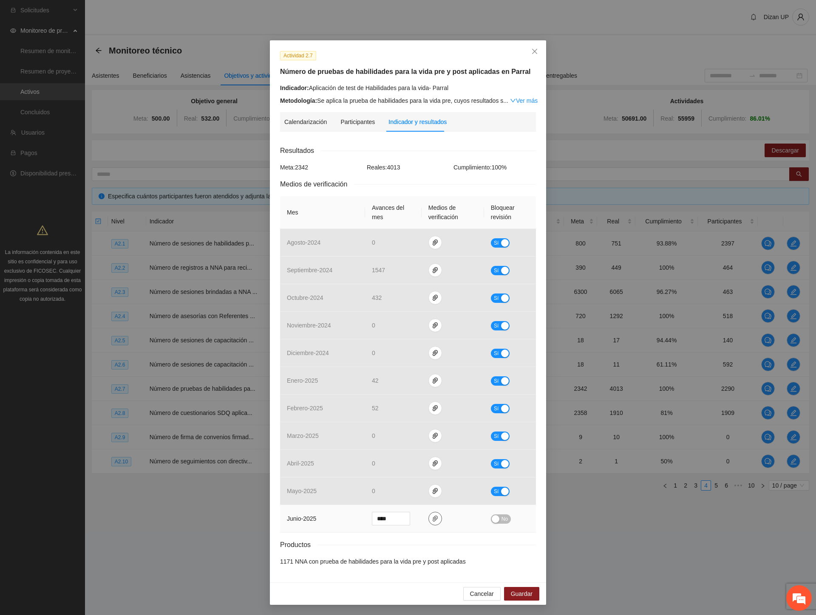
click at [435, 515] on button "button" at bounding box center [435, 519] width 14 height 14
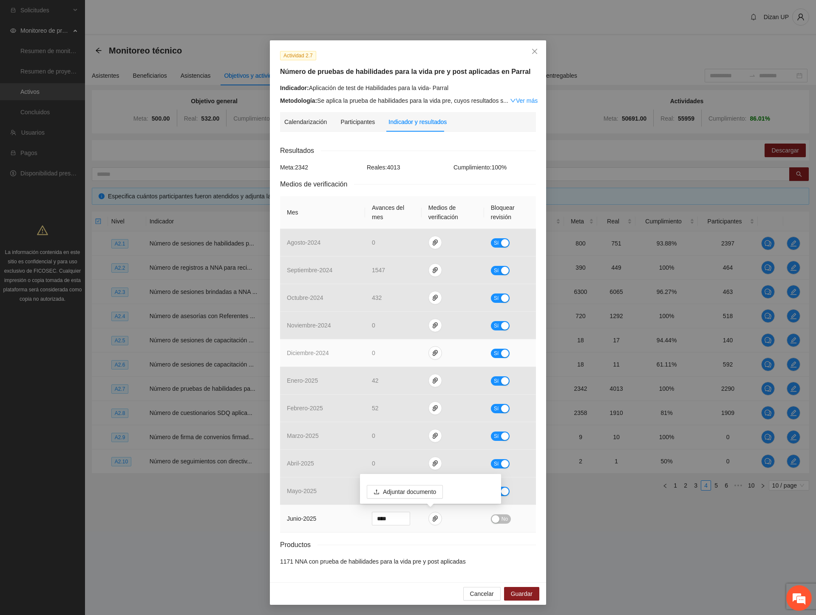
drag, startPoint x: 308, startPoint y: 521, endPoint x: 301, endPoint y: 351, distance: 170.1
click at [308, 517] on span "junio - 2025" at bounding box center [301, 518] width 29 height 7
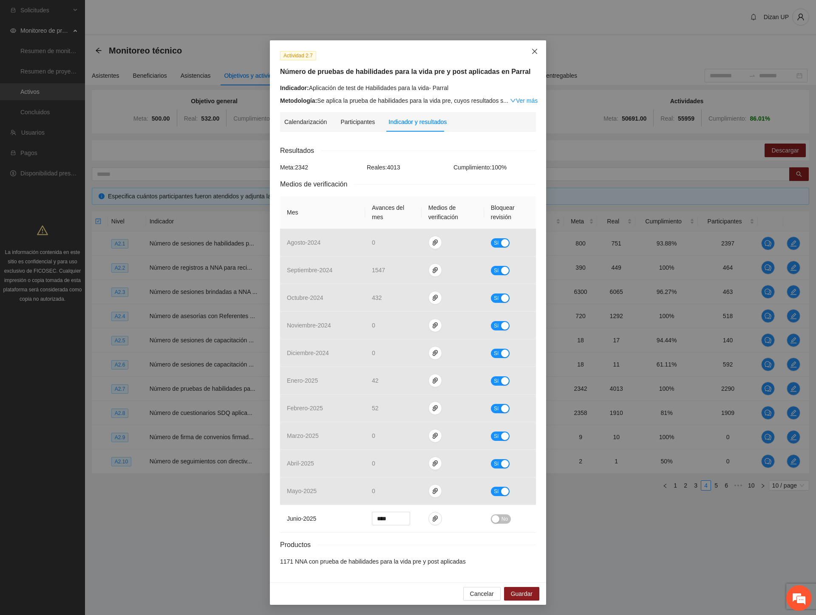
click at [532, 51] on icon "close" at bounding box center [534, 51] width 5 height 5
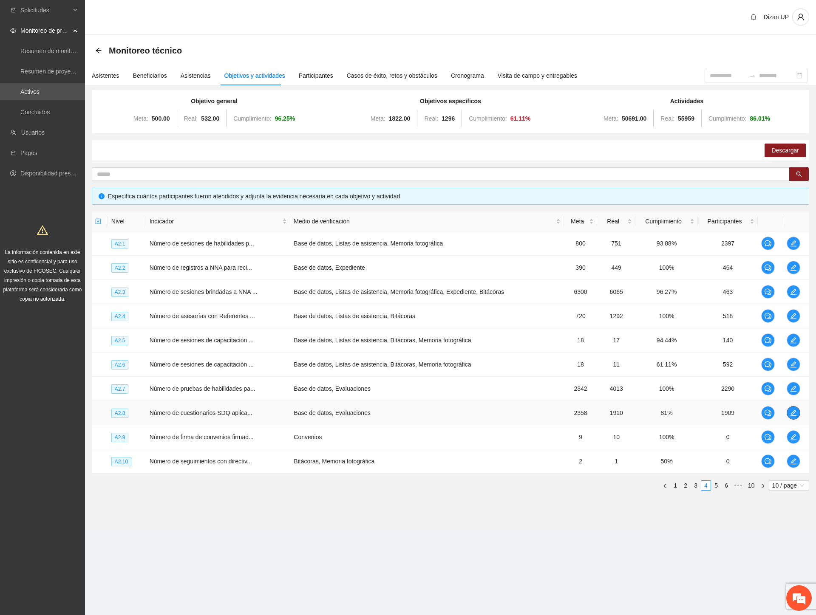
click at [790, 413] on icon "edit" at bounding box center [793, 412] width 7 height 7
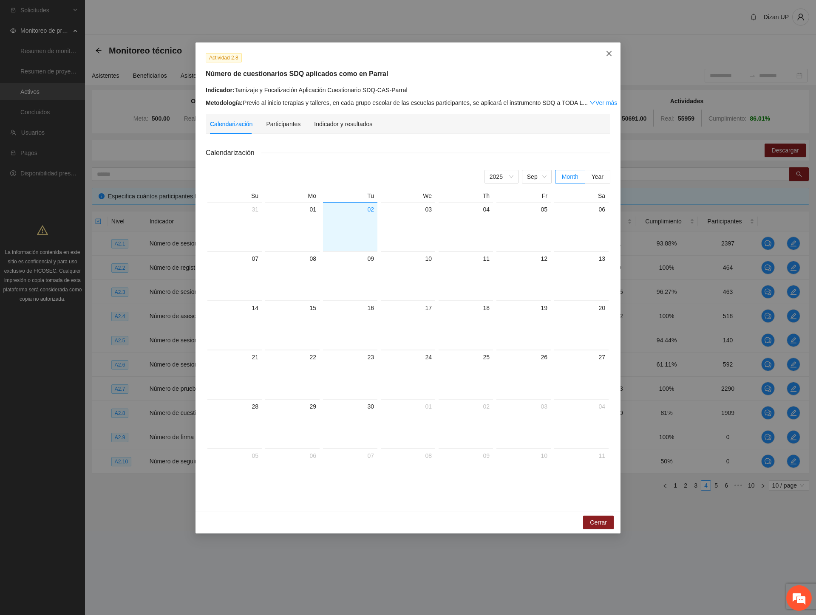
drag, startPoint x: 608, startPoint y: 54, endPoint x: 604, endPoint y: 56, distance: 5.3
click at [608, 54] on icon "close" at bounding box center [608, 53] width 5 height 5
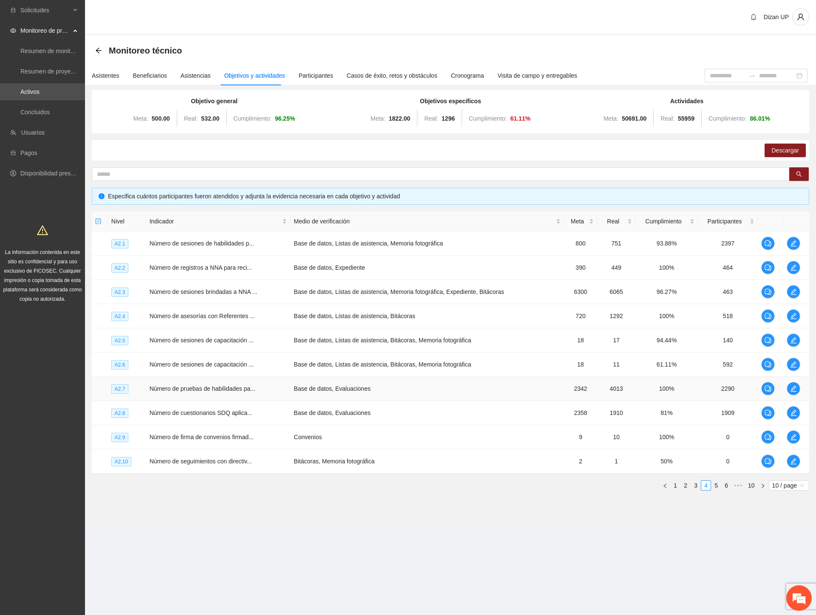
click at [164, 378] on td "Número de pruebas de habilidades pa..." at bounding box center [218, 389] width 144 height 24
click at [792, 414] on icon "edit" at bounding box center [793, 413] width 6 height 6
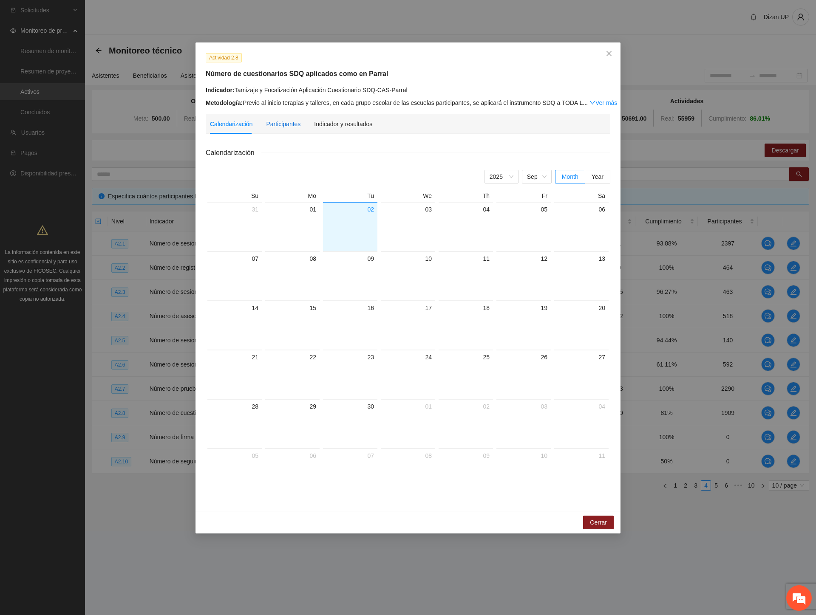
click at [284, 122] on div "Participantes" at bounding box center [283, 123] width 34 height 9
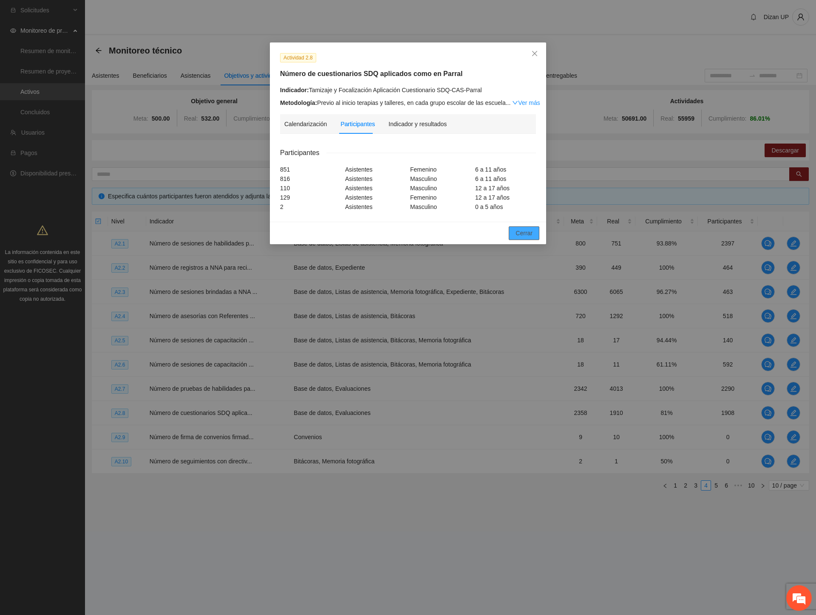
click at [528, 232] on span "Cerrar" at bounding box center [523, 233] width 17 height 9
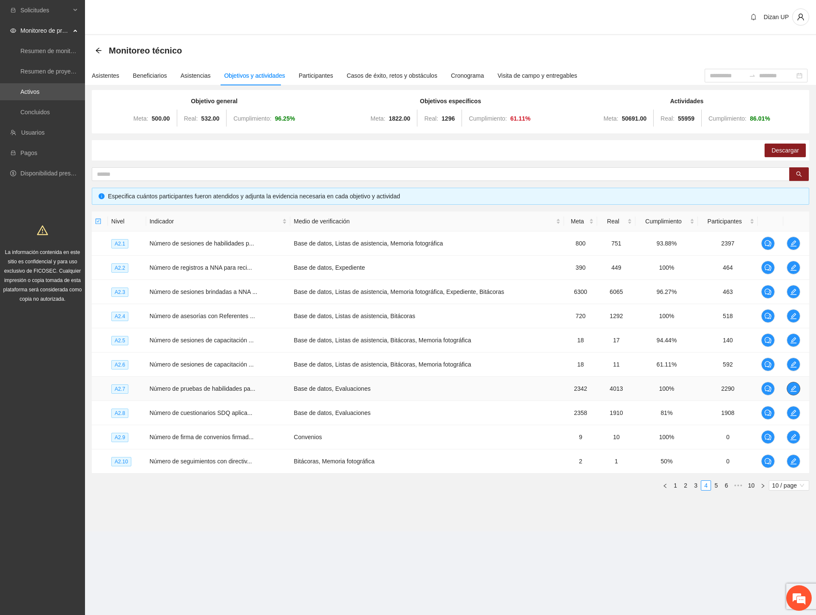
click at [793, 387] on icon "edit" at bounding box center [793, 389] width 6 height 6
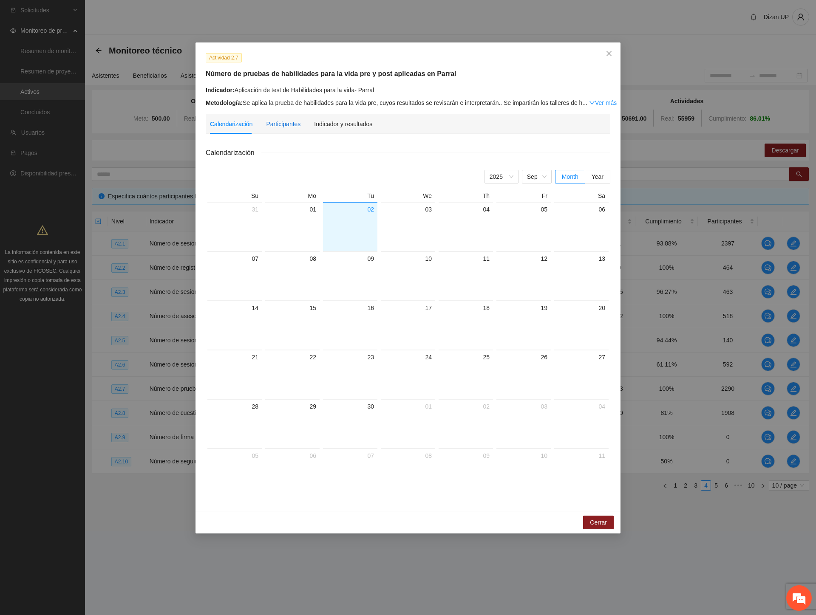
click at [276, 123] on div "Participantes" at bounding box center [283, 123] width 34 height 9
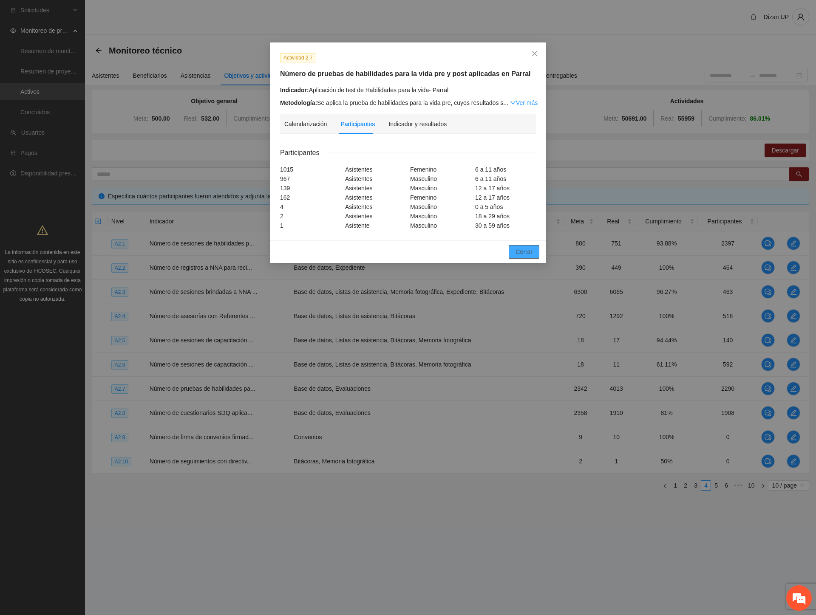
click at [527, 251] on span "Cerrar" at bounding box center [523, 251] width 17 height 9
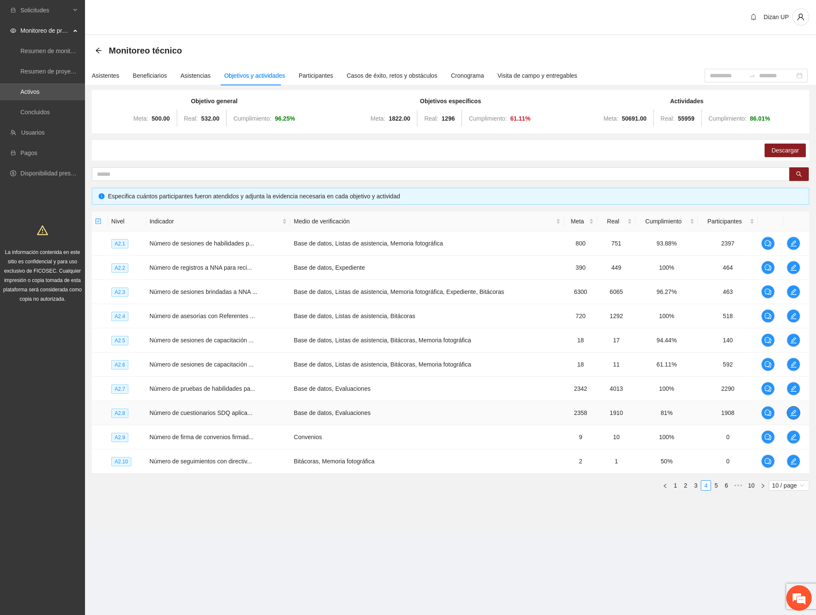
click at [790, 414] on icon "edit" at bounding box center [793, 412] width 7 height 7
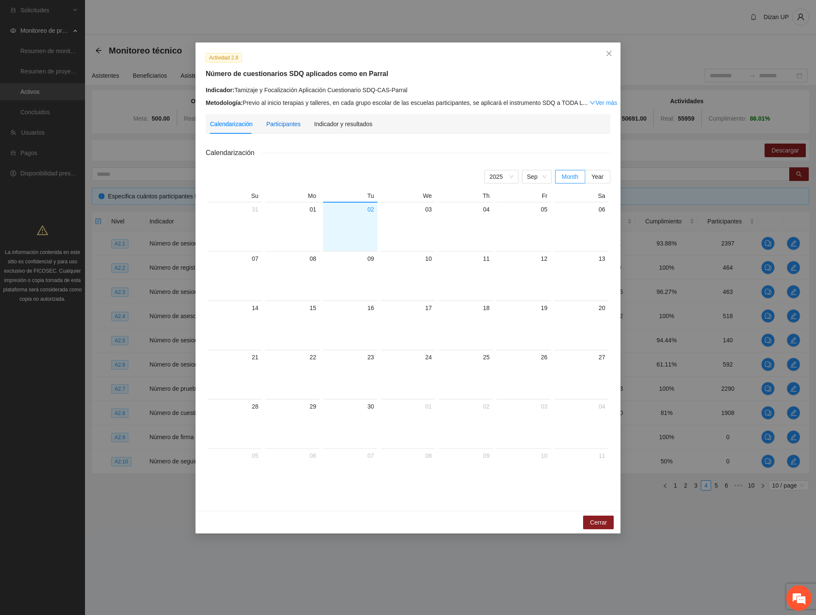
click at [282, 124] on div "Participantes" at bounding box center [283, 123] width 34 height 9
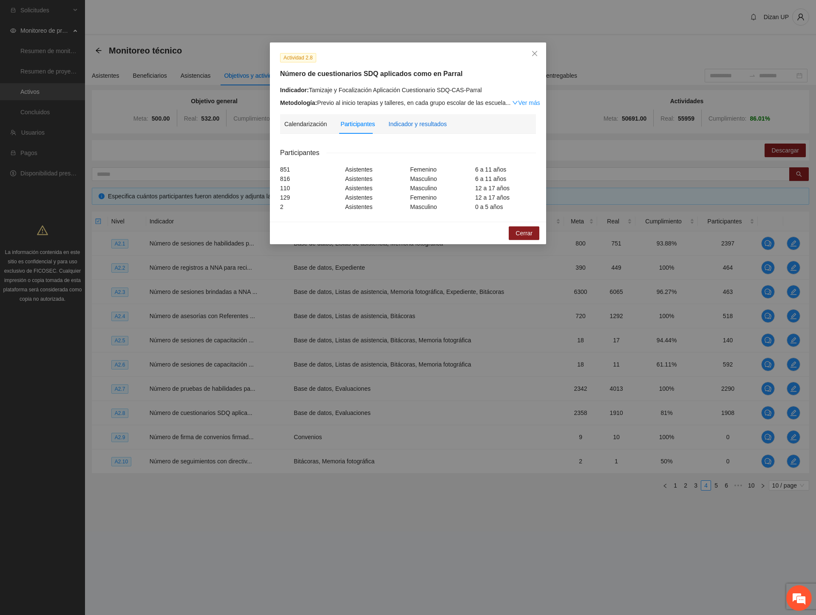
click at [408, 123] on div "Indicador y resultados" at bounding box center [417, 123] width 58 height 9
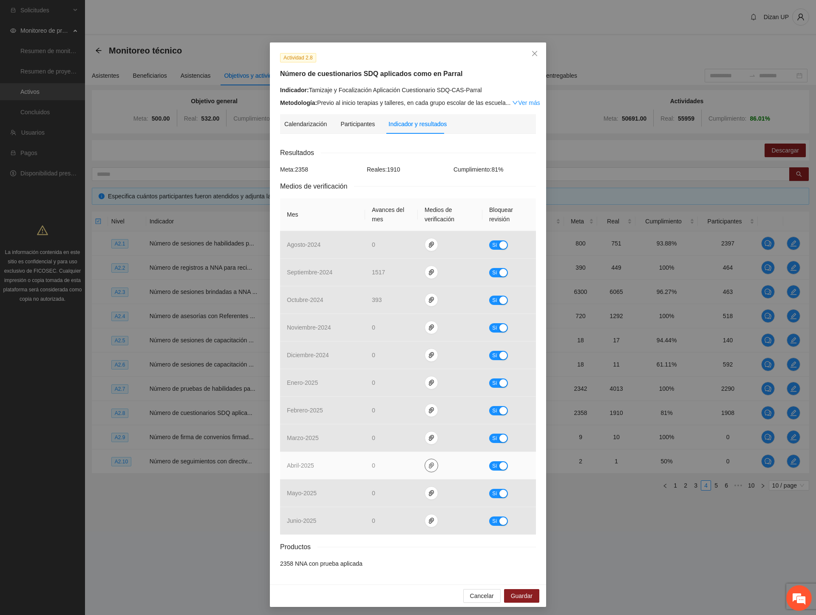
click at [428, 465] on icon "paper-clip" at bounding box center [431, 465] width 7 height 7
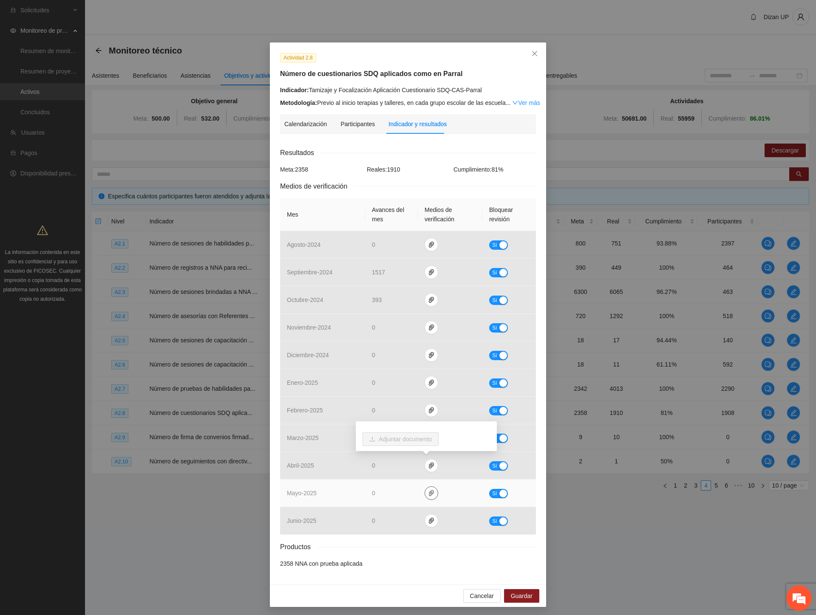
click at [428, 494] on icon "paper-clip" at bounding box center [431, 493] width 7 height 7
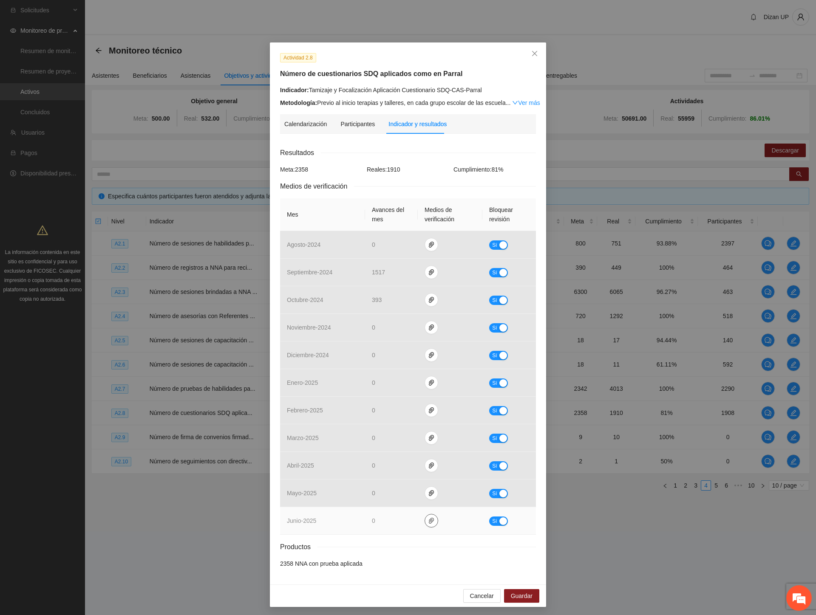
drag, startPoint x: 427, startPoint y: 513, endPoint x: 421, endPoint y: 517, distance: 8.2
click at [427, 519] on td at bounding box center [450, 521] width 65 height 28
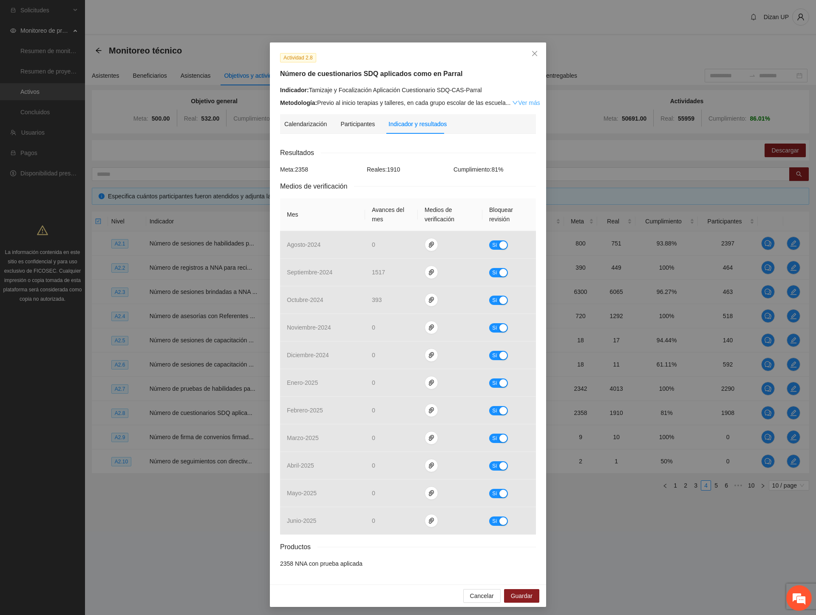
click at [515, 104] on link "Ver más" at bounding box center [526, 102] width 28 height 7
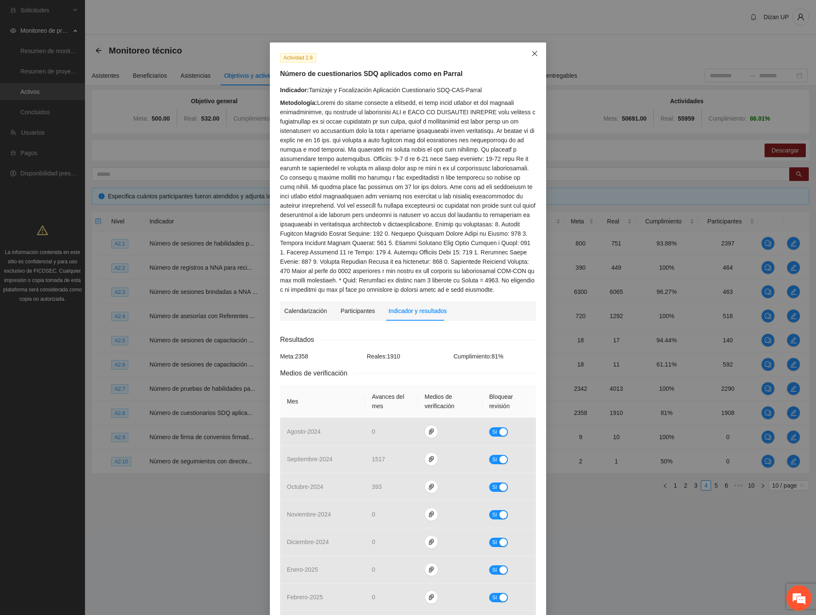
click at [526, 54] on span "Close" at bounding box center [534, 53] width 23 height 23
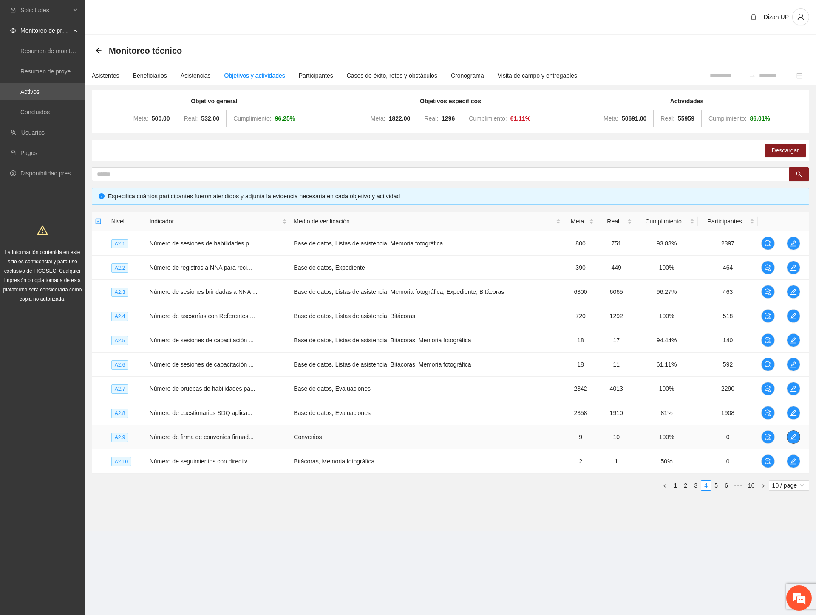
click at [790, 438] on icon "edit" at bounding box center [793, 437] width 7 height 7
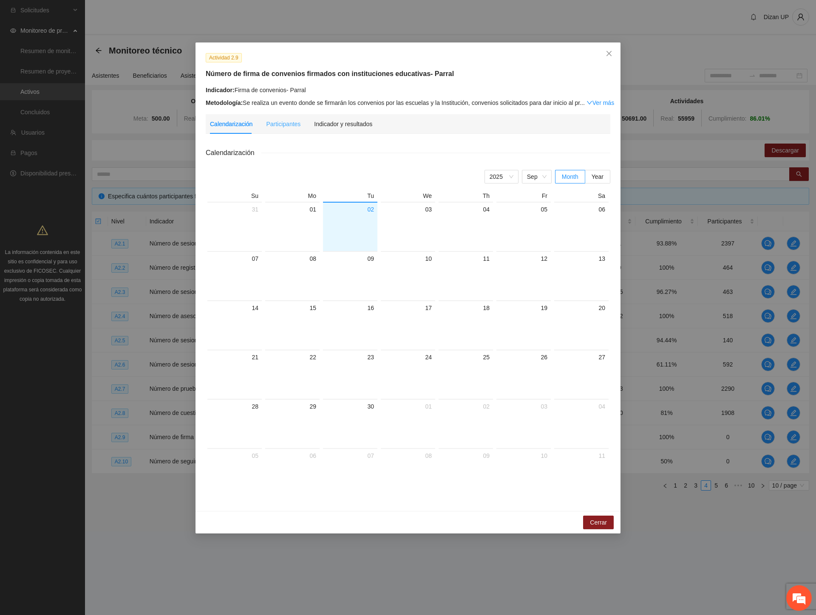
click at [286, 118] on div "Participantes" at bounding box center [283, 124] width 34 height 20
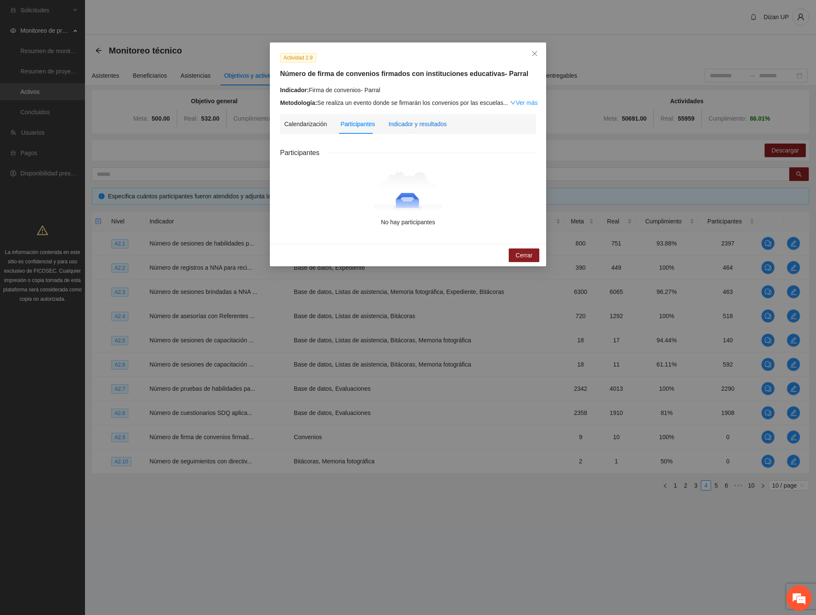
click at [421, 129] on div "Indicador y resultados" at bounding box center [417, 124] width 58 height 20
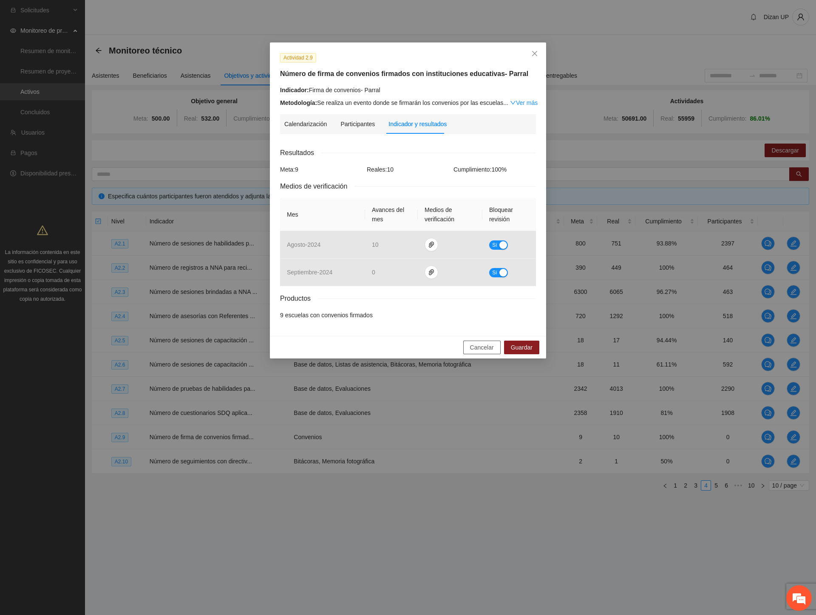
click at [470, 347] on button "Cancelar" at bounding box center [481, 348] width 37 height 14
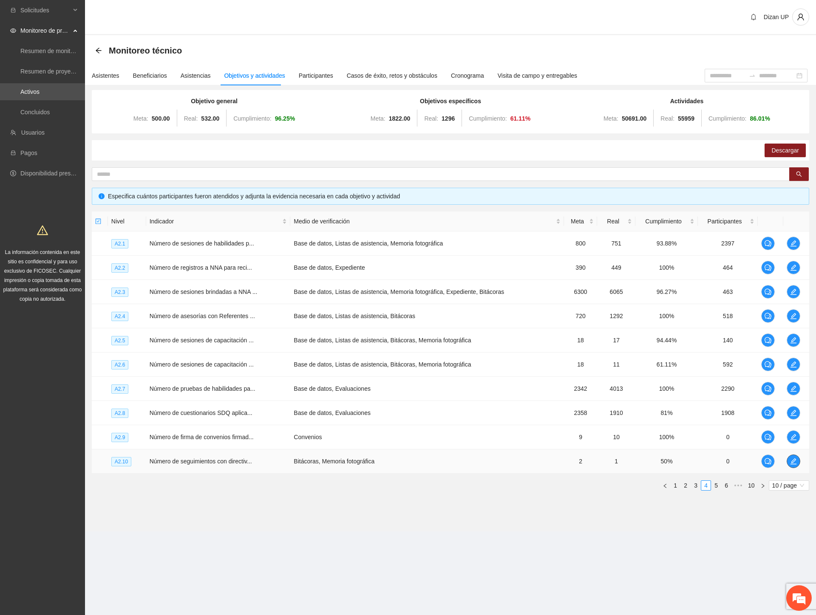
click at [796, 462] on span "edit" at bounding box center [793, 461] width 13 height 7
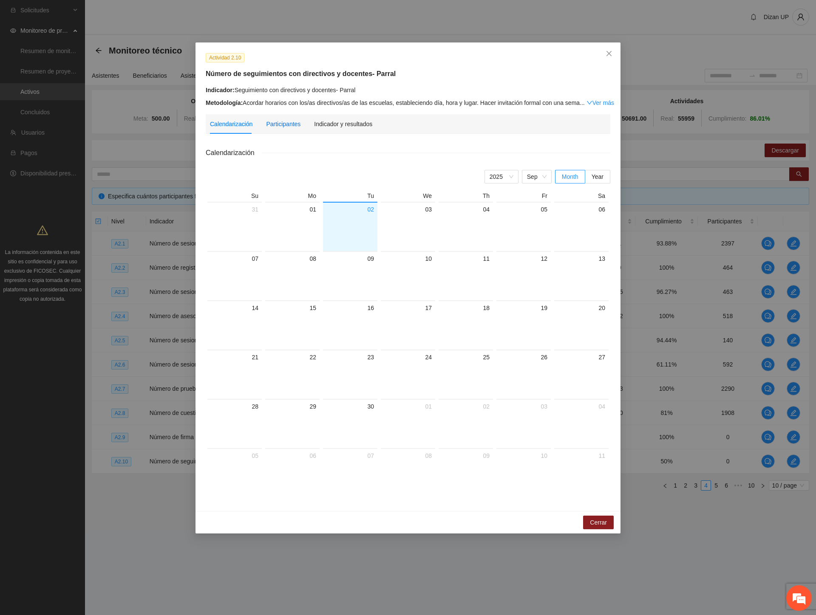
click at [276, 126] on div "Participantes" at bounding box center [283, 123] width 34 height 9
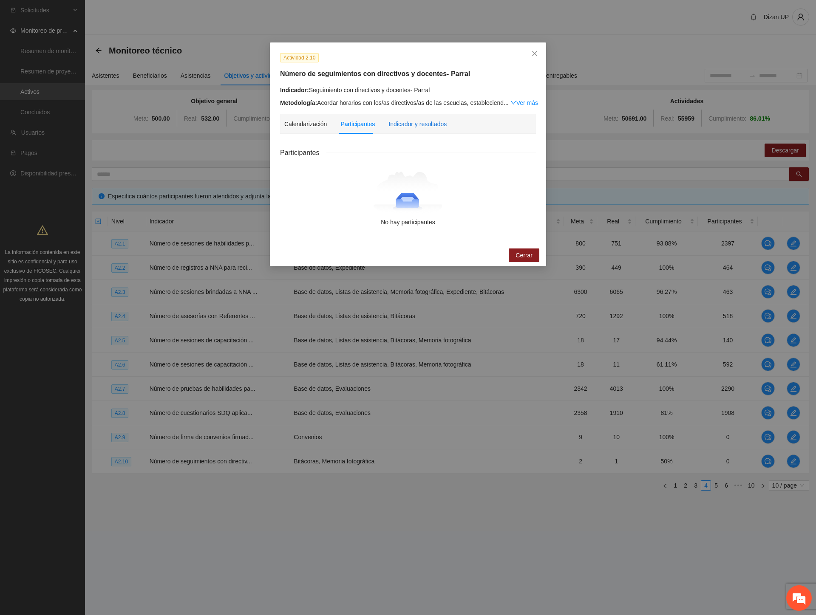
click at [399, 126] on div "Indicador y resultados" at bounding box center [417, 123] width 58 height 9
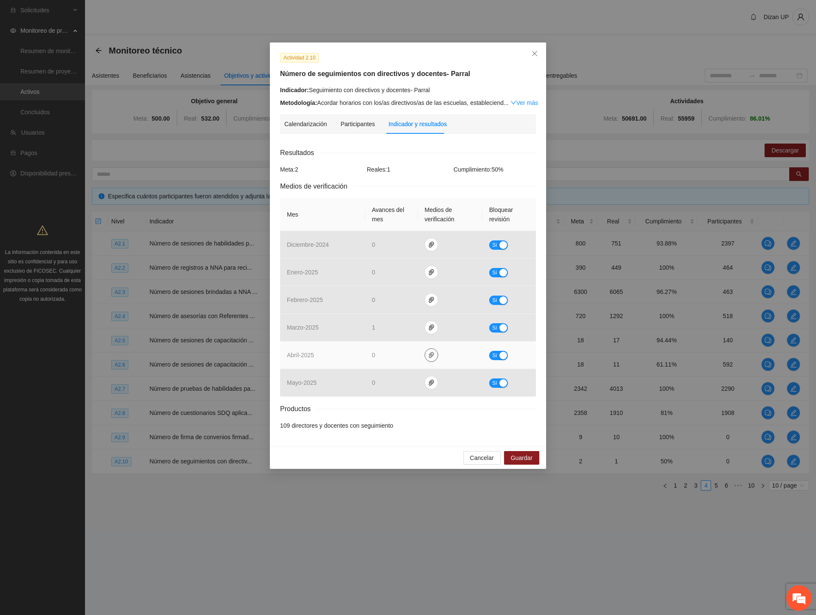
click at [429, 354] on icon "paper-clip" at bounding box center [431, 355] width 5 height 6
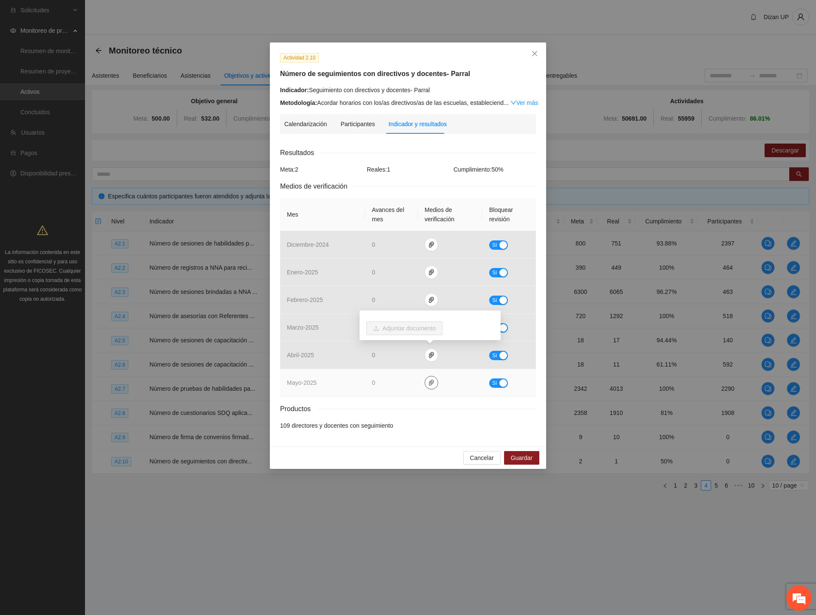
click at [431, 383] on icon "paper-clip" at bounding box center [431, 382] width 7 height 7
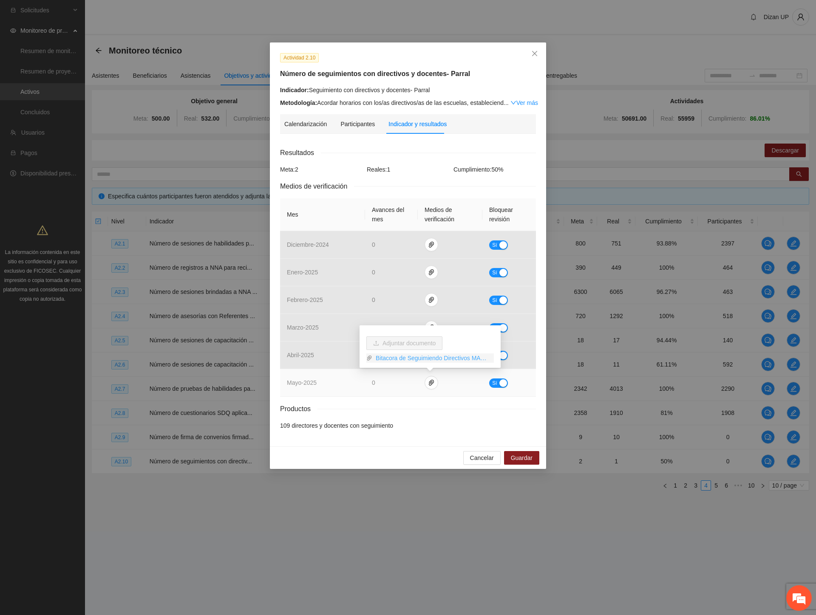
click at [430, 357] on link "Bitacora de Seguimiendo Directivos MAR.pdf" at bounding box center [432, 357] width 121 height 9
click at [501, 384] on div "button" at bounding box center [503, 383] width 8 height 8
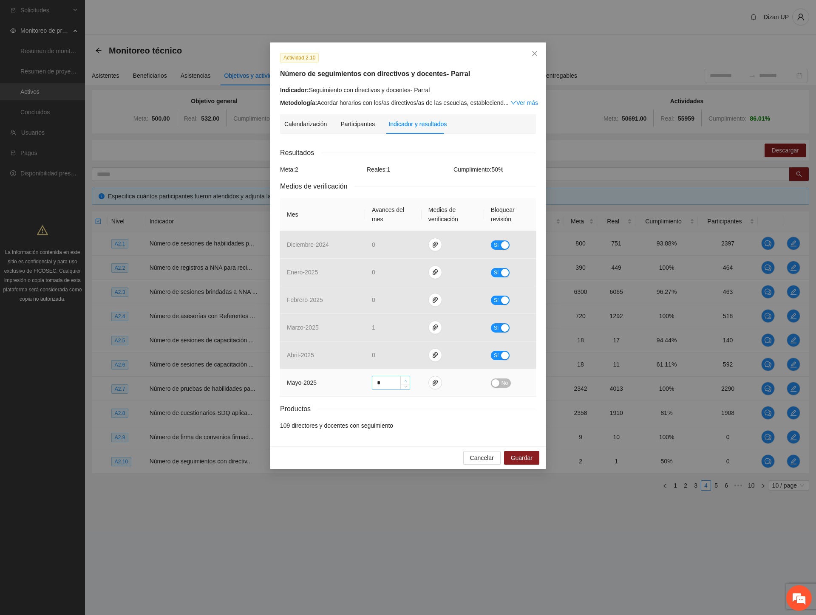
type input "*"
click at [404, 379] on icon "up" at bounding box center [405, 380] width 3 height 3
click at [508, 382] on button "No" at bounding box center [501, 382] width 20 height 9
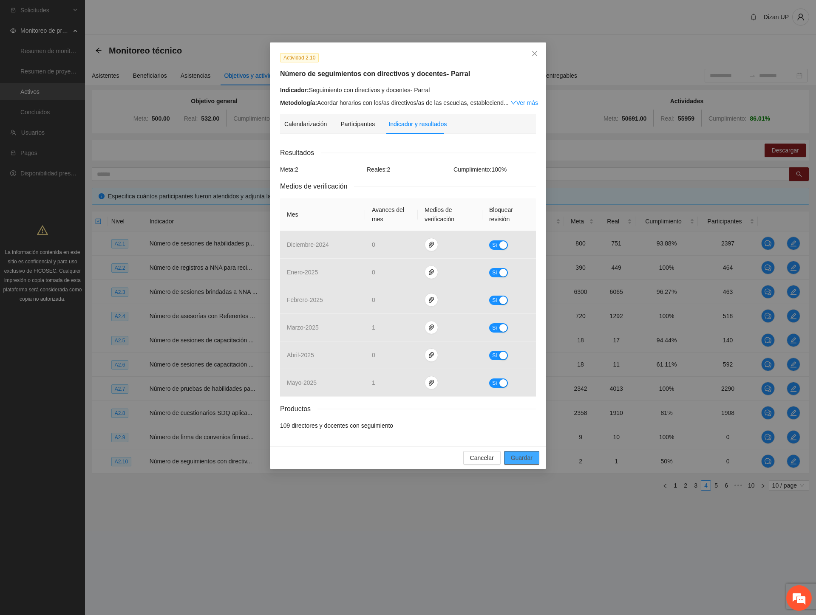
click at [523, 456] on span "Guardar" at bounding box center [522, 457] width 22 height 9
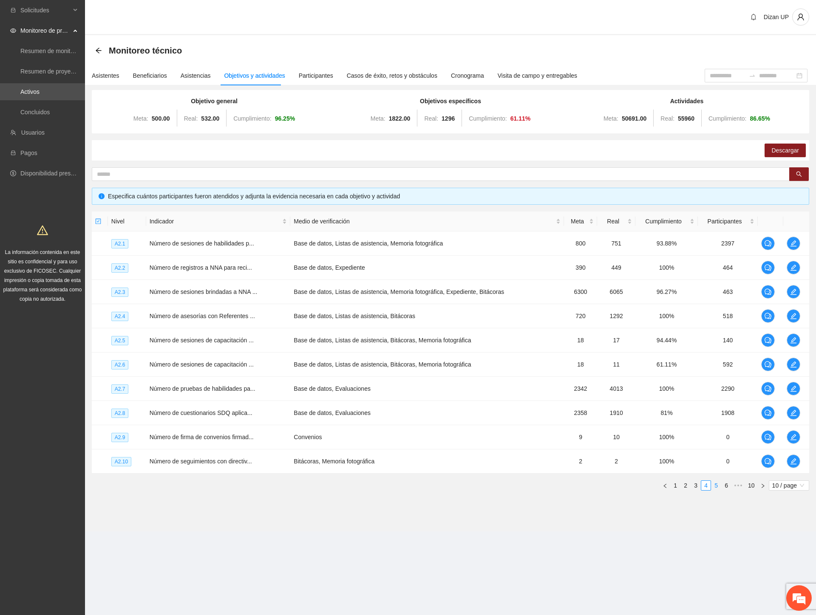
click at [715, 485] on link "5" at bounding box center [715, 485] width 9 height 9
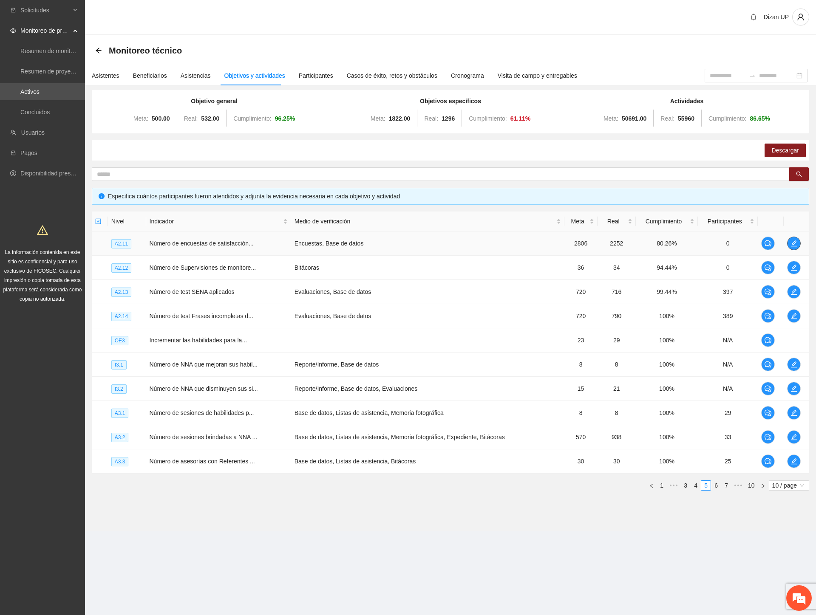
click at [788, 240] on span "edit" at bounding box center [793, 243] width 13 height 7
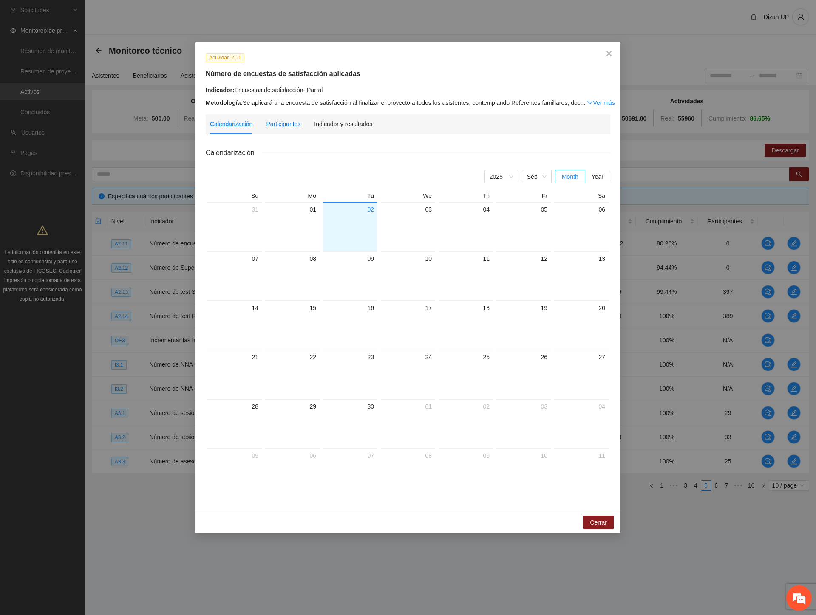
click at [277, 124] on div "Participantes" at bounding box center [283, 123] width 34 height 9
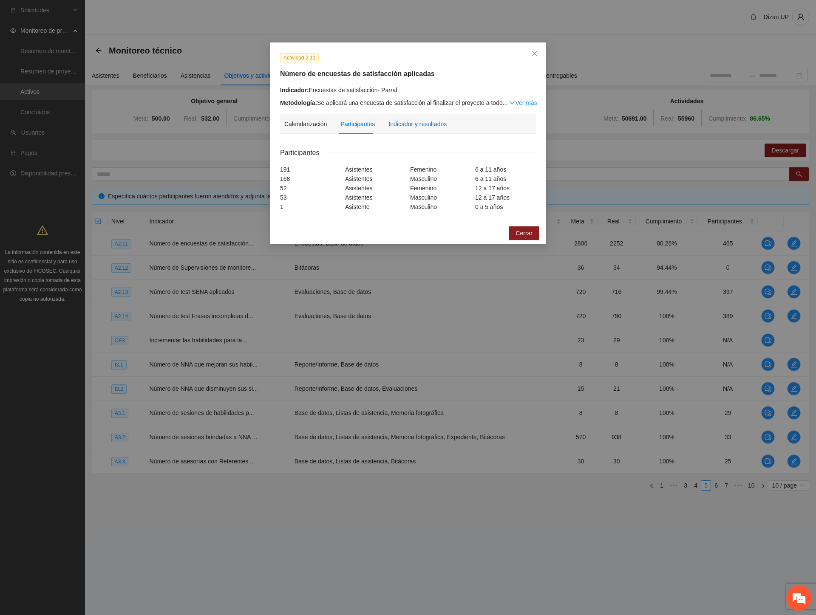
click at [409, 122] on div "Indicador y resultados" at bounding box center [417, 123] width 58 height 9
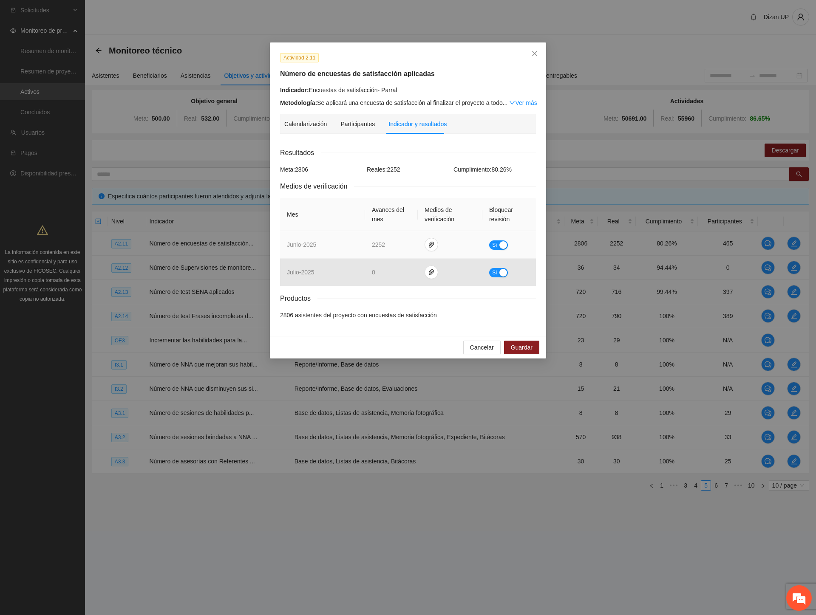
click at [495, 245] on span "Sí" at bounding box center [494, 244] width 5 height 9
click at [436, 244] on icon "paper-clip" at bounding box center [434, 245] width 5 height 6
click at [515, 346] on span "Guardar" at bounding box center [522, 347] width 22 height 9
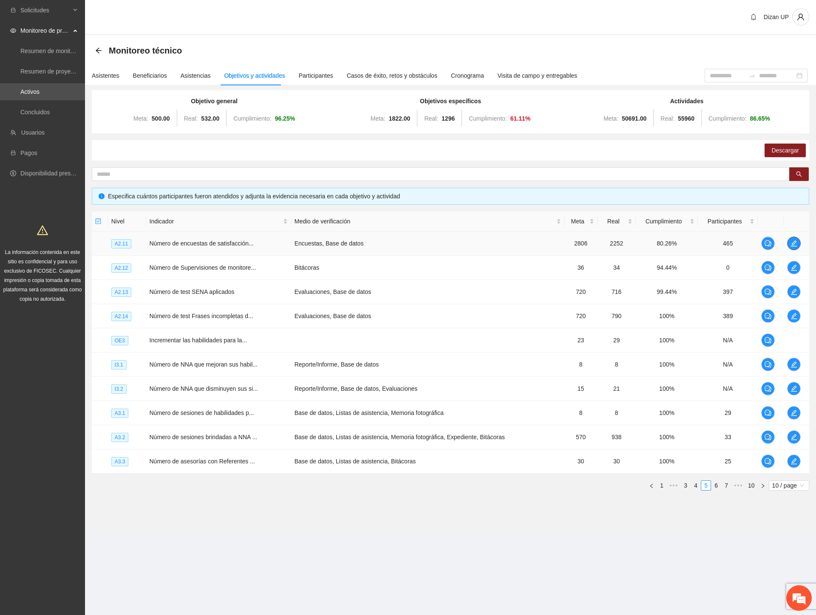
click at [791, 243] on icon "edit" at bounding box center [793, 243] width 7 height 7
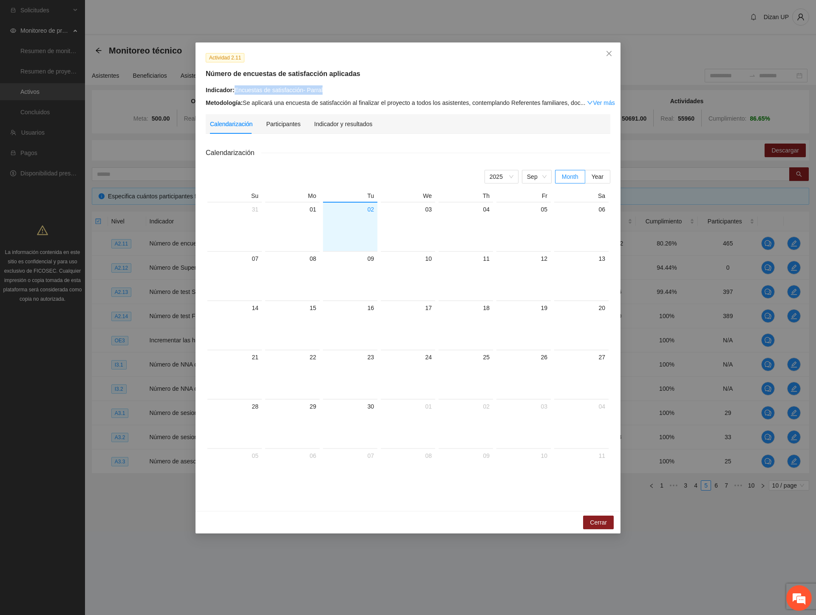
drag, startPoint x: 312, startPoint y: 87, endPoint x: 234, endPoint y: 94, distance: 78.9
click at [235, 90] on div "Indicador: Encuestas de satisfacción- Parral" at bounding box center [408, 89] width 404 height 9
copy div "Encuestas de satisfacción- Parral"
click at [336, 124] on div "Indicador y resultados" at bounding box center [343, 123] width 58 height 9
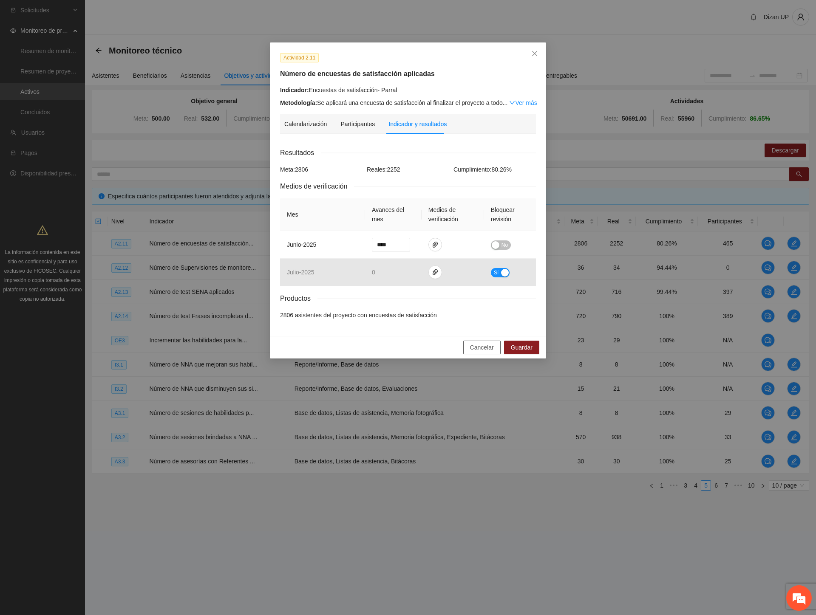
click at [477, 346] on span "Cancelar" at bounding box center [482, 347] width 24 height 9
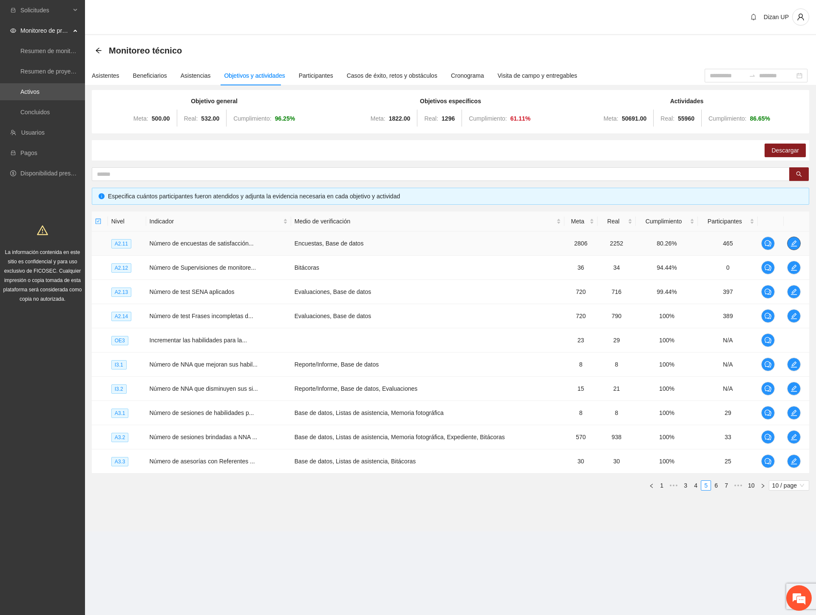
click at [790, 243] on icon "edit" at bounding box center [793, 243] width 7 height 7
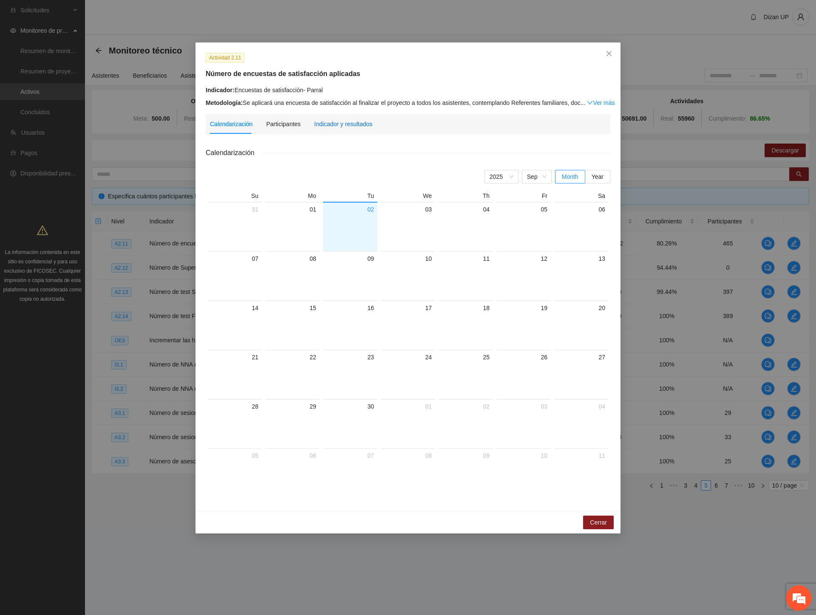
click at [319, 120] on div "Indicador y resultados" at bounding box center [343, 123] width 58 height 9
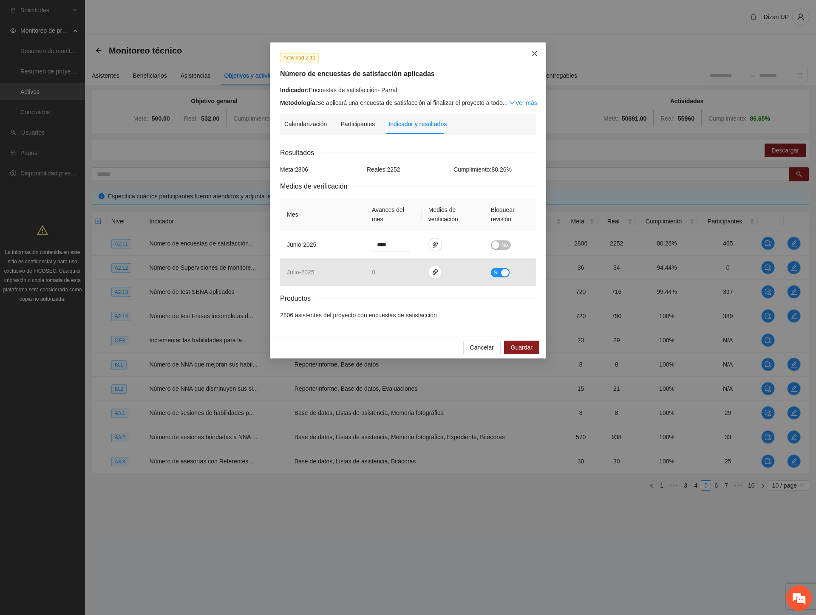
click at [532, 53] on icon "close" at bounding box center [534, 53] width 7 height 7
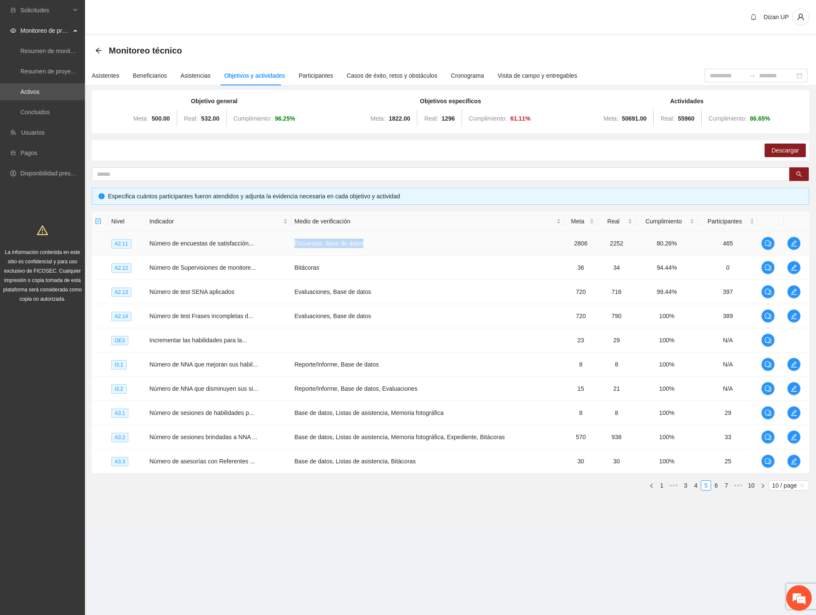
drag, startPoint x: 294, startPoint y: 244, endPoint x: 392, endPoint y: 252, distance: 98.5
click at [392, 252] on td "Encuestas, Base de datos" at bounding box center [427, 243] width 273 height 24
drag, startPoint x: 727, startPoint y: 266, endPoint x: 754, endPoint y: 268, distance: 26.4
click at [728, 266] on td "0" at bounding box center [727, 268] width 60 height 24
click at [792, 265] on icon "edit" at bounding box center [793, 267] width 7 height 7
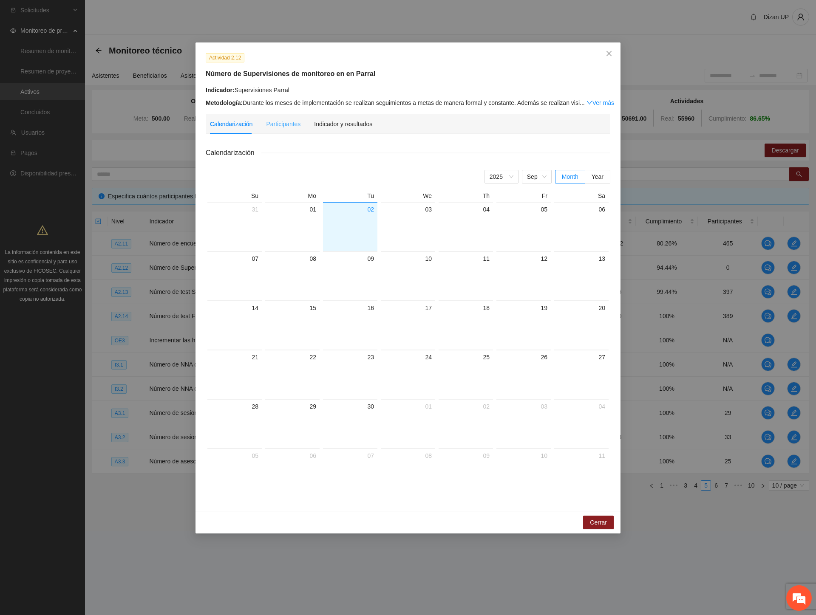
drag, startPoint x: 269, startPoint y: 130, endPoint x: 308, endPoint y: 128, distance: 38.2
click at [270, 129] on div "Participantes" at bounding box center [283, 124] width 34 height 20
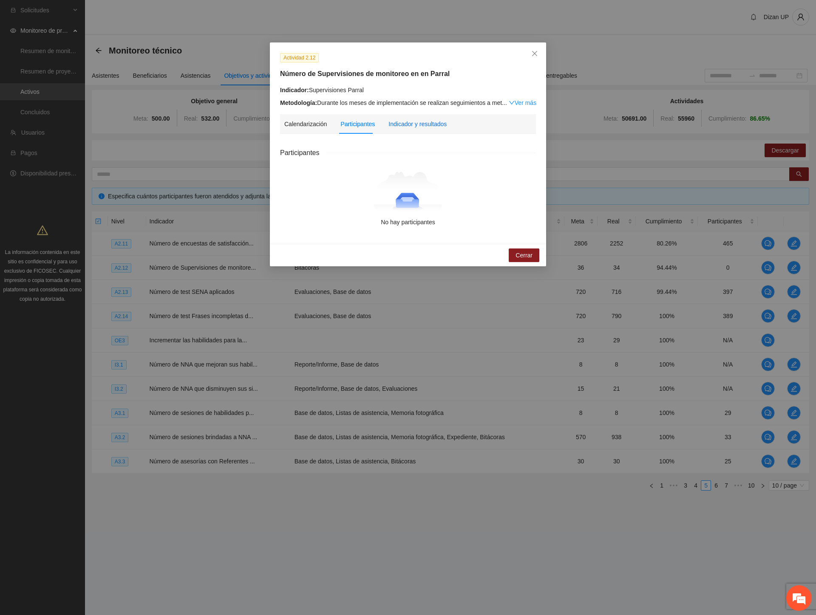
click at [406, 122] on div "Indicador y resultados" at bounding box center [417, 123] width 58 height 9
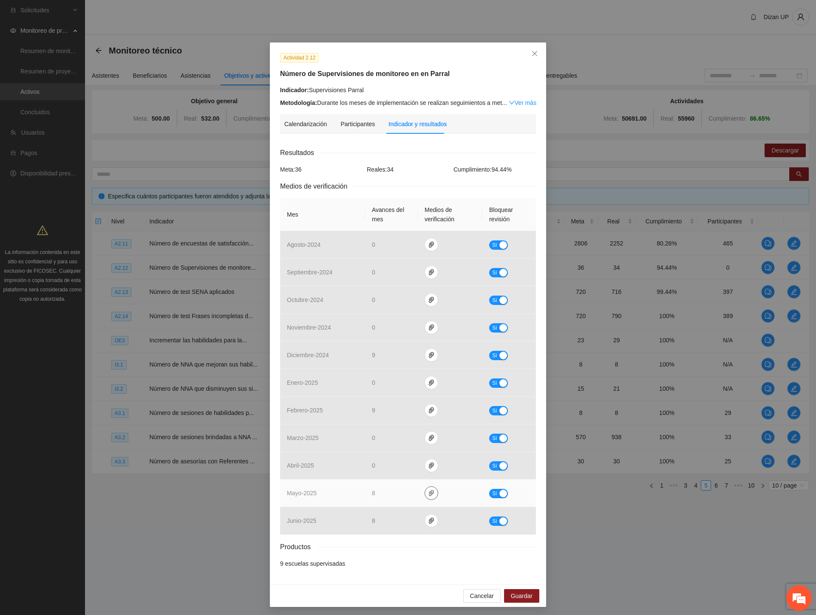
click at [429, 491] on icon "paper-clip" at bounding box center [431, 493] width 7 height 7
click at [405, 457] on link "BITÁCORASupMZO.pdf" at bounding box center [428, 456] width 121 height 9
click at [406, 471] on link "BITAACORASUPMAYOPRL.pdf" at bounding box center [428, 468] width 121 height 9
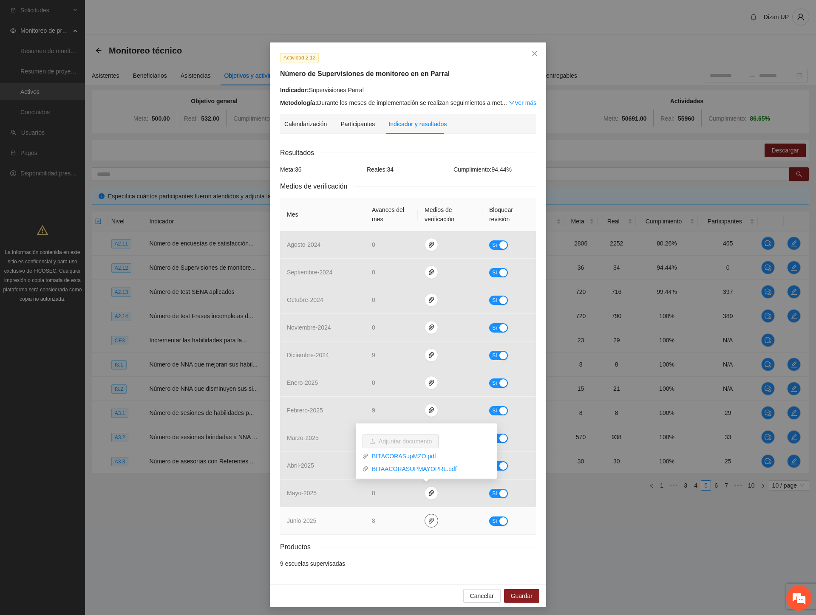
click at [428, 522] on icon "paper-clip" at bounding box center [431, 520] width 7 height 7
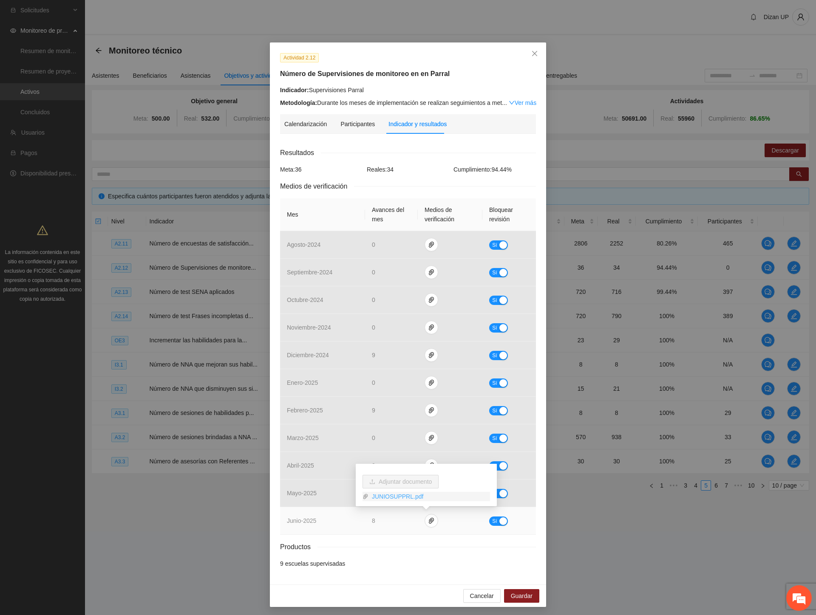
click at [381, 496] on link "JUNIOSUPPRL.pdf" at bounding box center [428, 496] width 121 height 9
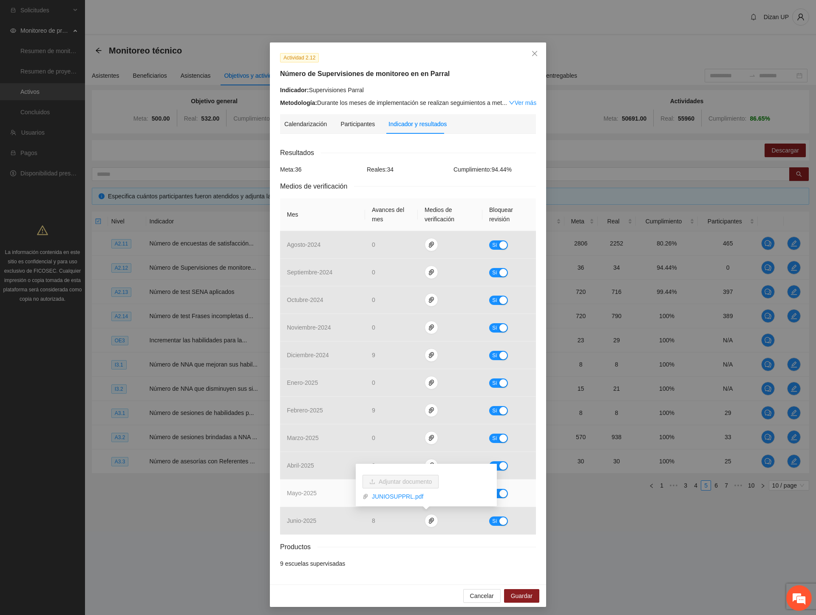
click at [306, 485] on td "mayo - 2025" at bounding box center [322, 494] width 85 height 28
drag, startPoint x: 420, startPoint y: 493, endPoint x: 426, endPoint y: 493, distance: 6.0
click at [425, 493] on span "paper-clip" at bounding box center [431, 493] width 13 height 7
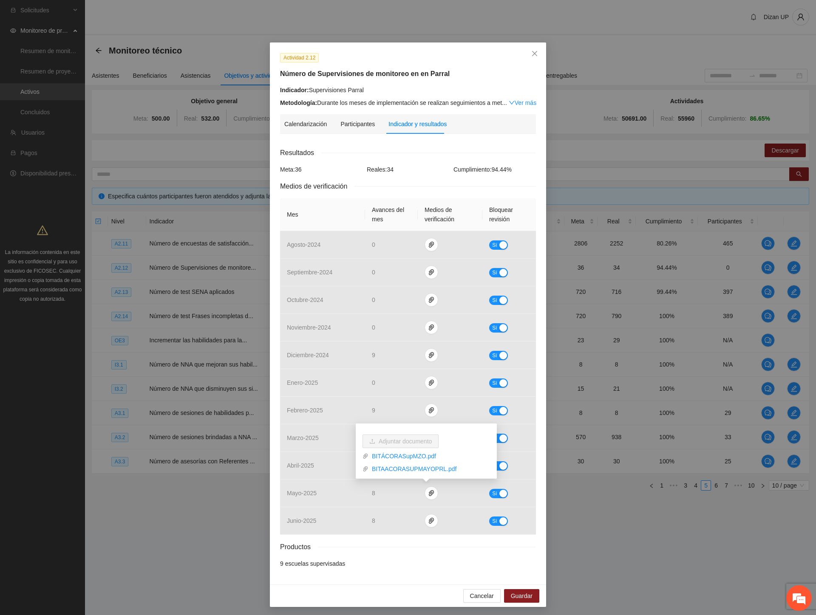
click at [370, 537] on div "Resultados Meta: 36 Reales: 34 Cumplimiento: 94.44 % Medios de verificación Mes…" at bounding box center [408, 357] width 256 height 421
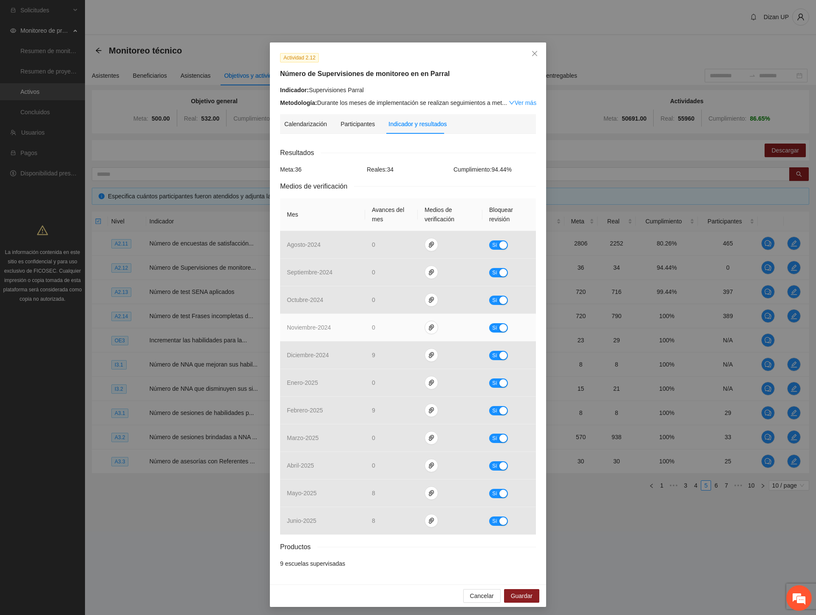
click at [302, 336] on td "noviembre - 2024" at bounding box center [322, 328] width 85 height 28
click at [472, 597] on span "Cancelar" at bounding box center [482, 595] width 24 height 9
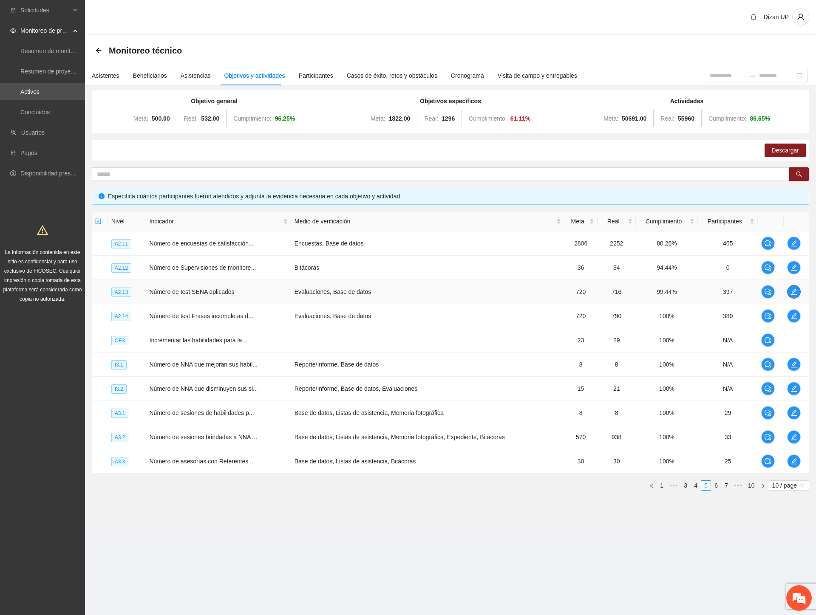
click at [791, 287] on button "button" at bounding box center [794, 292] width 14 height 14
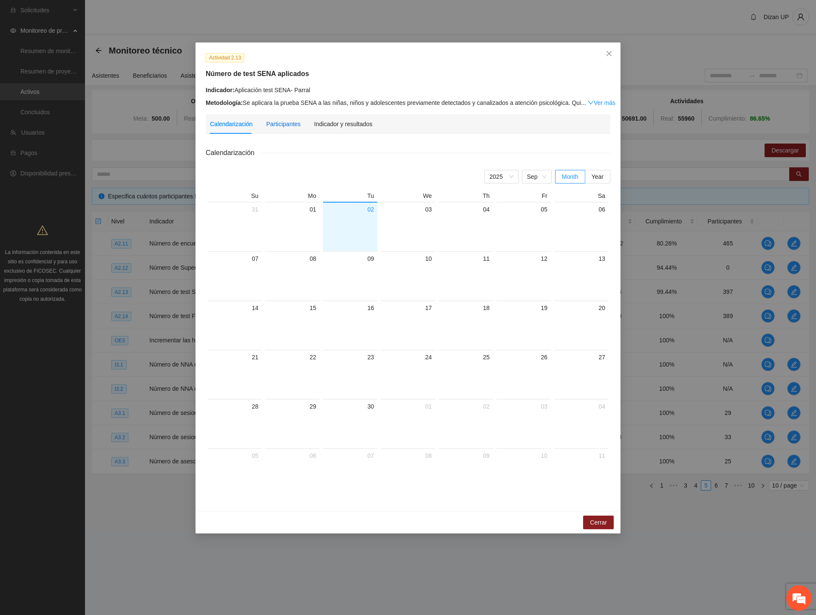
click at [288, 122] on div "Participantes" at bounding box center [283, 123] width 34 height 9
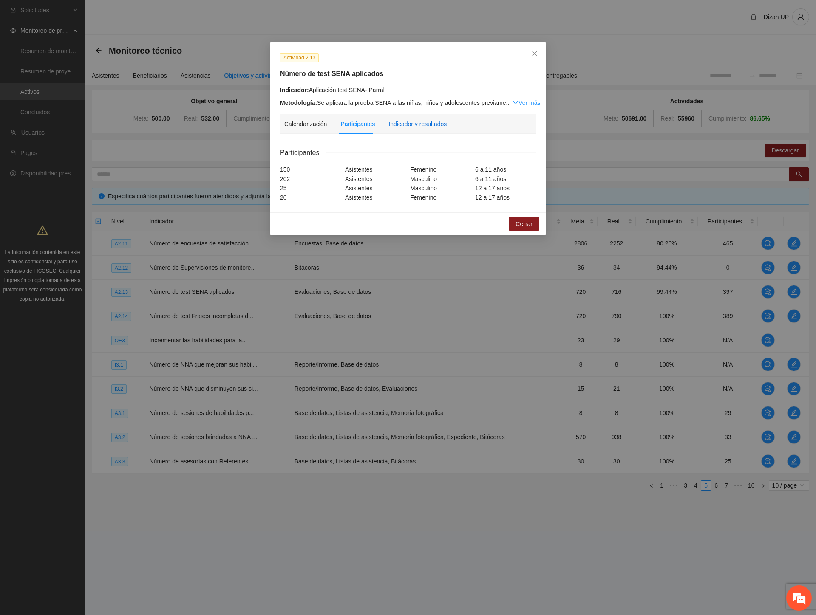
click at [401, 128] on div "Indicador y resultados" at bounding box center [417, 123] width 58 height 9
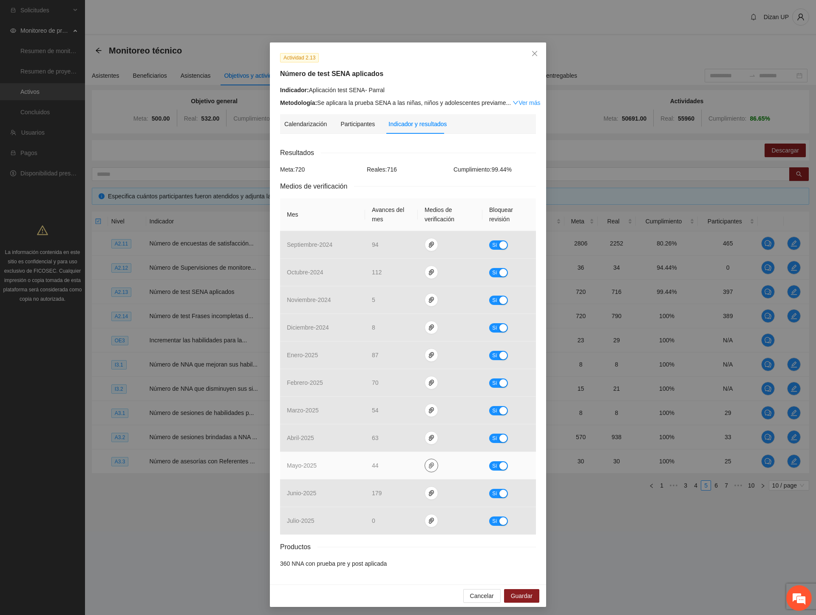
click at [429, 468] on icon "paper-clip" at bounding box center [431, 466] width 5 height 6
click at [388, 441] on link "Mayo_2.13.rar" at bounding box center [428, 441] width 121 height 9
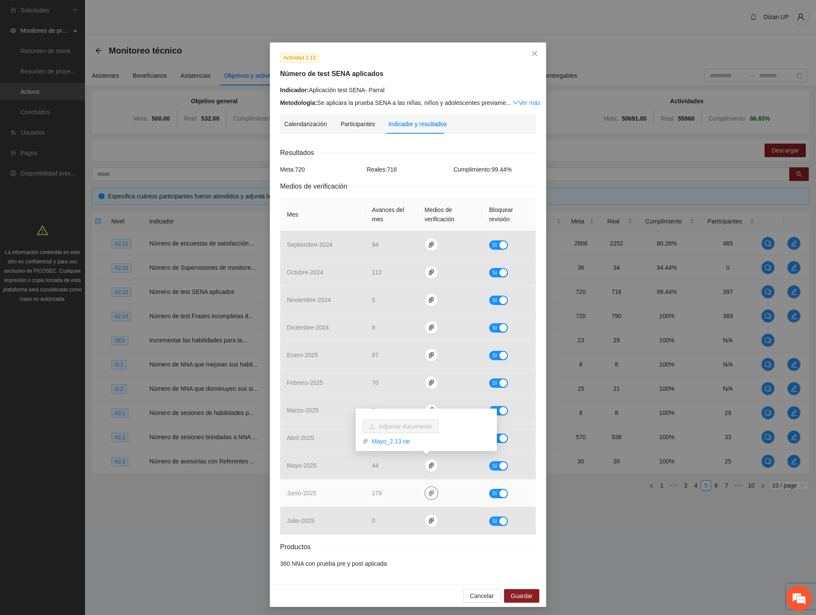
click at [427, 497] on button "button" at bounding box center [431, 493] width 14 height 14
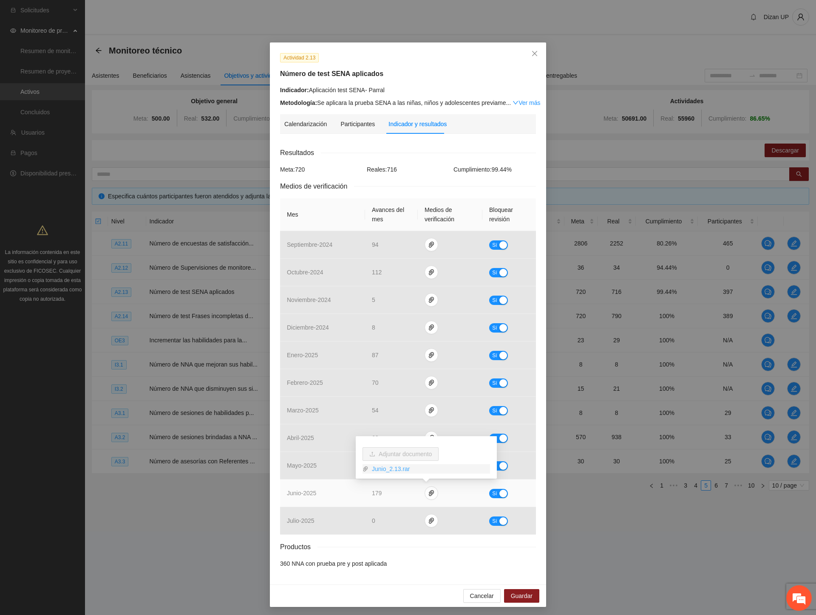
click at [384, 468] on link "Junio_2.13.rar" at bounding box center [428, 468] width 121 height 9
click at [299, 487] on td "junio - 2025" at bounding box center [322, 494] width 85 height 28
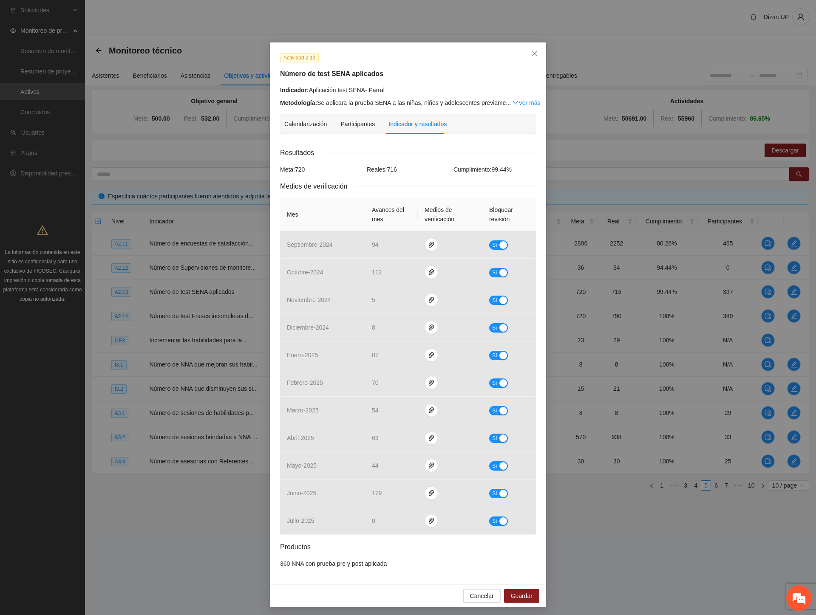
click at [9, 579] on div "Actividad 2.13 Número de test SENA aplicados Indicador: Aplicación test SENA- P…" at bounding box center [408, 307] width 816 height 615
click at [499, 496] on div "button" at bounding box center [503, 494] width 8 height 8
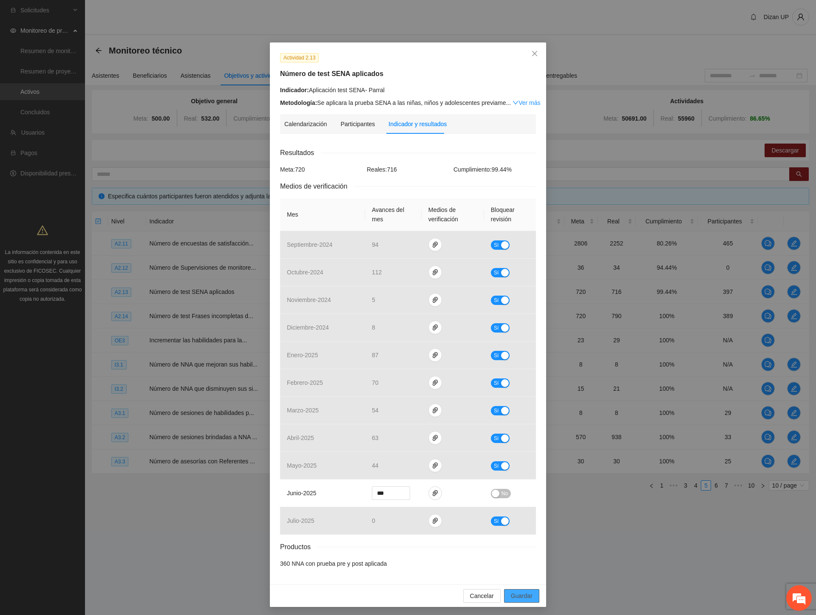
click at [516, 593] on span "Guardar" at bounding box center [522, 595] width 22 height 9
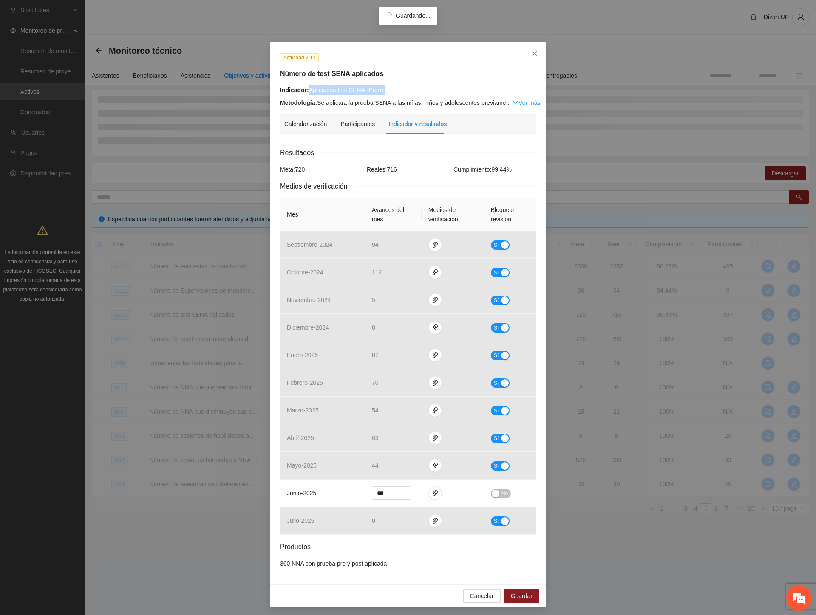
drag, startPoint x: 384, startPoint y: 91, endPoint x: 306, endPoint y: 89, distance: 78.6
click at [306, 89] on div "Indicador: Aplicación test SENA- Parral" at bounding box center [408, 89] width 256 height 9
copy div "Aplicación test SENA- Parral"
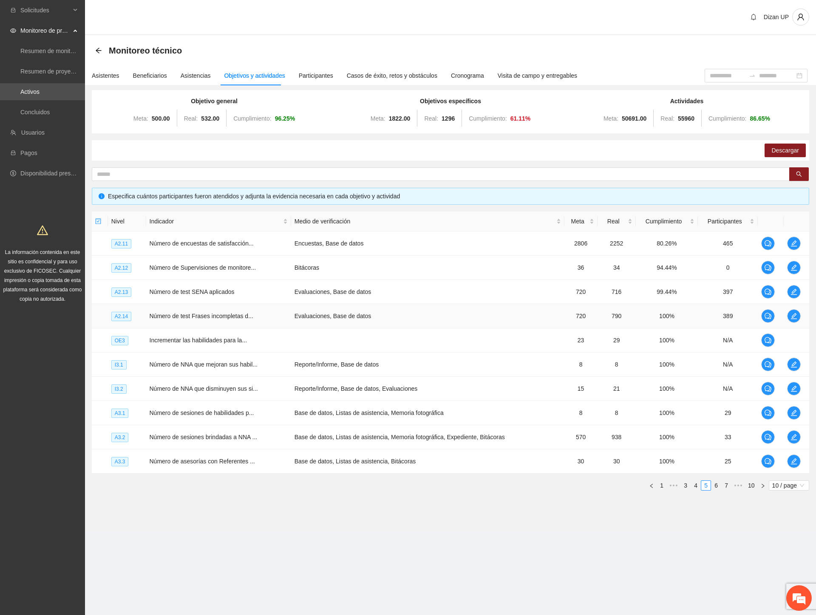
click at [249, 308] on td "Número de test Frases incompletas d..." at bounding box center [218, 316] width 145 height 24
drag, startPoint x: 214, startPoint y: 315, endPoint x: 378, endPoint y: 317, distance: 164.4
click at [377, 317] on tr "A2.14 Número de test Frases incompletas d... Evaluaciones, Base de datos 720 79…" at bounding box center [450, 316] width 717 height 24
click at [738, 317] on td "389" at bounding box center [727, 316] width 60 height 24
click at [789, 316] on span "edit" at bounding box center [793, 316] width 13 height 7
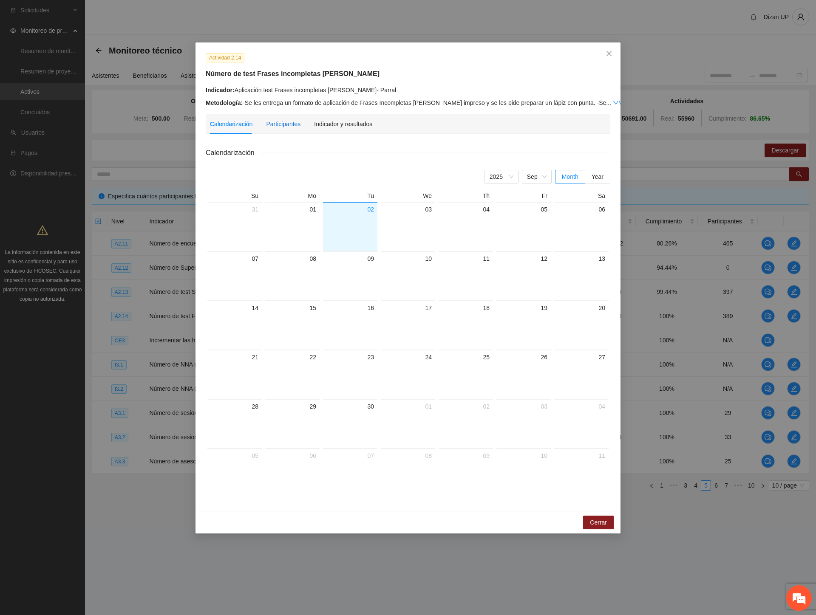
click at [271, 124] on div "Participantes" at bounding box center [283, 123] width 34 height 9
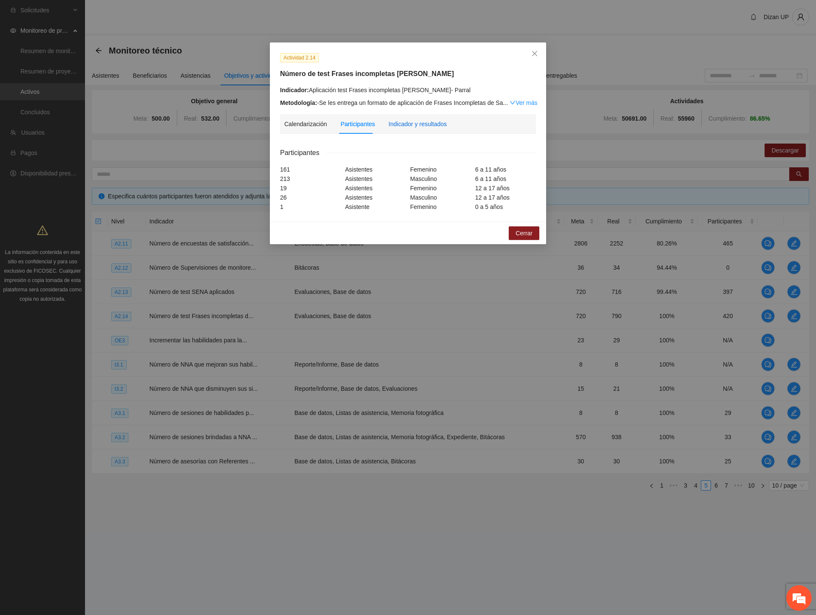
click at [413, 122] on div "Indicador y resultados" at bounding box center [417, 123] width 58 height 9
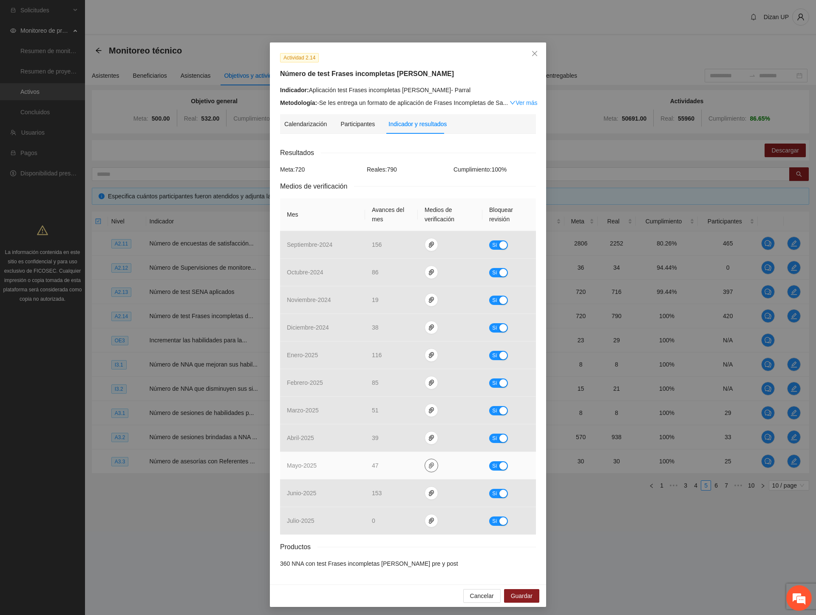
click at [429, 465] on icon "paper-clip" at bounding box center [431, 465] width 7 height 7
click at [385, 438] on link "Mayo_2.14.rar" at bounding box center [428, 441] width 121 height 9
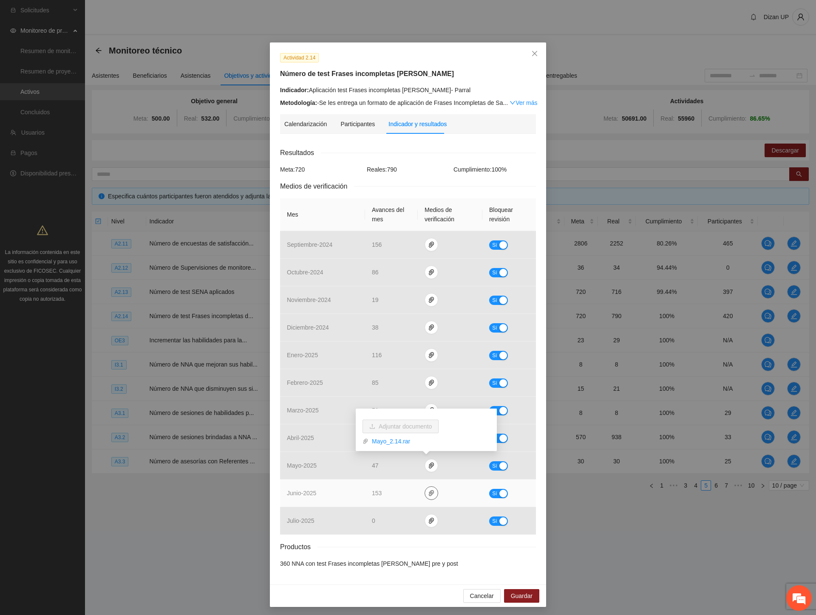
click at [428, 490] on icon "paper-clip" at bounding box center [431, 493] width 7 height 7
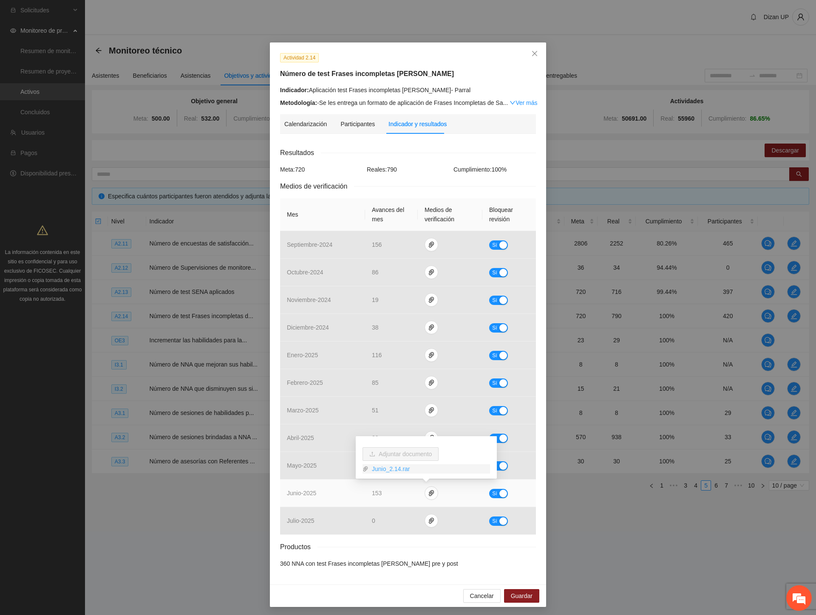
click at [399, 468] on link "Junio_2.14.rar" at bounding box center [428, 468] width 121 height 9
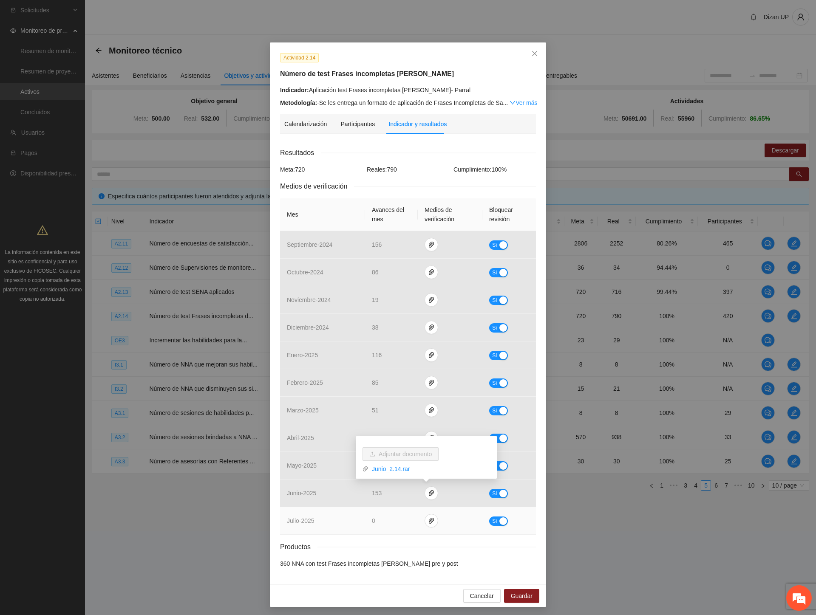
click at [322, 517] on td "julio - 2025" at bounding box center [322, 521] width 85 height 28
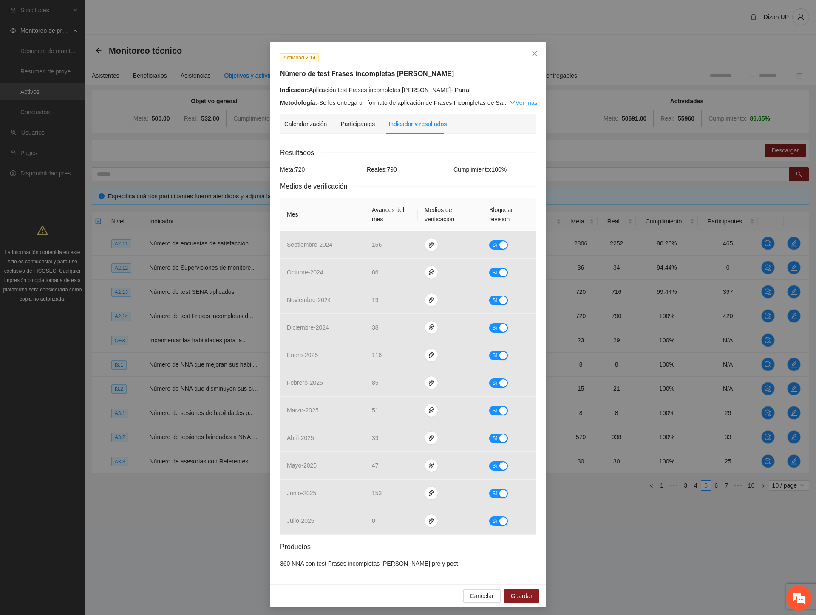
click at [48, 453] on div "Actividad 2.14 Número de test Frases incompletas de Sacks Indicador: Aplicación…" at bounding box center [408, 307] width 816 height 615
click at [531, 52] on icon "close" at bounding box center [534, 53] width 7 height 7
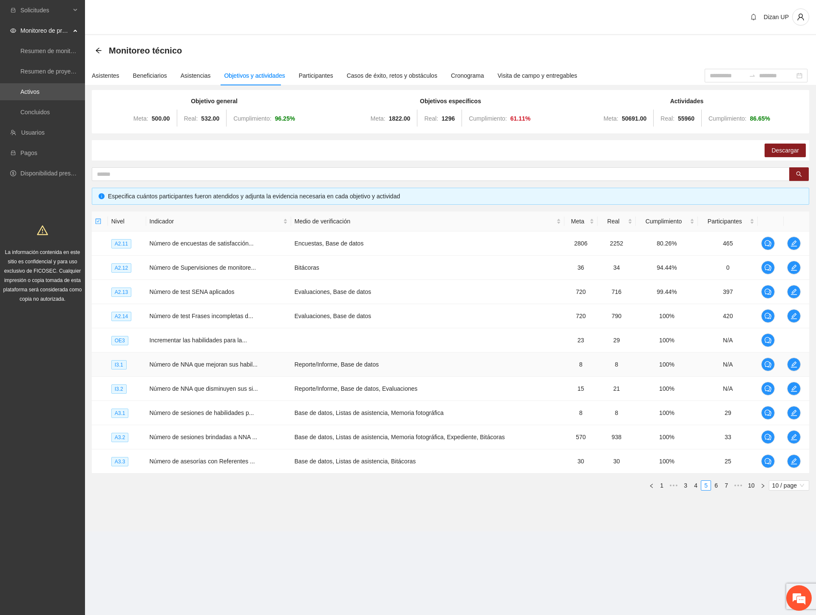
click at [204, 366] on span "Número de NNA que mejoran sus habil..." at bounding box center [204, 364] width 108 height 7
click at [792, 364] on icon "edit" at bounding box center [793, 364] width 6 height 6
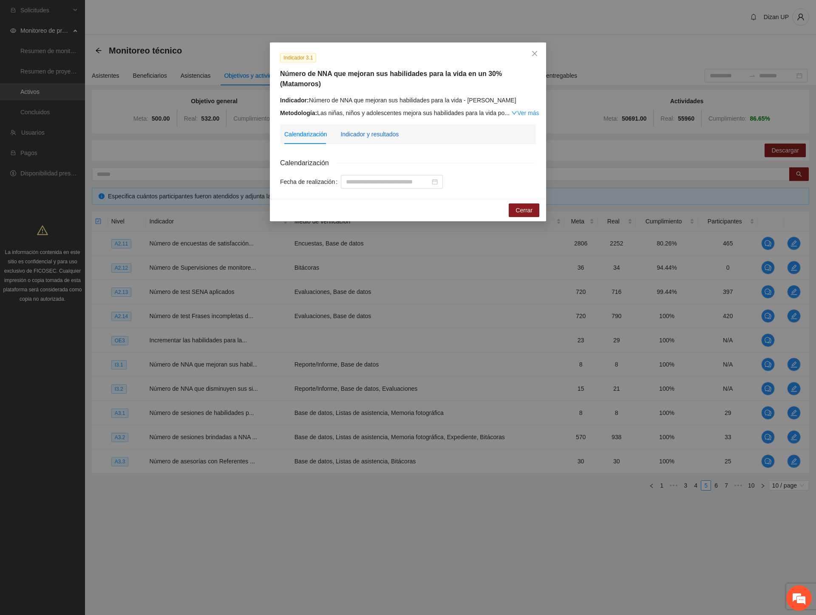
click at [371, 130] on div "Indicador y resultados" at bounding box center [369, 134] width 58 height 9
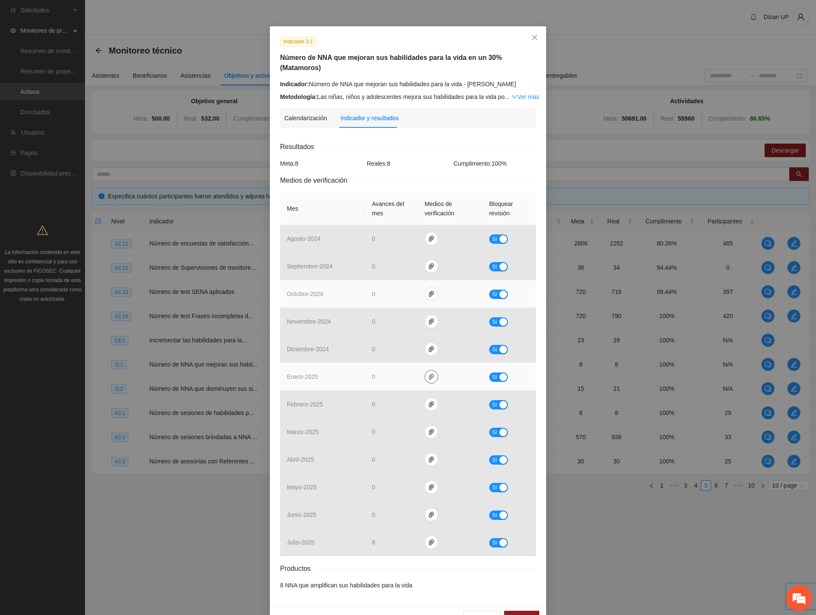
scroll to position [30, 0]
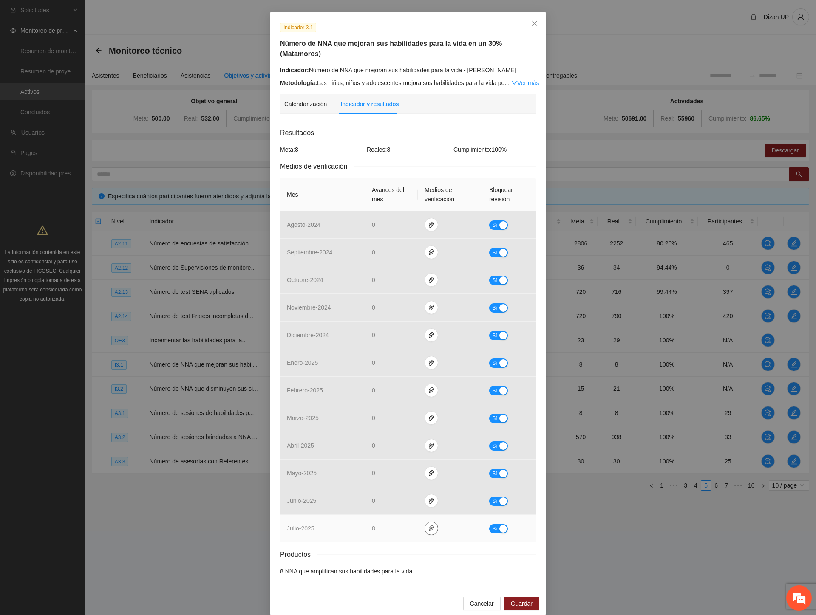
click at [428, 525] on icon "paper-clip" at bounding box center [431, 528] width 7 height 7
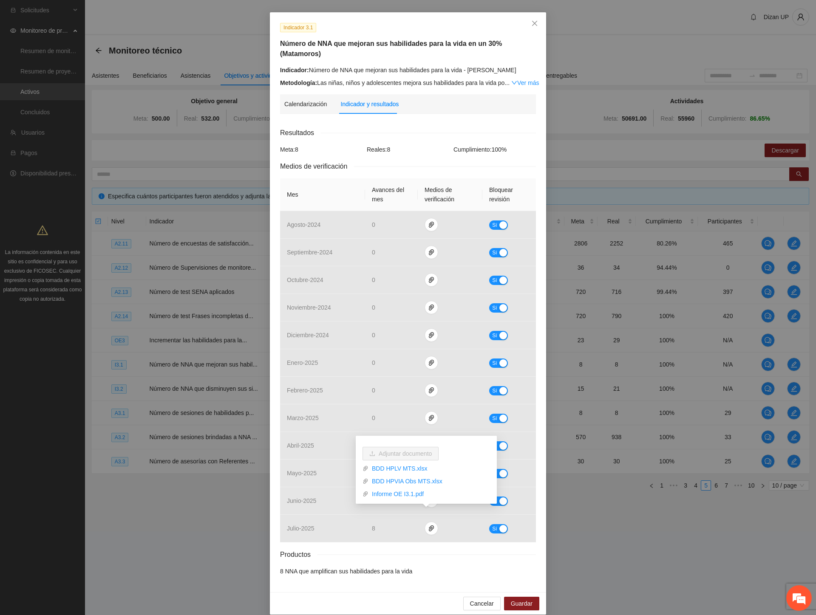
drag, startPoint x: 215, startPoint y: 421, endPoint x: 235, endPoint y: 390, distance: 36.8
click at [217, 418] on div "Indicador 3.1 Número de NNA que mejoran sus habilidades para la vida en un 30% …" at bounding box center [408, 307] width 816 height 615
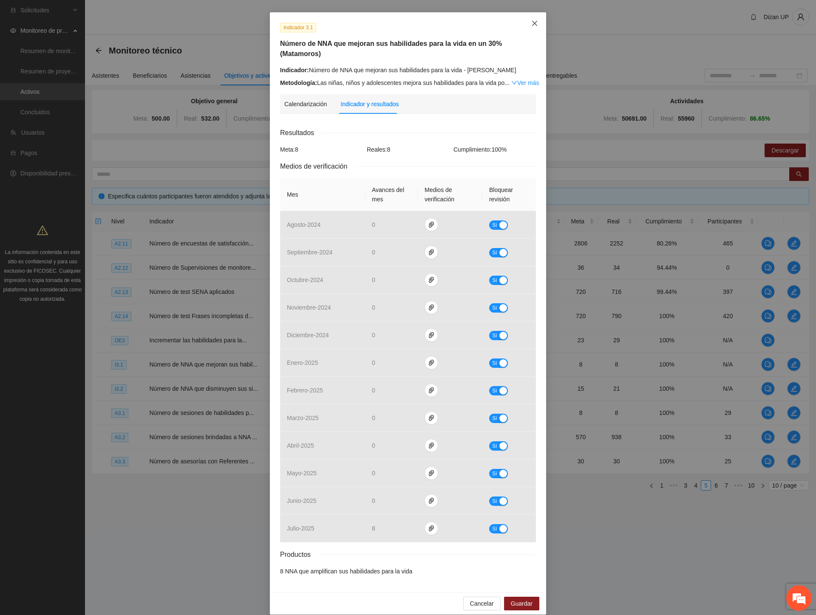
click at [531, 23] on icon "close" at bounding box center [534, 23] width 7 height 7
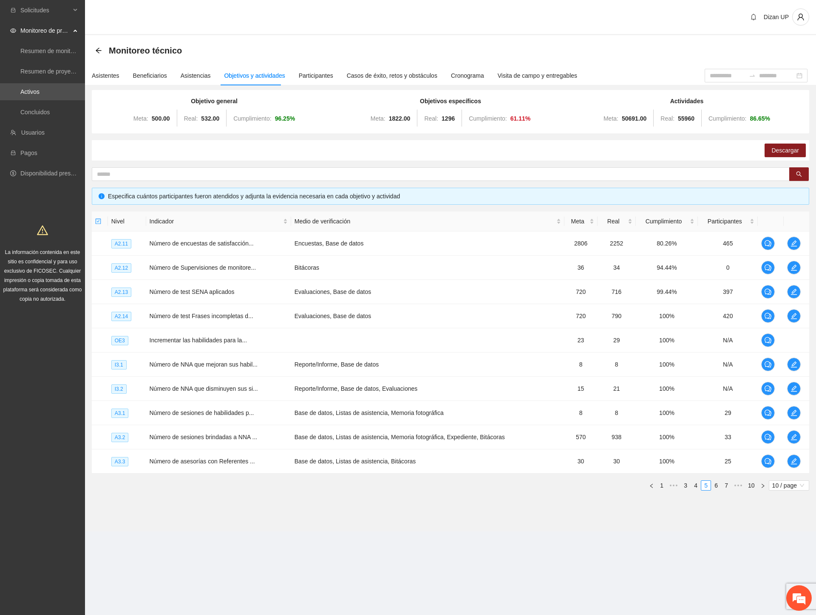
scroll to position [0, 0]
click at [660, 485] on link "1" at bounding box center [661, 485] width 9 height 9
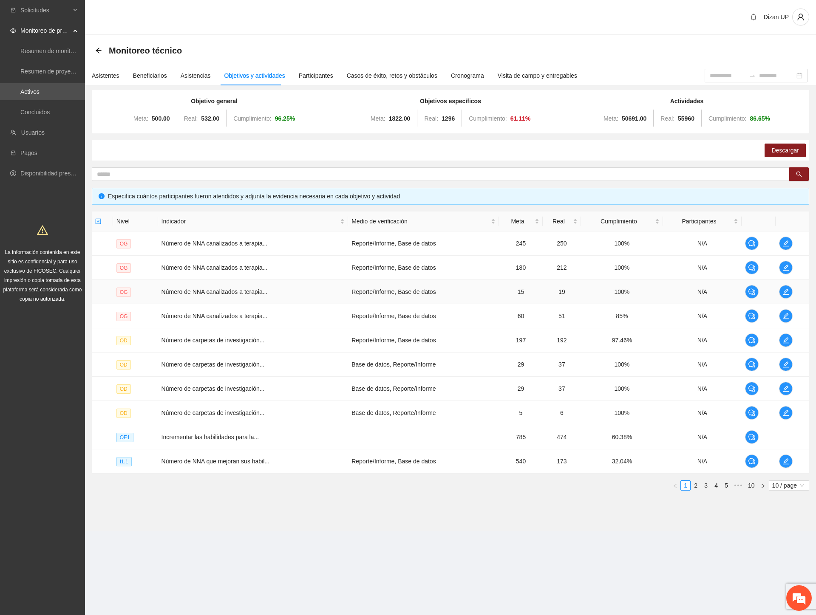
drag, startPoint x: 708, startPoint y: 294, endPoint x: 715, endPoint y: 292, distance: 7.9
click at [708, 294] on td "N/A" at bounding box center [702, 292] width 79 height 24
click at [782, 291] on icon "edit" at bounding box center [785, 291] width 7 height 7
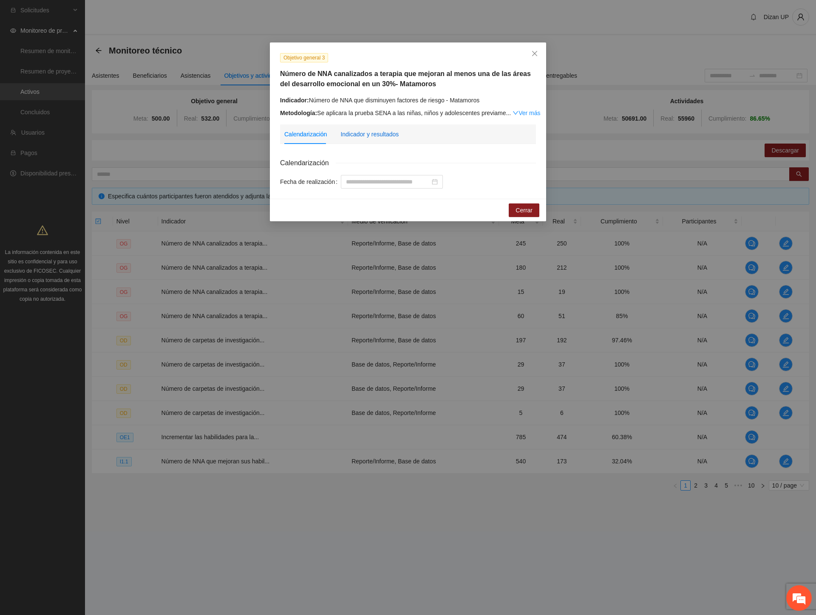
click at [361, 136] on div "Indicador y resultados" at bounding box center [369, 134] width 58 height 9
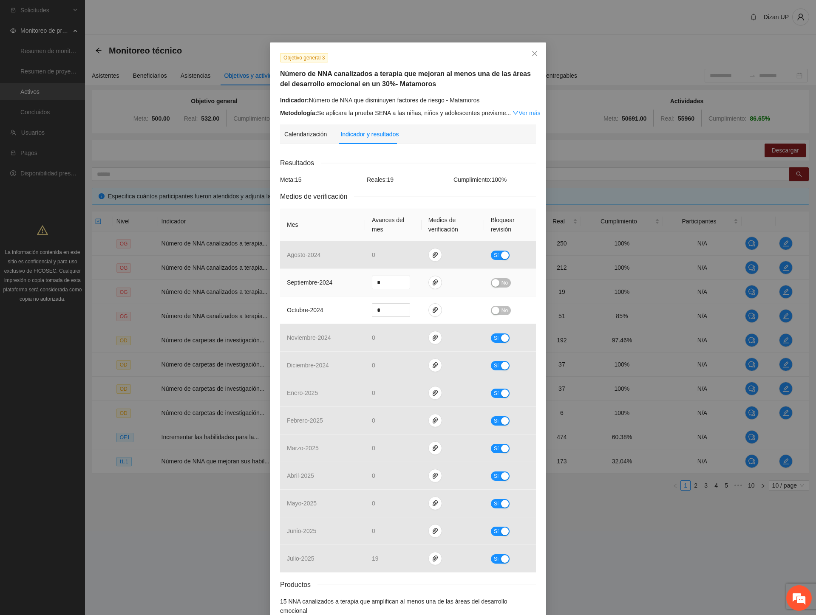
click at [491, 282] on div "button" at bounding box center [495, 283] width 8 height 8
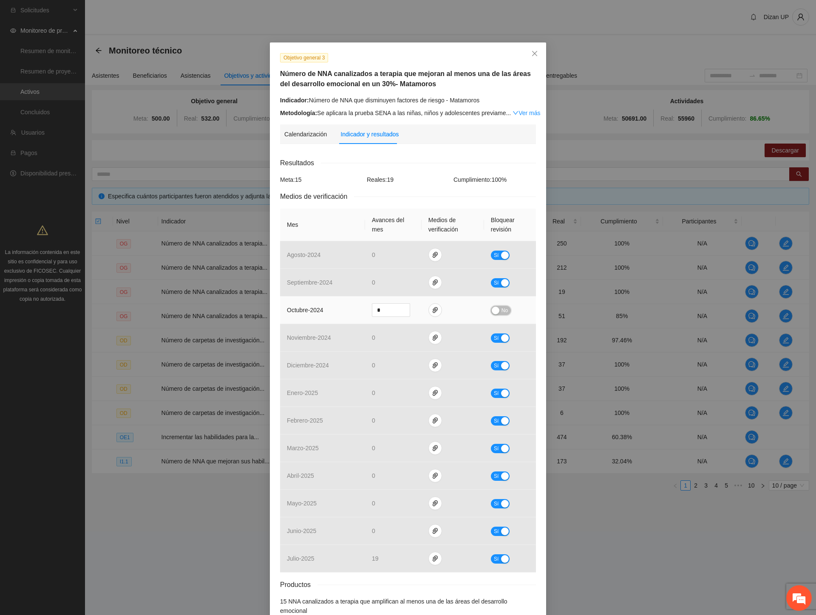
click at [494, 312] on div "button" at bounding box center [495, 311] width 8 height 8
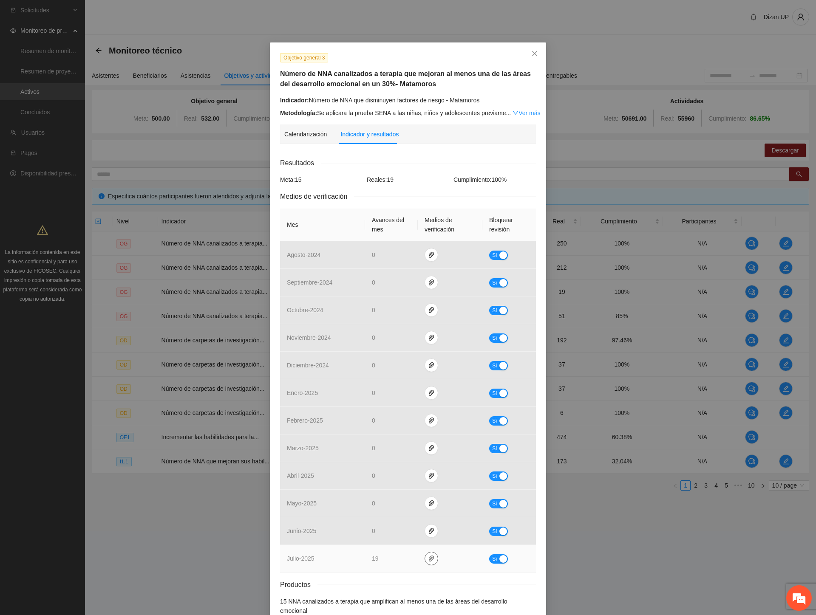
click at [428, 559] on icon "paper-clip" at bounding box center [431, 558] width 7 height 7
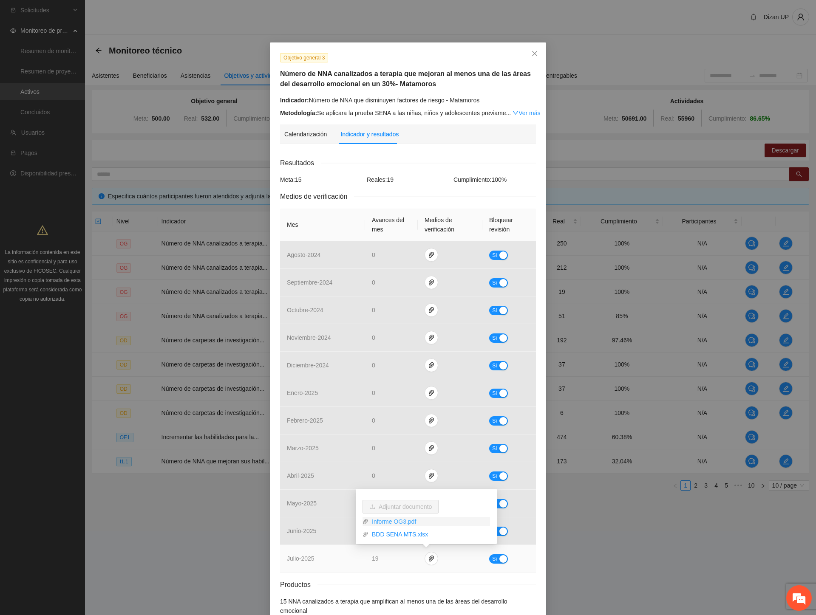
click at [387, 524] on link "Informe OG3.pdf" at bounding box center [428, 521] width 121 height 9
click at [384, 533] on link "BDD SENA MTS.xlsx" at bounding box center [428, 534] width 121 height 9
click at [419, 85] on h5 "Número de NNA canalizados a terapia que mejoran al menos una de las áreas del d…" at bounding box center [408, 79] width 256 height 20
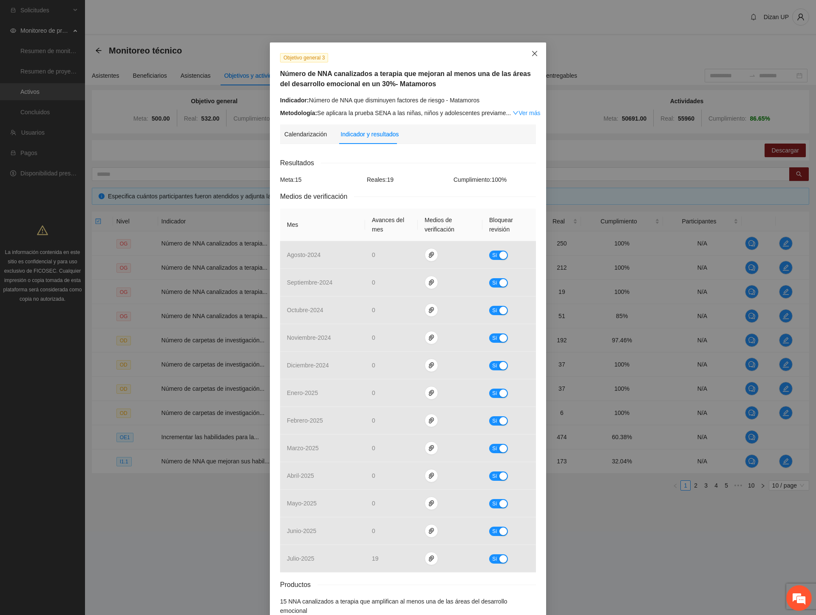
click at [531, 52] on icon "close" at bounding box center [534, 53] width 7 height 7
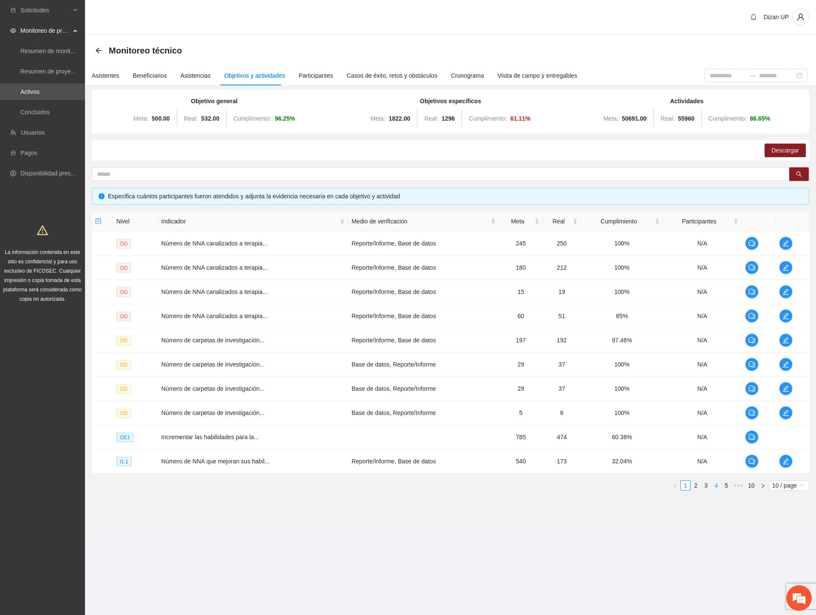
click at [711, 488] on link "4" at bounding box center [715, 485] width 9 height 9
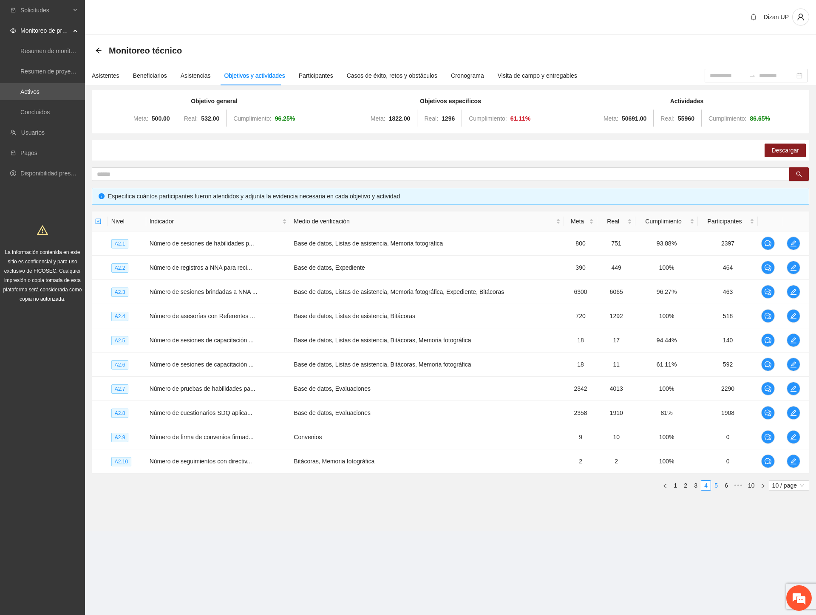
click at [714, 486] on link "5" at bounding box center [715, 485] width 9 height 9
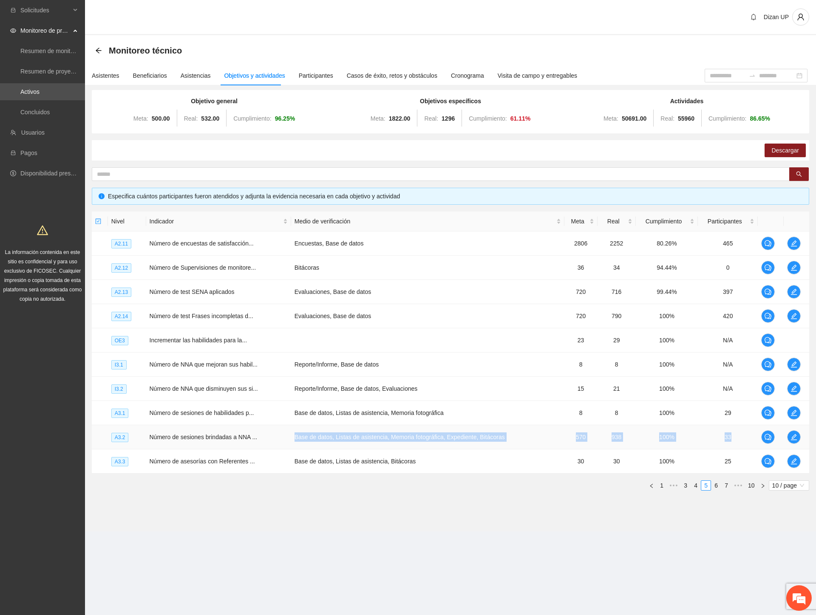
click at [771, 437] on tr "A3.2 Número de sesiones brindadas a NNA ... Base de datos, Listas de asistencia…" at bounding box center [450, 437] width 717 height 24
click at [796, 437] on icon "edit" at bounding box center [793, 437] width 7 height 7
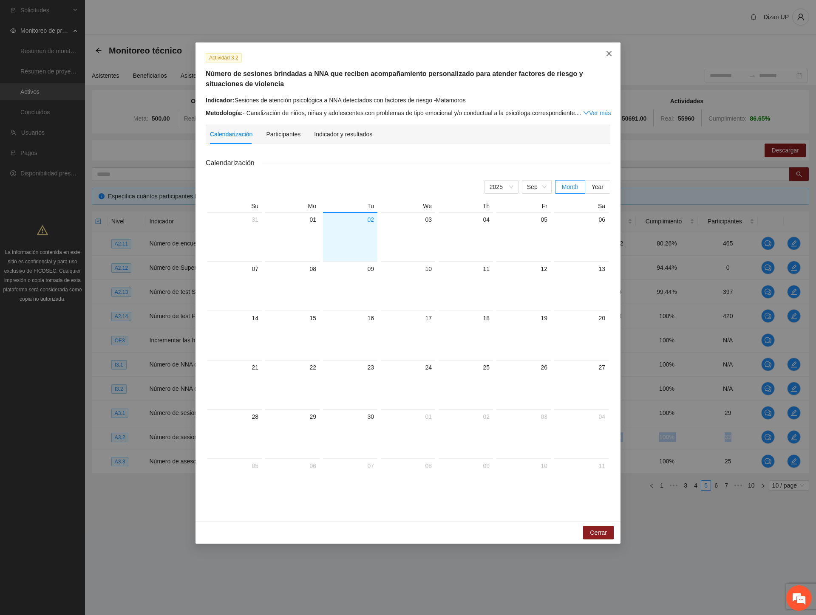
click at [604, 54] on span "Close" at bounding box center [608, 53] width 23 height 23
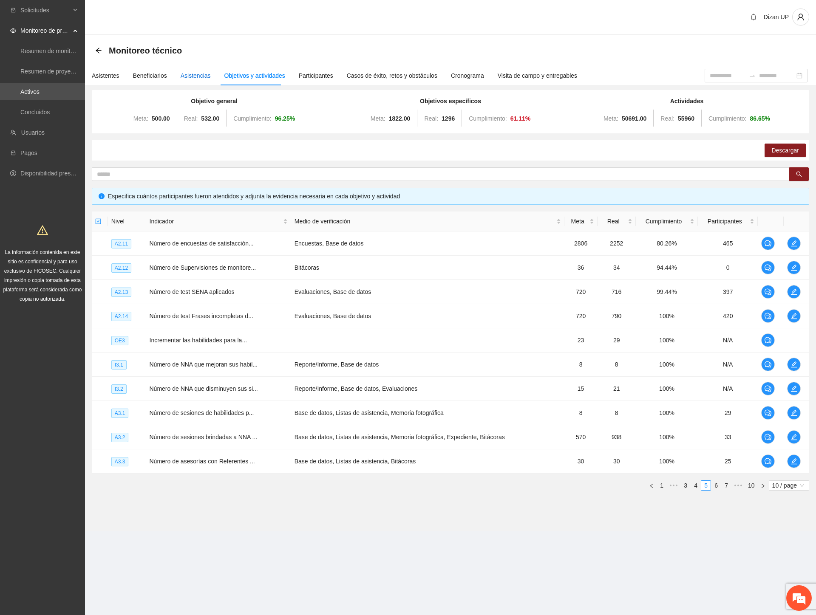
click at [196, 74] on div "Asistencias" at bounding box center [196, 75] width 30 height 9
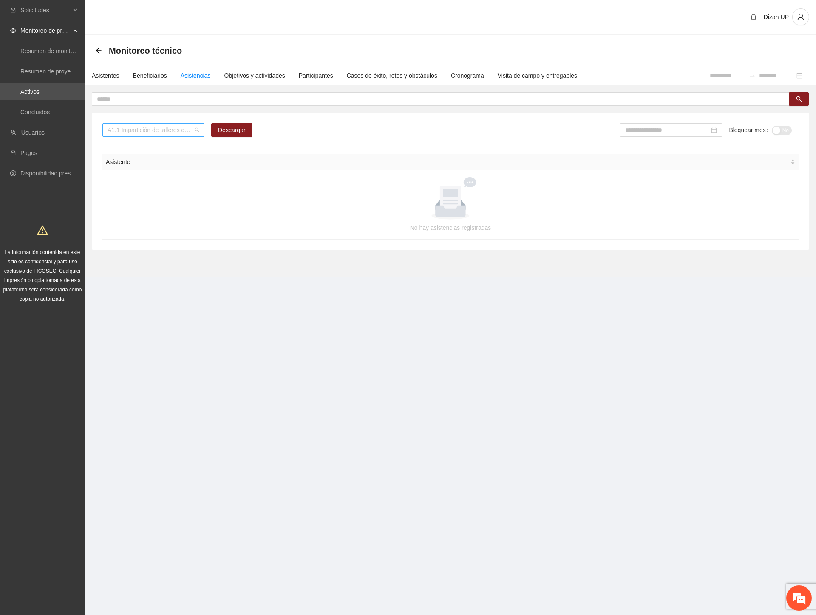
click at [200, 127] on div "A1.1 Impartición de talleres de habilidades para la vida-[GEOGRAPHIC_DATA]" at bounding box center [153, 130] width 102 height 14
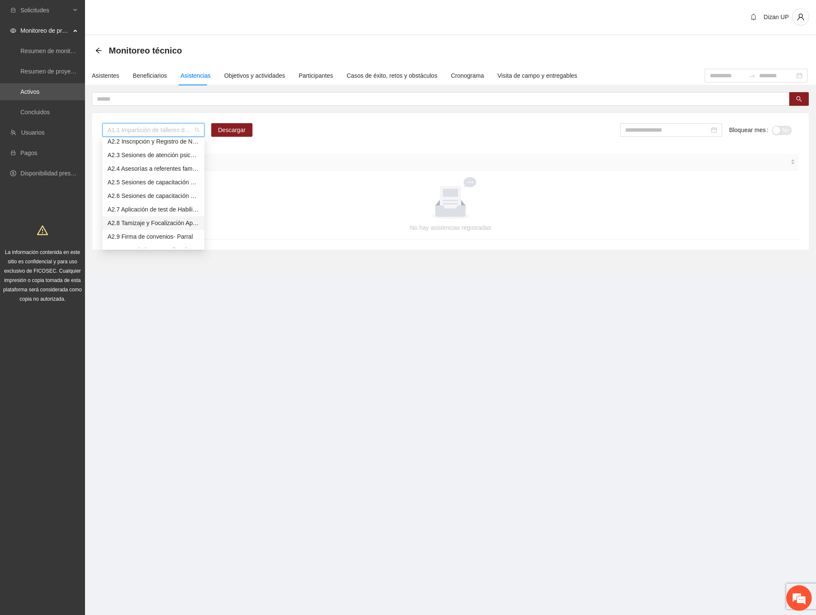
scroll to position [425, 0]
click at [160, 144] on div "A3.2 Sesiones de atención psicológica a NNA detectados con factores de riesgo -…" at bounding box center [153, 142] width 92 height 9
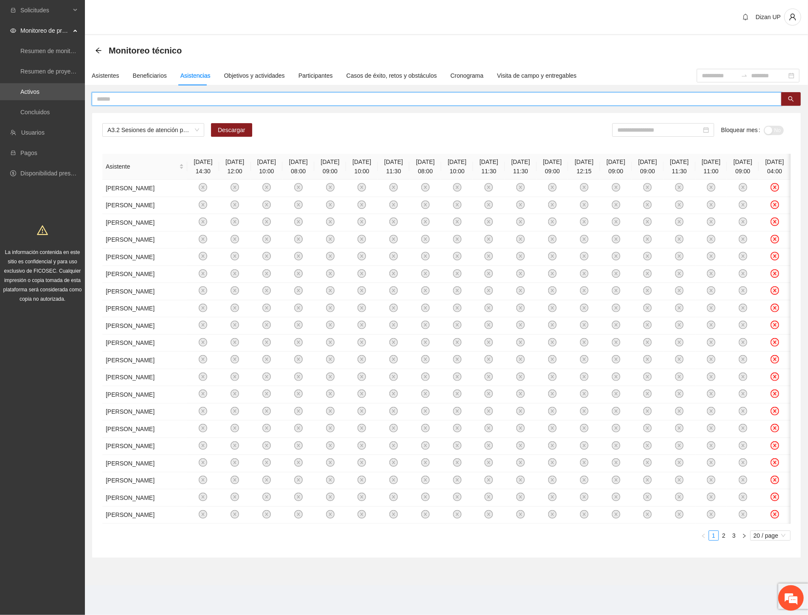
drag, startPoint x: 193, startPoint y: 97, endPoint x: 210, endPoint y: 99, distance: 17.1
click at [201, 98] on input "text" at bounding box center [433, 98] width 673 height 9
click at [107, 98] on input "text" at bounding box center [433, 98] width 673 height 9
type input "********"
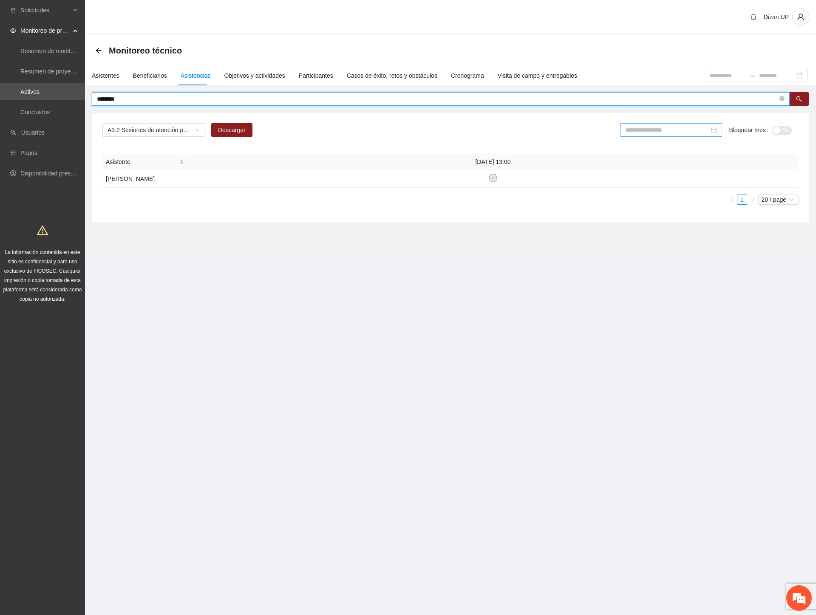
click at [643, 130] on input at bounding box center [667, 129] width 84 height 9
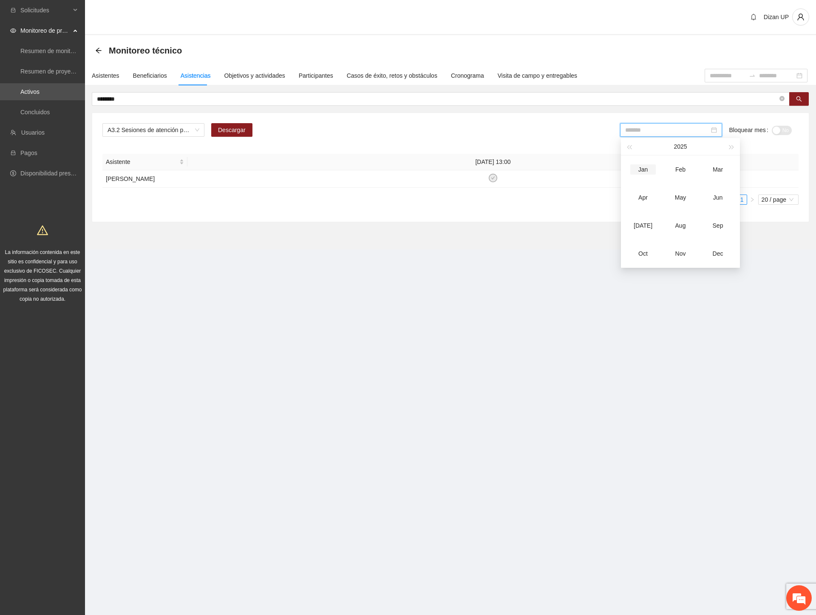
click at [646, 171] on div "Jan" at bounding box center [642, 169] width 25 height 10
type input "*******"
click at [782, 130] on button "Sí" at bounding box center [782, 130] width 19 height 9
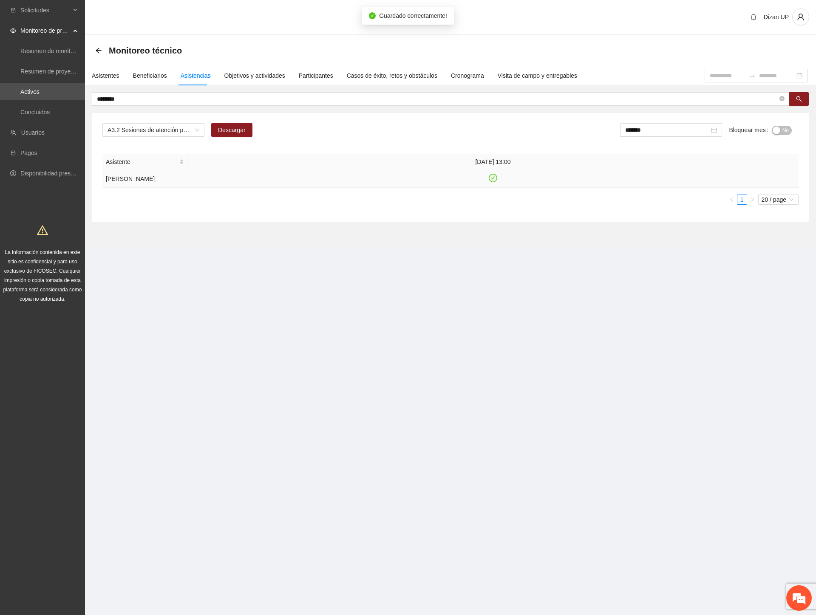
click at [497, 179] on td at bounding box center [492, 178] width 611 height 17
click at [495, 178] on icon "check-circle" at bounding box center [492, 178] width 7 height 7
click at [784, 132] on span "No" at bounding box center [785, 130] width 6 height 9
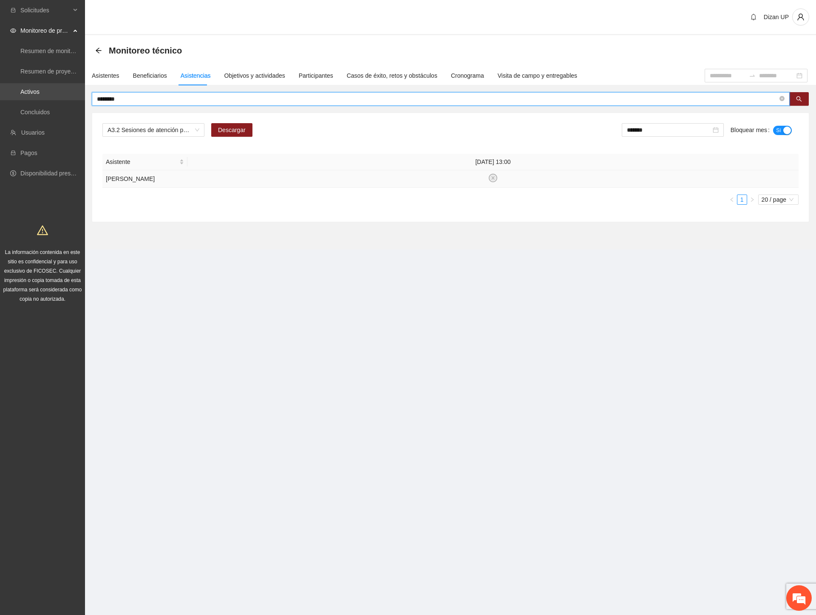
drag, startPoint x: 128, startPoint y: 97, endPoint x: 35, endPoint y: 94, distance: 93.1
click at [37, 94] on section "Solicitudes Monitoreo de proyectos Resumen de monitoreo Resumen de proyectos ap…" at bounding box center [408, 307] width 816 height 615
type input "**********"
click at [490, 181] on icon "check-circle" at bounding box center [492, 178] width 7 height 7
